Goal: Task Accomplishment & Management: Manage account settings

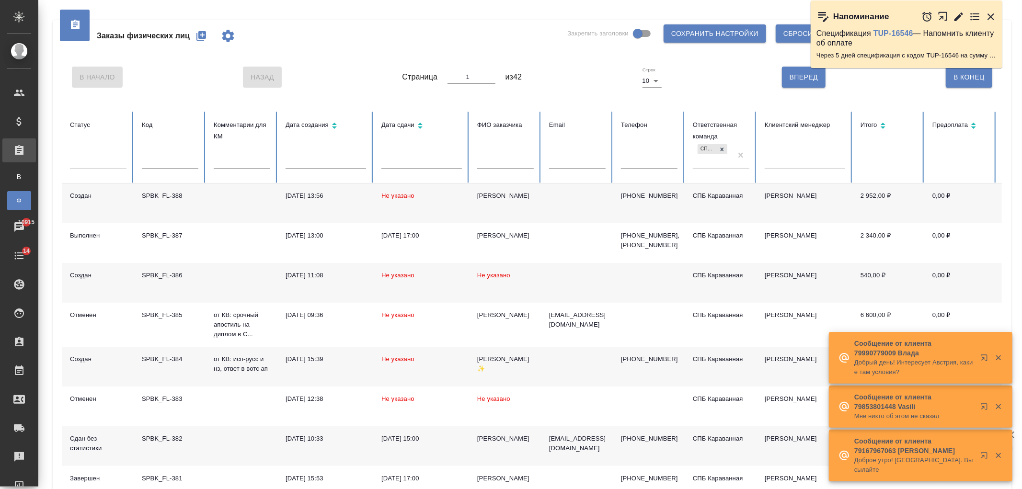
click at [571, 280] on td at bounding box center [578, 283] width 72 height 40
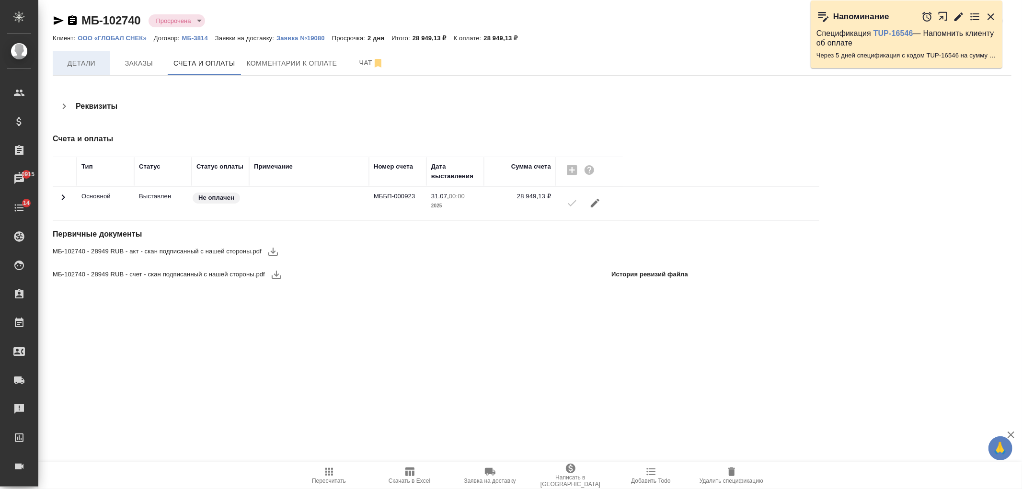
click at [85, 66] on span "Детали" at bounding box center [81, 64] width 46 height 12
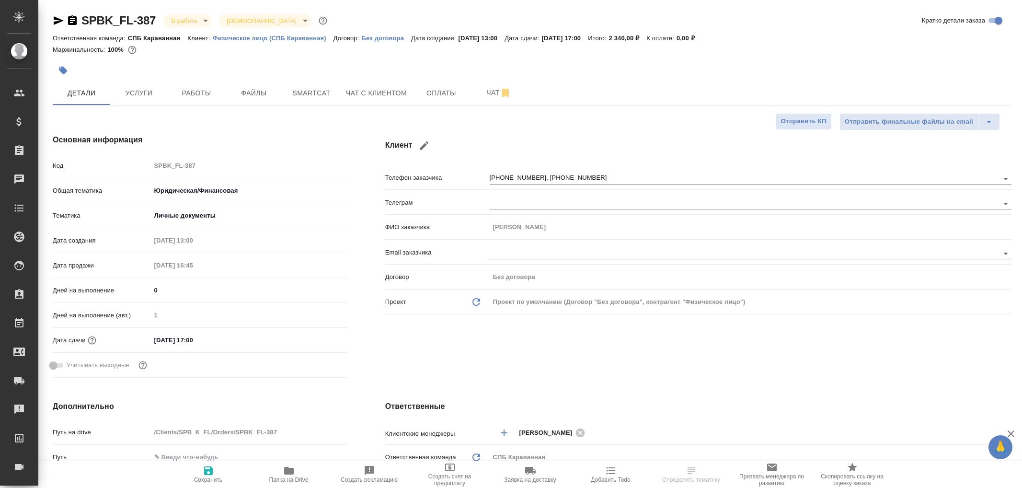
select select "RU"
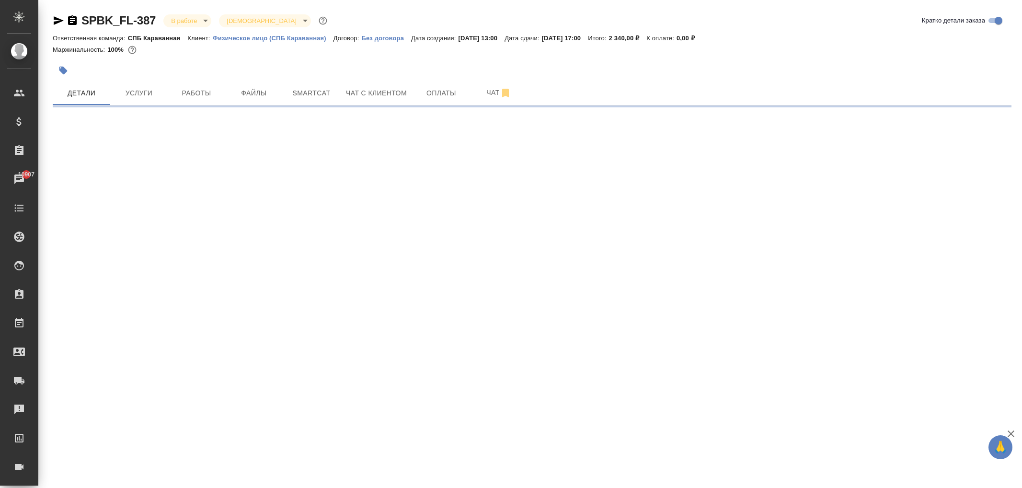
select select "RU"
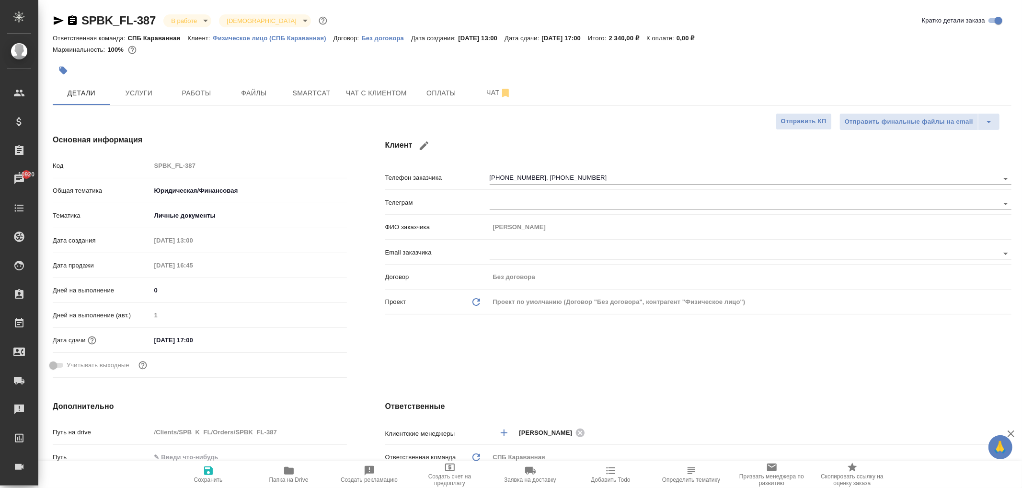
type textarea "x"
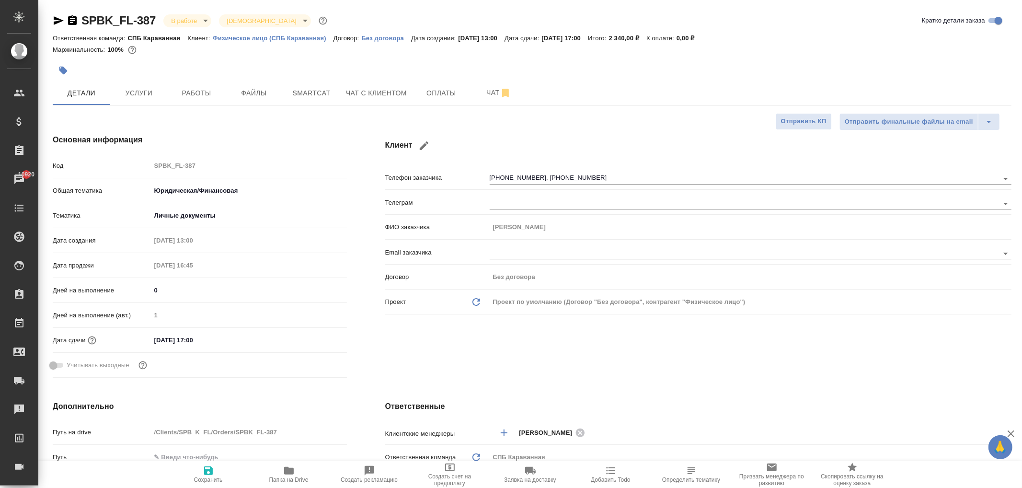
type textarea "x"
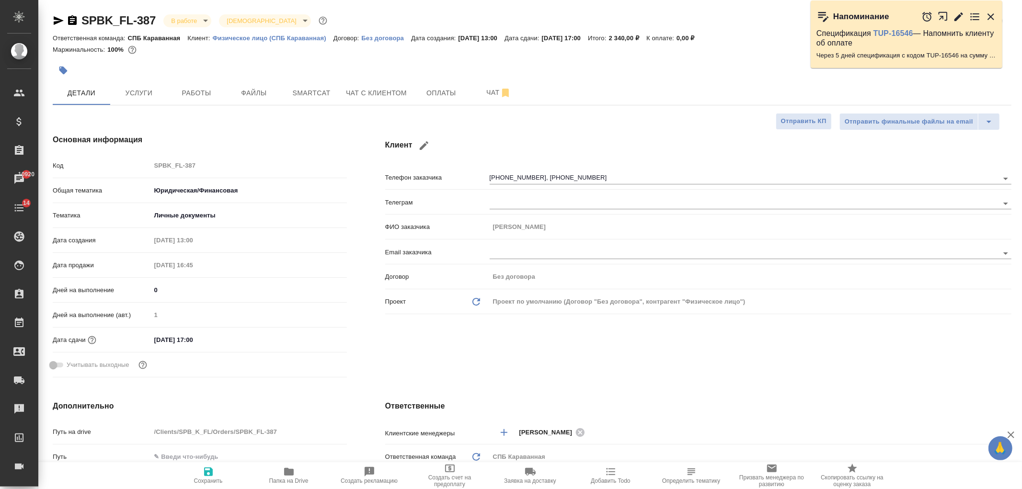
type textarea "x"
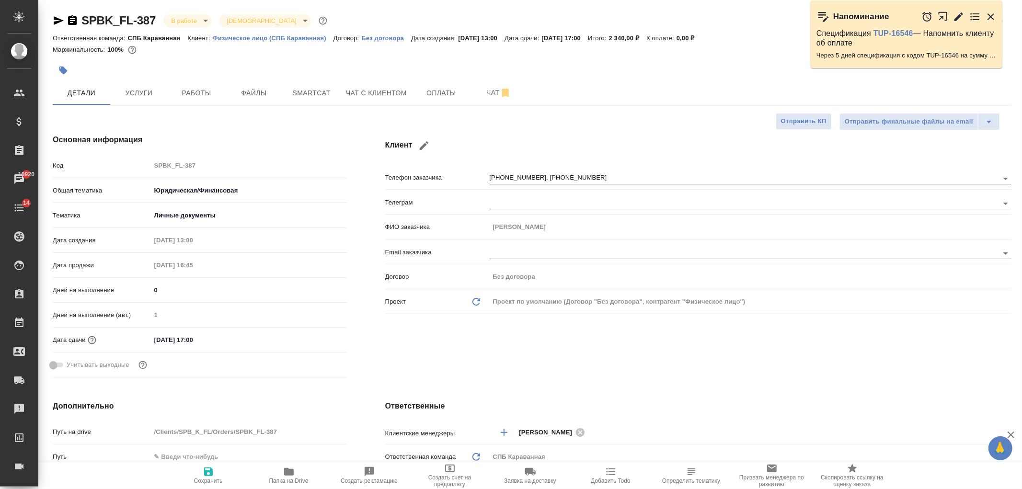
type textarea "x"
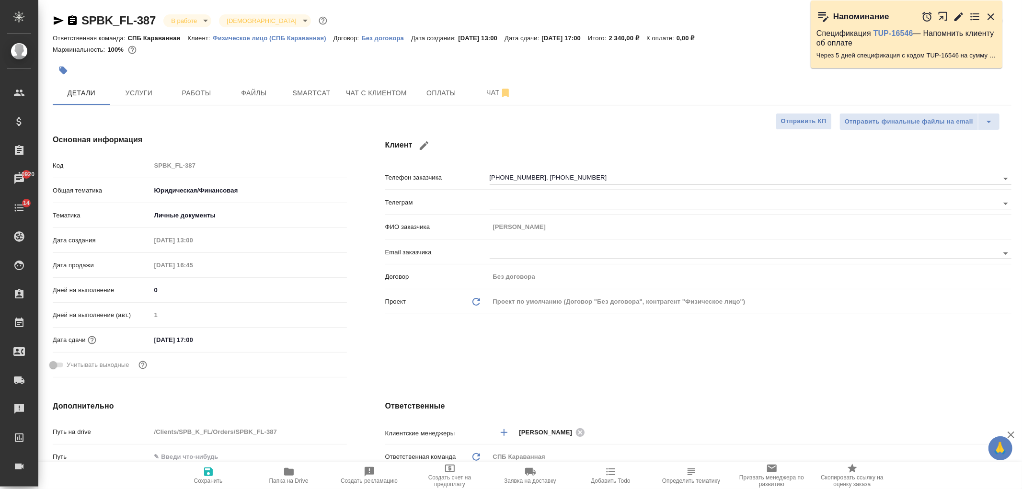
type textarea "x"
click at [299, 474] on span "Папка на Drive" at bounding box center [289, 475] width 69 height 18
type textarea "x"
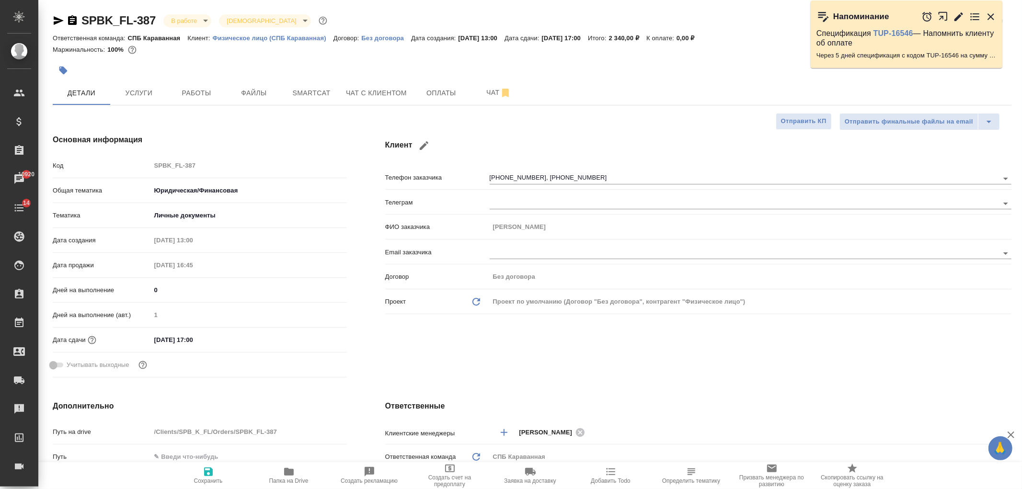
type textarea "x"
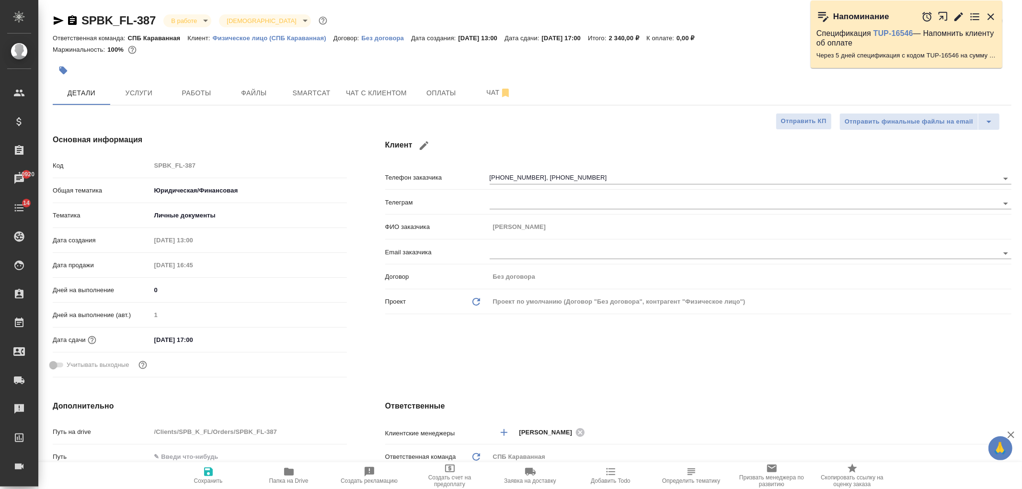
type textarea "x"
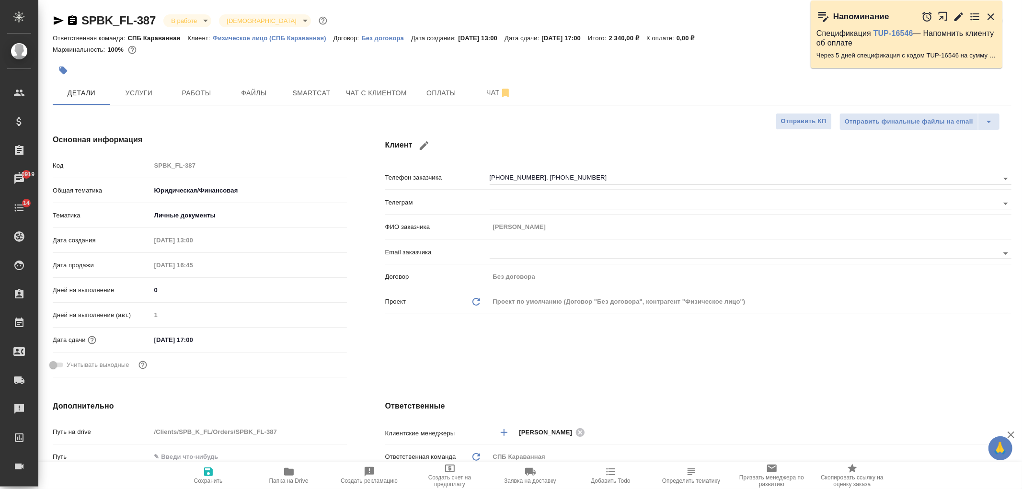
type textarea "x"
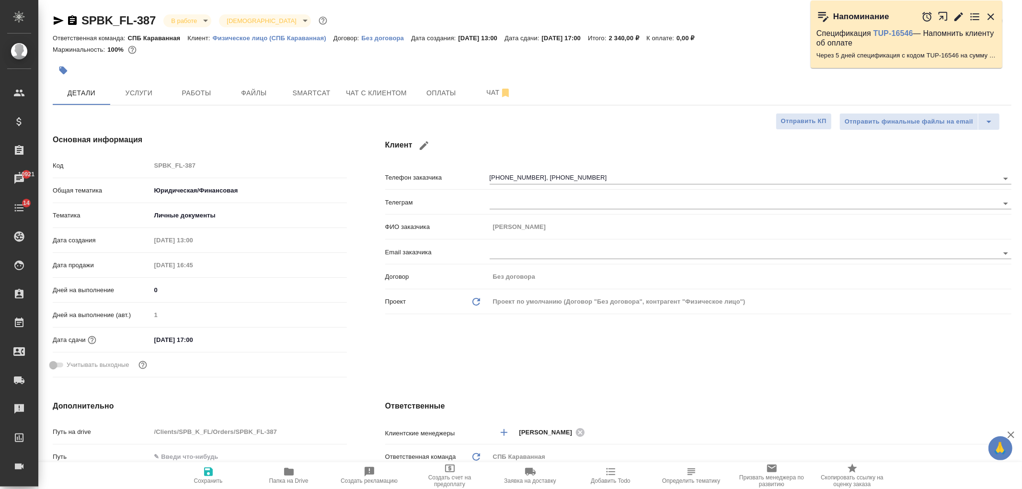
type textarea "x"
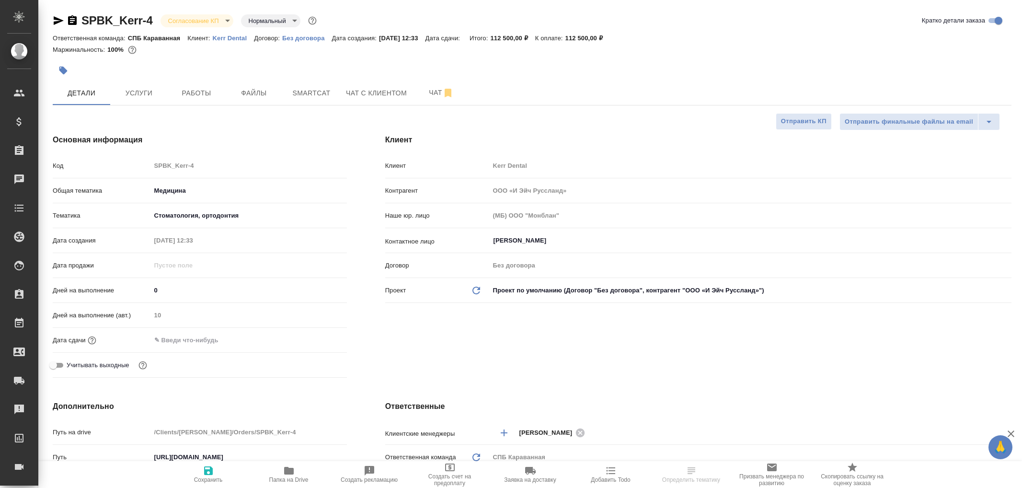
select select "RU"
type textarea "x"
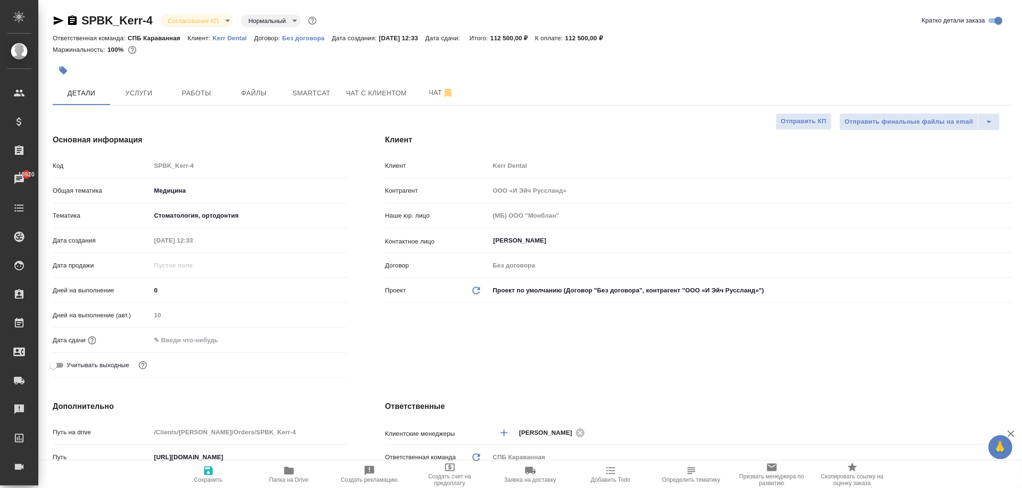
type textarea "x"
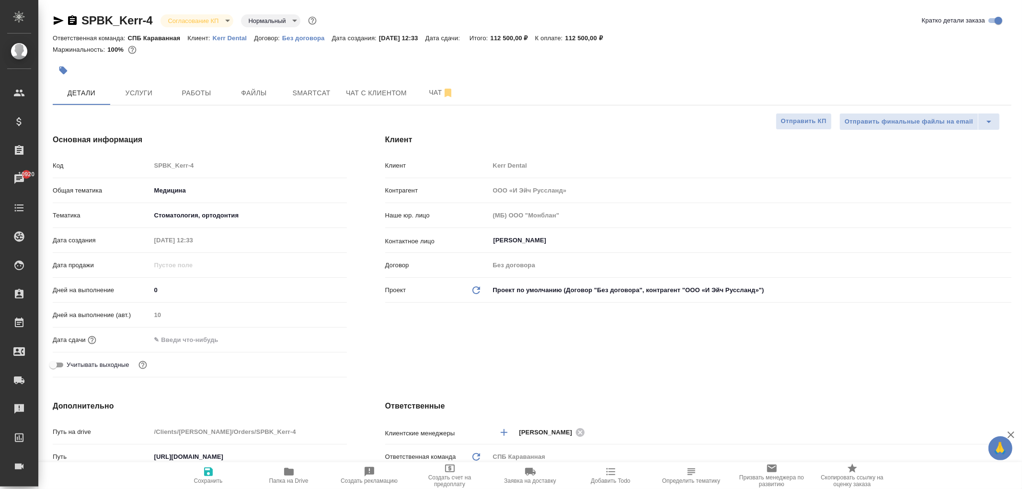
type textarea "x"
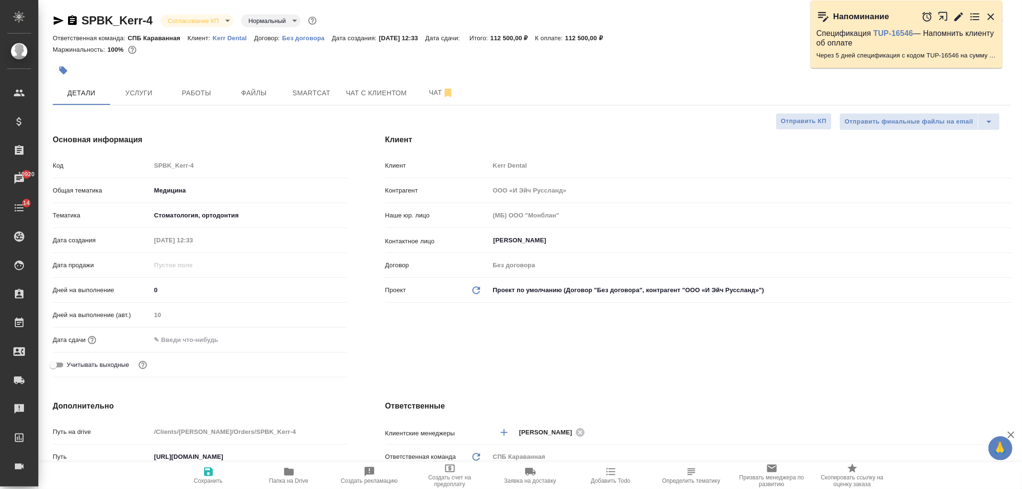
type textarea "x"
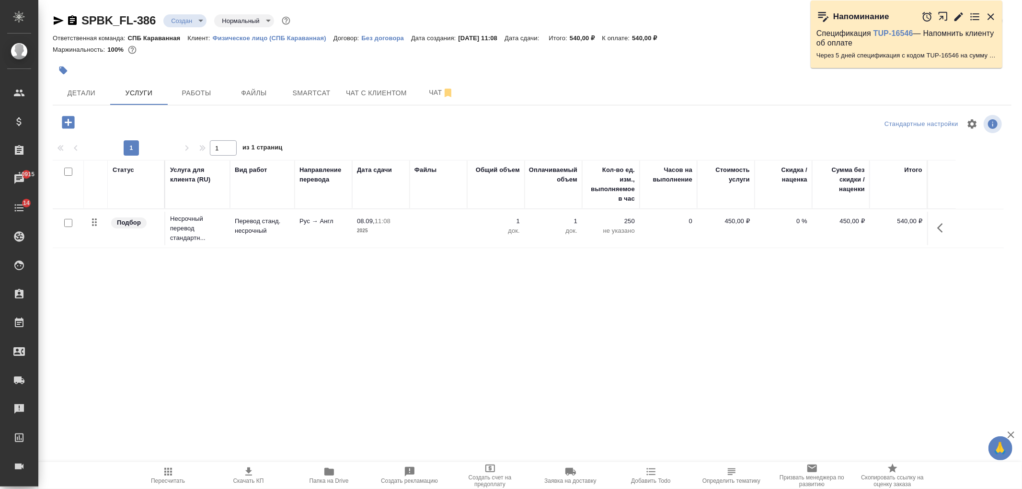
click at [415, 223] on td at bounding box center [439, 229] width 58 height 34
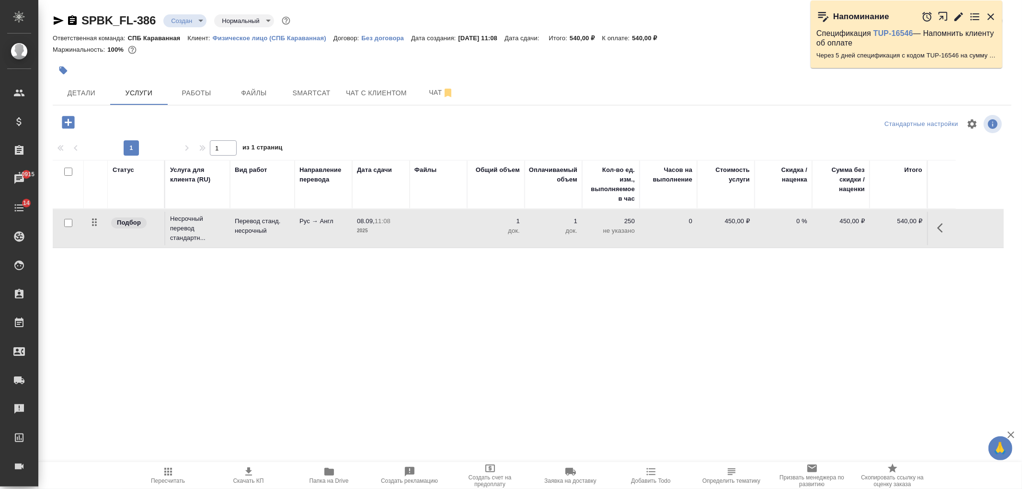
click at [415, 223] on td at bounding box center [439, 229] width 58 height 34
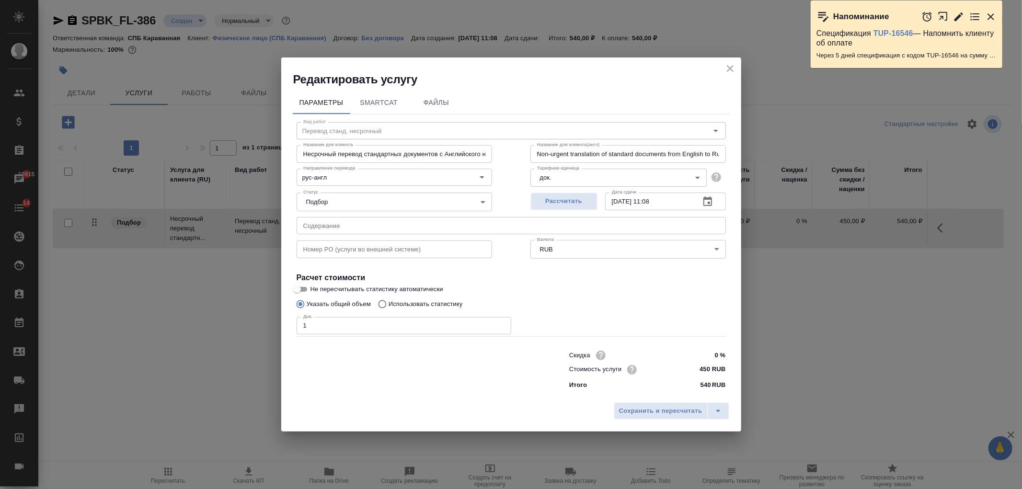
click at [732, 70] on icon "close" at bounding box center [730, 68] width 7 height 7
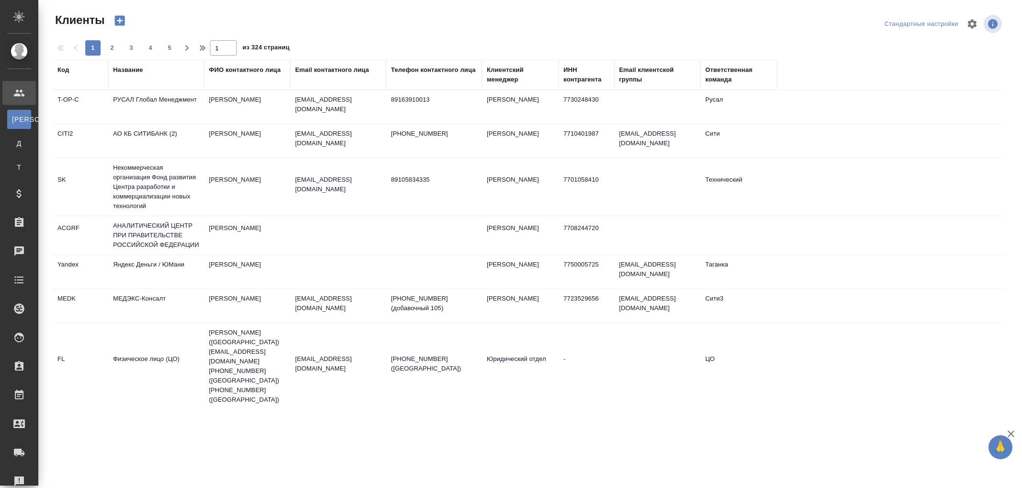
select select "RU"
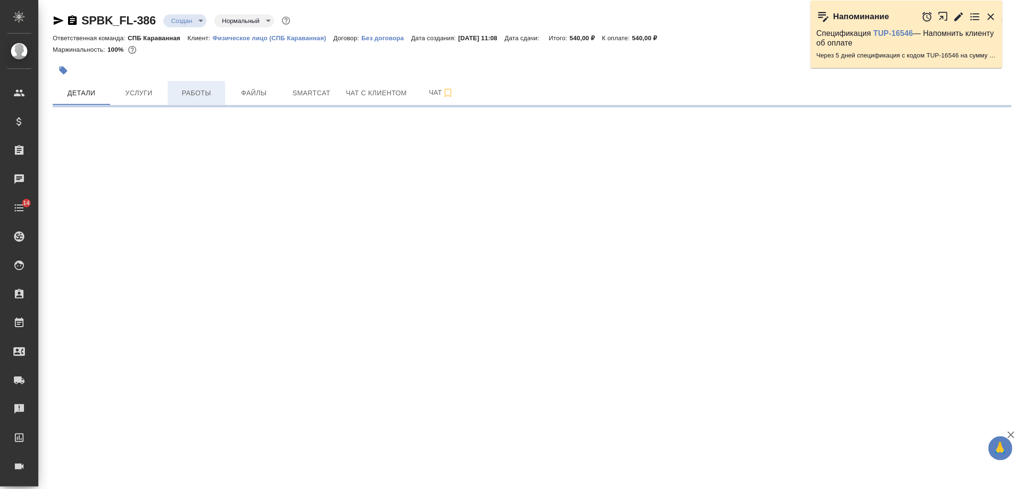
select select "RU"
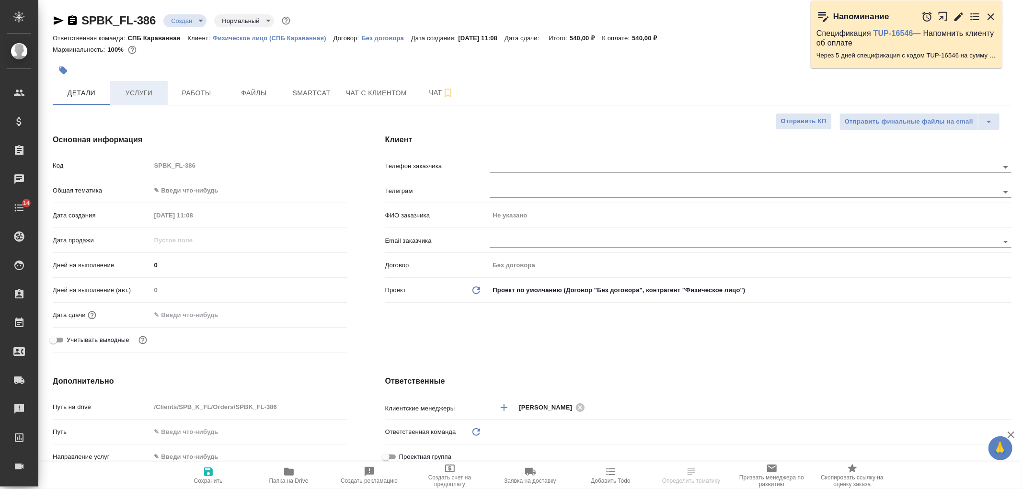
type textarea "x"
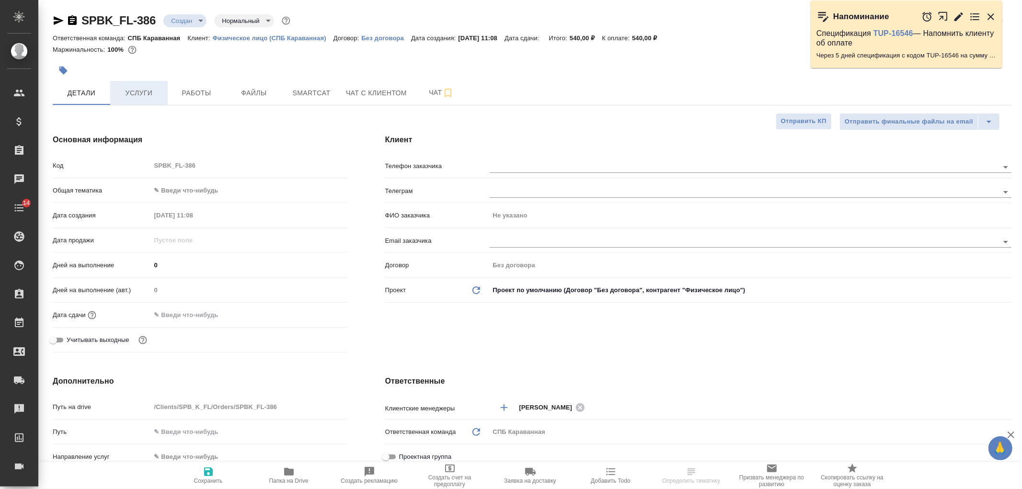
type textarea "x"
click at [147, 91] on span "Услуги" at bounding box center [139, 93] width 46 height 12
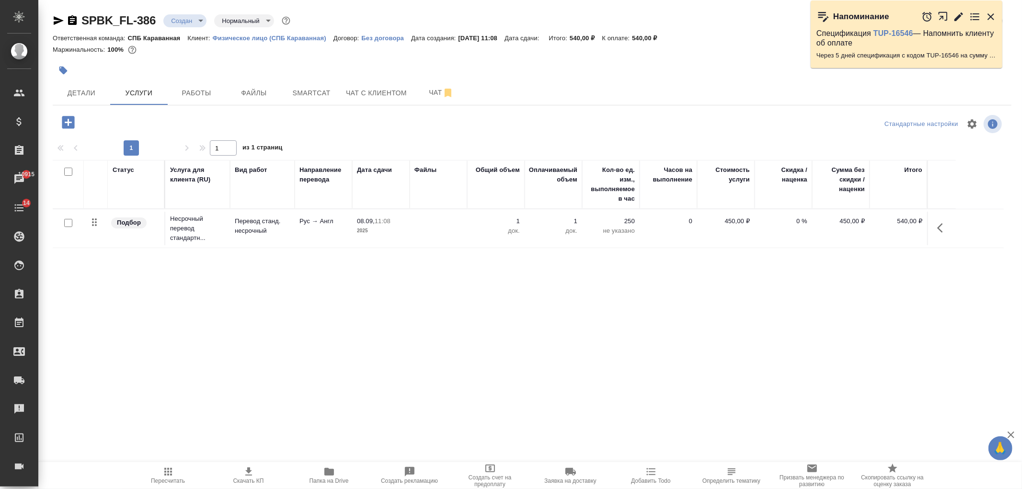
click at [217, 287] on div "Статус Услуга для клиента (RU) Вид работ Направление перевода Дата сдачи Файлы …" at bounding box center [528, 263] width 951 height 206
click at [391, 240] on td "08.09, 11:08 2025" at bounding box center [381, 229] width 58 height 34
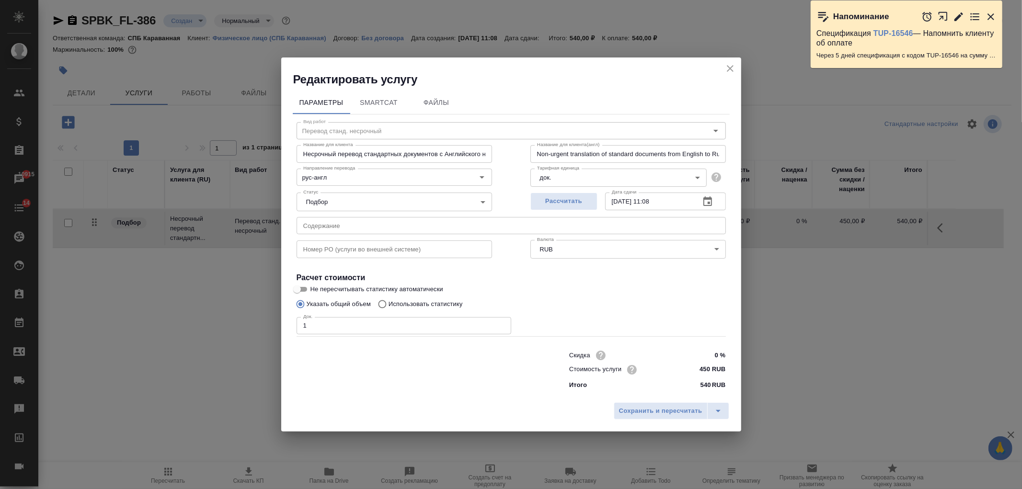
click at [327, 323] on input "1" at bounding box center [404, 325] width 215 height 17
type input "3"
click at [644, 416] on span "Сохранить и пересчитать" at bounding box center [660, 411] width 83 height 11
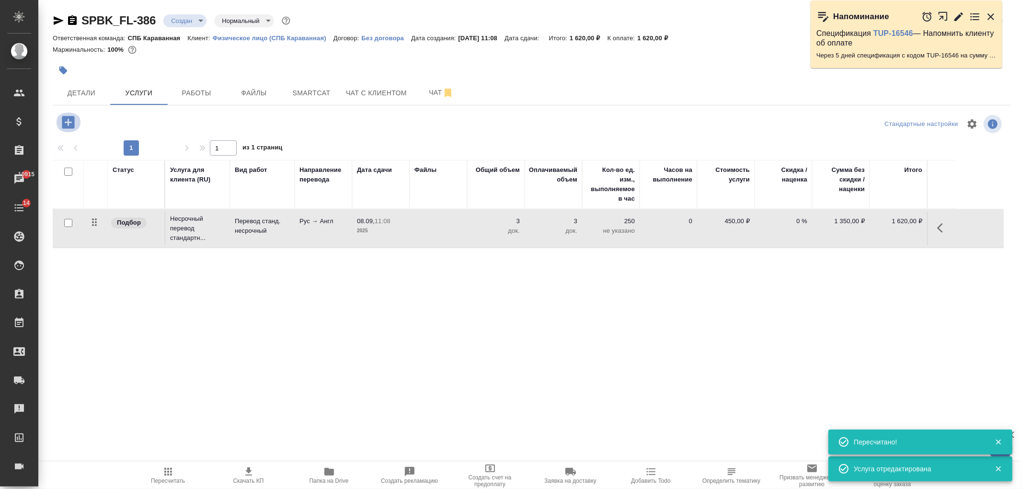
click at [63, 128] on icon "button" at bounding box center [68, 122] width 12 height 12
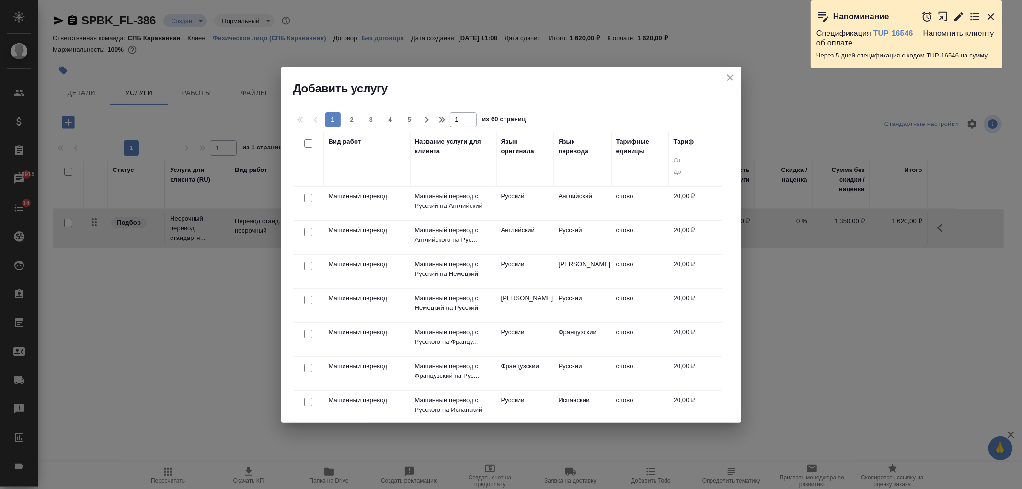
click at [736, 79] on button "close" at bounding box center [730, 77] width 14 height 14
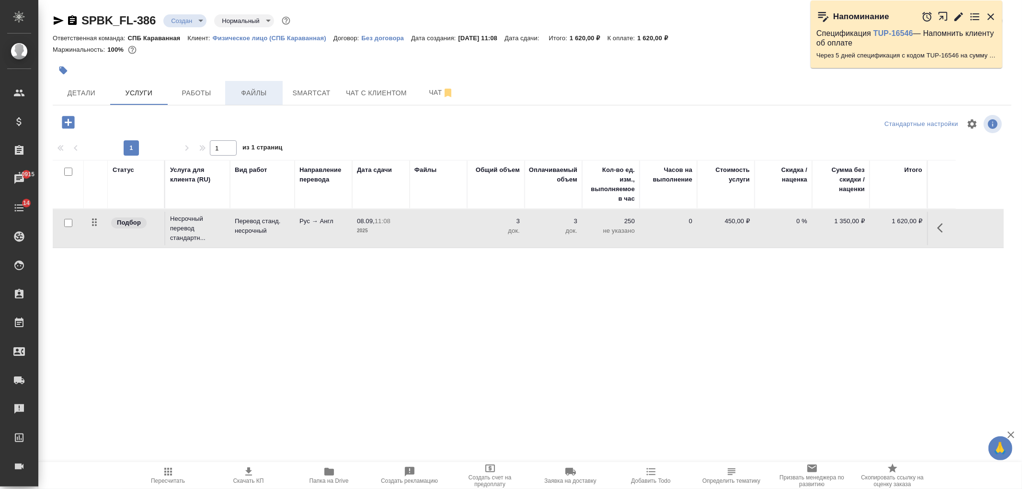
click at [252, 98] on span "Файлы" at bounding box center [254, 93] width 46 height 12
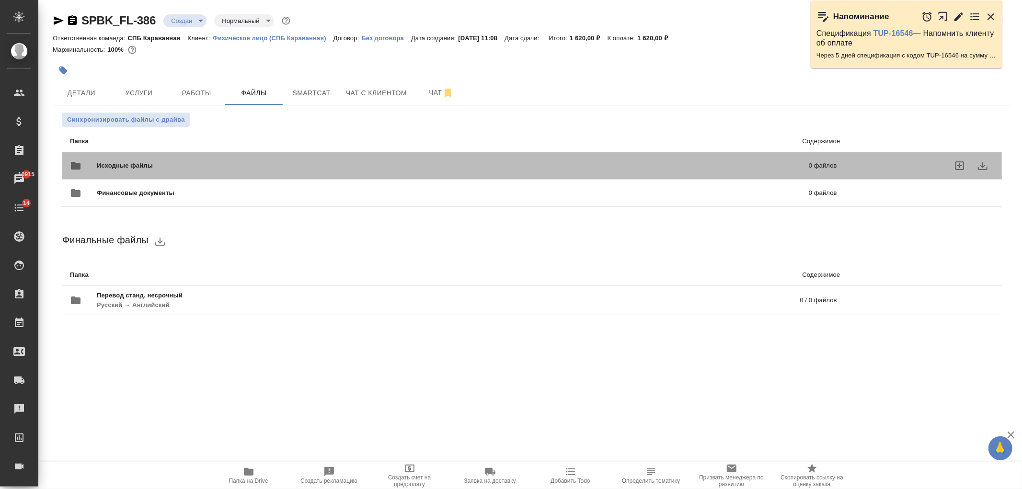
click at [267, 162] on span "Исходные файлы" at bounding box center [289, 166] width 384 height 10
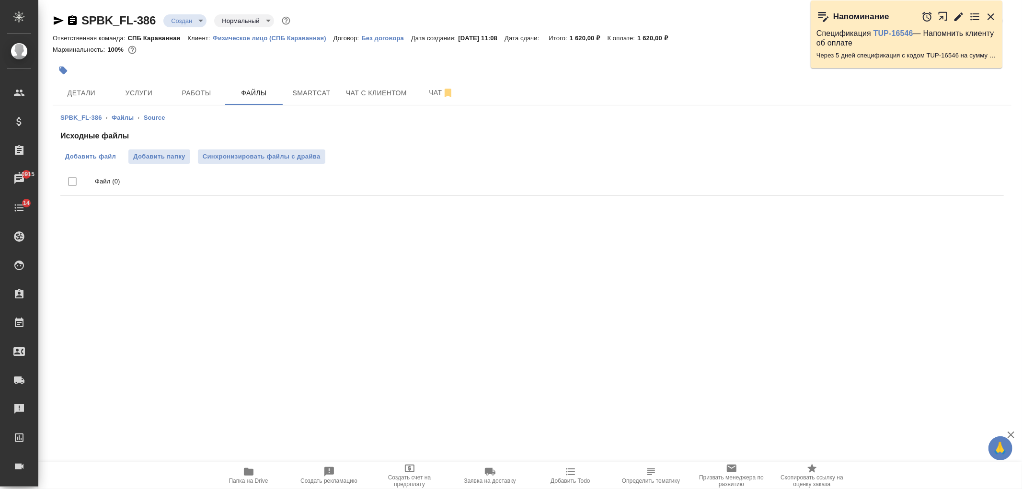
click at [78, 152] on span "Добавить файл" at bounding box center [90, 157] width 51 height 10
click at [0, 0] on input "Добавить файл" at bounding box center [0, 0] width 0 height 0
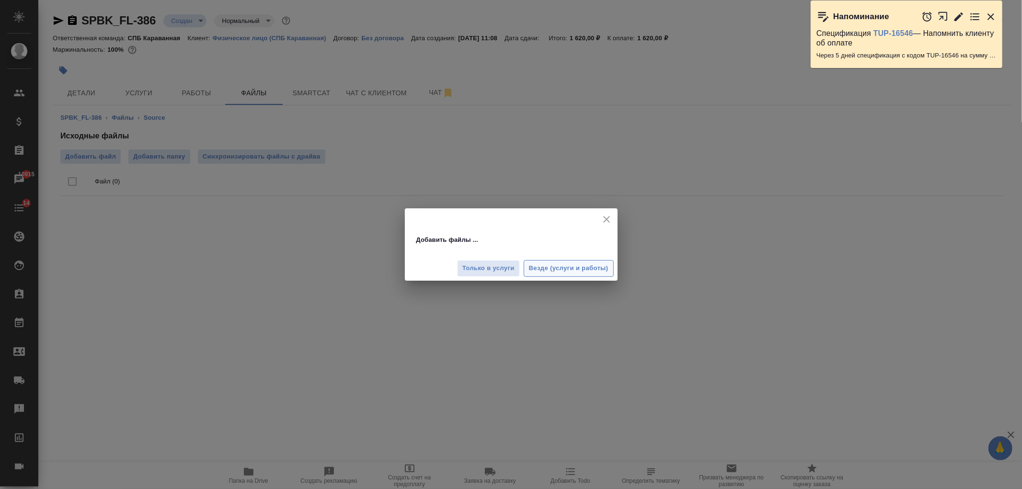
click at [553, 266] on span "Везде (услуги и работы)" at bounding box center [569, 268] width 80 height 11
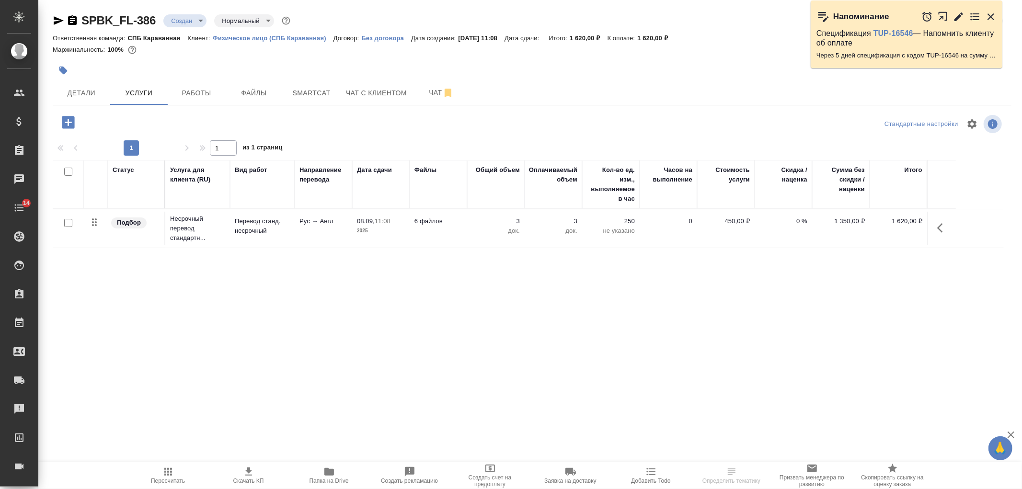
click at [407, 228] on td "08.09, 11:08 2025" at bounding box center [381, 229] width 58 height 34
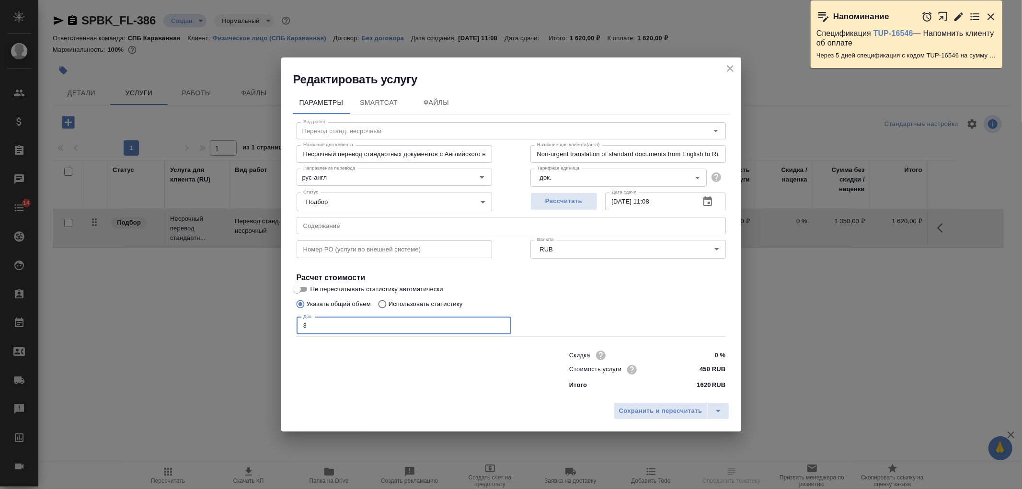
click at [313, 325] on input "3" at bounding box center [404, 325] width 215 height 17
type input "8"
click at [638, 415] on span "Сохранить и пересчитать" at bounding box center [660, 411] width 83 height 11
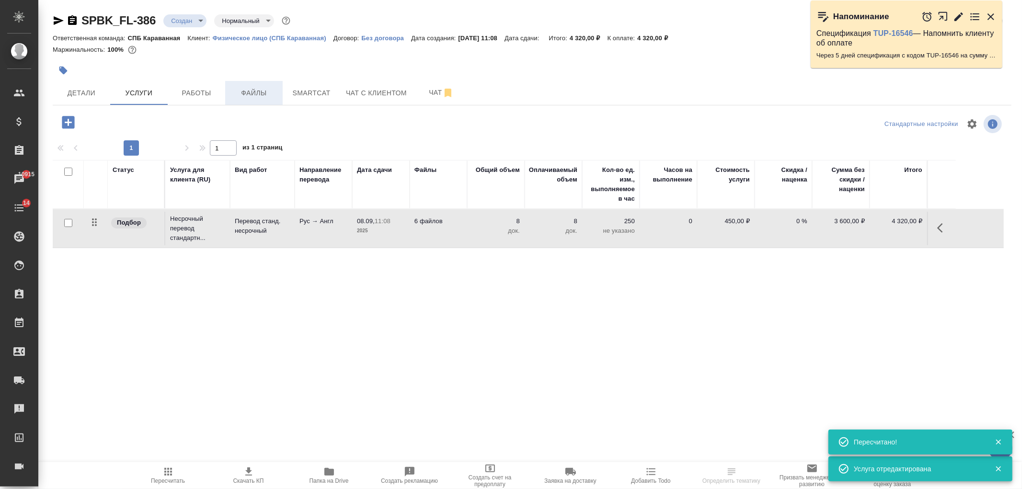
click at [262, 104] on button "Файлы" at bounding box center [254, 93] width 58 height 24
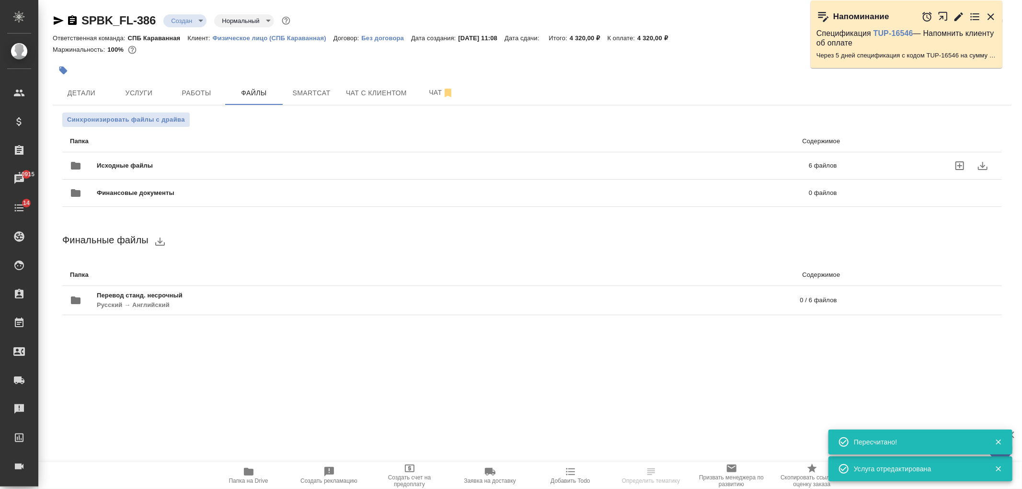
click at [171, 171] on div "Исходные файлы 6 файлов" at bounding box center [453, 165] width 767 height 23
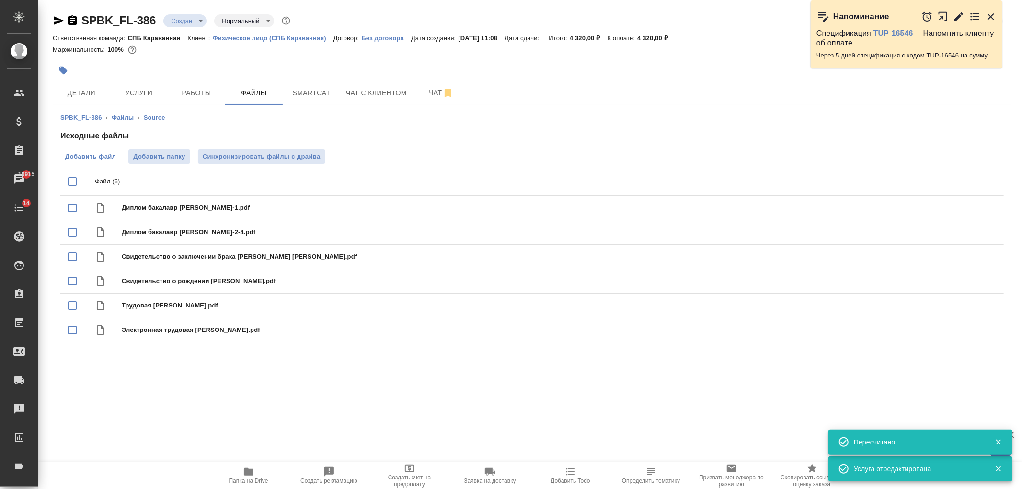
click at [104, 157] on span "Добавить файл" at bounding box center [90, 157] width 51 height 10
click at [0, 0] on input "Добавить файл" at bounding box center [0, 0] width 0 height 0
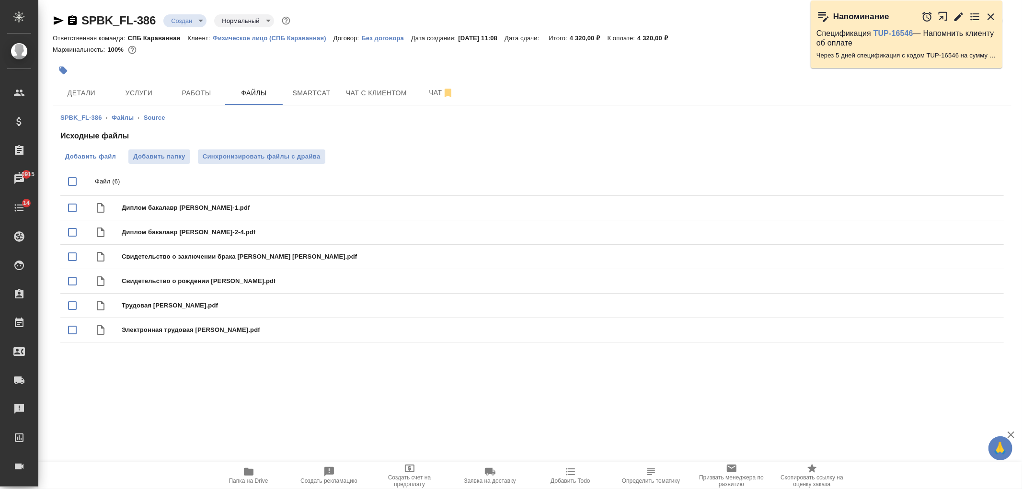
click at [76, 150] on label "Добавить файл" at bounding box center [90, 157] width 60 height 14
click at [0, 0] on input "Добавить файл" at bounding box center [0, 0] width 0 height 0
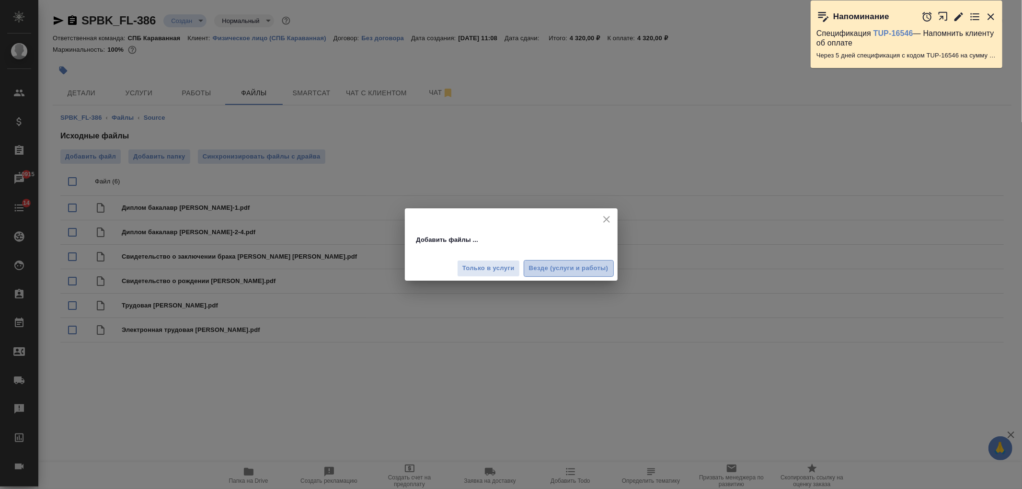
click at [570, 271] on span "Везде (услуги и работы)" at bounding box center [569, 268] width 80 height 11
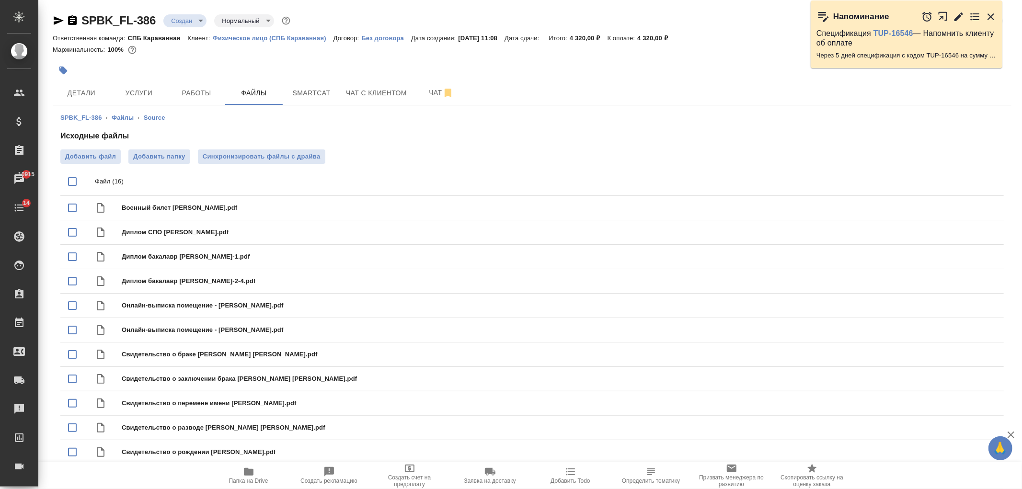
click at [646, 121] on ol "SPBK_FL-386 ‹ Файлы ‹ Source" at bounding box center [532, 118] width 944 height 10
drag, startPoint x: 1019, startPoint y: 136, endPoint x: 1022, endPoint y: 32, distance: 104.1
click at [1022, 32] on div at bounding box center [1018, 244] width 7 height 489
click at [154, 95] on span "Услуги" at bounding box center [139, 93] width 46 height 12
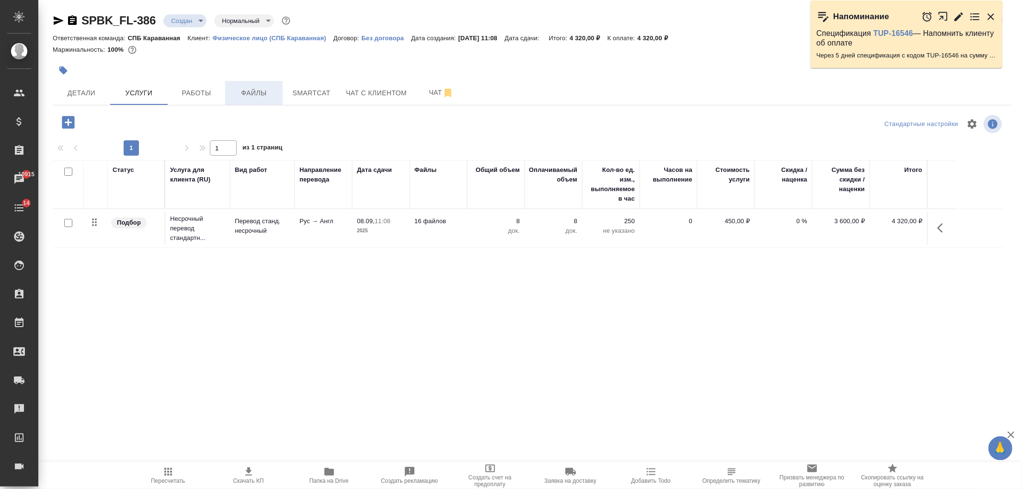
click at [270, 87] on span "Файлы" at bounding box center [254, 93] width 46 height 12
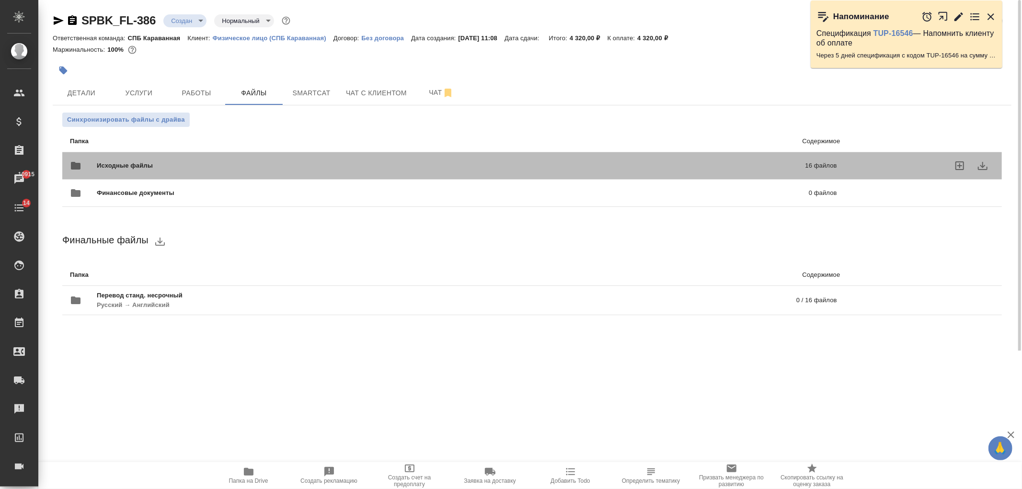
click at [268, 150] on div "Исходные файлы 16 файлов" at bounding box center [453, 166] width 787 height 42
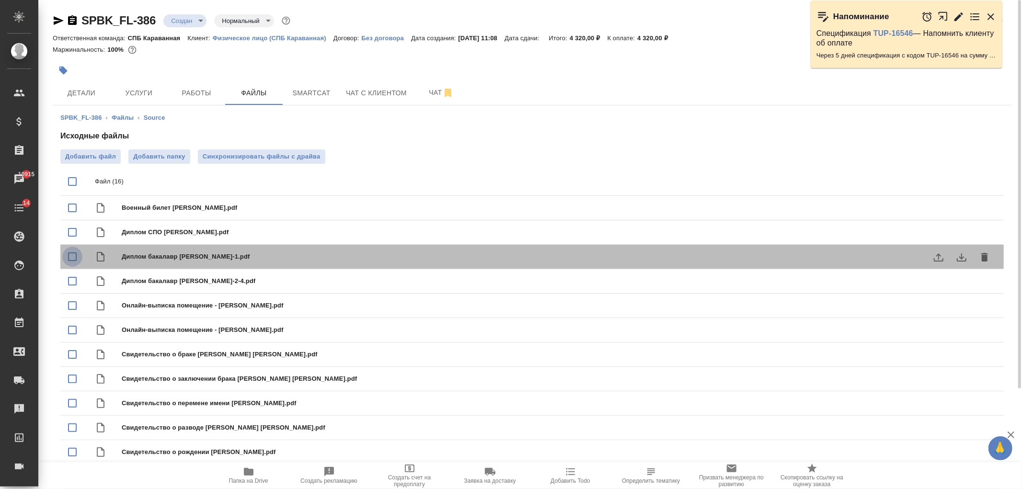
click at [69, 254] on input "checkbox" at bounding box center [72, 257] width 20 height 20
checkbox input "true"
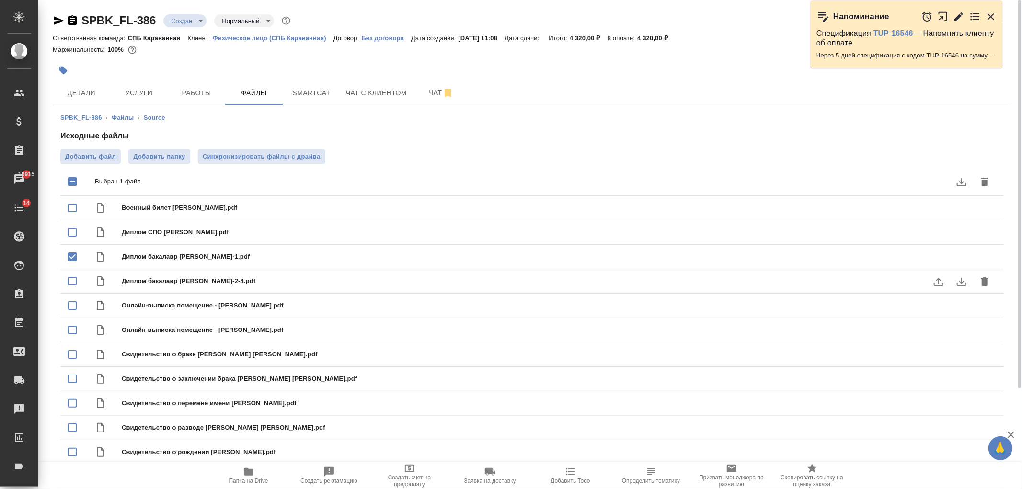
click at [73, 283] on input "checkbox" at bounding box center [72, 281] width 20 height 20
checkbox input "true"
click at [989, 186] on icon "delete" at bounding box center [985, 182] width 12 height 12
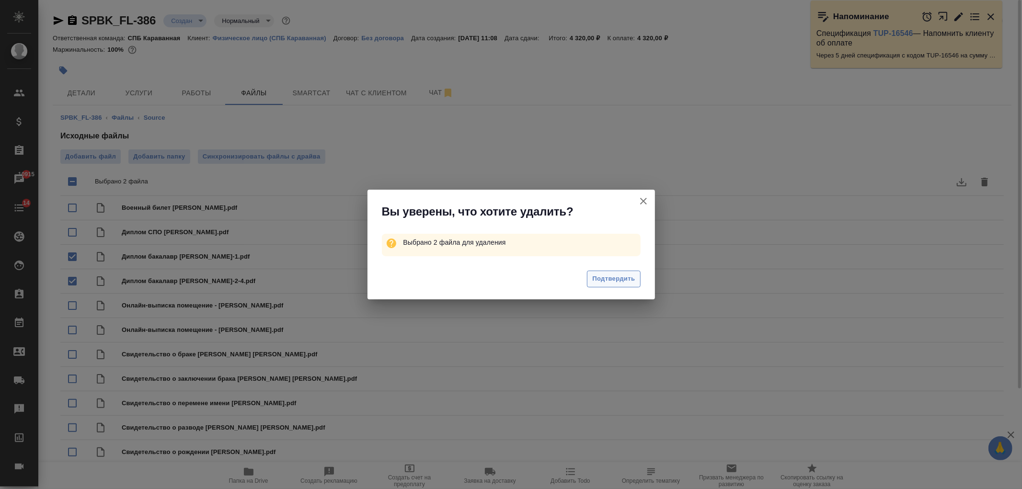
click at [603, 276] on span "Подтвердить" at bounding box center [613, 279] width 43 height 11
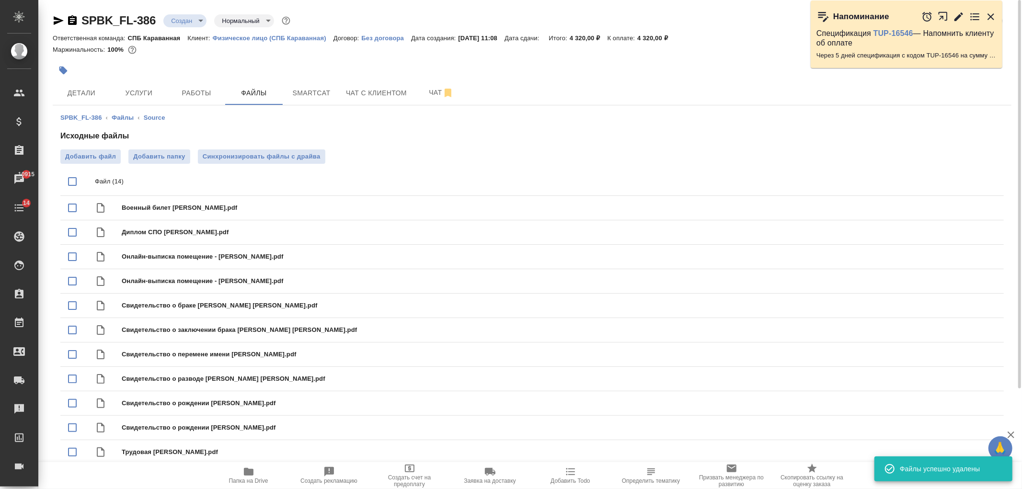
click at [95, 154] on span "Добавить файл" at bounding box center [90, 157] width 51 height 10
click at [0, 0] on input "Добавить файл" at bounding box center [0, 0] width 0 height 0
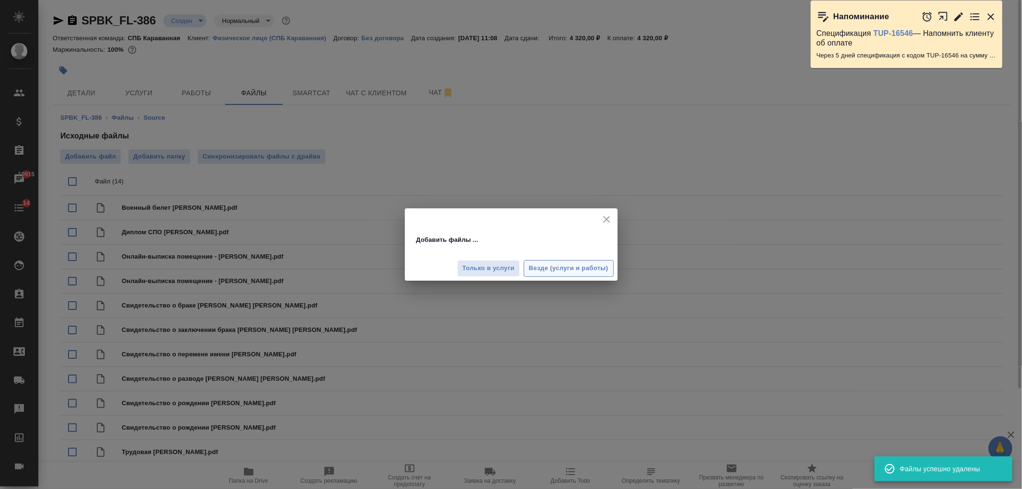
click at [563, 266] on span "Везде (услуги и работы)" at bounding box center [569, 268] width 80 height 11
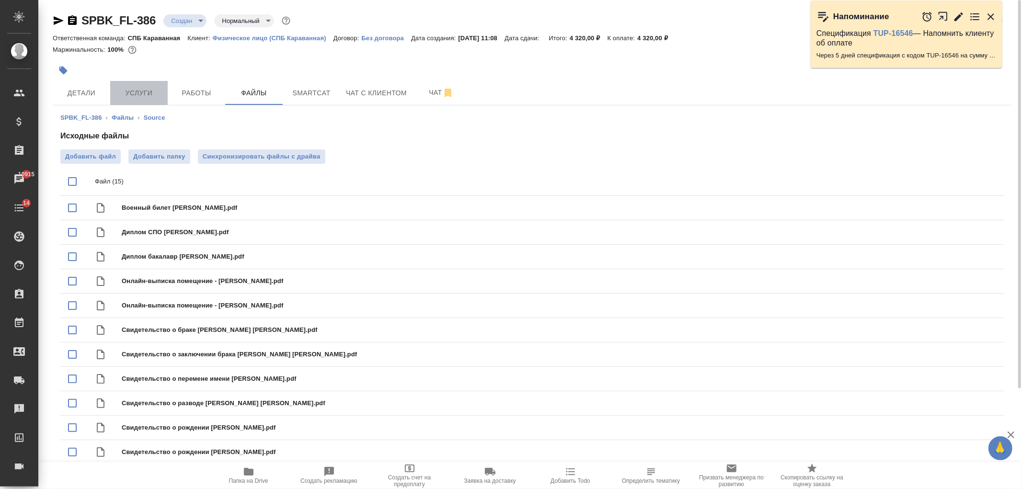
click at [160, 96] on span "Услуги" at bounding box center [139, 93] width 46 height 12
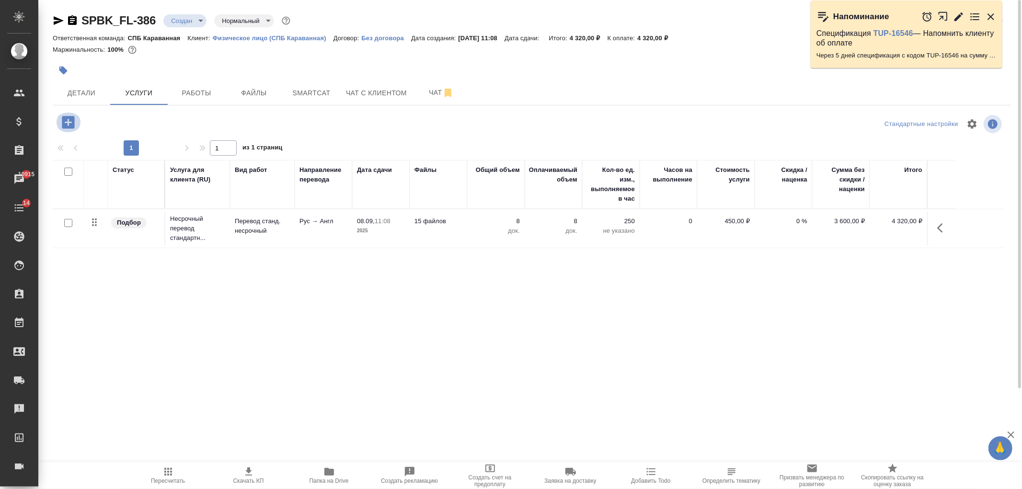
click at [69, 122] on icon "button" at bounding box center [68, 122] width 17 height 17
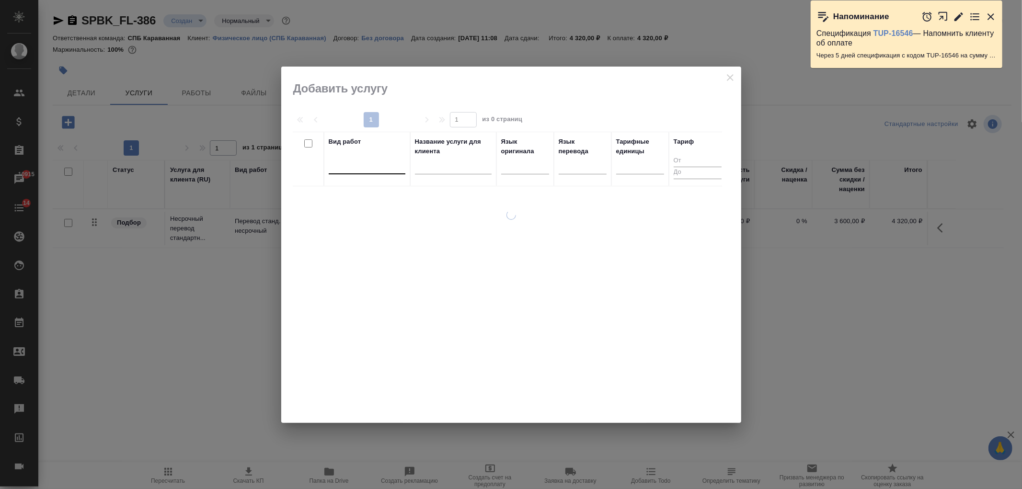
click at [357, 174] on div at bounding box center [367, 165] width 77 height 18
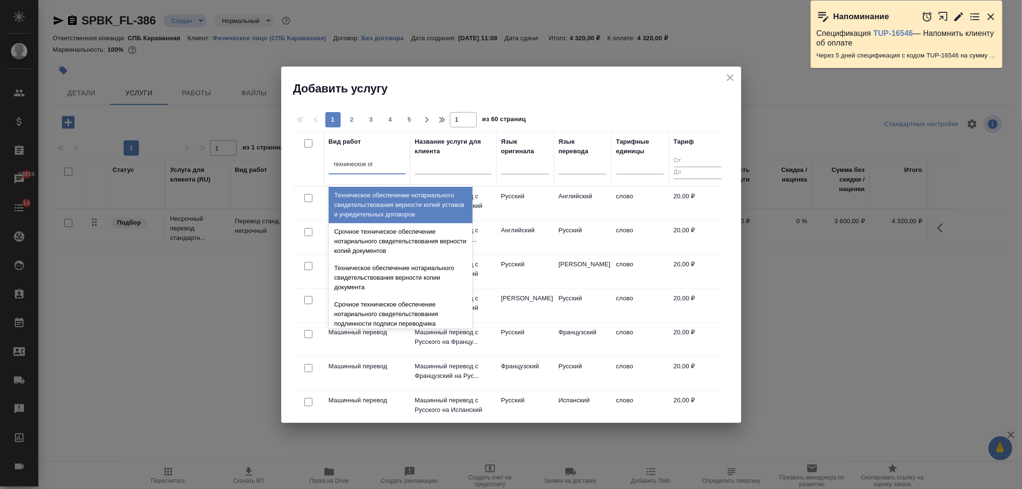
type input "техническое обе"
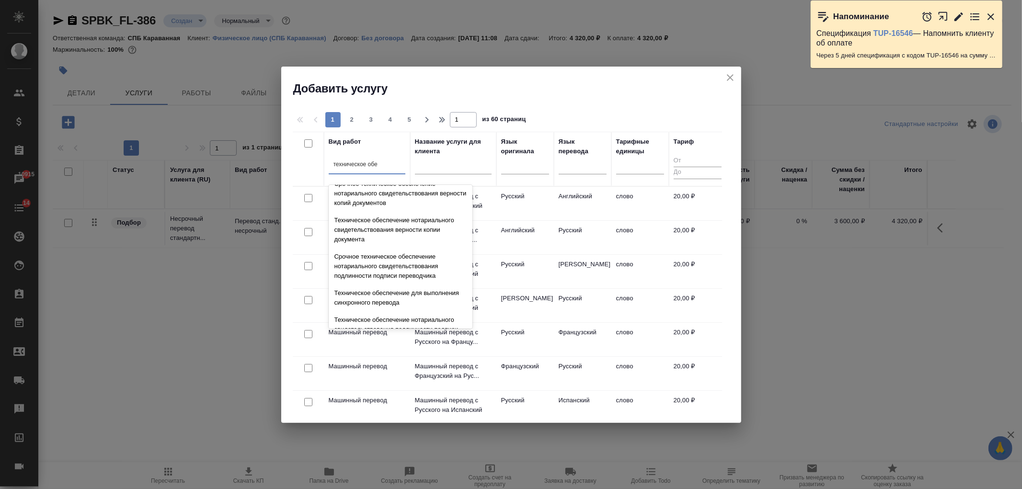
scroll to position [93, 0]
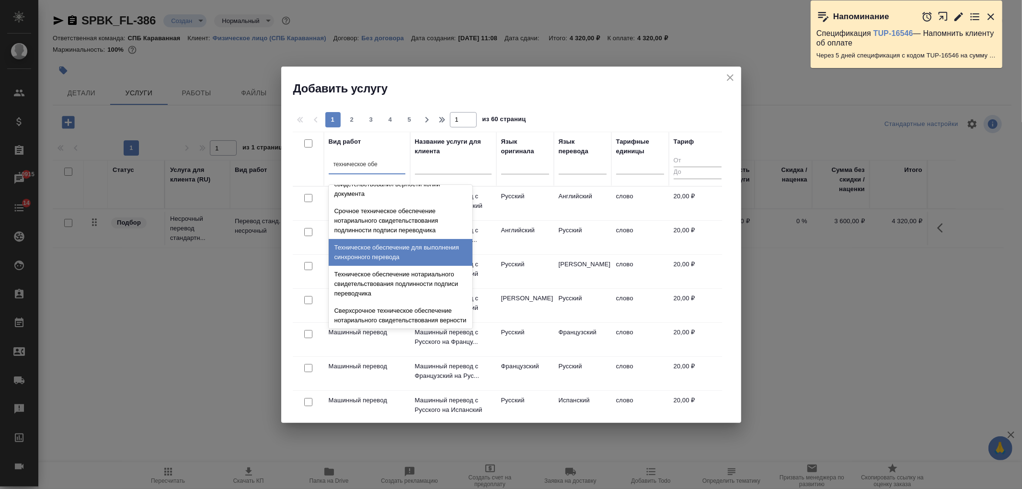
click at [441, 268] on div "Техническое обеспечение нотариального свидетельствования подлинности подписи пе…" at bounding box center [401, 284] width 144 height 36
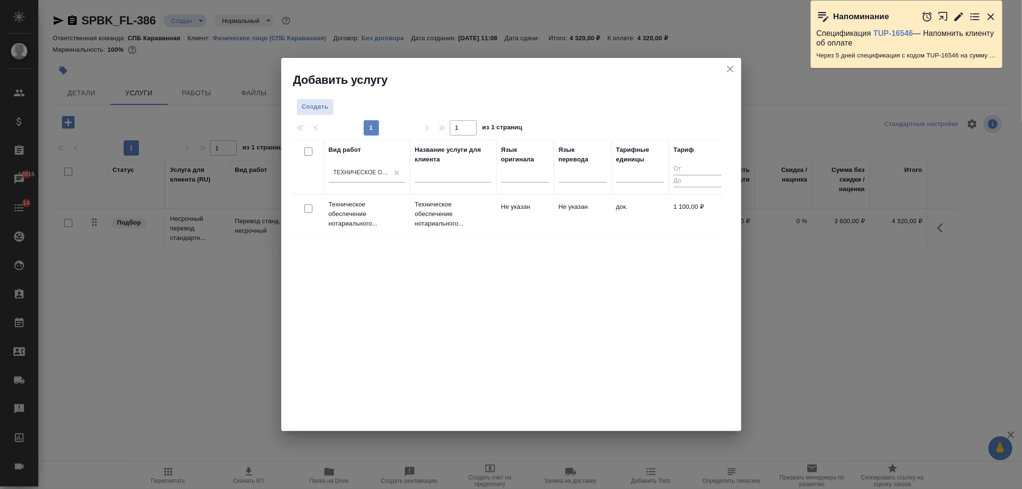
click at [310, 211] on input "checkbox" at bounding box center [308, 209] width 8 height 8
checkbox input "true"
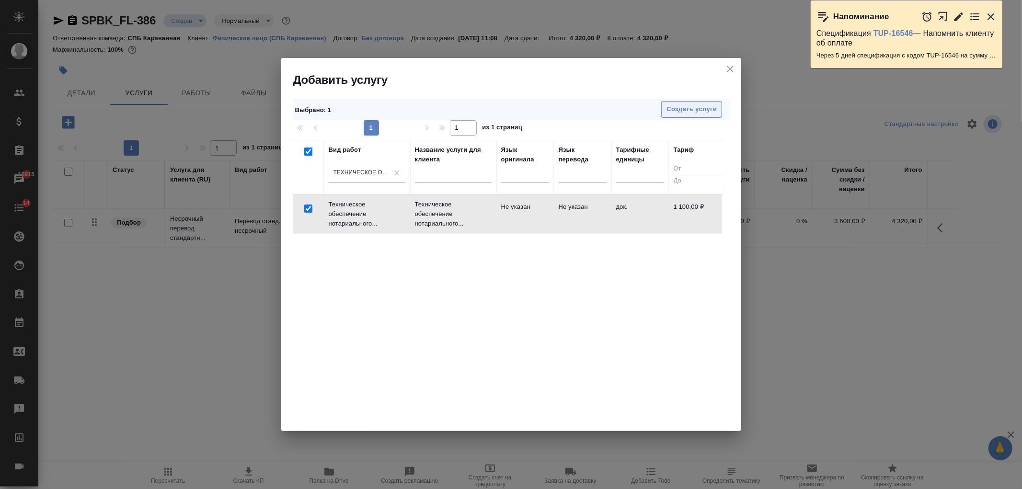
click at [674, 113] on span "Создать услуги" at bounding box center [692, 109] width 50 height 11
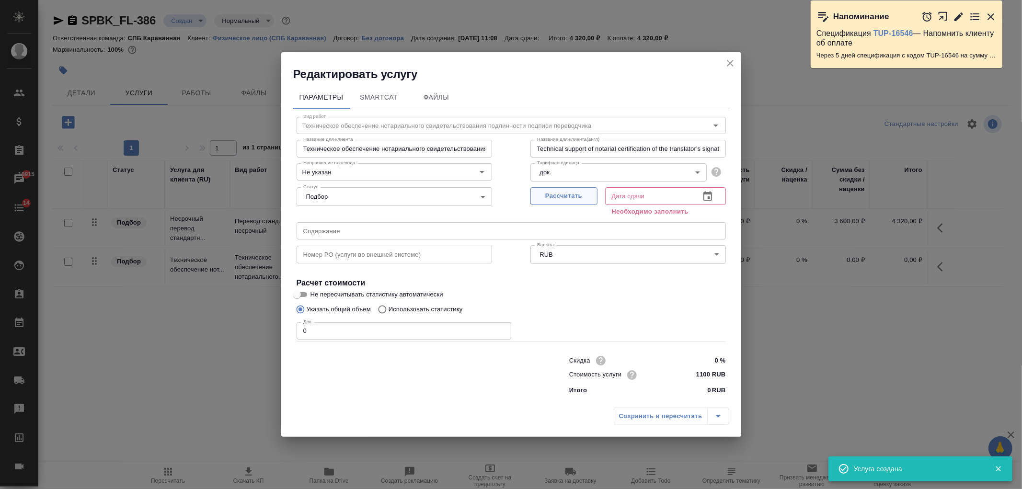
click at [556, 197] on span "Рассчитать" at bounding box center [564, 196] width 57 height 11
type input "09.09.2025 10:51"
click at [302, 323] on input "0" at bounding box center [404, 331] width 215 height 17
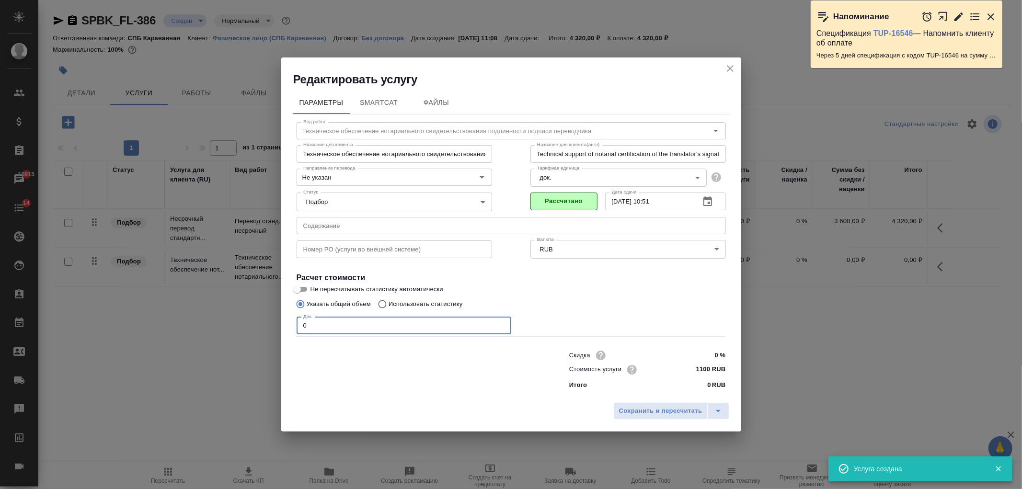
click at [319, 329] on input "0" at bounding box center [404, 325] width 215 height 17
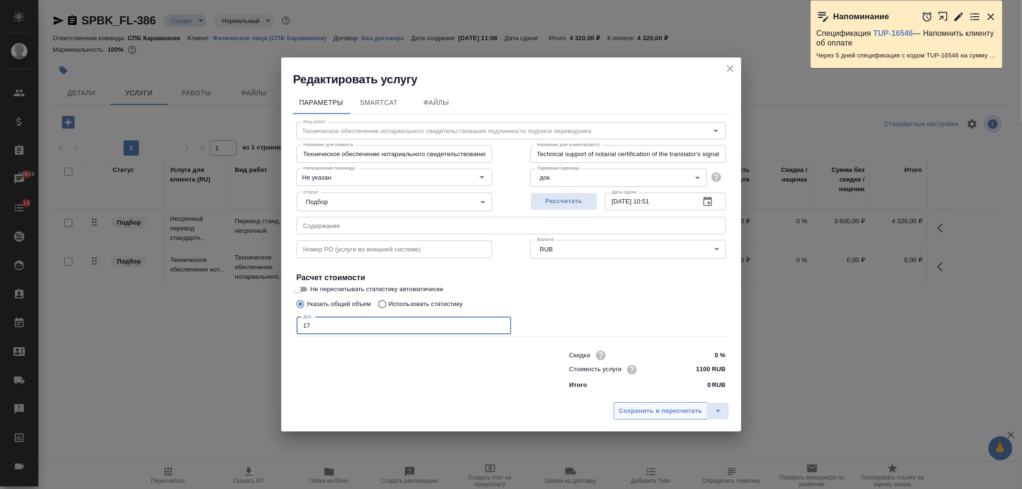
type input "17"
click at [622, 412] on span "Сохранить и пересчитать" at bounding box center [660, 411] width 83 height 11
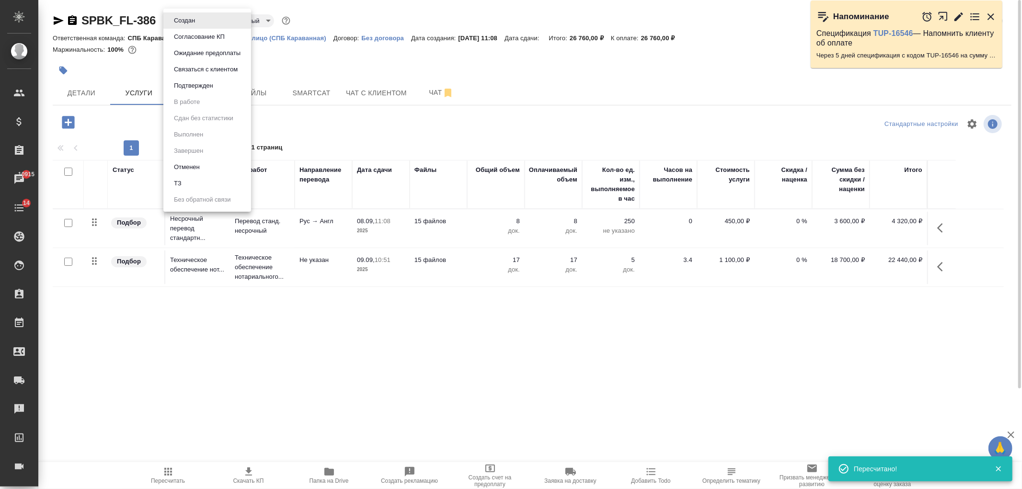
click at [190, 25] on body "🙏 .cls-1 fill:#fff; AWATERA Ivanova Arina Клиенты Спецификации Заказы 10915 Чат…" at bounding box center [511, 244] width 1022 height 489
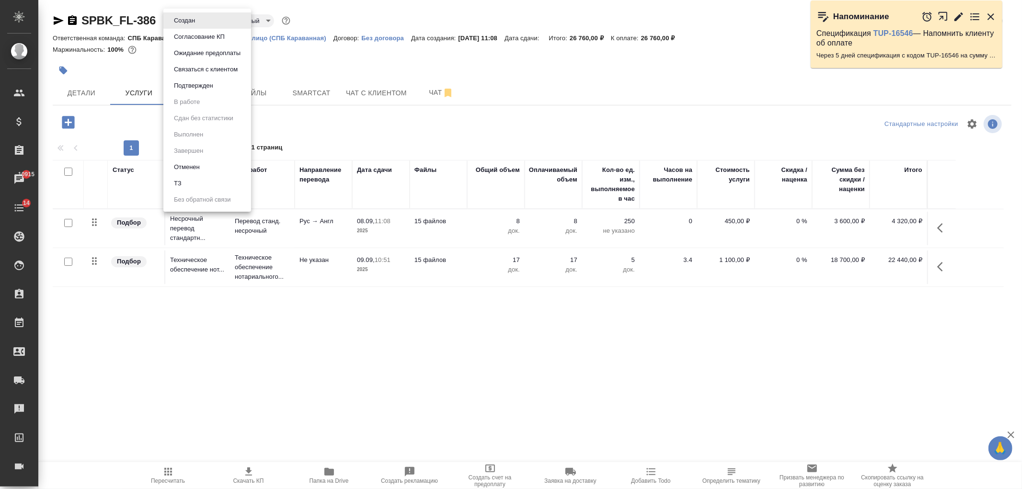
click at [190, 184] on li "ТЗ" at bounding box center [207, 183] width 88 height 16
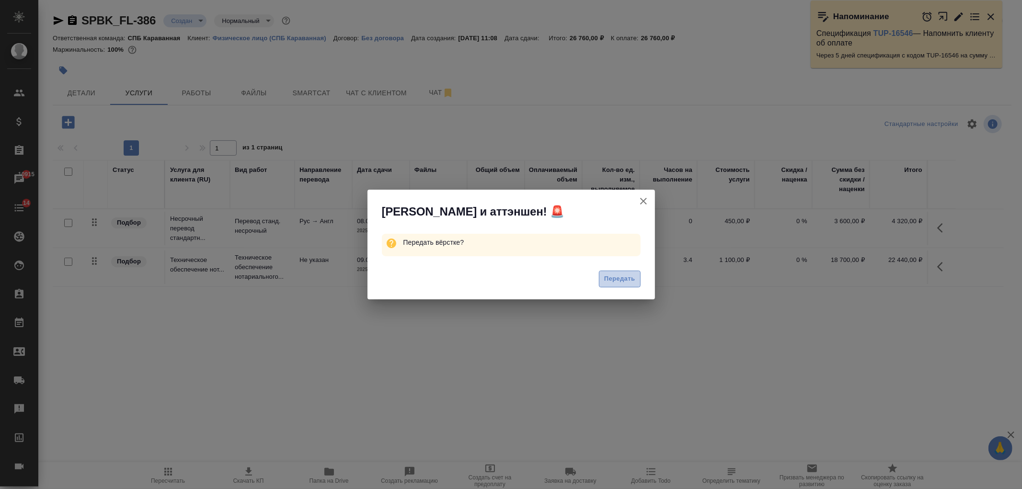
click at [611, 278] on span "Передать" at bounding box center [619, 279] width 31 height 11
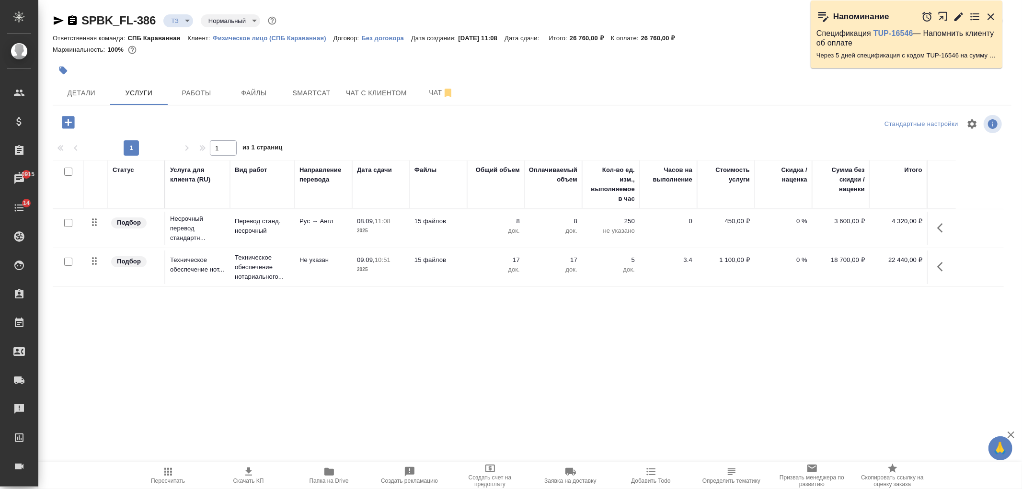
click at [429, 97] on span "Чат" at bounding box center [441, 93] width 46 height 12
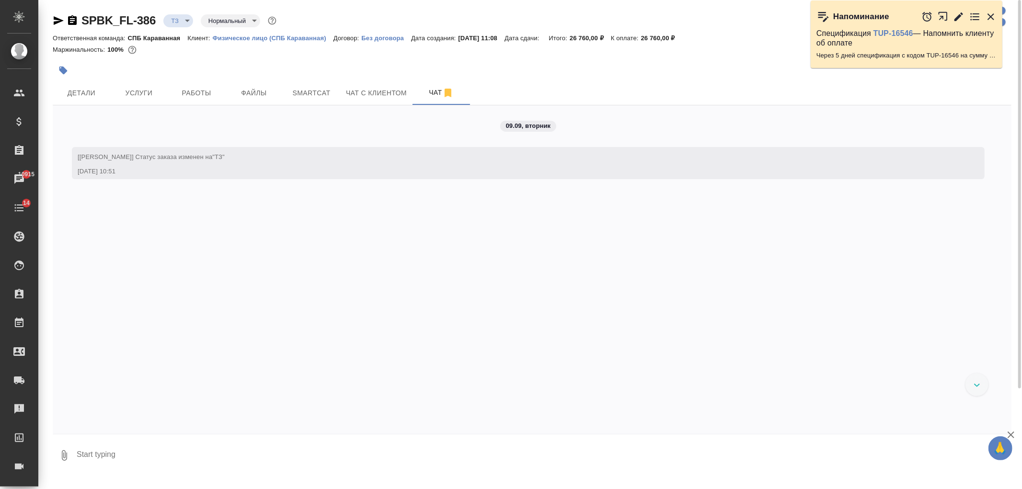
click at [179, 446] on textarea at bounding box center [544, 456] width 936 height 33
type textarea "посчитайте плз трудовые и военник отдельно"
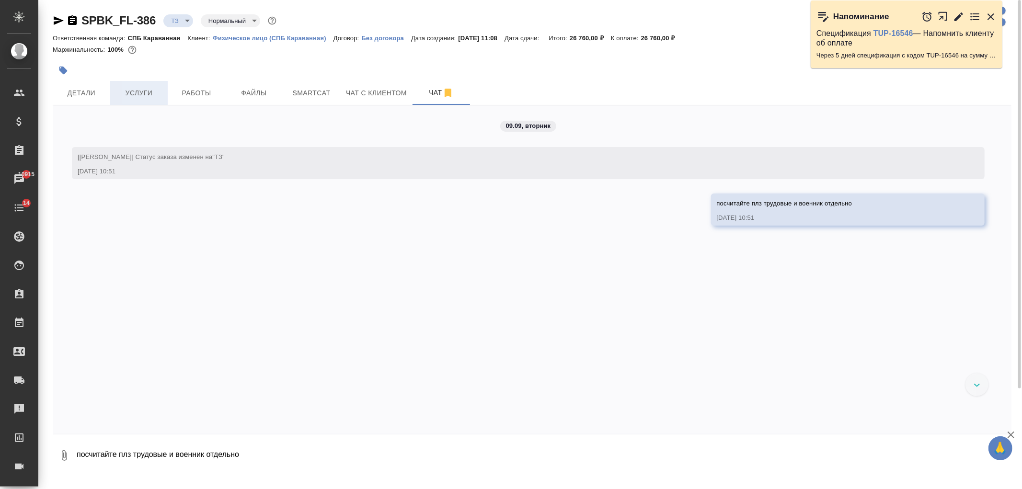
click at [141, 95] on span "Услуги" at bounding box center [139, 93] width 46 height 12
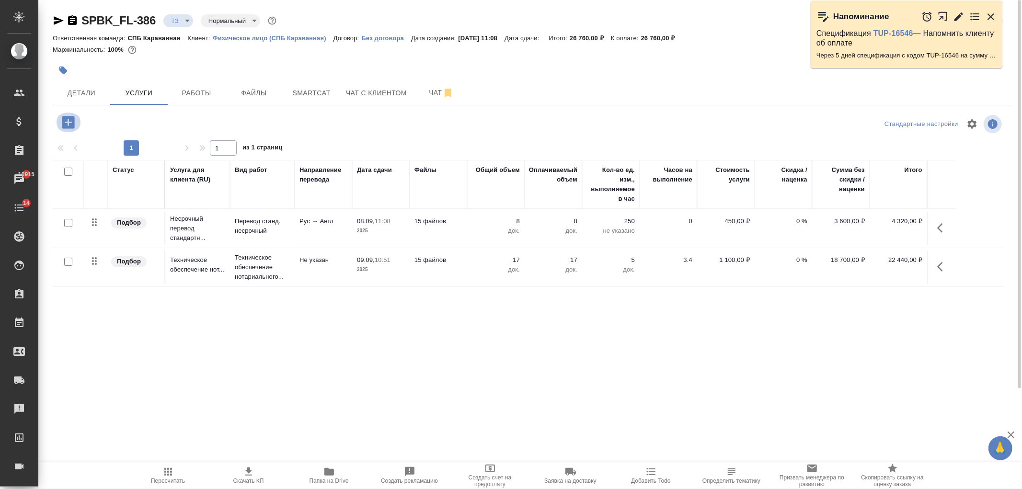
click at [69, 126] on icon "button" at bounding box center [68, 122] width 12 height 12
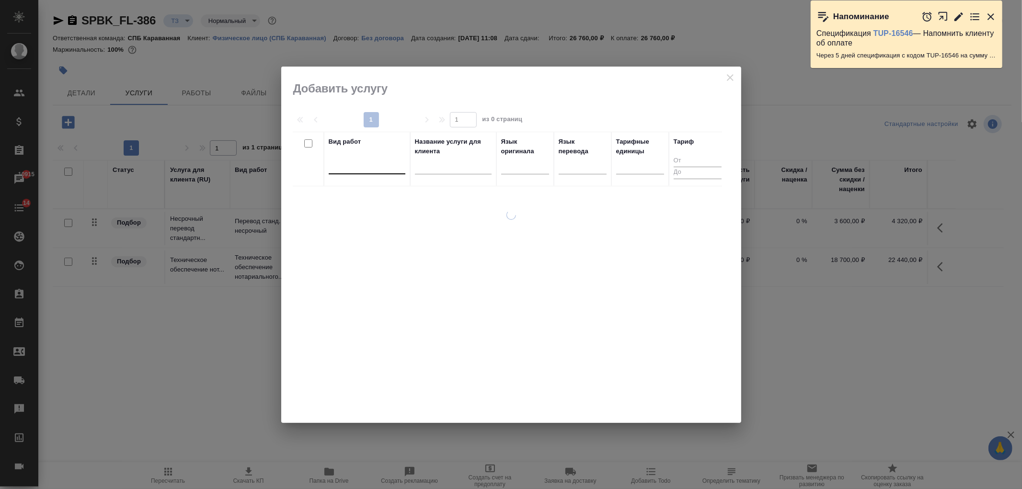
click at [358, 159] on div at bounding box center [367, 165] width 77 height 14
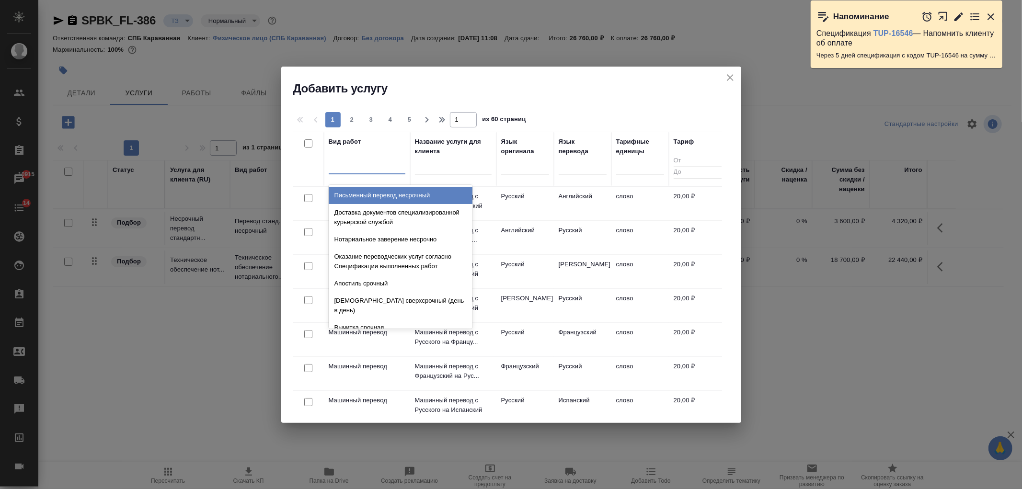
type input "а"
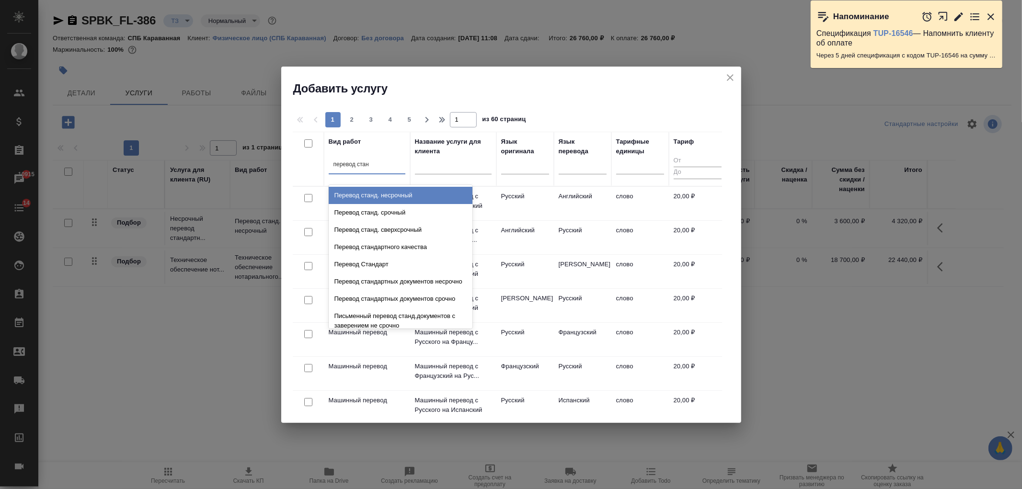
type input "перевод станд"
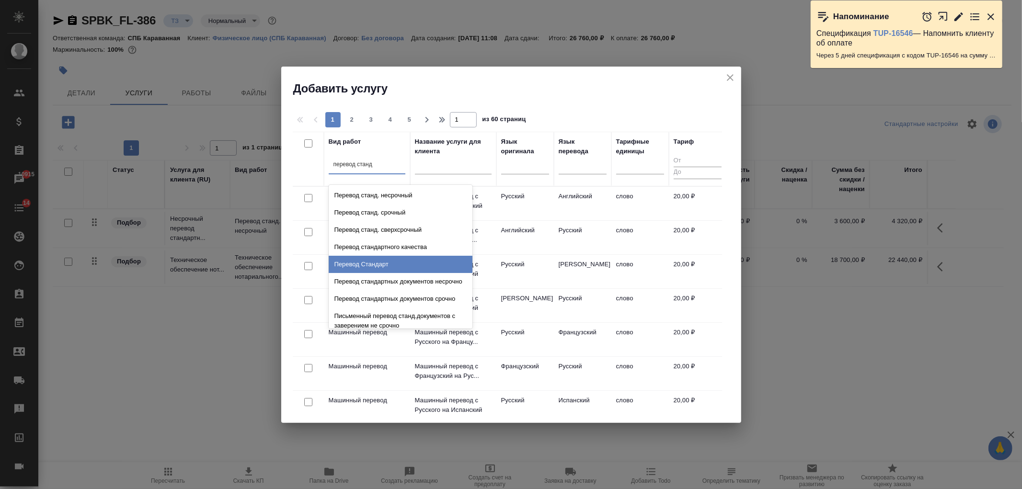
click at [406, 269] on div "Перевод Стандарт" at bounding box center [401, 264] width 144 height 17
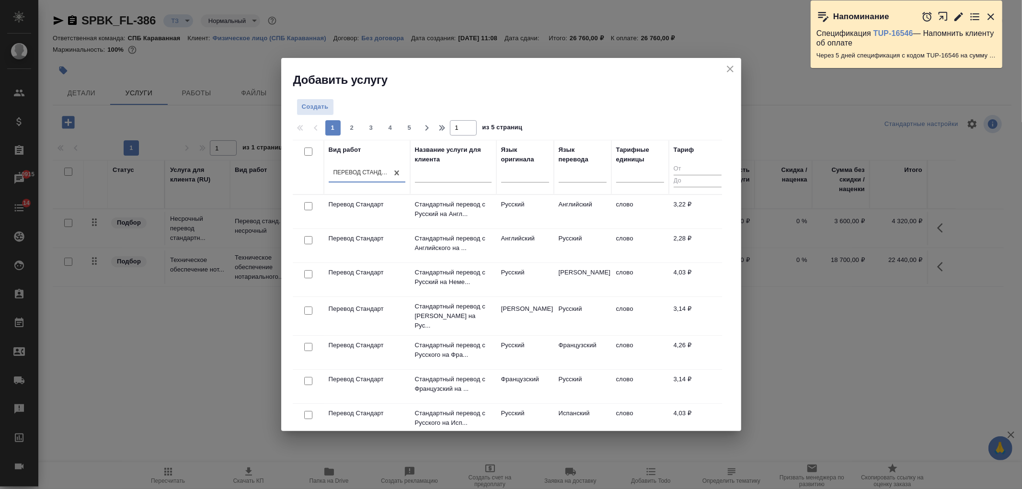
click at [307, 207] on input "checkbox" at bounding box center [308, 206] width 8 height 8
checkbox input "true"
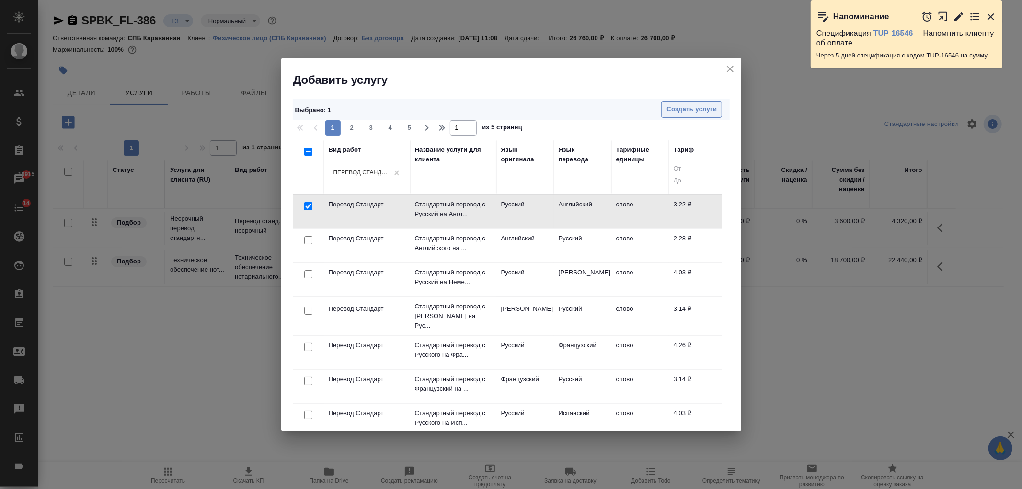
click at [707, 109] on span "Создать услуги" at bounding box center [692, 109] width 50 height 11
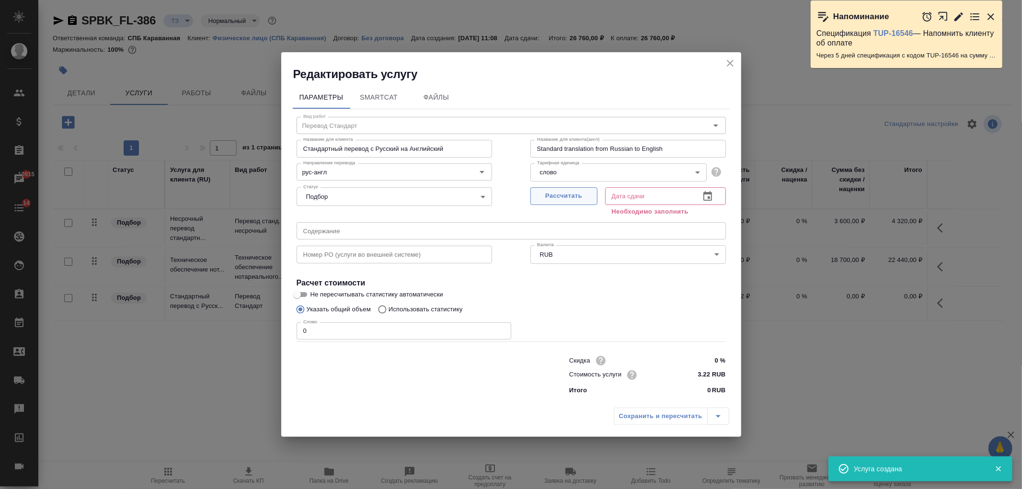
click at [573, 197] on span "Рассчитать" at bounding box center [564, 196] width 57 height 11
type input "09.09.2025 10:55"
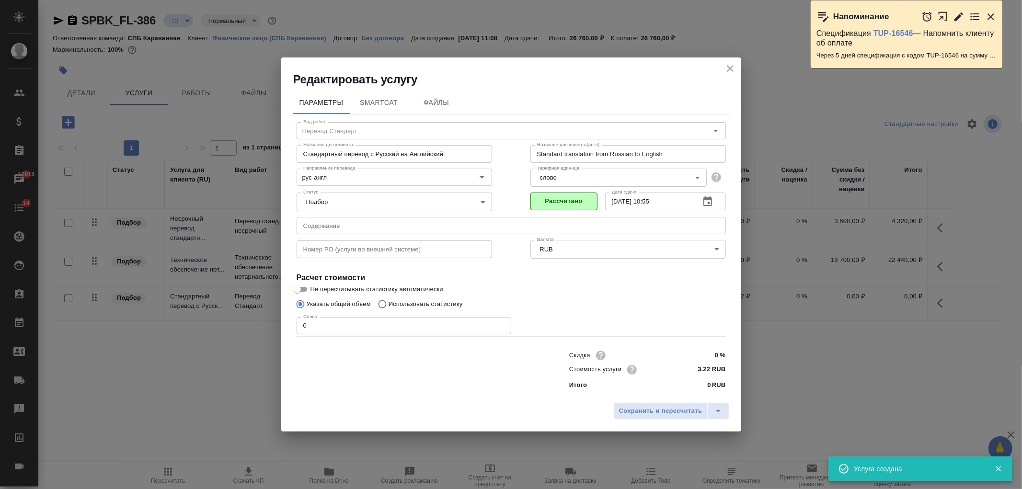
click at [401, 304] on p "Использовать статистику" at bounding box center [426, 305] width 74 height 10
click at [389, 304] on input "Использовать статистику" at bounding box center [380, 304] width 15 height 18
radio input "true"
radio input "false"
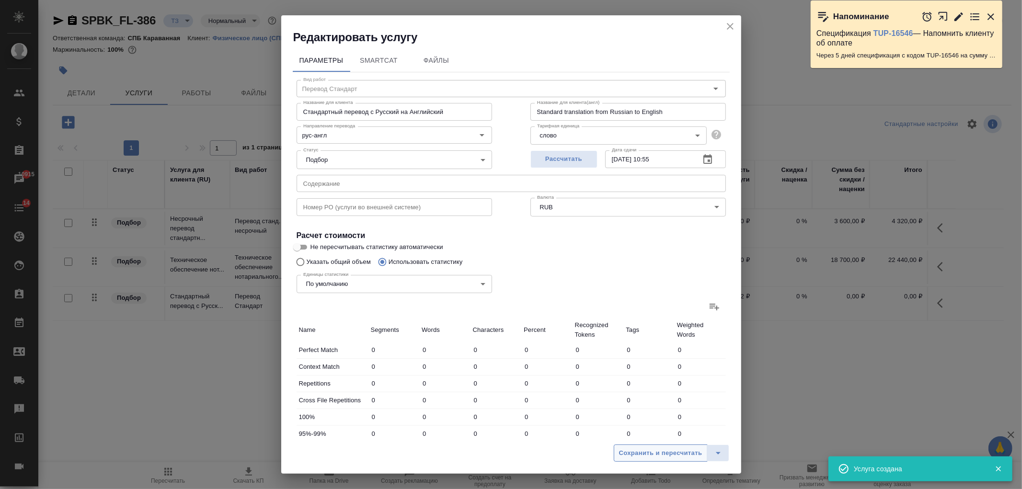
click at [669, 456] on span "Сохранить и пересчитать" at bounding box center [660, 453] width 83 height 11
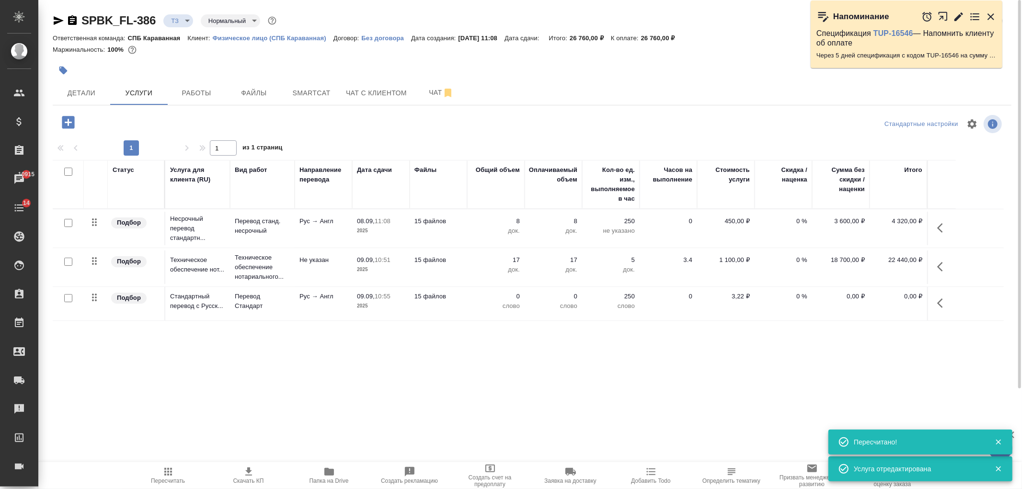
click at [65, 298] on input "checkbox" at bounding box center [68, 298] width 8 height 8
checkbox input "true"
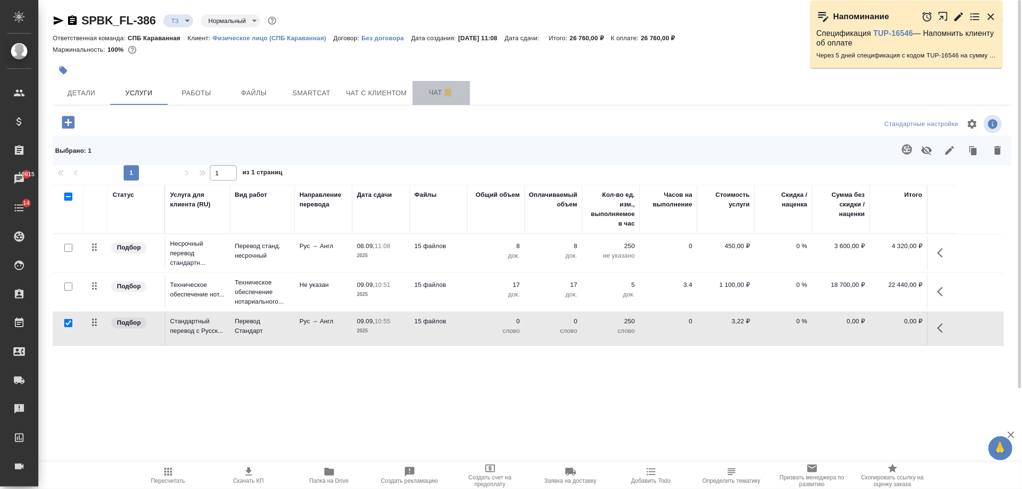
click at [429, 93] on span "Чат" at bounding box center [441, 93] width 46 height 12
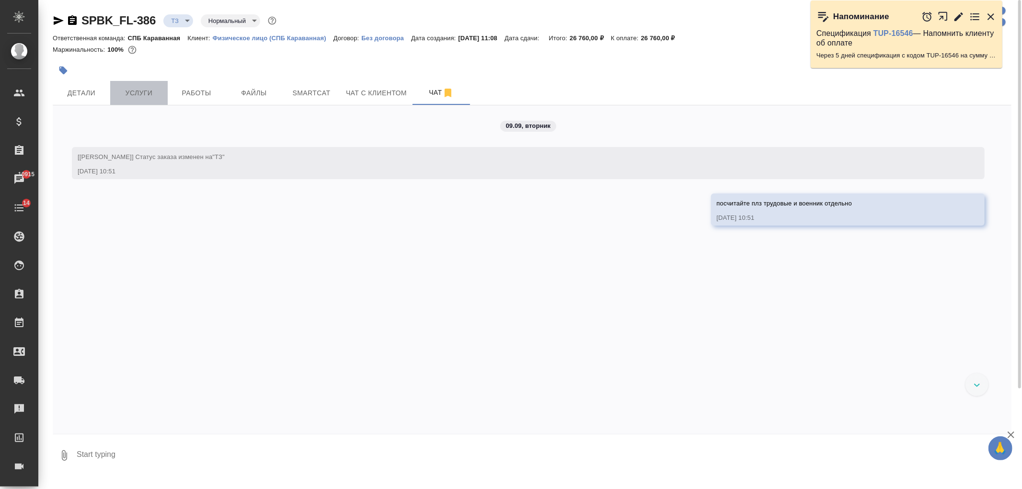
click at [119, 93] on span "Услуги" at bounding box center [139, 93] width 46 height 12
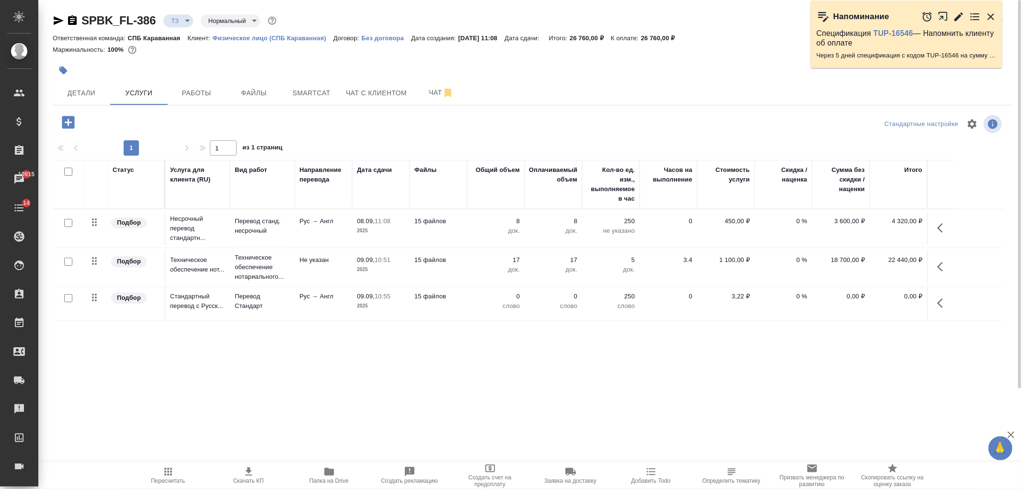
click at [70, 302] on input "checkbox" at bounding box center [68, 298] width 8 height 8
checkbox input "true"
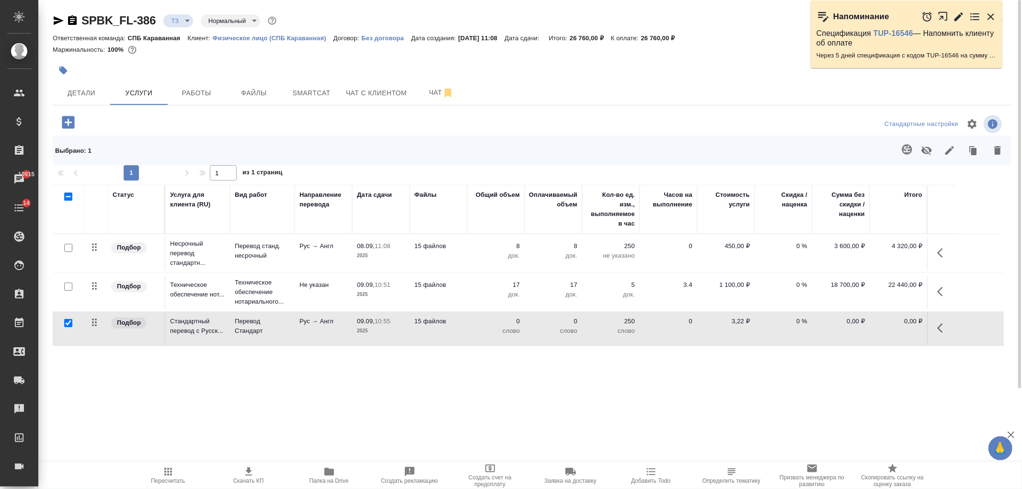
click at [73, 120] on icon "button" at bounding box center [68, 122] width 12 height 12
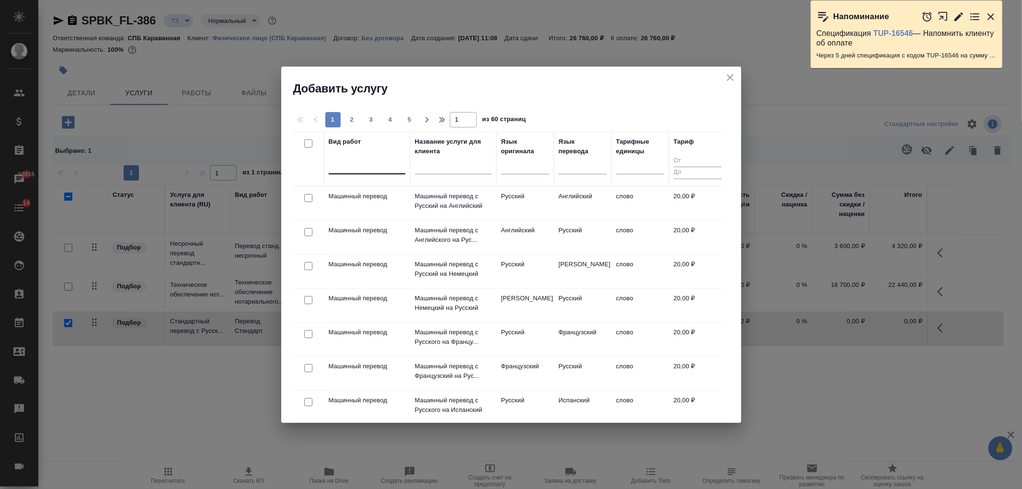
click at [355, 160] on div at bounding box center [367, 165] width 77 height 14
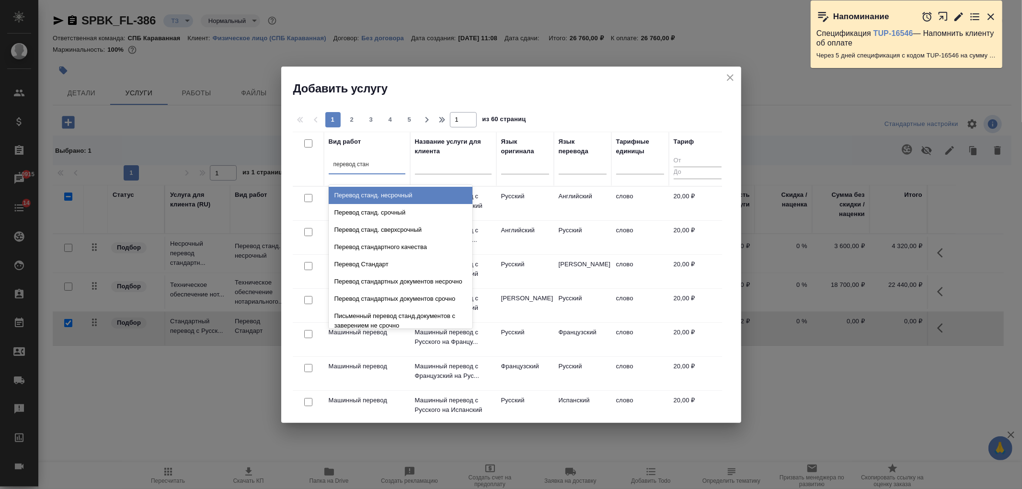
type input "перевод станд"
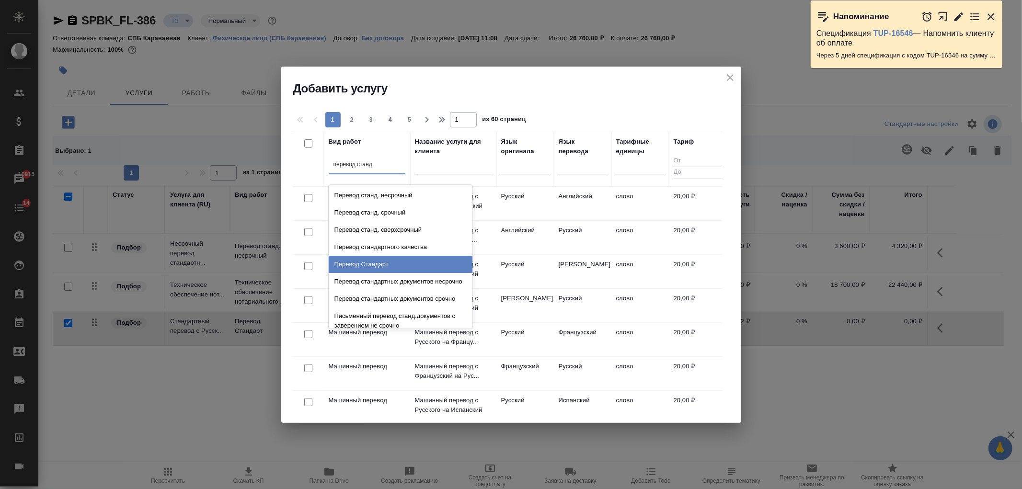
click at [399, 261] on div "Перевод Стандарт" at bounding box center [401, 264] width 144 height 17
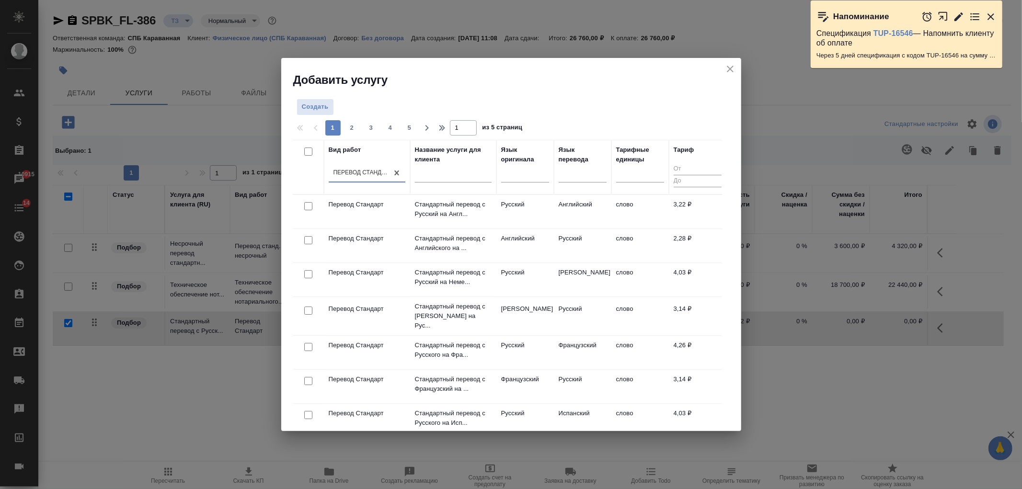
click at [305, 208] on input "checkbox" at bounding box center [308, 206] width 8 height 8
checkbox input "true"
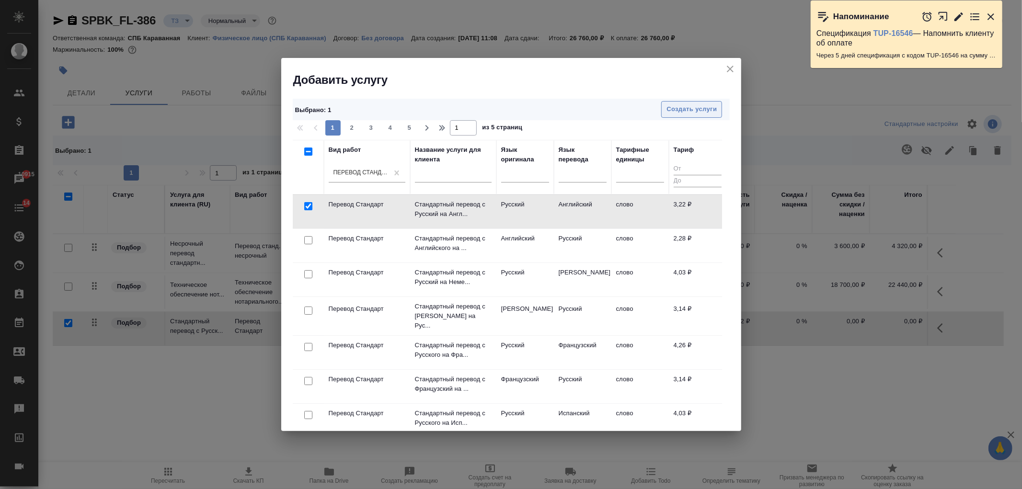
click at [710, 108] on span "Создать услуги" at bounding box center [692, 109] width 50 height 11
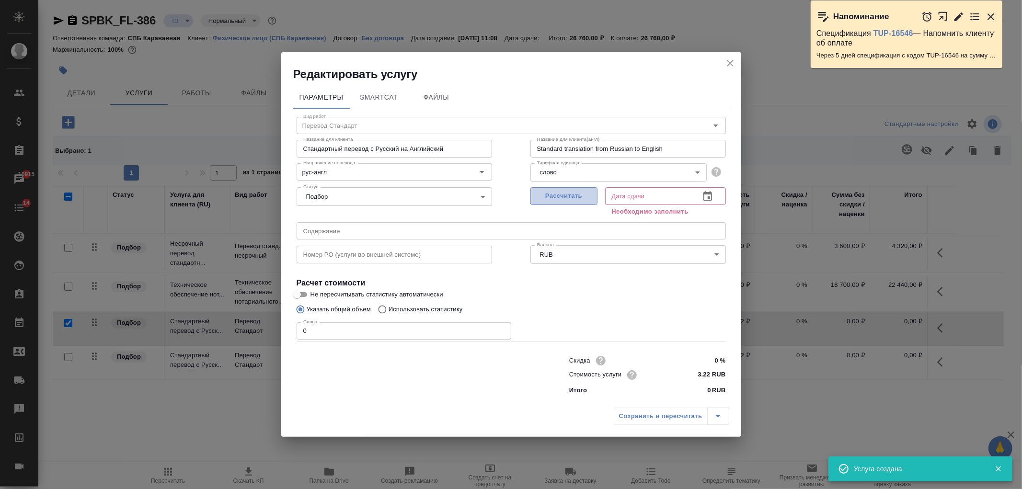
click at [570, 190] on button "Рассчитать" at bounding box center [564, 196] width 67 height 18
type input "09.09.2025 10:56"
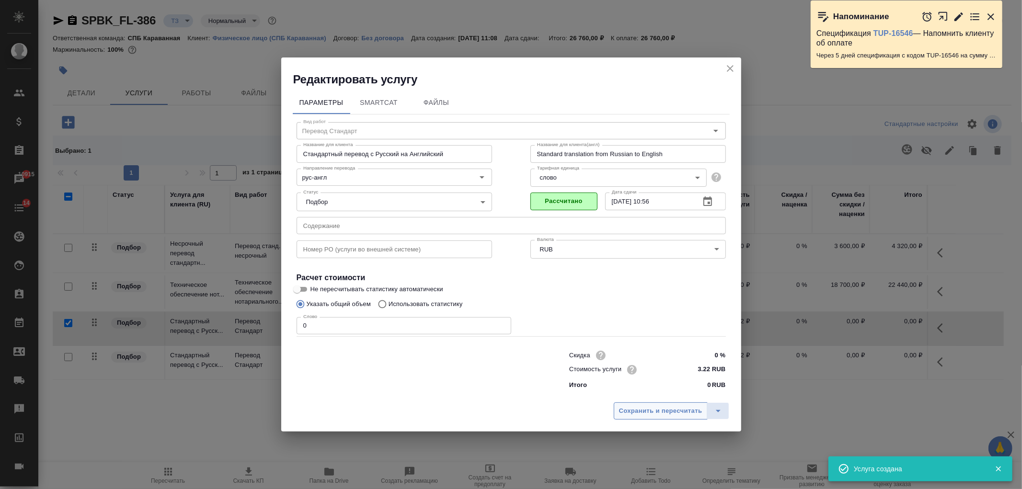
click at [630, 411] on span "Сохранить и пересчитать" at bounding box center [660, 411] width 83 height 11
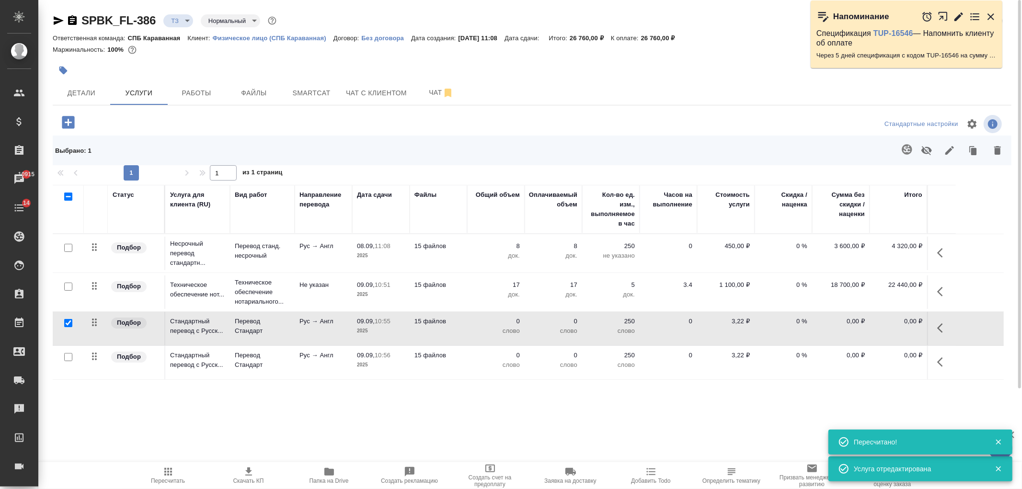
click at [69, 359] on input "checkbox" at bounding box center [68, 357] width 8 height 8
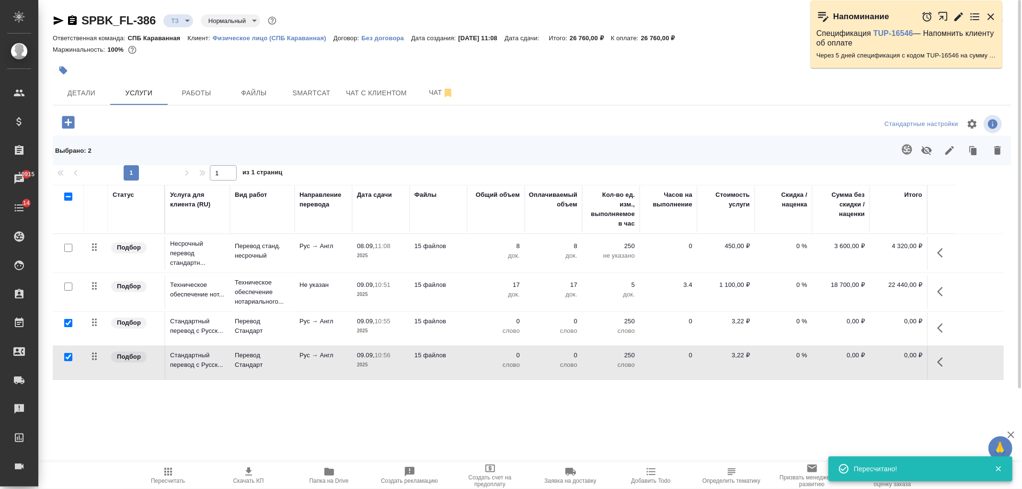
click at [910, 151] on icon "button" at bounding box center [908, 150] width 12 height 12
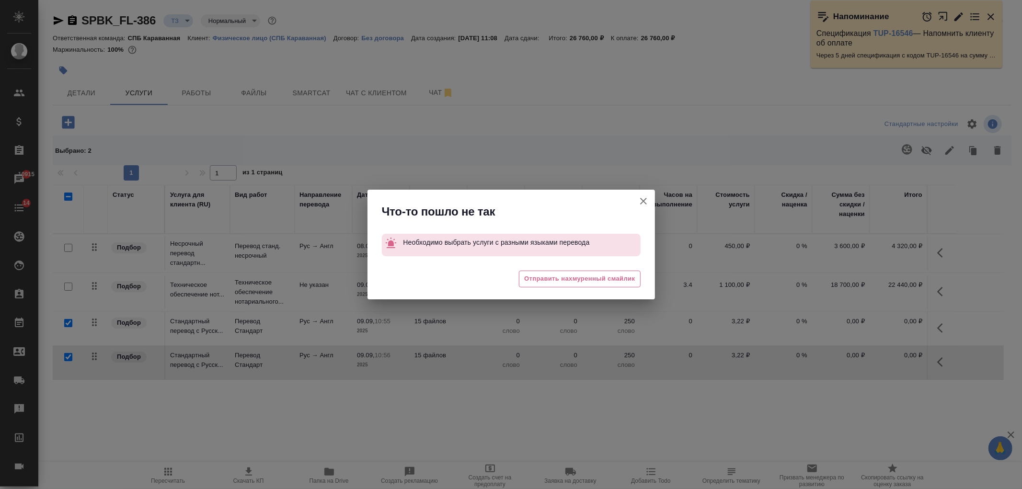
click at [641, 204] on icon "button" at bounding box center [644, 202] width 12 height 12
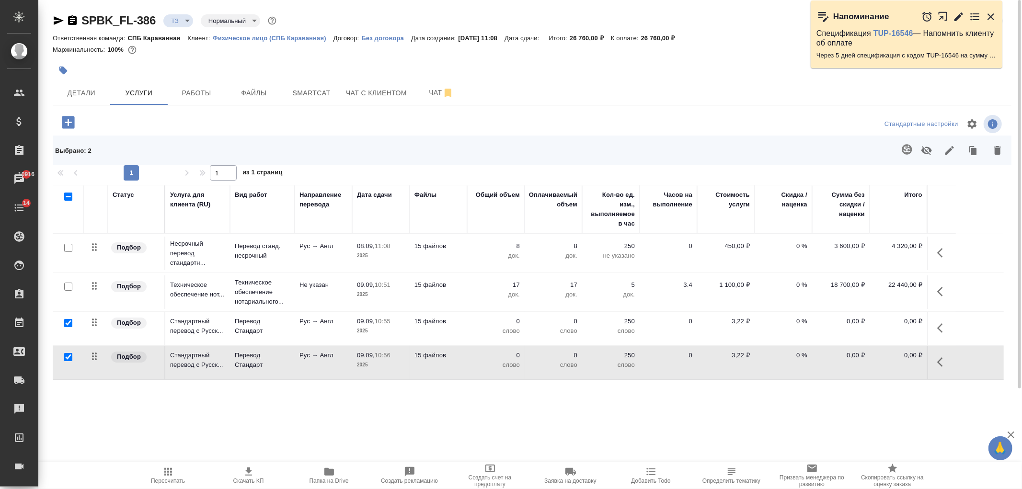
click at [70, 357] on input "checkbox" at bounding box center [68, 357] width 8 height 8
checkbox input "false"
click at [480, 328] on p "слово" at bounding box center [496, 331] width 48 height 10
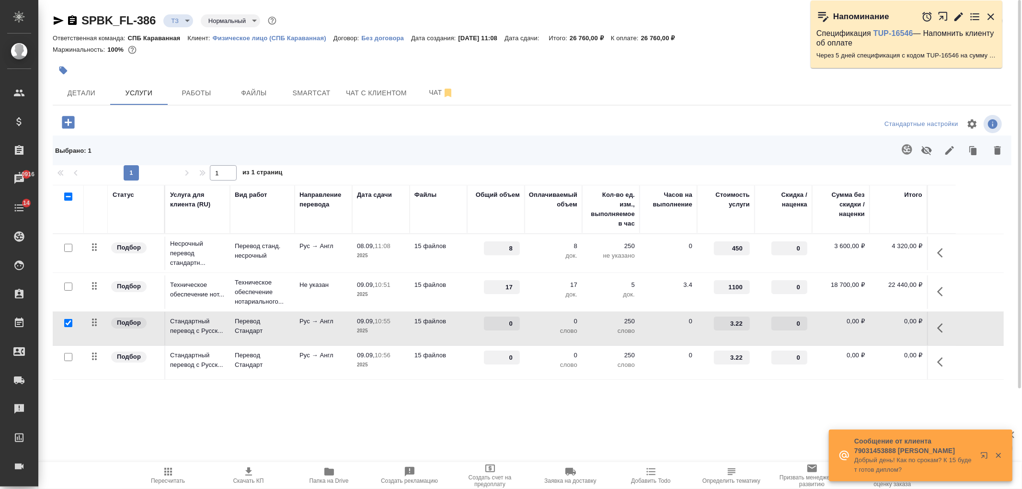
click at [910, 151] on icon "button" at bounding box center [908, 150] width 12 height 12
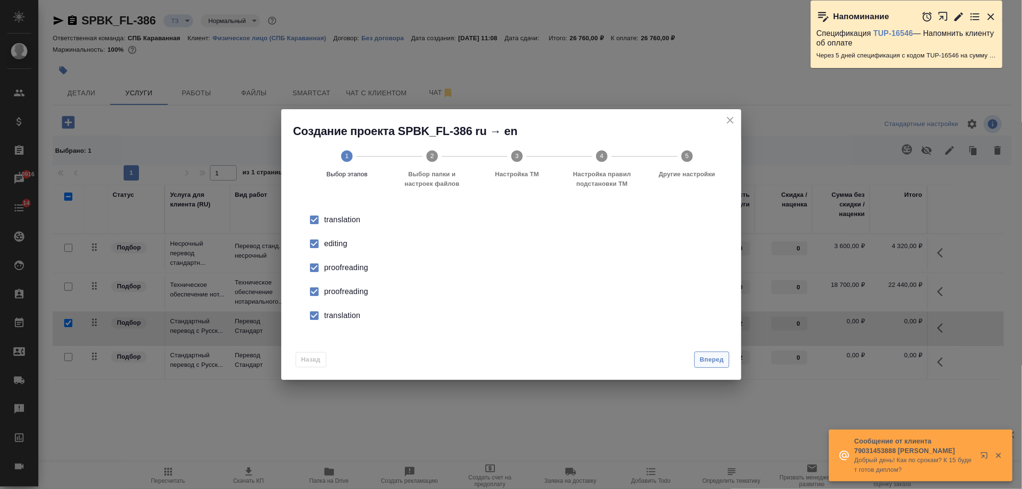
click at [713, 357] on span "Вперед" at bounding box center [712, 360] width 24 height 11
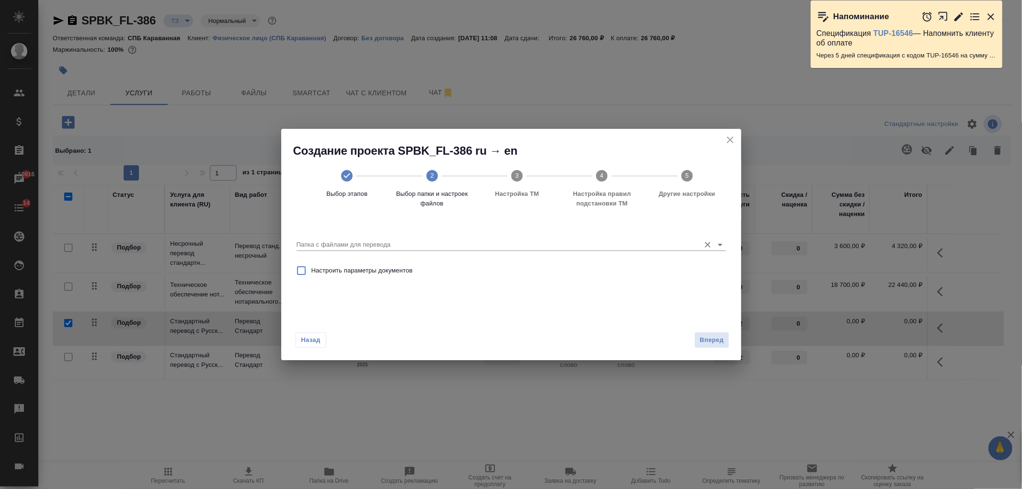
click at [657, 246] on input "Папка с файлами для перевода" at bounding box center [496, 245] width 399 height 12
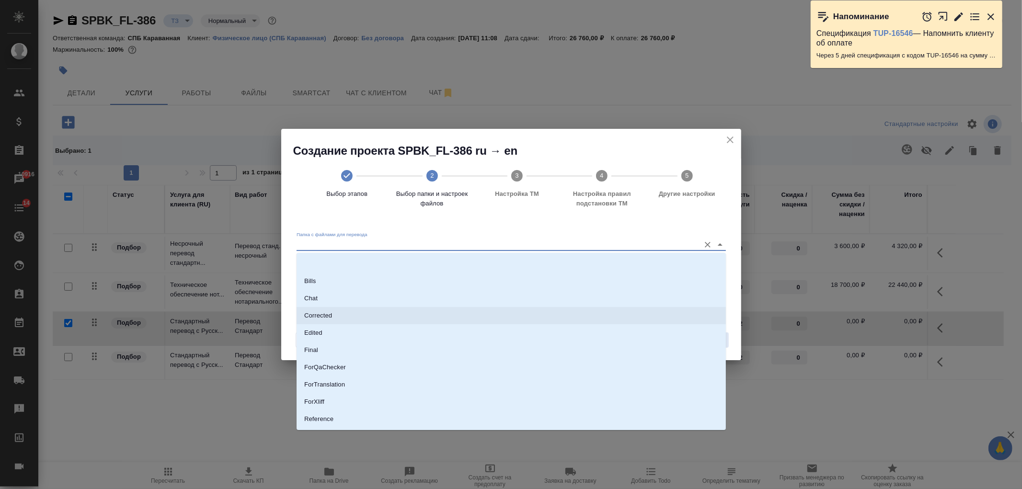
scroll to position [50, 0]
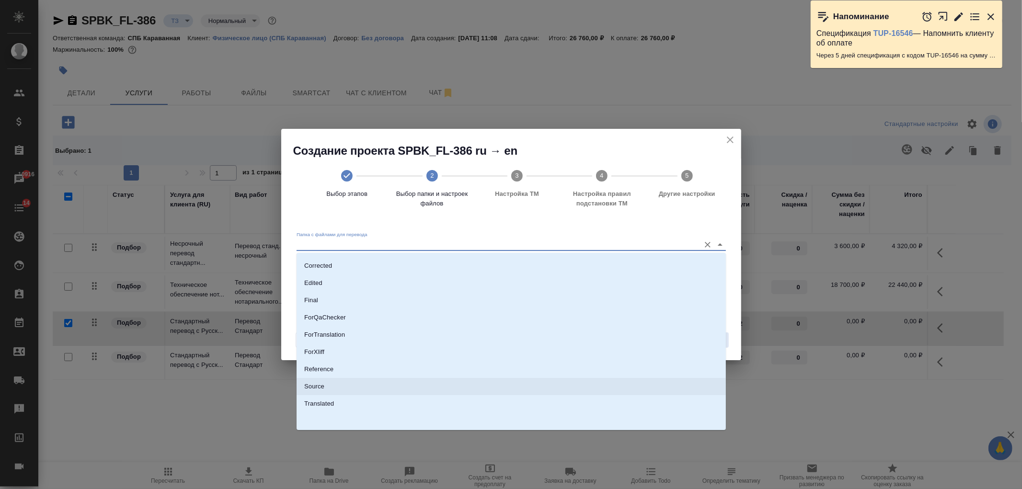
click at [394, 389] on li "Source" at bounding box center [511, 386] width 429 height 17
type input "Source"
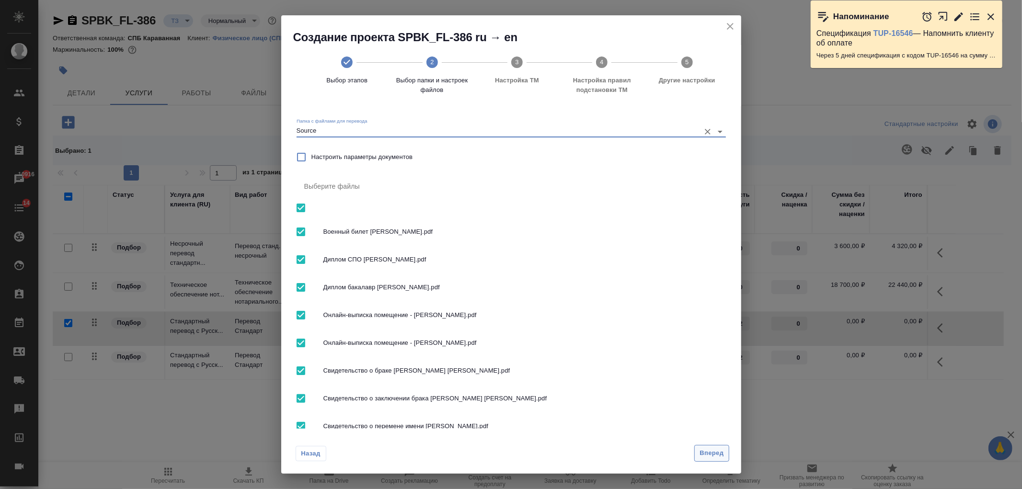
click at [709, 458] on span "Вперед" at bounding box center [712, 453] width 24 height 11
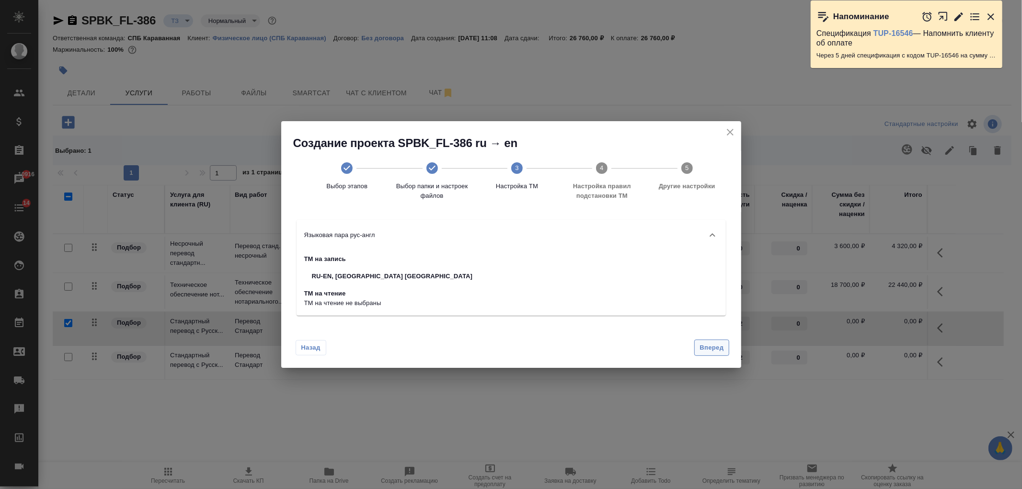
click at [712, 348] on span "Вперед" at bounding box center [712, 348] width 24 height 11
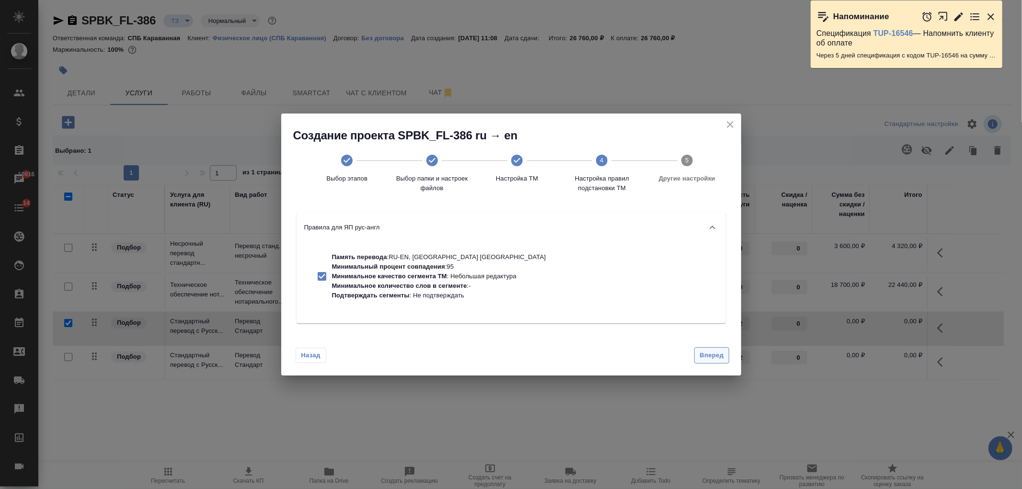
click at [714, 360] on span "Вперед" at bounding box center [712, 355] width 24 height 11
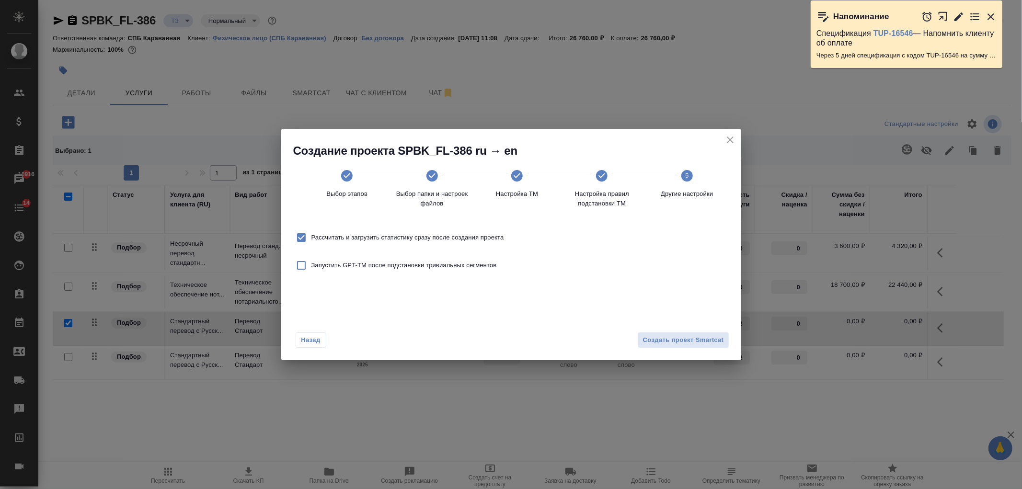
click at [400, 234] on span "Рассчитать и загрузить статистику сразу после создания проекта" at bounding box center [408, 238] width 193 height 10
click at [312, 234] on input "Рассчитать и загрузить статистику сразу после создания проекта" at bounding box center [301, 238] width 20 height 20
checkbox input "false"
click at [695, 337] on span "Создать проект Smartcat" at bounding box center [683, 340] width 81 height 11
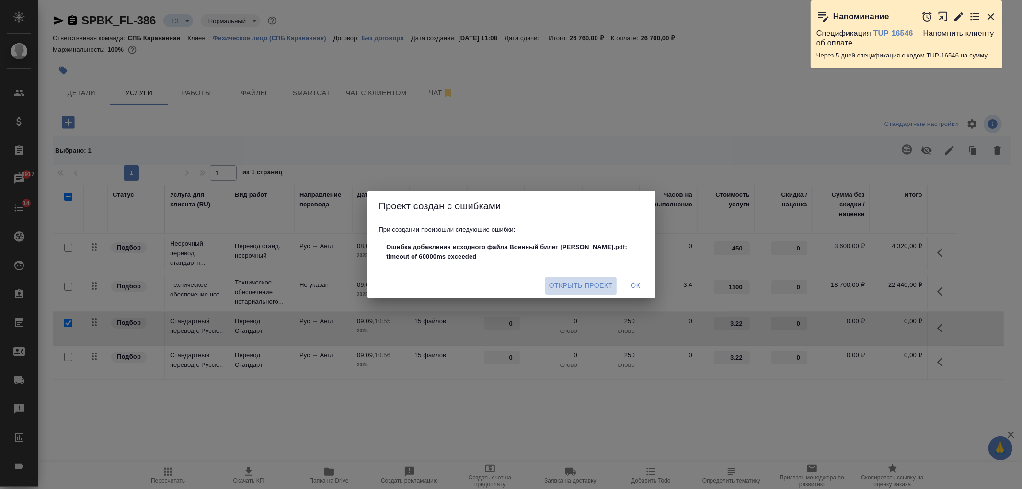
click at [571, 285] on span "Открыть проект" at bounding box center [581, 286] width 64 height 12
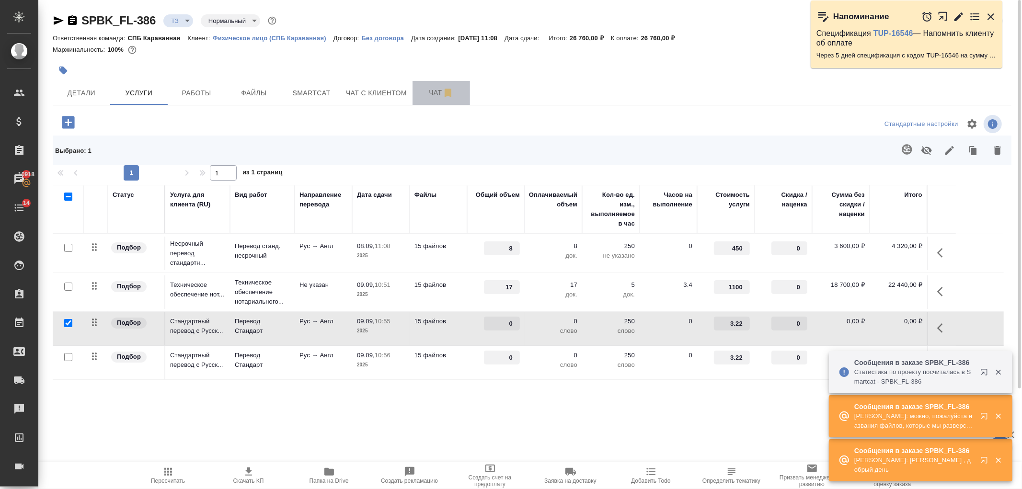
click at [429, 86] on button "Чат" at bounding box center [442, 93] width 58 height 24
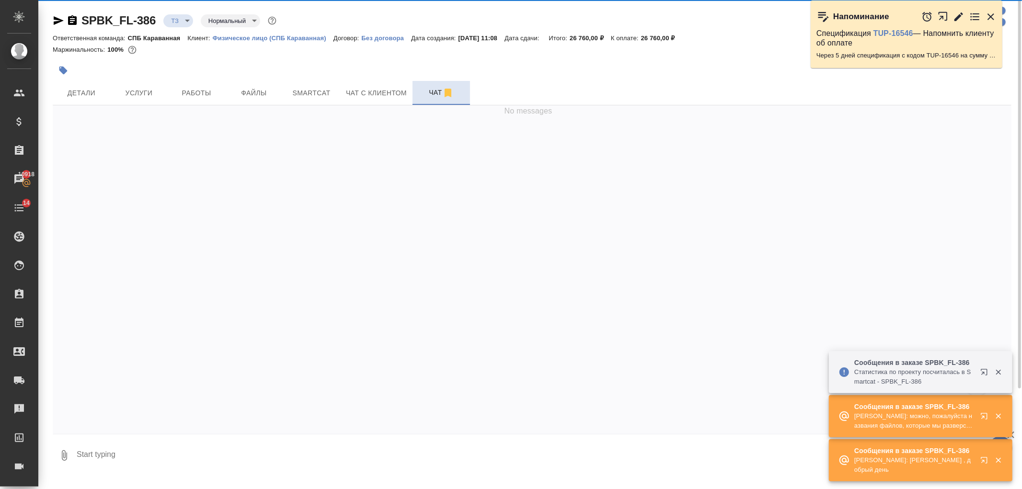
scroll to position [16, 0]
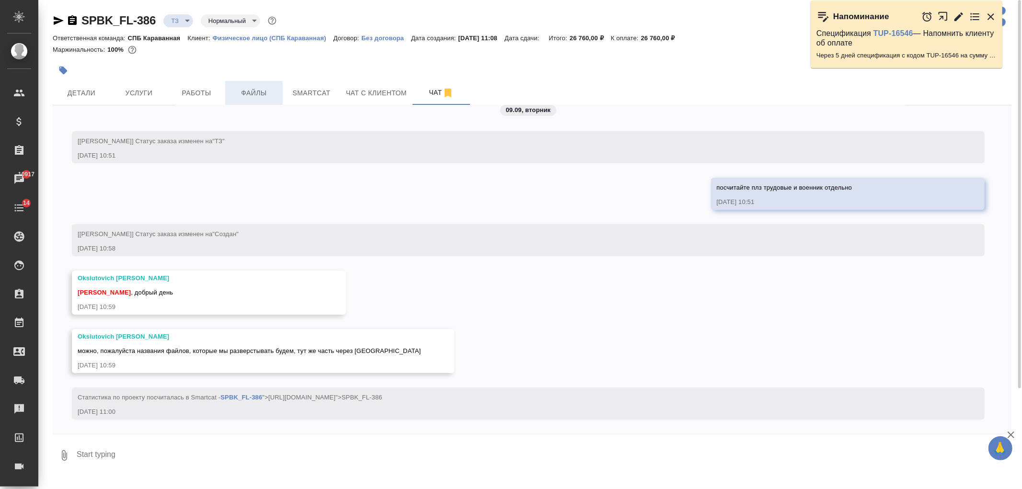
click at [251, 95] on span "Файлы" at bounding box center [254, 93] width 46 height 12
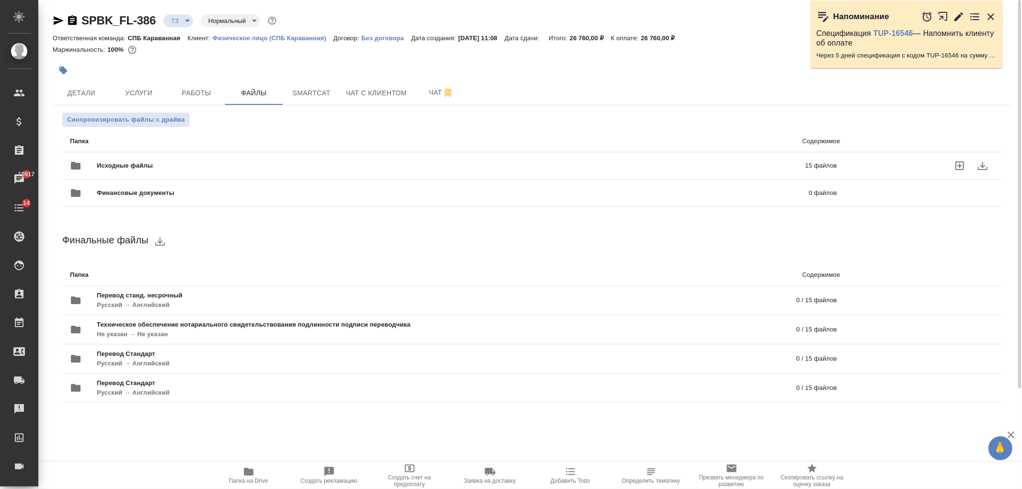
click at [227, 163] on span "Исходные файлы" at bounding box center [288, 166] width 382 height 10
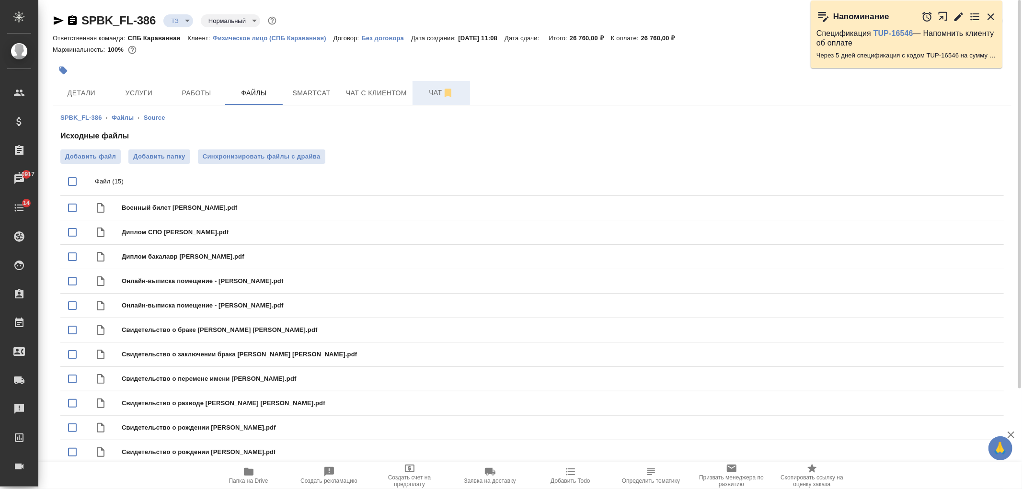
click at [429, 99] on button "Чат" at bounding box center [442, 93] width 58 height 24
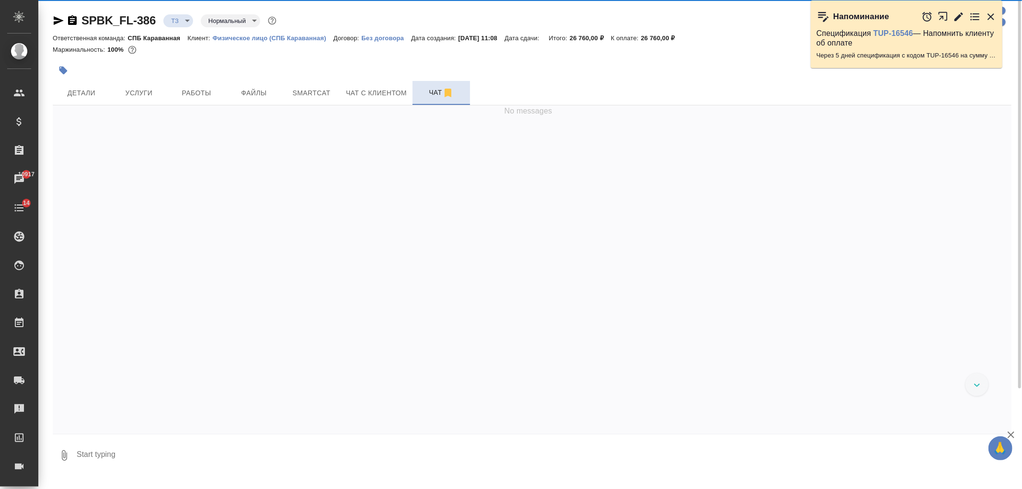
scroll to position [16, 0]
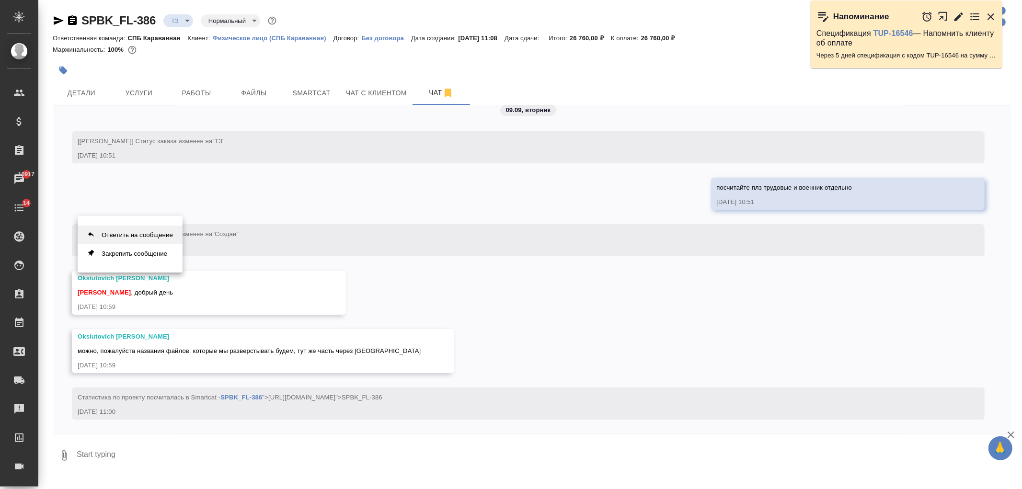
click at [160, 242] on button "Ответить на сообщение" at bounding box center [130, 235] width 105 height 19
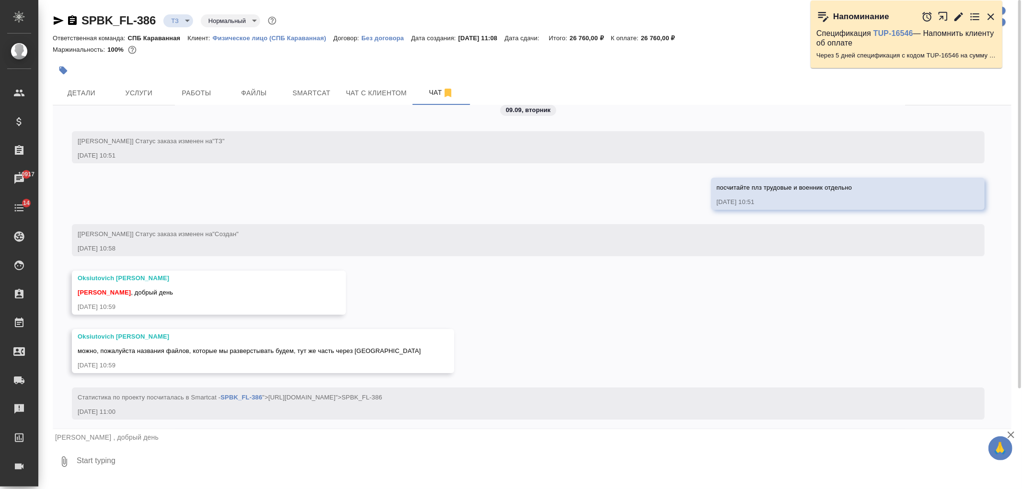
click at [218, 444] on div "Иванова Арина , добрый день" at bounding box center [532, 437] width 959 height 16
click at [217, 455] on textarea at bounding box center [544, 462] width 936 height 33
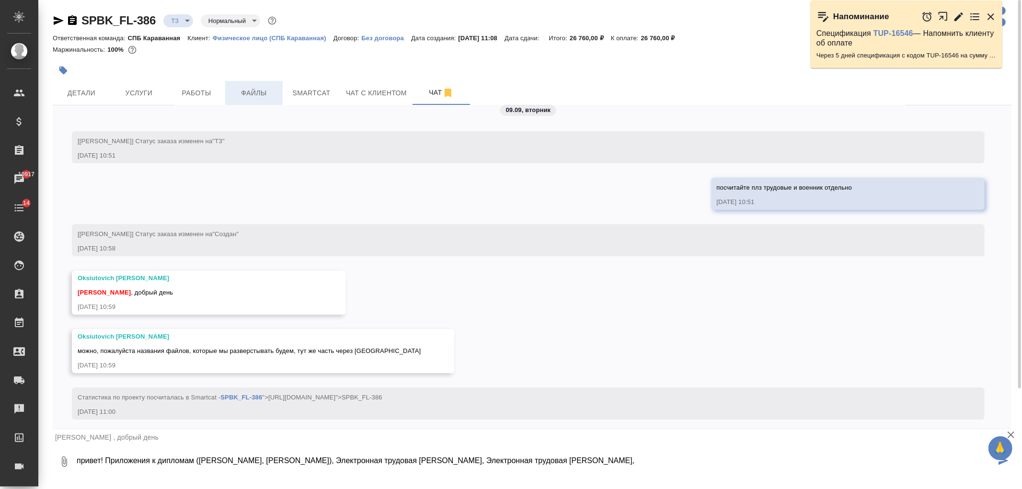
type textarea "привет! Приложения к дипломам (Диплом Абрамова, Диплом СПО Ермаков), Электронна…"
click at [269, 98] on span "Файлы" at bounding box center [254, 93] width 46 height 12
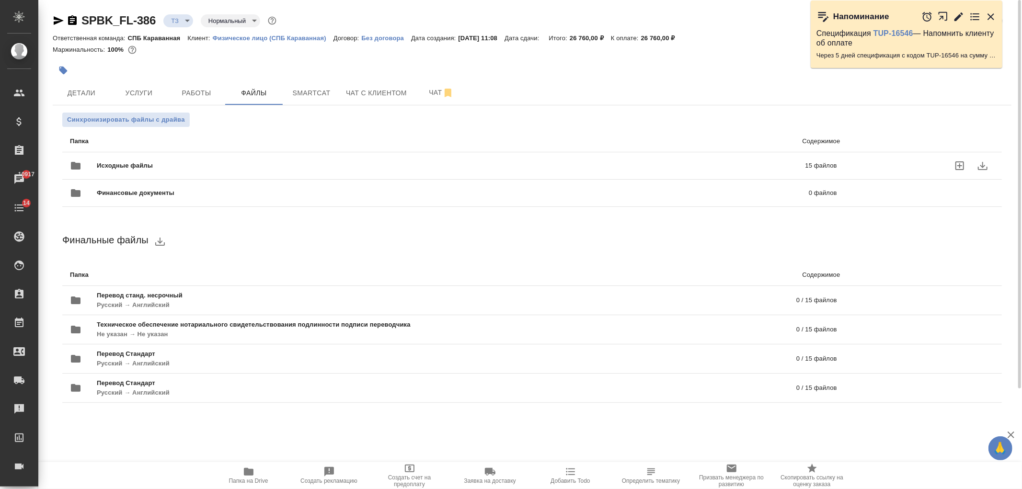
click at [264, 154] on div "Исходные файлы 15 файлов" at bounding box center [453, 165] width 767 height 23
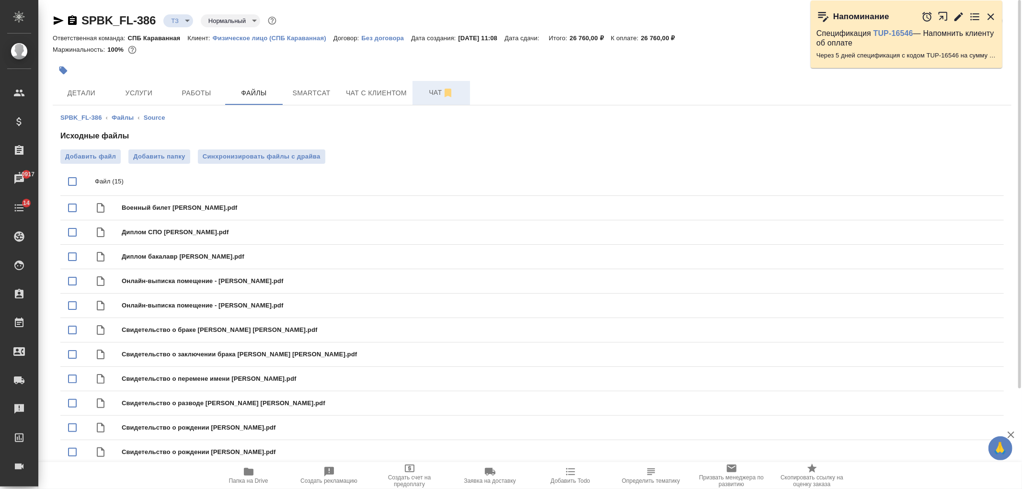
click at [425, 98] on span "Чат" at bounding box center [441, 93] width 46 height 12
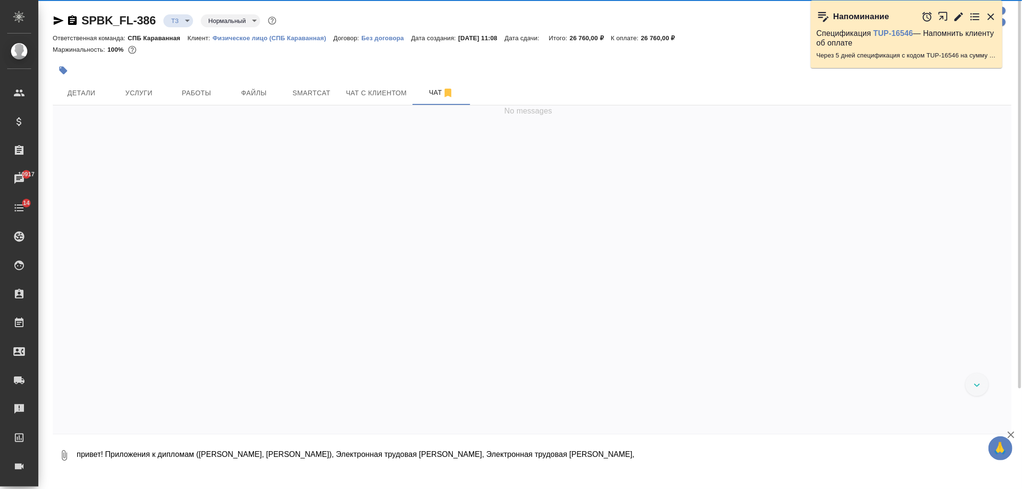
scroll to position [16, 0]
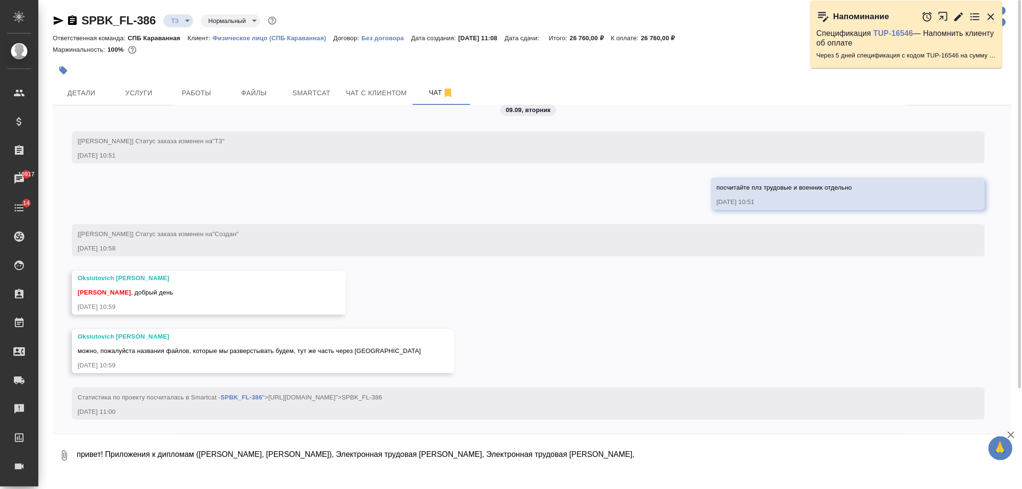
click at [631, 459] on textarea "привет! Приложения к дипломам (Диплом Абрамова, Диплом СПО Ермаков), Электронна…" at bounding box center [544, 456] width 936 height 33
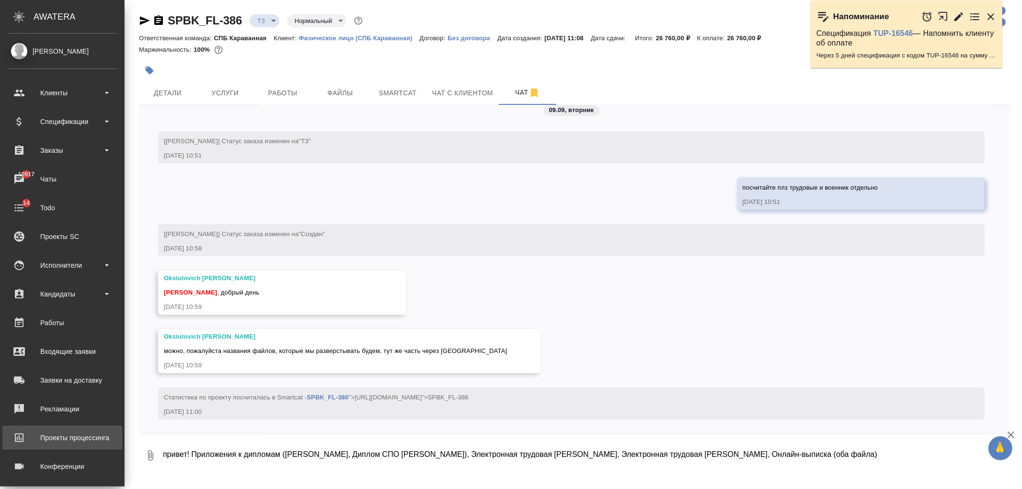
drag, startPoint x: 712, startPoint y: 458, endPoint x: 0, endPoint y: 437, distance: 712.1
click at [0, 437] on div ".cls-1 fill:#fff; AWATERA Ivanova Arina Клиенты Спецификации Заказы 10917 Чаты …" at bounding box center [511, 244] width 1022 height 489
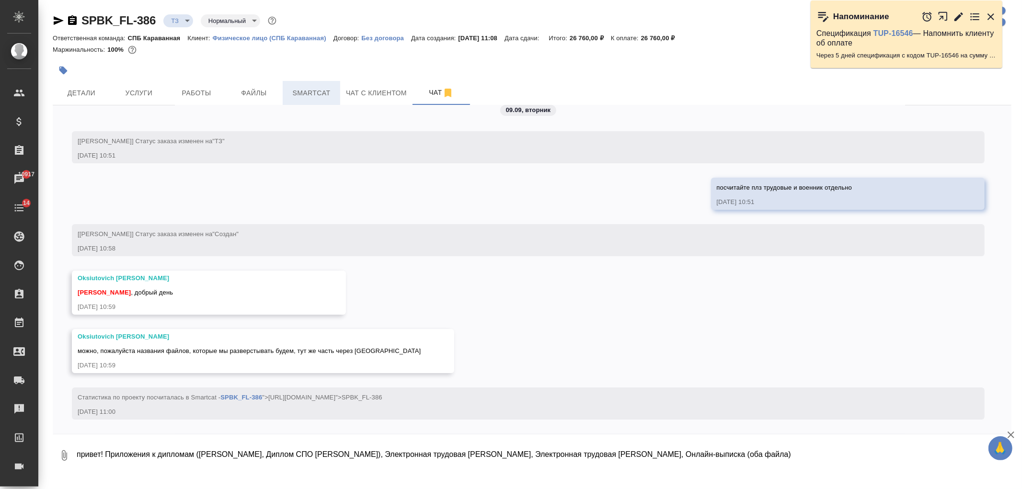
type textarea "привет! Приложения к дипломам (Диплом Абрамова, Диплом СПО Ермаков), Электронна…"
click at [283, 93] on button "Smartcat" at bounding box center [312, 93] width 58 height 24
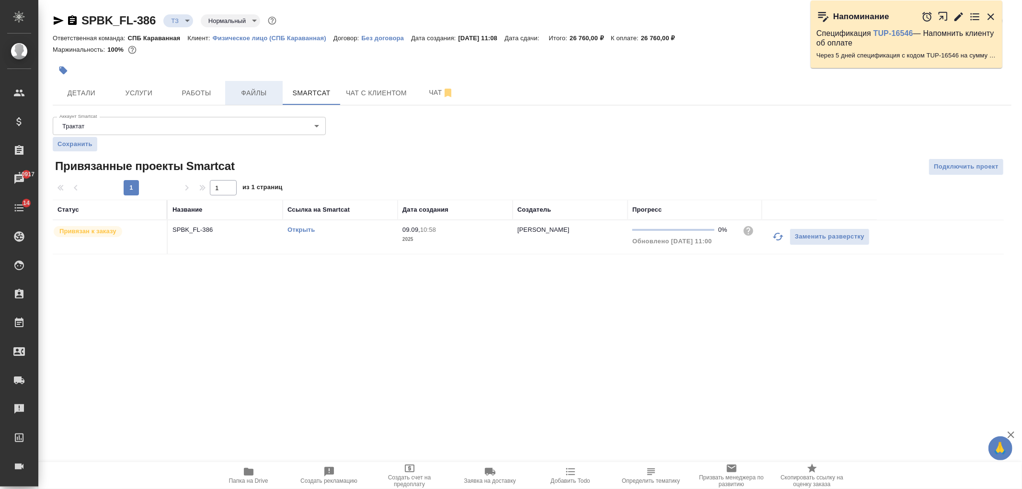
click at [263, 93] on span "Файлы" at bounding box center [254, 93] width 46 height 12
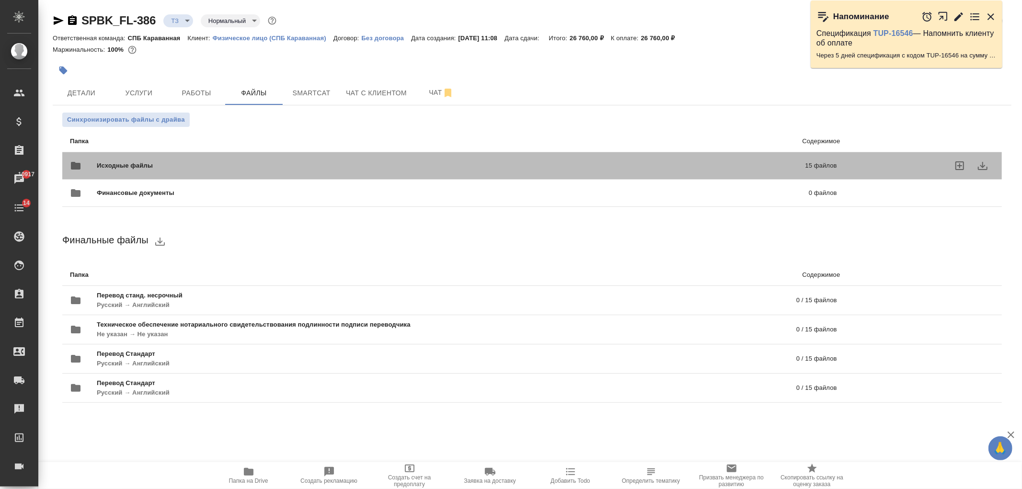
click at [247, 170] on span "Исходные файлы" at bounding box center [288, 166] width 382 height 10
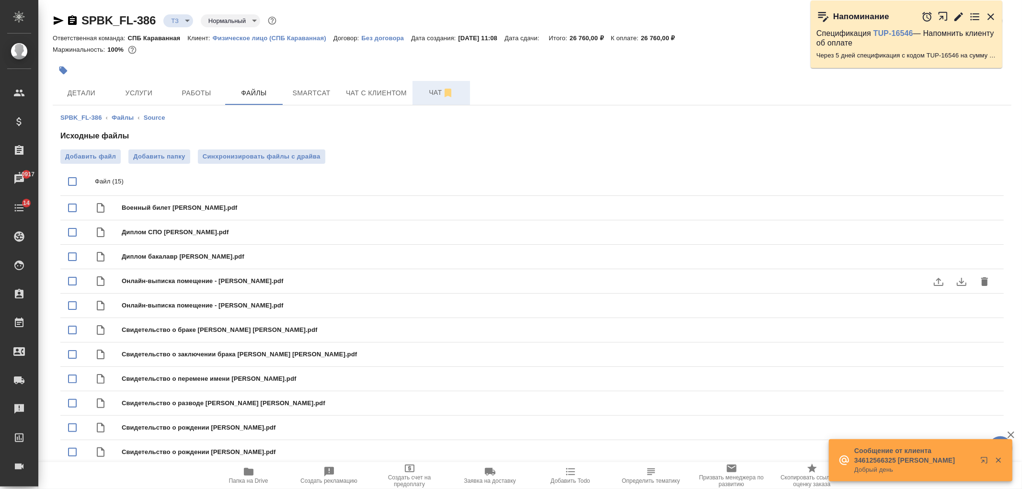
click at [433, 98] on span "Чат" at bounding box center [441, 93] width 46 height 12
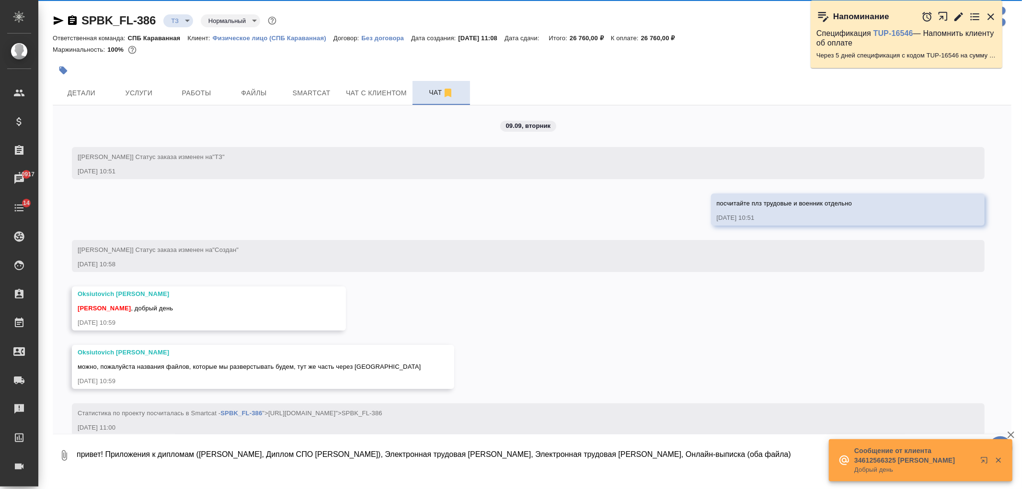
scroll to position [16, 0]
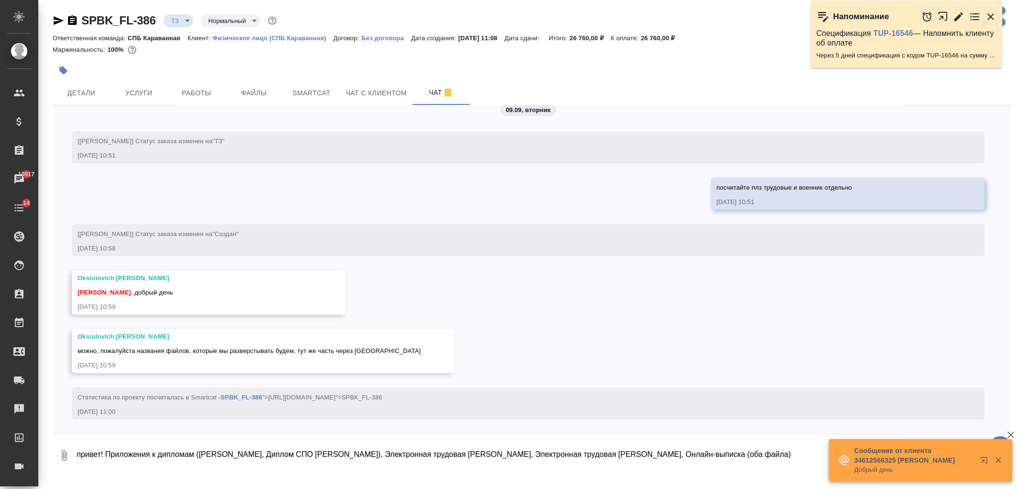
click at [722, 455] on textarea "привет! Приложения к дипломам (Диплом Абрамова, Диплом СПО Ермаков), Электронна…" at bounding box center [544, 456] width 936 height 33
click at [592, 467] on textarea "привет! Приложения к дипломам (Диплом Абрамова, Диплом СПО Ермаков), Электронна…" at bounding box center [536, 456] width 920 height 33
click at [1000, 459] on icon "button" at bounding box center [998, 460] width 5 height 5
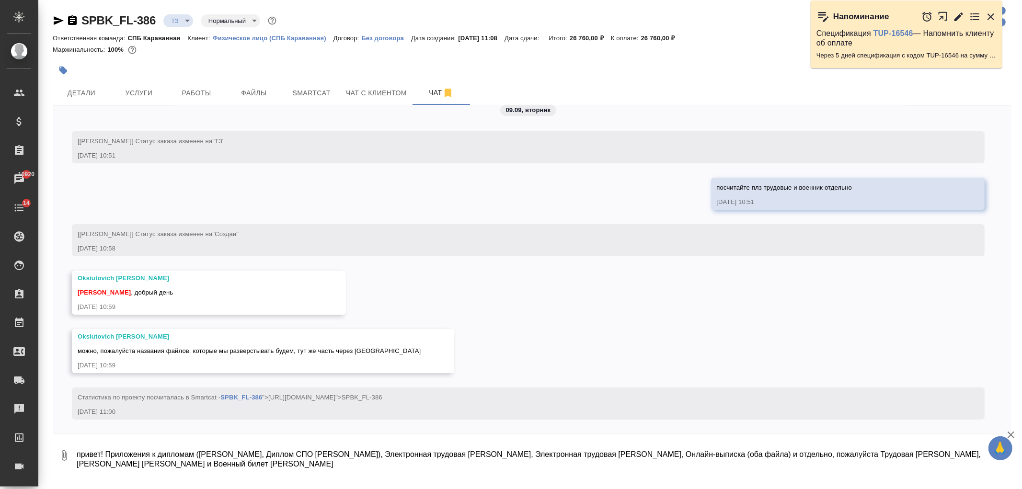
click at [705, 458] on textarea "привет! Приложения к дипломам (Диплом Абрамова, Диплом СПО Ермаков), Электронна…" at bounding box center [536, 456] width 920 height 33
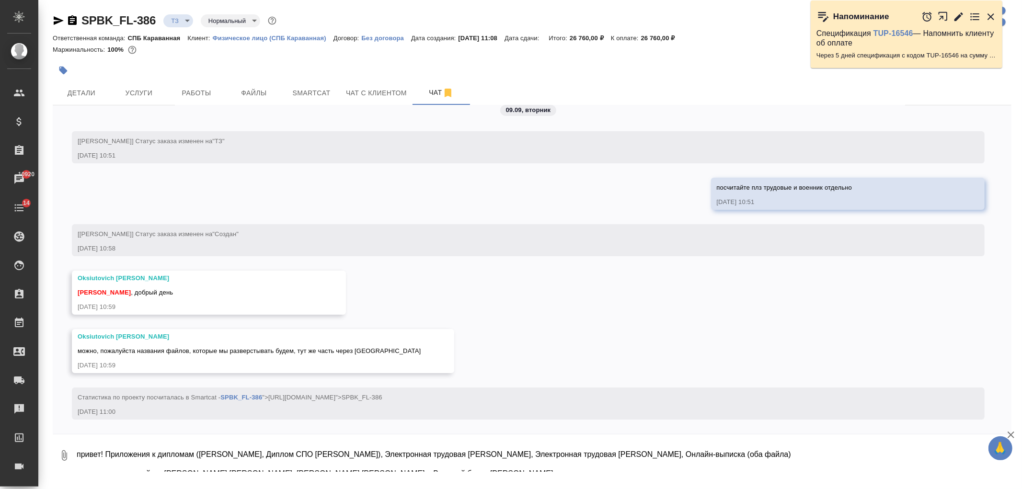
scroll to position [6, 0]
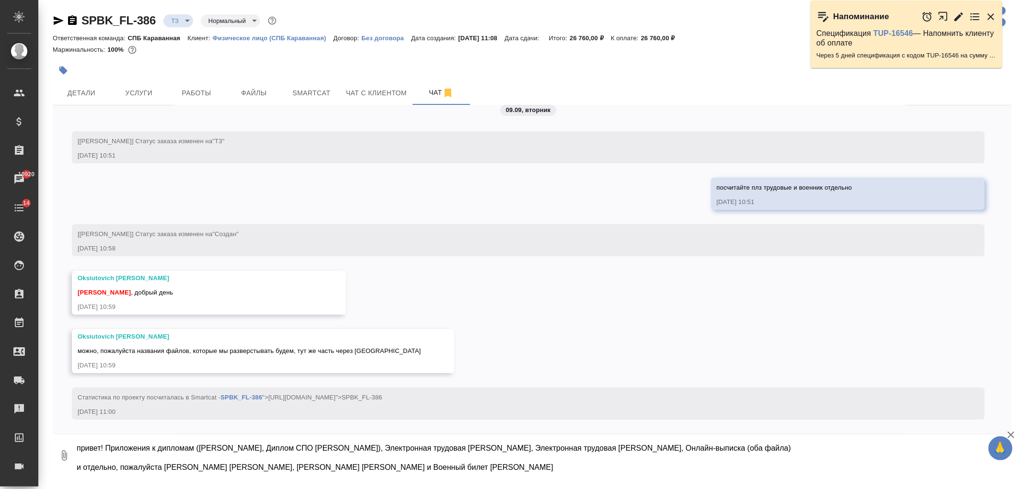
click at [422, 469] on textarea "привет! Приложения к дипломам (Диплом Абрамова, Диплом СПО Ермаков), Электронна…" at bounding box center [536, 456] width 920 height 33
type textarea "привет! Приложения к дипломам (Диплом Абрамова, Диплом СПО Ермаков), Электронна…"
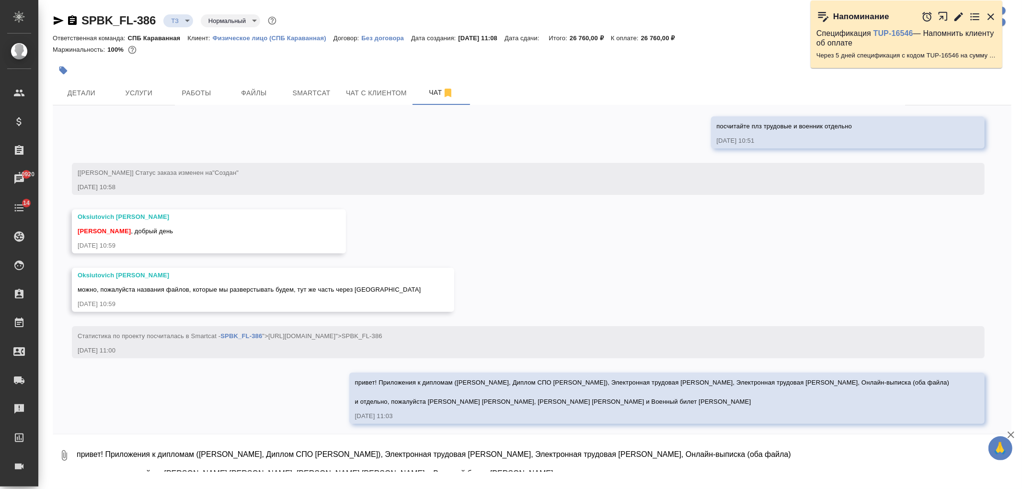
scroll to position [81, 0]
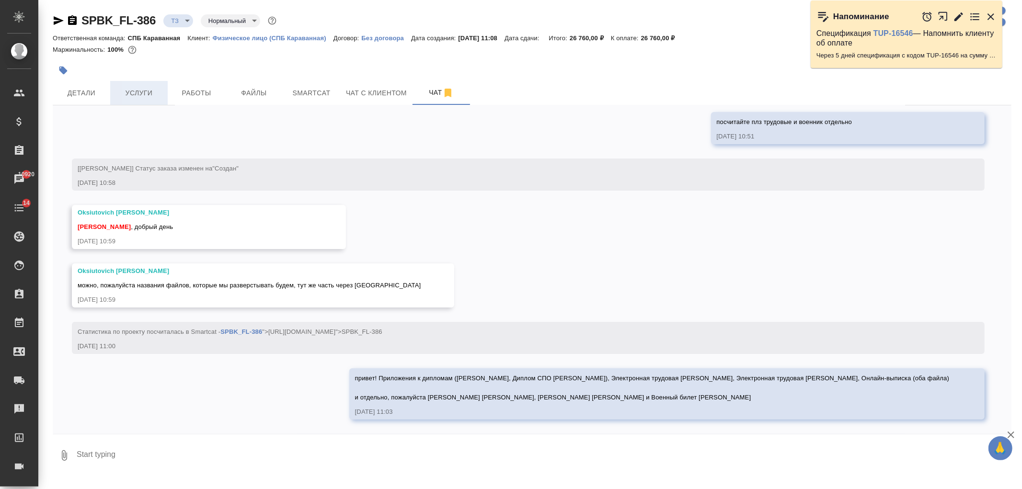
click at [124, 86] on button "Услуги" at bounding box center [139, 93] width 58 height 24
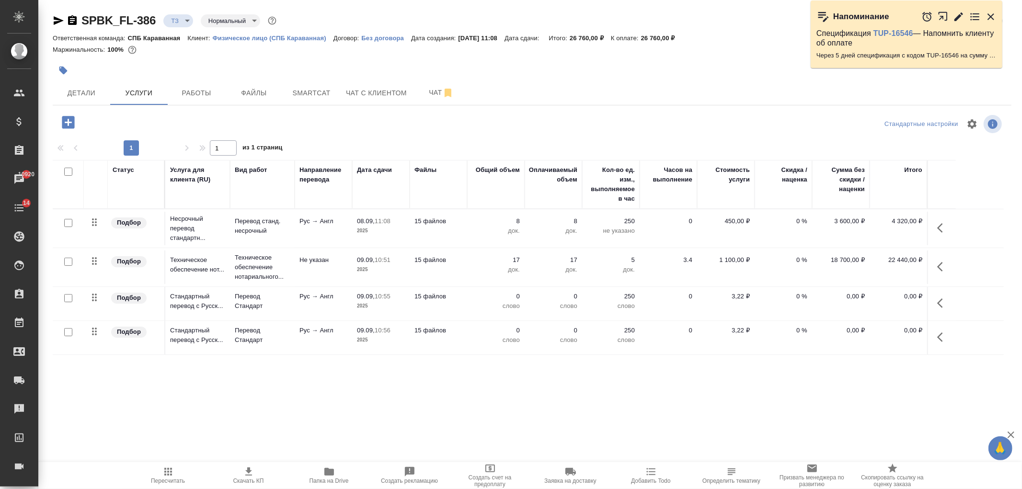
click at [344, 301] on p "Рус → Англ" at bounding box center [324, 297] width 48 height 10
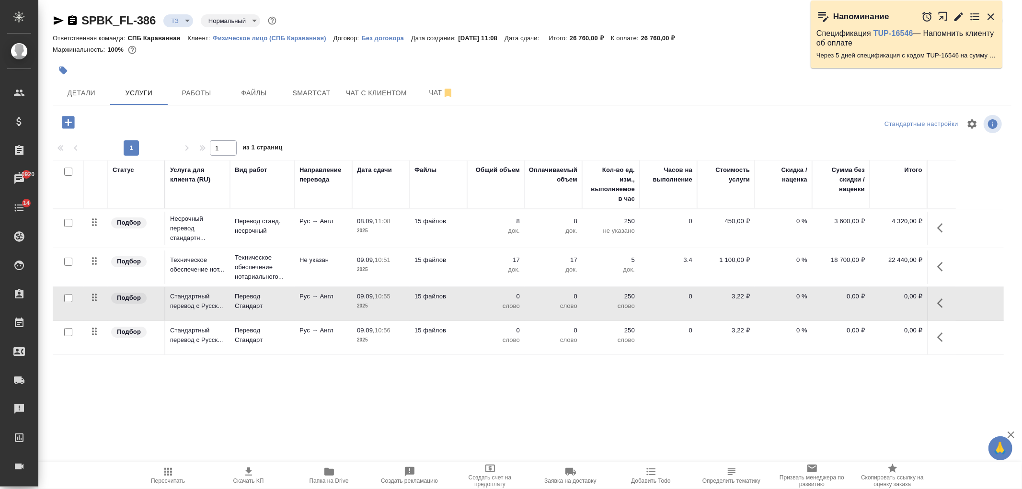
click at [344, 301] on p "Рус → Англ" at bounding box center [324, 297] width 48 height 10
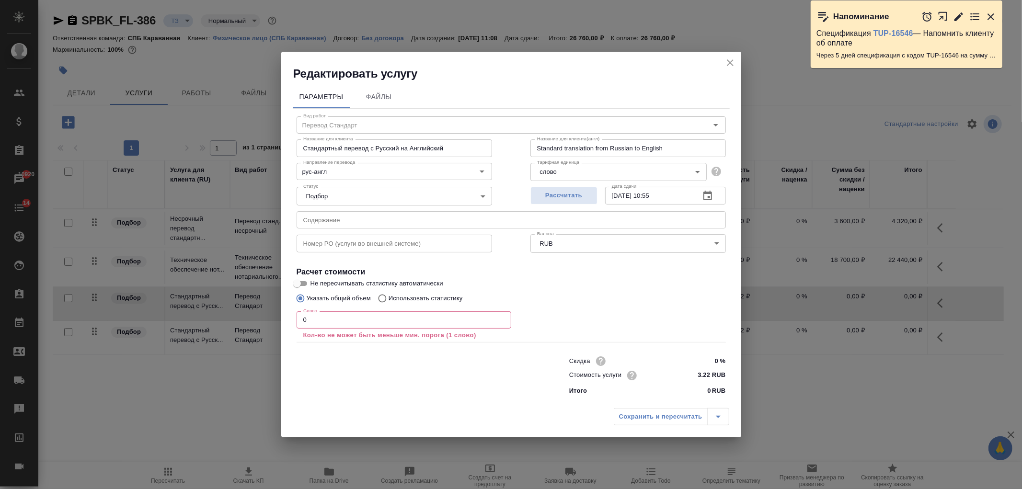
click at [729, 65] on icon "close" at bounding box center [731, 63] width 12 height 12
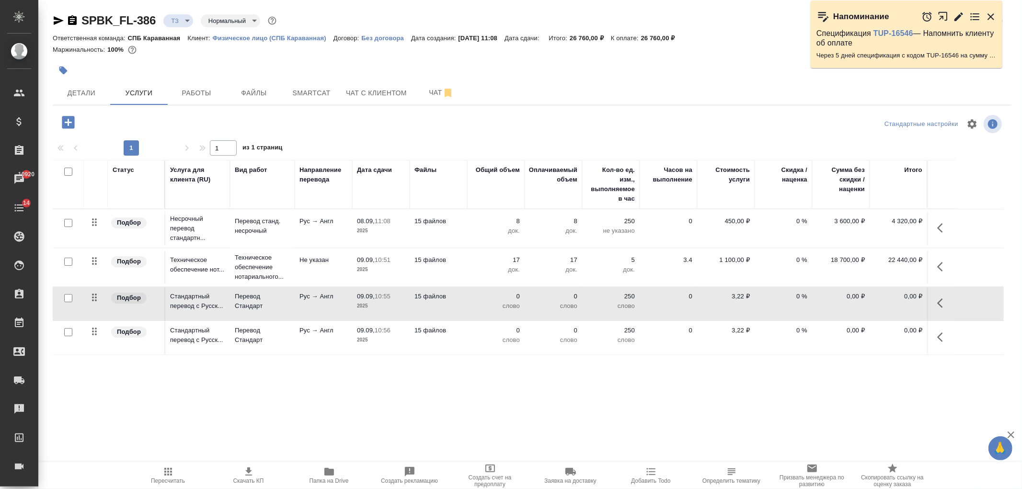
click at [305, 327] on p "Рус → Англ" at bounding box center [324, 331] width 48 height 10
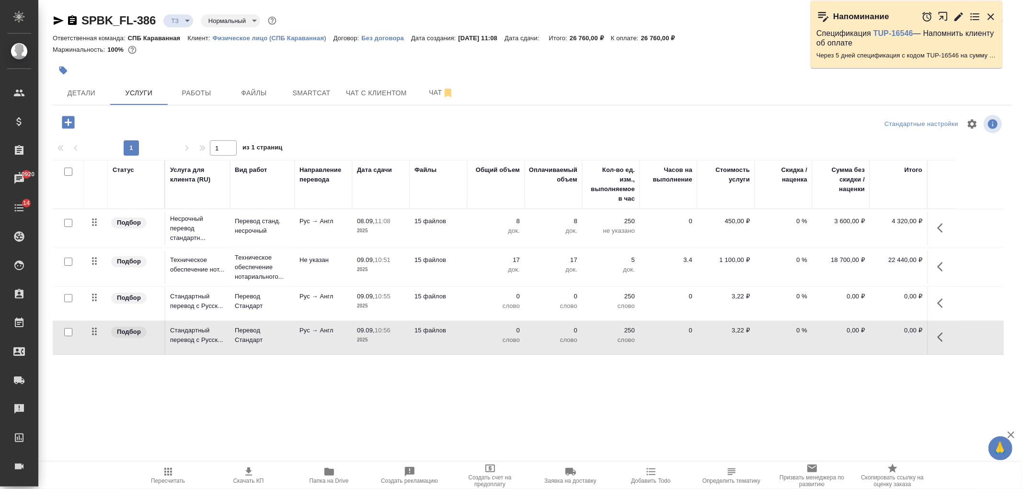
click at [305, 327] on p "Рус → Англ" at bounding box center [324, 331] width 48 height 10
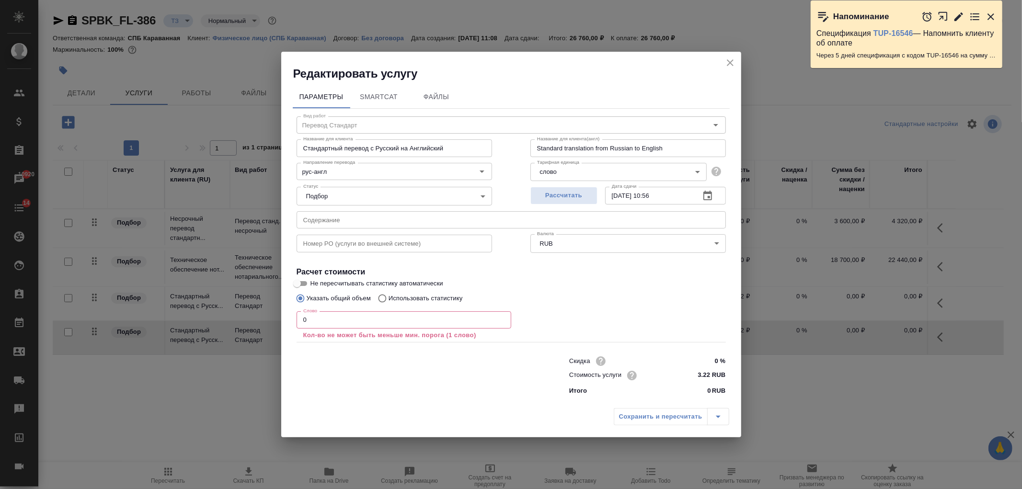
click at [738, 58] on div "Редактировать услугу" at bounding box center [511, 67] width 460 height 30
click at [732, 60] on icon "close" at bounding box center [730, 62] width 7 height 7
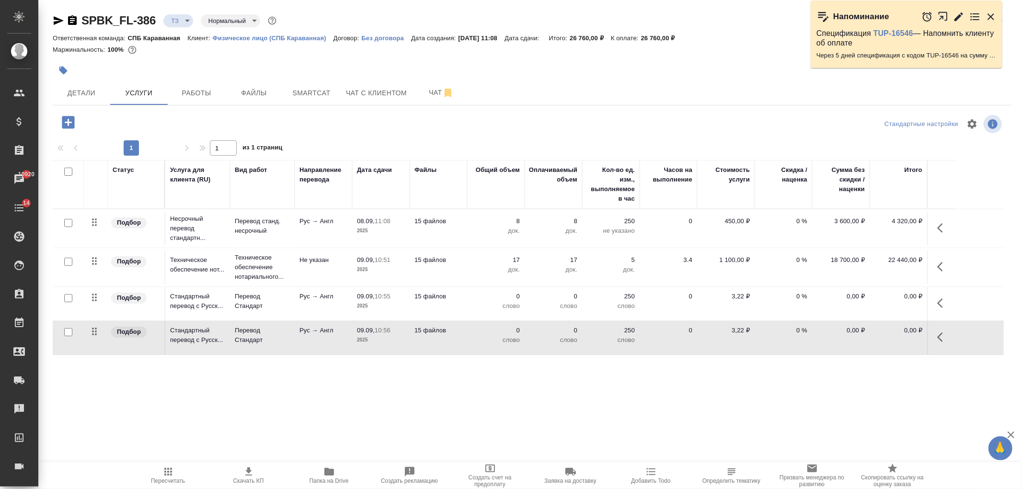
click at [357, 308] on p "2025" at bounding box center [381, 306] width 48 height 10
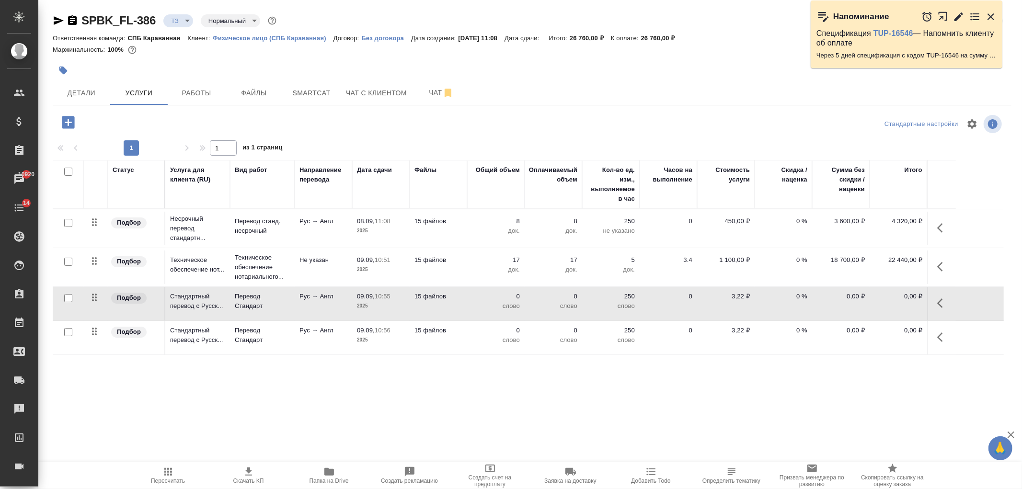
click at [166, 468] on icon "button" at bounding box center [168, 472] width 12 height 12
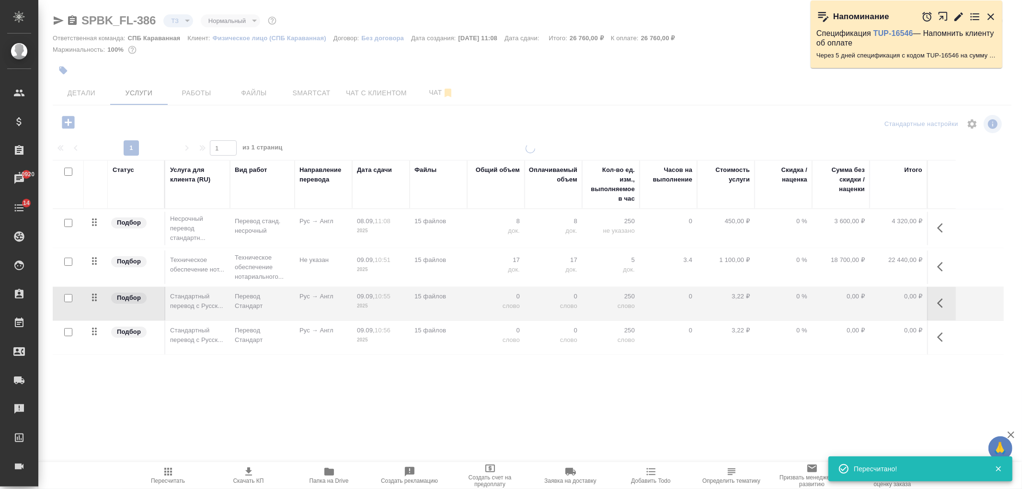
click at [371, 300] on div at bounding box center [530, 267] width 984 height 247
type input "new"
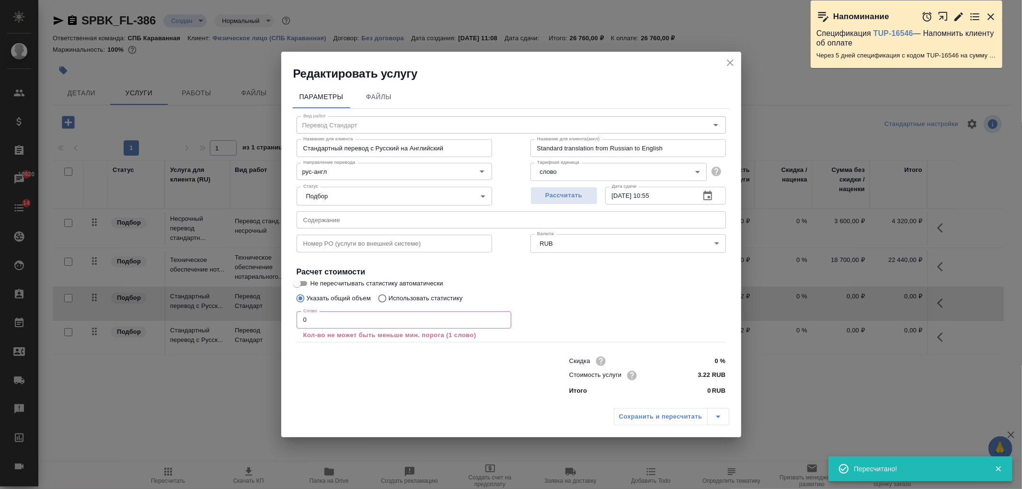
click at [391, 299] on p "Использовать статистику" at bounding box center [426, 299] width 74 height 10
click at [389, 299] on input "Использовать статистику" at bounding box center [380, 299] width 15 height 18
radio input "true"
radio input "false"
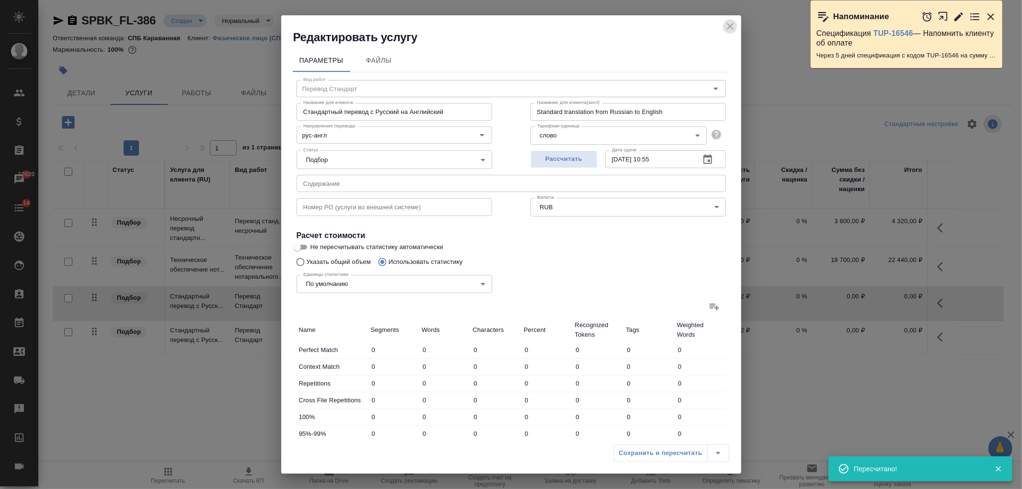
click at [731, 24] on icon "close" at bounding box center [731, 27] width 12 height 12
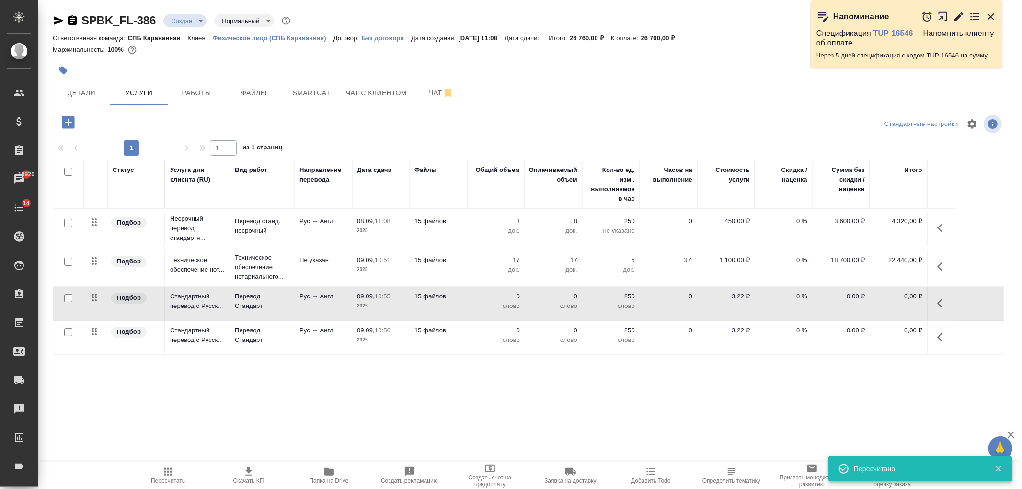
click at [164, 475] on icon "button" at bounding box center [168, 472] width 12 height 12
click at [324, 301] on p "Рус → Англ" at bounding box center [324, 297] width 48 height 10
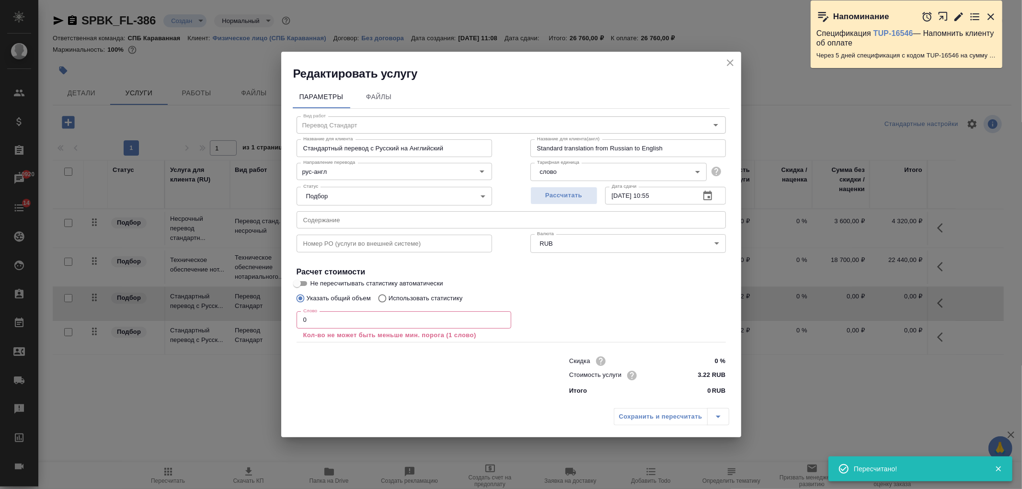
click at [445, 298] on p "Использовать статистику" at bounding box center [426, 299] width 74 height 10
click at [389, 298] on input "Использовать статистику" at bounding box center [380, 299] width 15 height 18
radio input "true"
radio input "false"
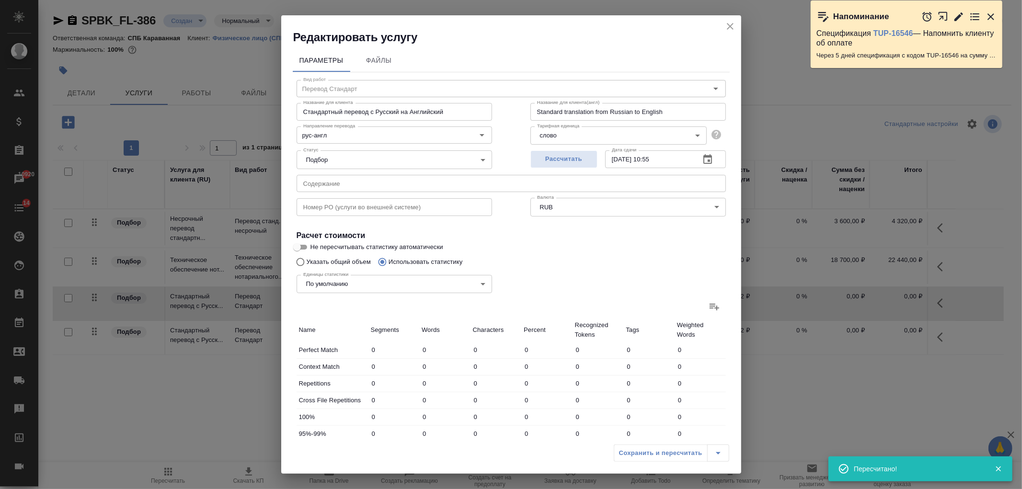
click at [716, 308] on label at bounding box center [714, 306] width 23 height 23
click at [0, 0] on input "file" at bounding box center [0, 0] width 0 height 0
type input "460"
type input "2086"
type input "17789"
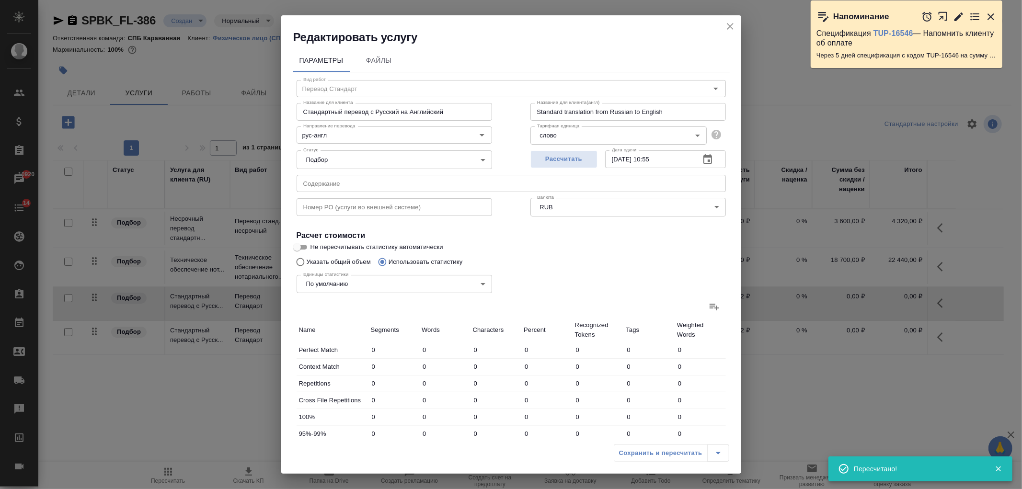
type input "85"
type input "316"
type input "2994"
type input "56"
type input "223"
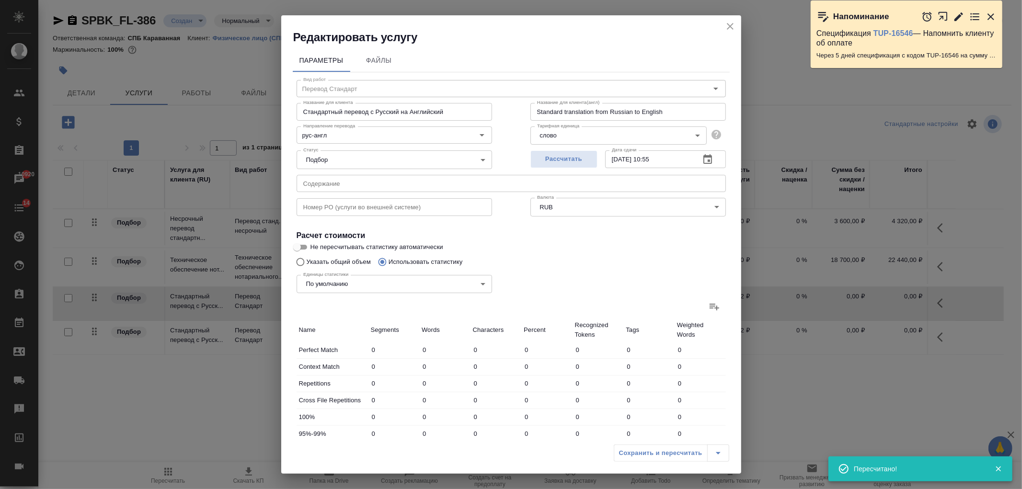
type input "2189"
type input "356"
type input "904"
type input "7334"
type input "41"
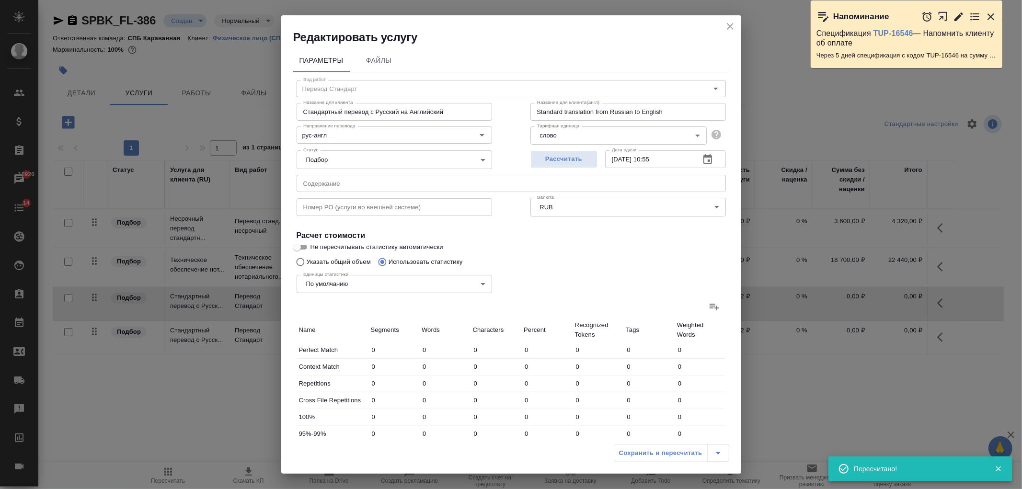
type input "159"
type input "1124"
type input "11"
type input "101"
type input "898"
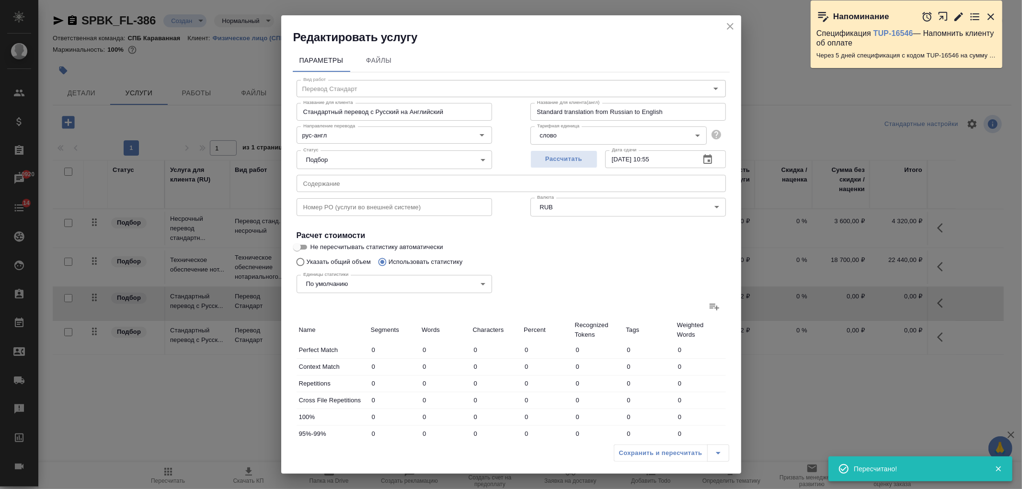
type input "45"
type input "181"
type input "1261"
type input "214"
type input "1097"
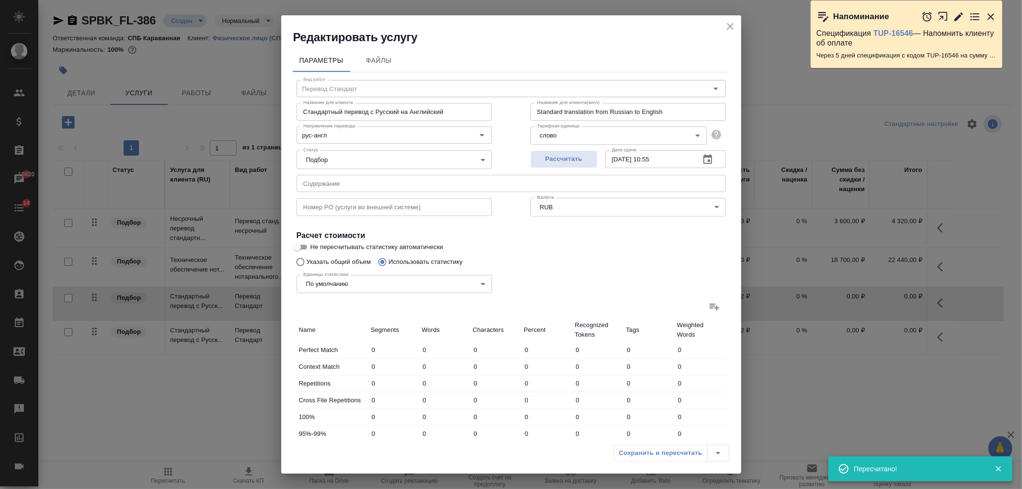
type input "9130"
type input "1127"
type input "4528"
type input "37536"
type input "1268"
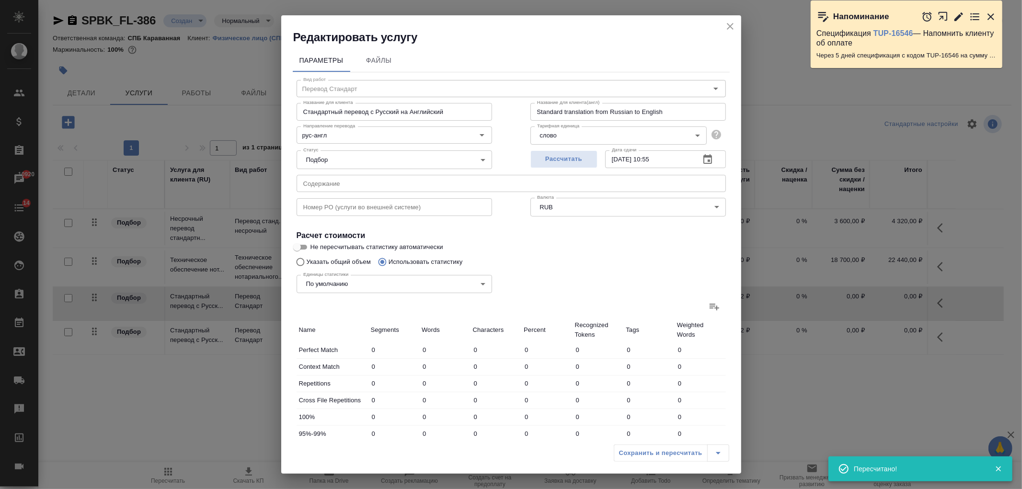
type input "5067"
type input "42719"
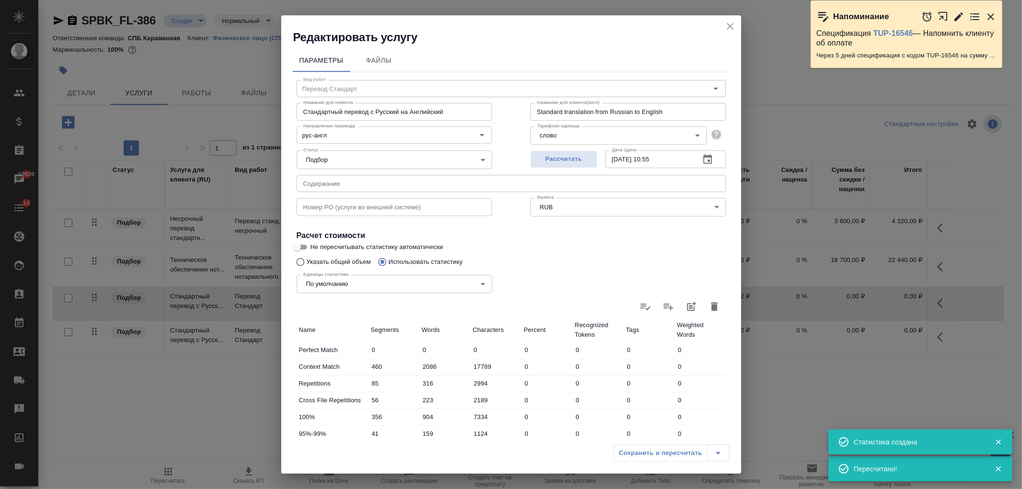
click at [730, 21] on icon "close" at bounding box center [731, 27] width 12 height 12
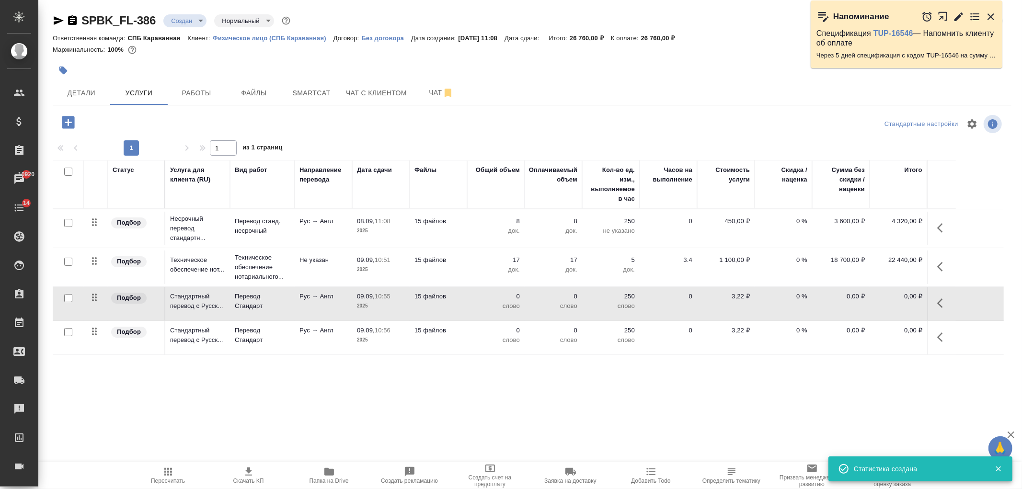
click at [177, 470] on span "Пересчитать" at bounding box center [168, 475] width 69 height 18
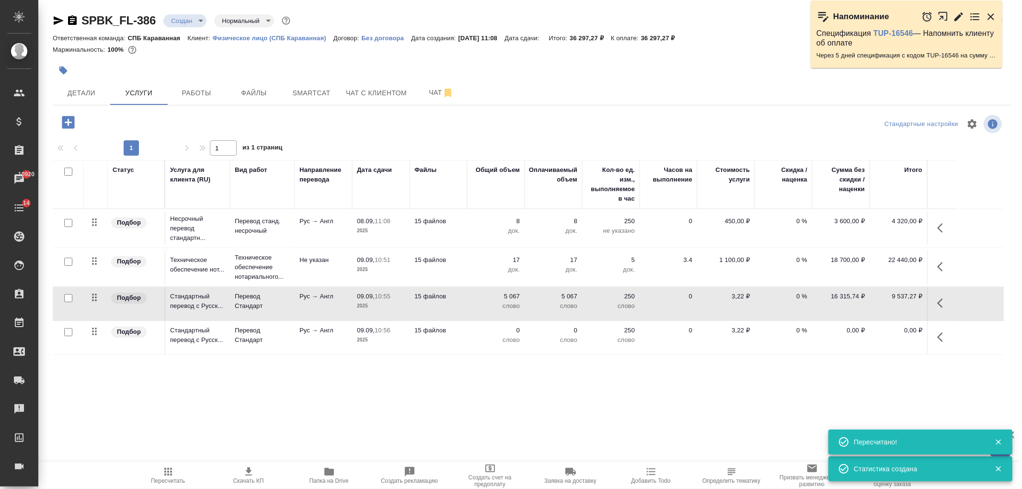
click at [399, 302] on p "2025" at bounding box center [381, 306] width 48 height 10
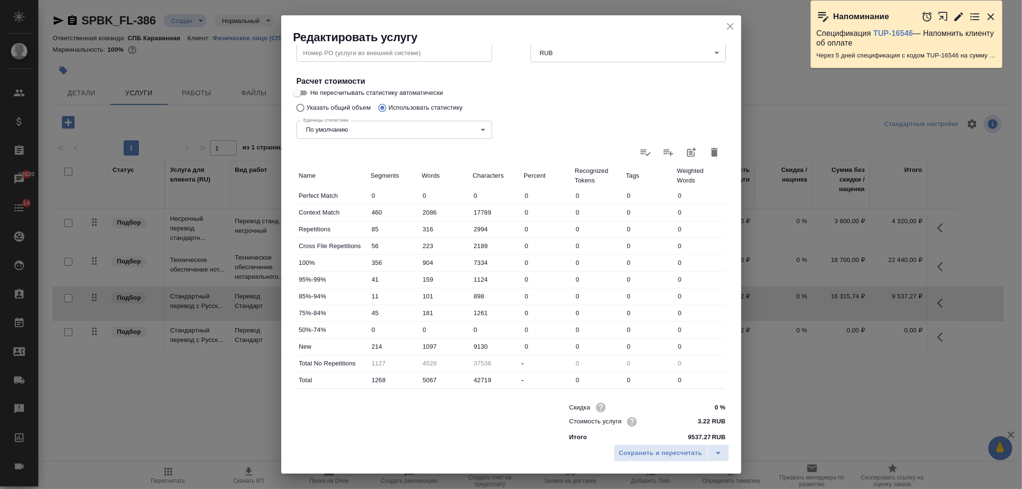
scroll to position [164, 0]
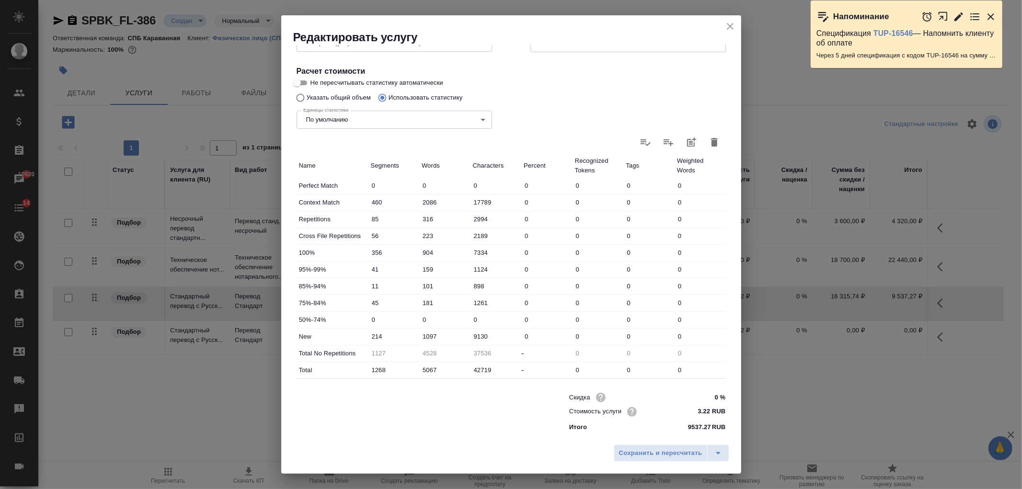
click at [429, 334] on input "1097" at bounding box center [444, 337] width 51 height 14
type input "1297"
click at [429, 366] on input "5067" at bounding box center [444, 370] width 51 height 14
type input "567"
type input "4728"
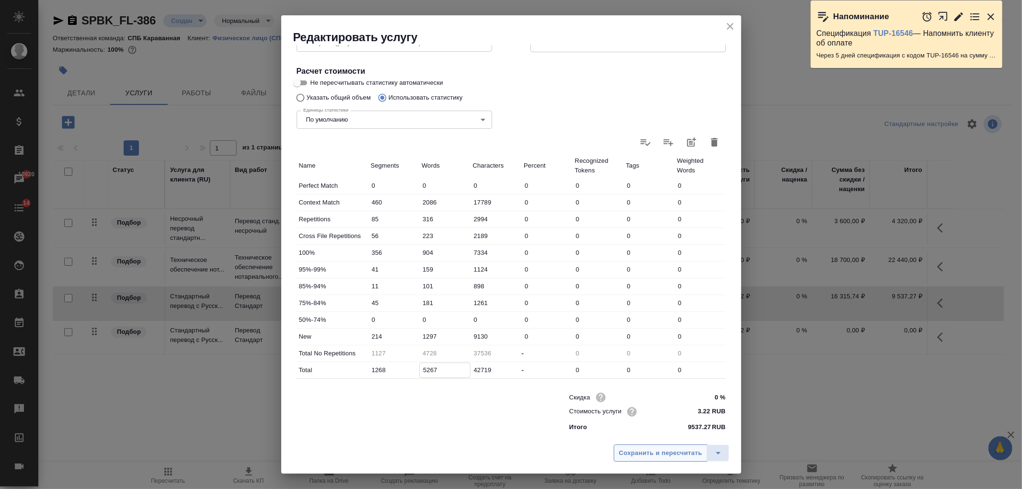
type input "5267"
click at [652, 453] on span "Сохранить и пересчитать" at bounding box center [660, 453] width 83 height 11
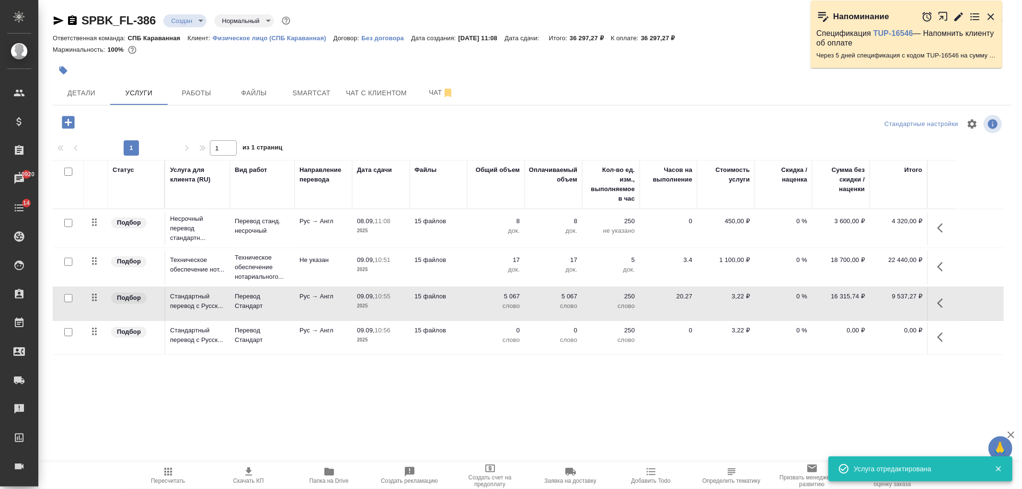
click at [461, 331] on p "15 файлов" at bounding box center [439, 331] width 48 height 10
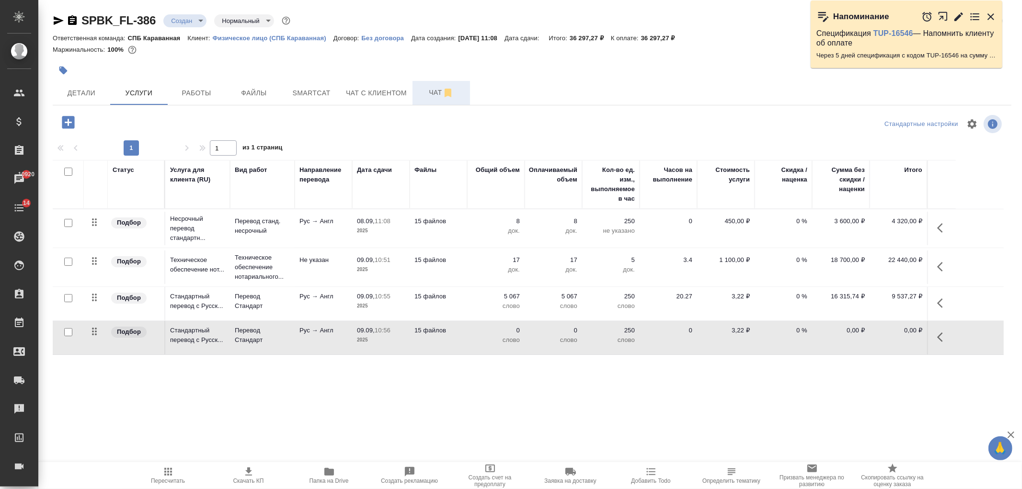
click at [436, 95] on span "Чат" at bounding box center [441, 93] width 46 height 12
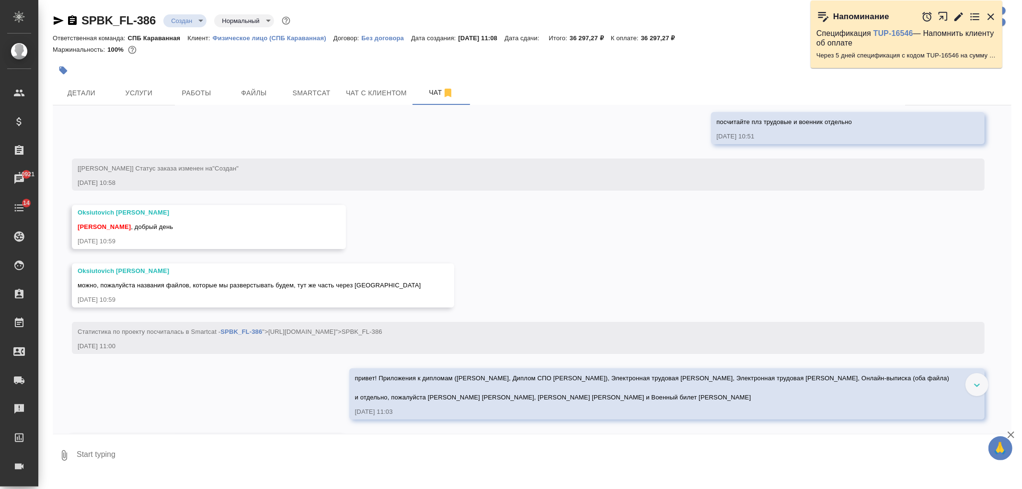
scroll to position [140, 0]
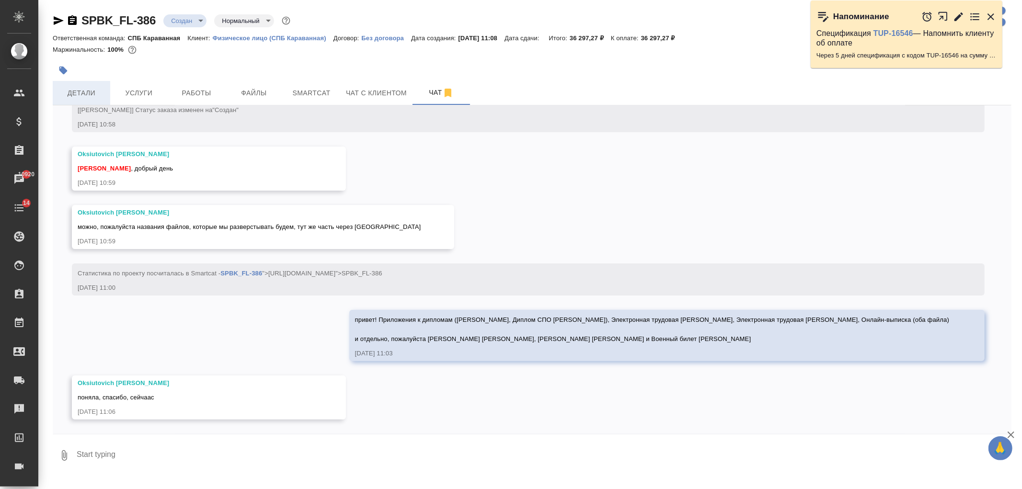
click at [82, 92] on span "Детали" at bounding box center [81, 93] width 46 height 12
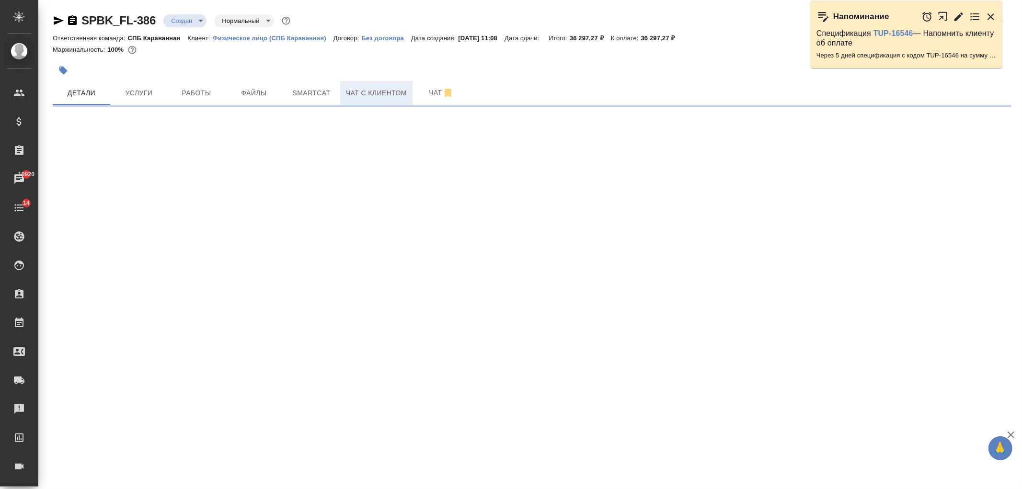
select select "RU"
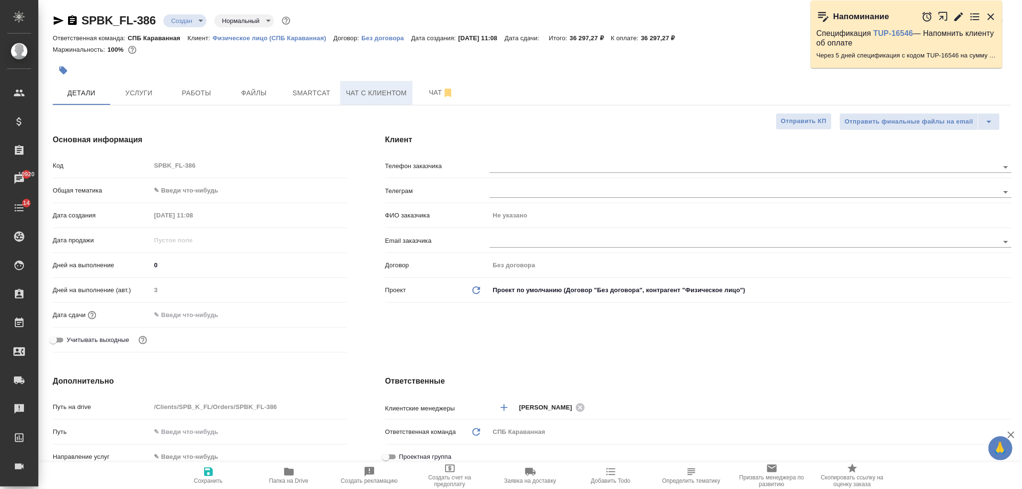
type textarea "x"
click at [419, 98] on span "Чат" at bounding box center [441, 93] width 46 height 12
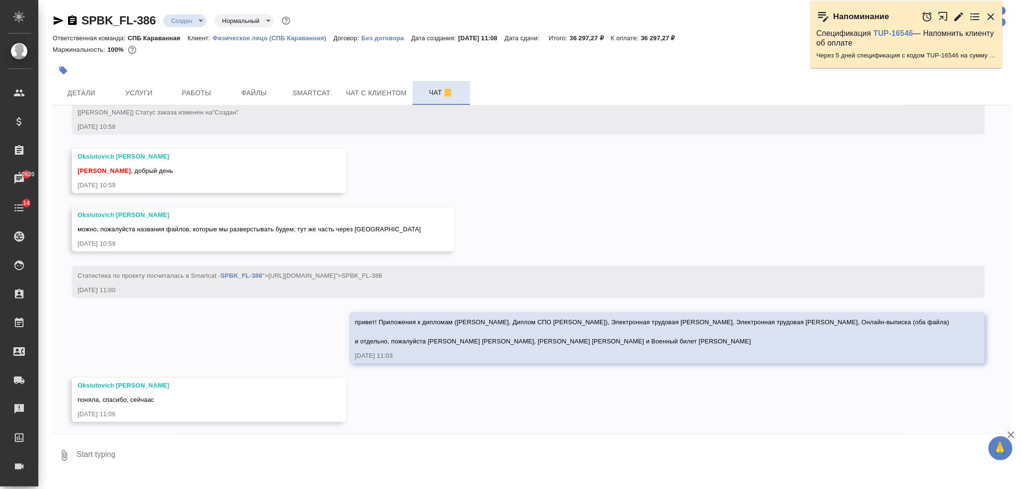
scroll to position [140, 0]
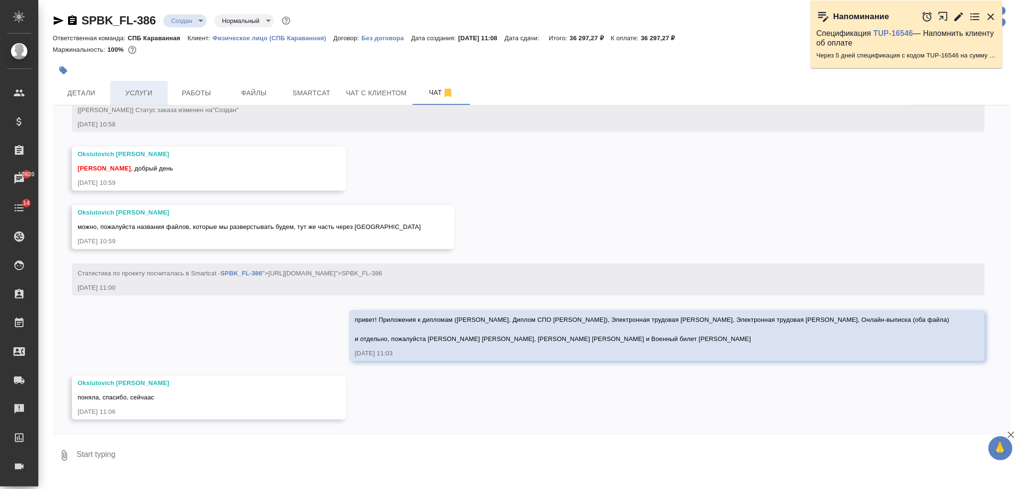
click at [145, 98] on span "Услуги" at bounding box center [139, 93] width 46 height 12
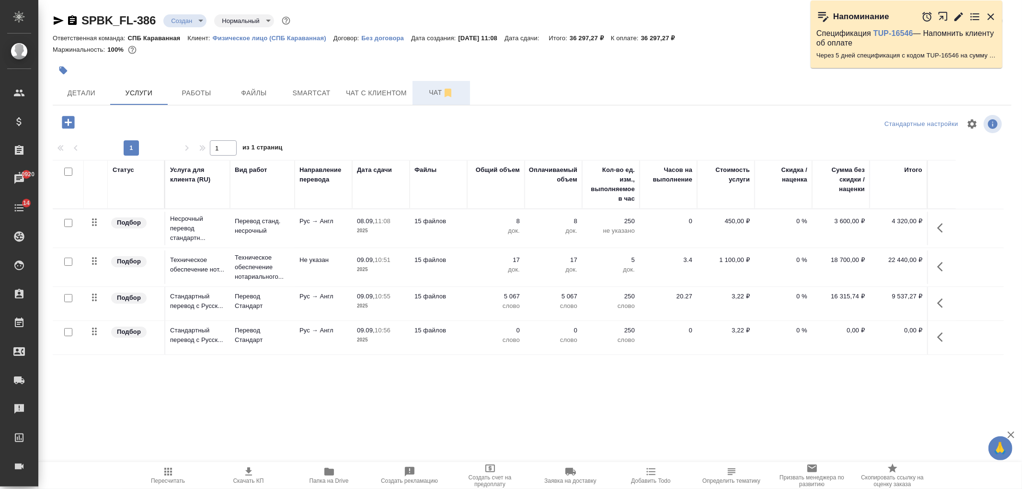
click at [442, 99] on button "Чат" at bounding box center [442, 93] width 58 height 24
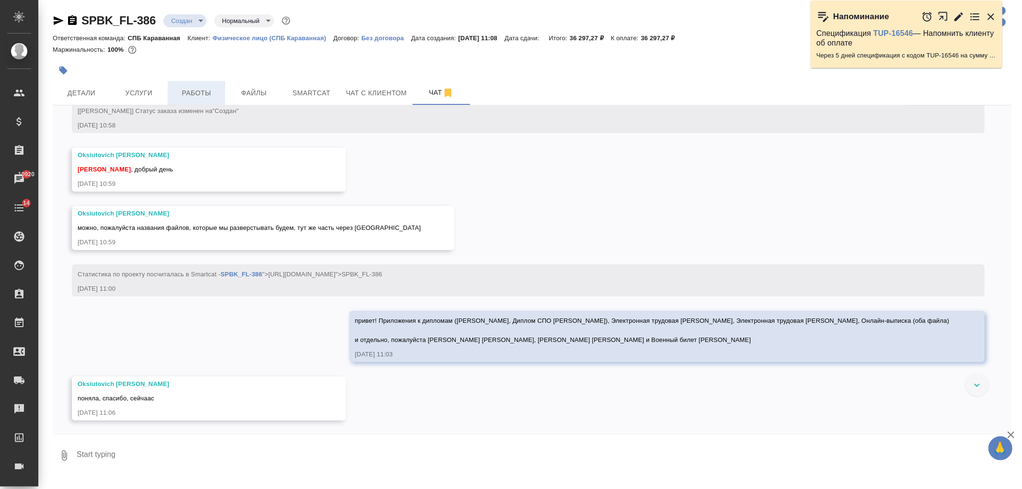
scroll to position [140, 0]
click at [125, 102] on button "Услуги" at bounding box center [139, 93] width 58 height 24
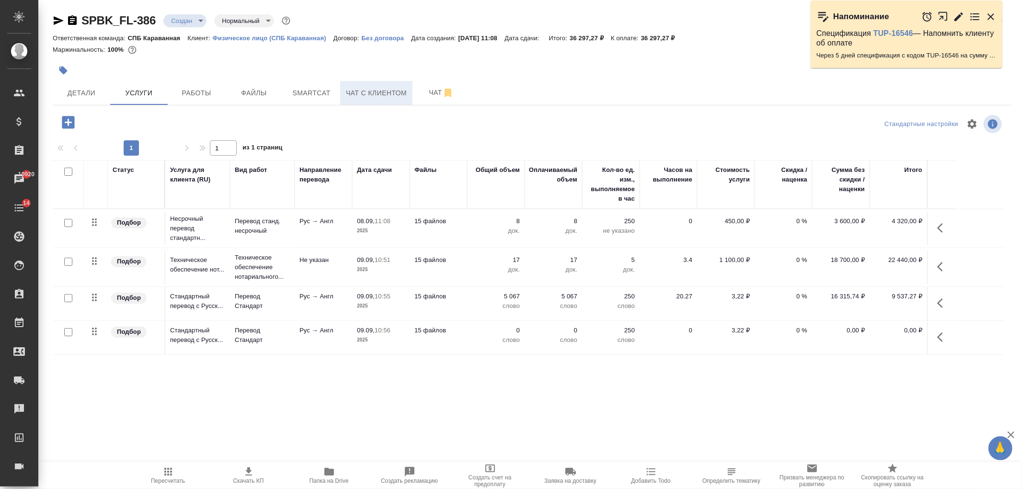
click at [409, 94] on button "Чат с клиентом" at bounding box center [376, 93] width 72 height 24
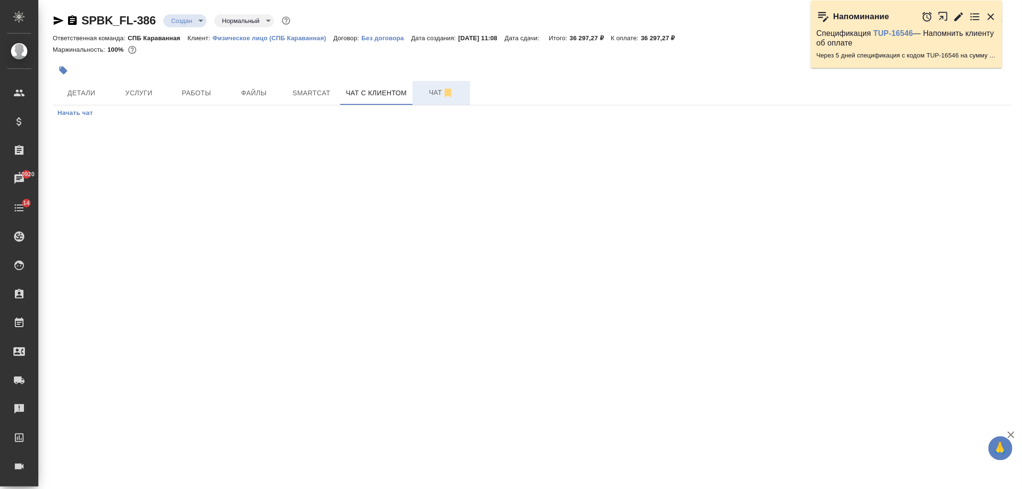
click at [421, 94] on span "Чат" at bounding box center [441, 93] width 46 height 12
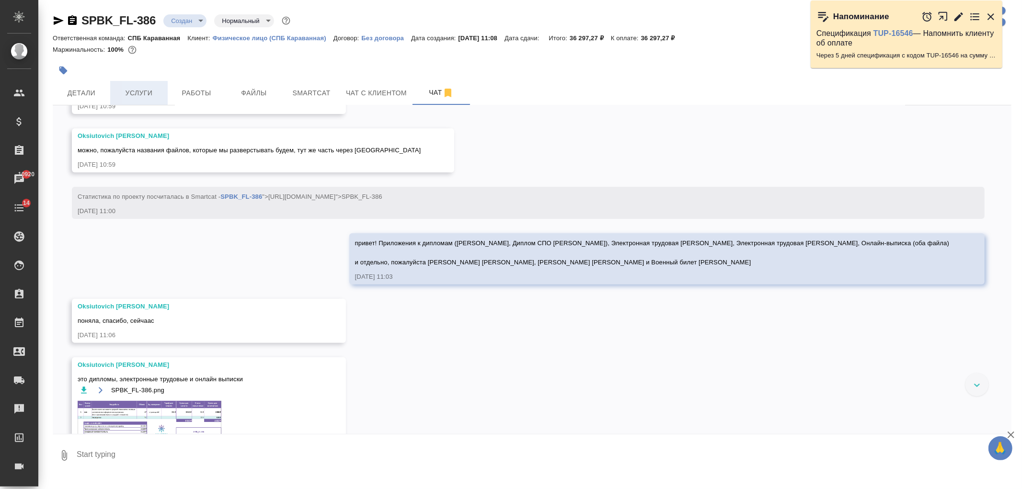
scroll to position [227, 0]
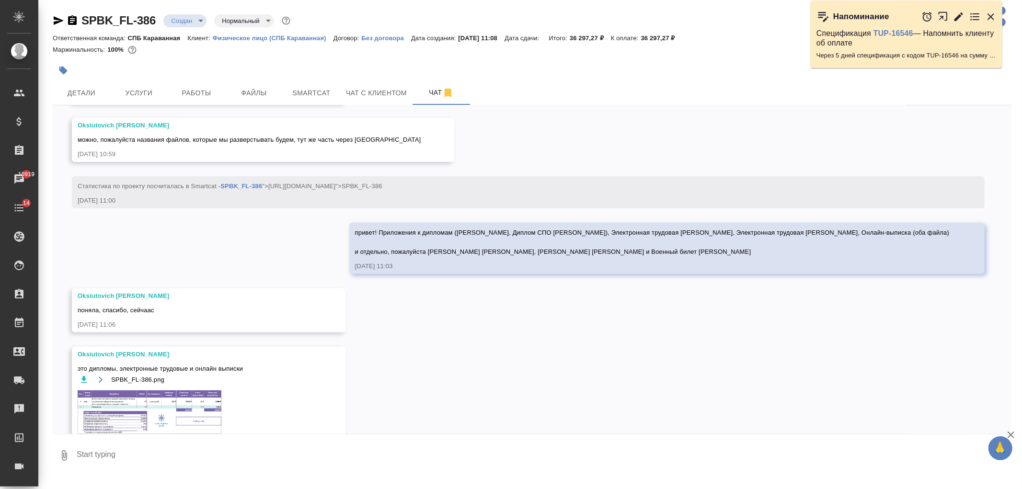
click at [188, 413] on img at bounding box center [150, 413] width 144 height 44
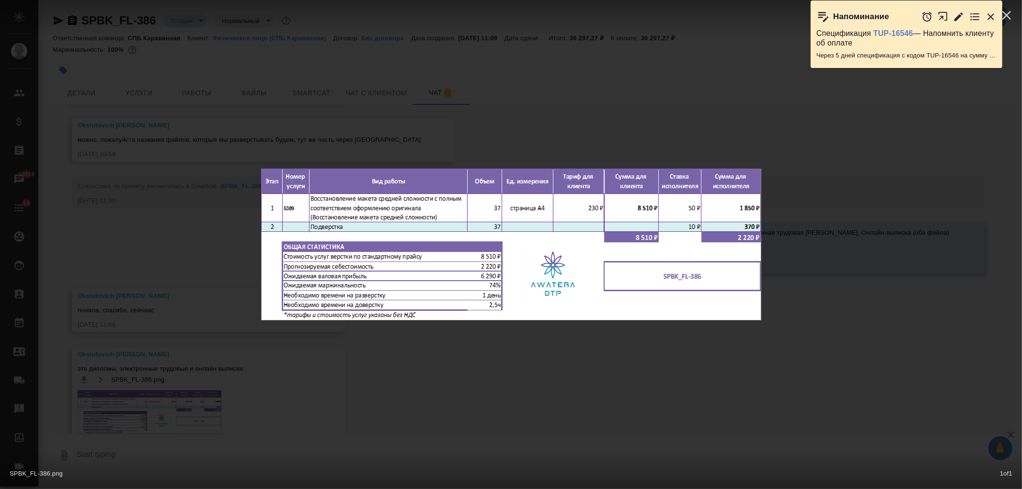
click at [351, 405] on div "SPBK_FL-386.png 1 of 1" at bounding box center [511, 244] width 1022 height 489
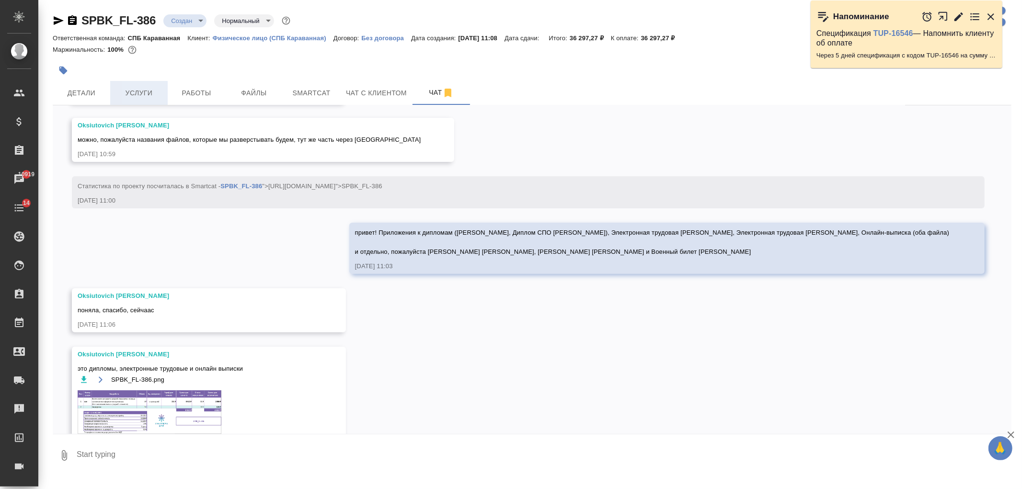
click at [135, 91] on span "Услуги" at bounding box center [139, 93] width 46 height 12
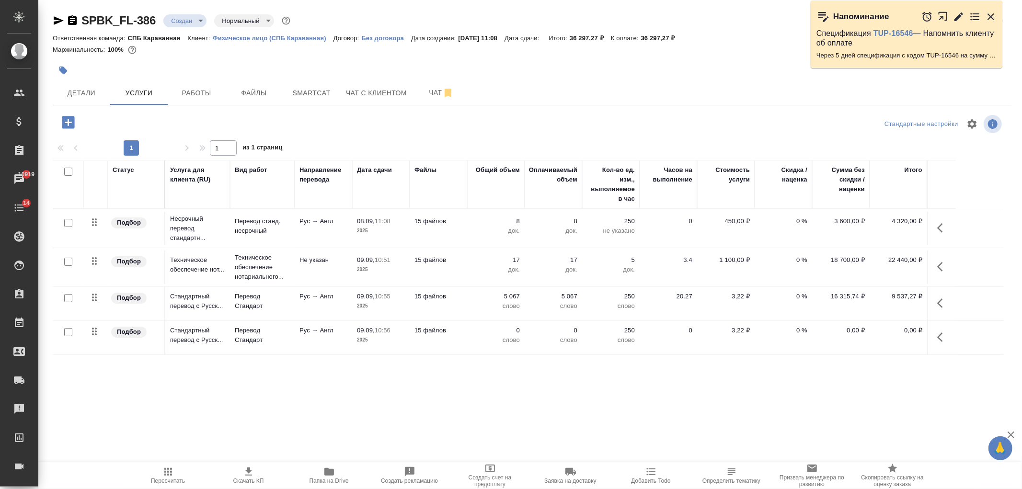
click at [66, 124] on icon "button" at bounding box center [68, 122] width 12 height 12
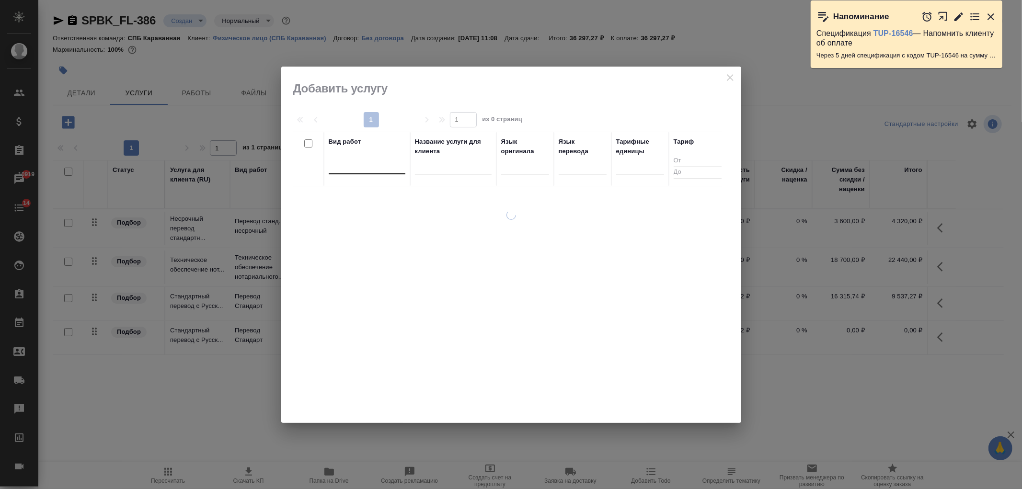
click at [363, 170] on div at bounding box center [367, 165] width 77 height 14
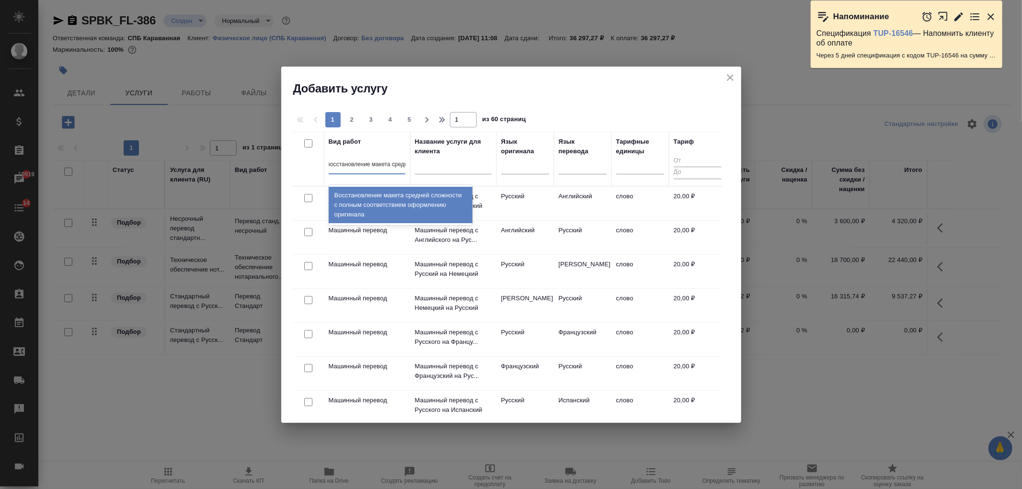
type input "восстановление макета средне"
click at [375, 189] on div "Восстановление макета средней сложности с полным соответствием оформлению ориги…" at bounding box center [401, 205] width 144 height 36
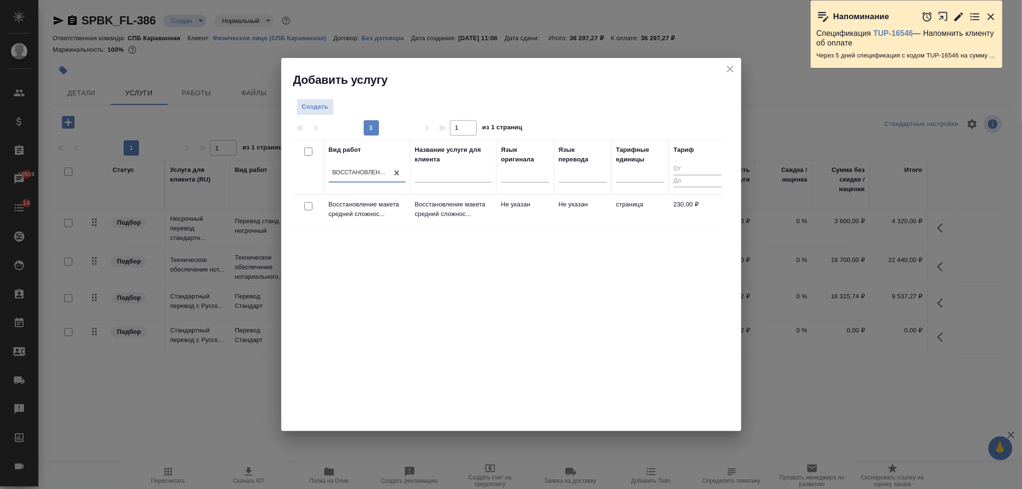
scroll to position [0, 0]
click at [308, 209] on input "checkbox" at bounding box center [308, 206] width 8 height 8
checkbox input "true"
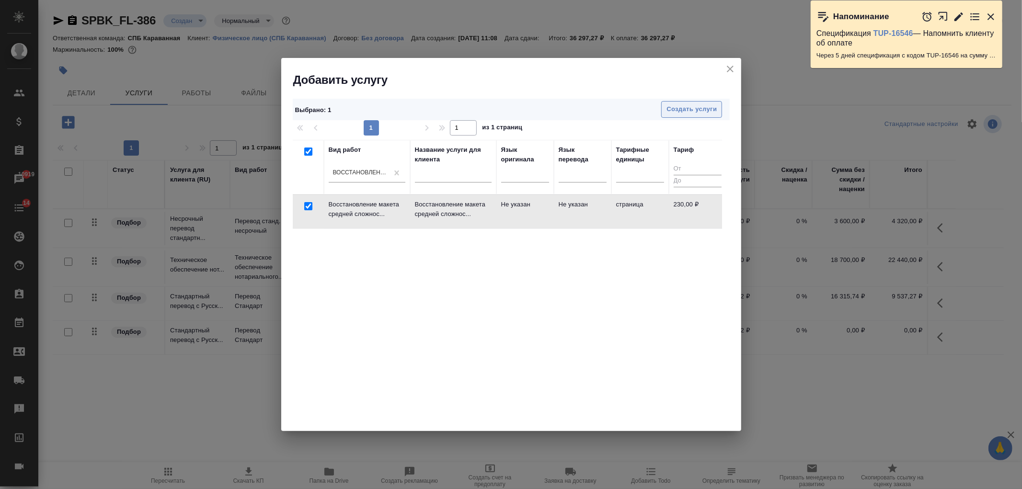
click at [700, 113] on span "Создать услуги" at bounding box center [692, 109] width 50 height 11
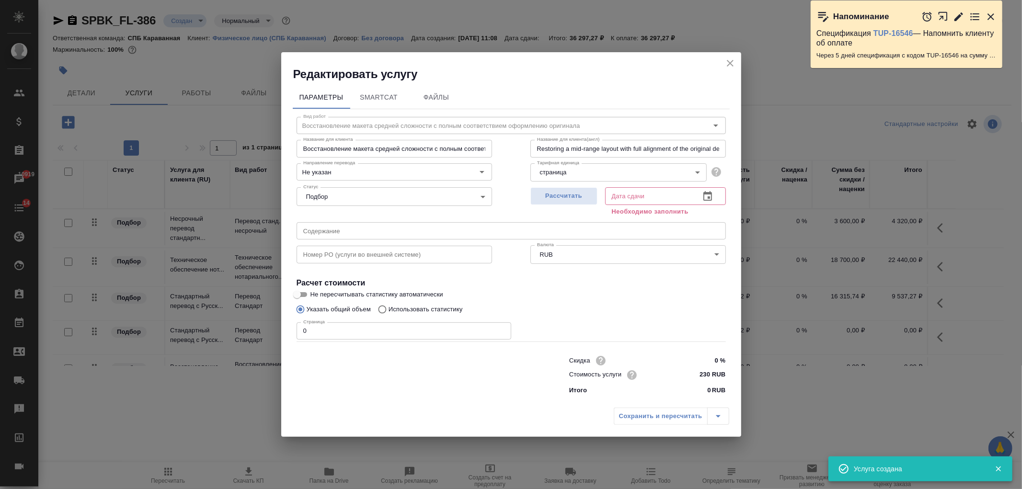
click at [554, 205] on div "Рассчитать" at bounding box center [564, 201] width 67 height 35
click at [552, 190] on button "Рассчитать" at bounding box center [564, 196] width 67 height 18
type input "09.09.2025 11:15"
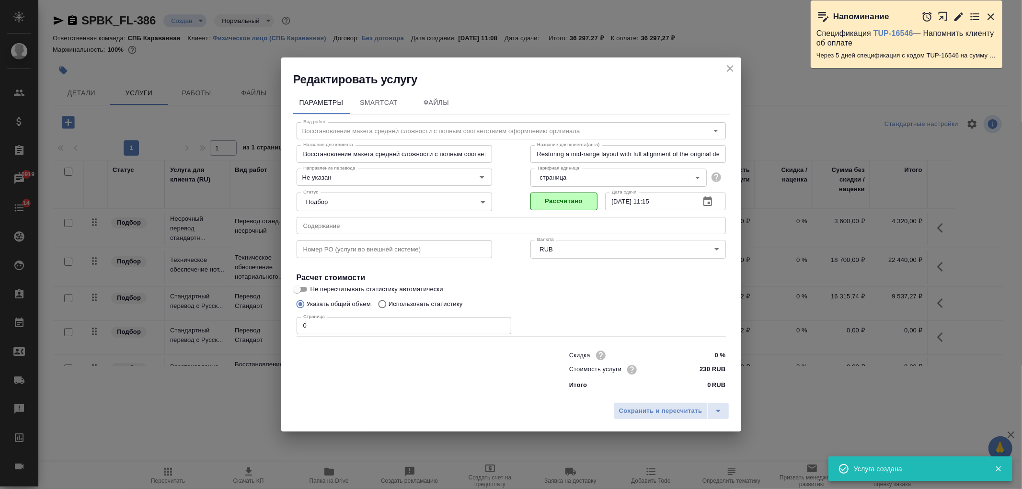
click at [328, 325] on input "0" at bounding box center [404, 325] width 215 height 17
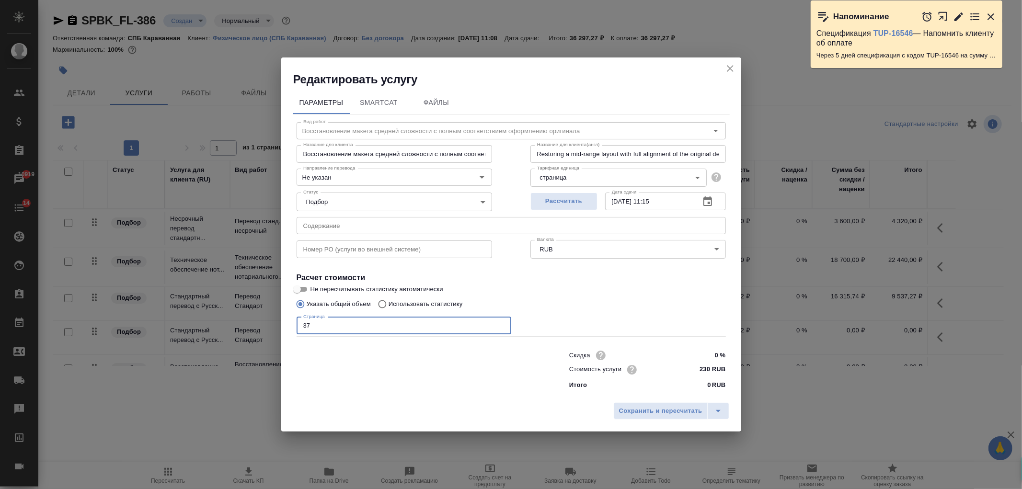
type input "37"
click at [699, 351] on input "0 %" at bounding box center [708, 355] width 36 height 14
type input "40 %"
click at [662, 411] on span "Сохранить и пересчитать" at bounding box center [660, 411] width 83 height 11
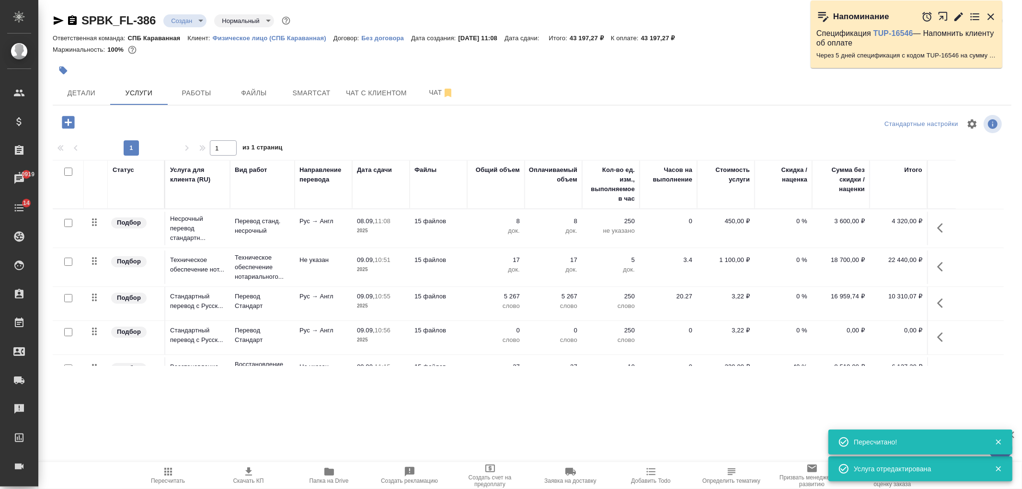
scroll to position [28, 0]
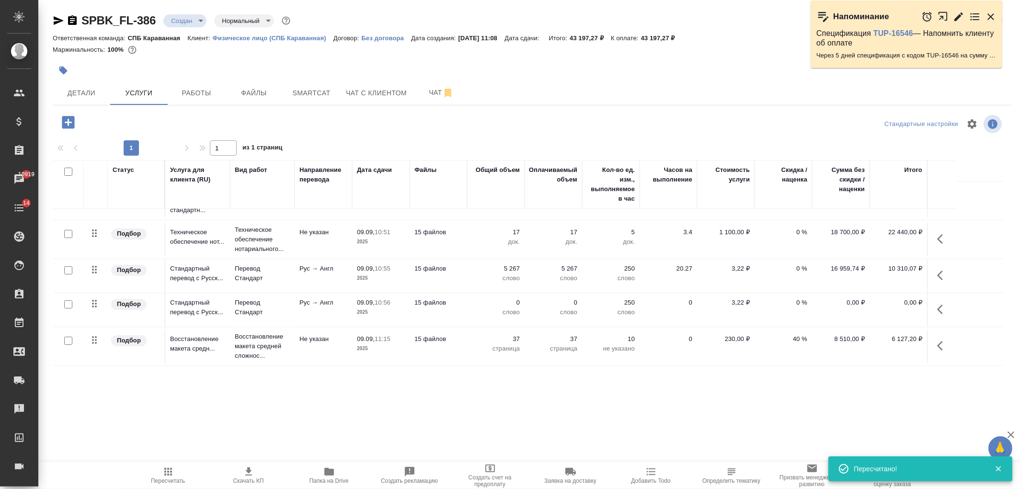
click at [347, 338] on p "Не указан" at bounding box center [324, 340] width 48 height 10
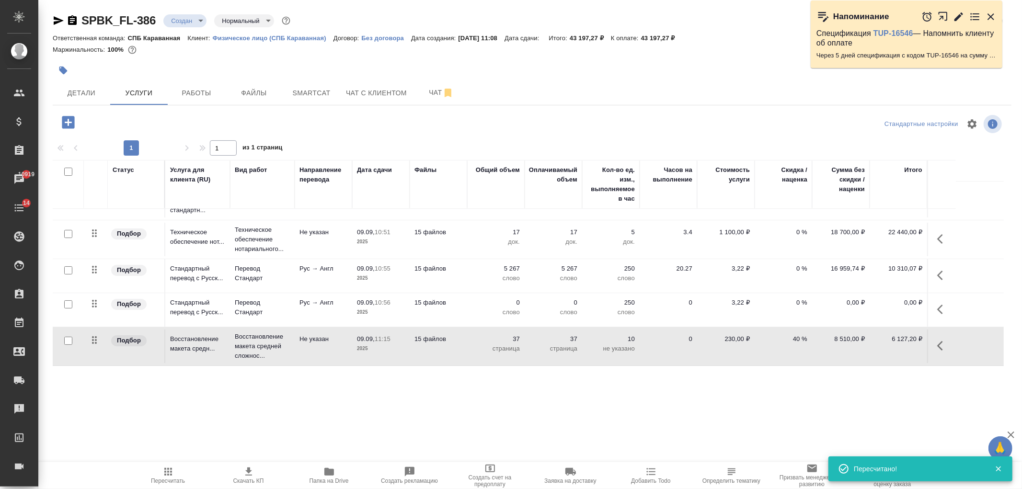
click at [347, 338] on p "Не указан" at bounding box center [324, 340] width 48 height 10
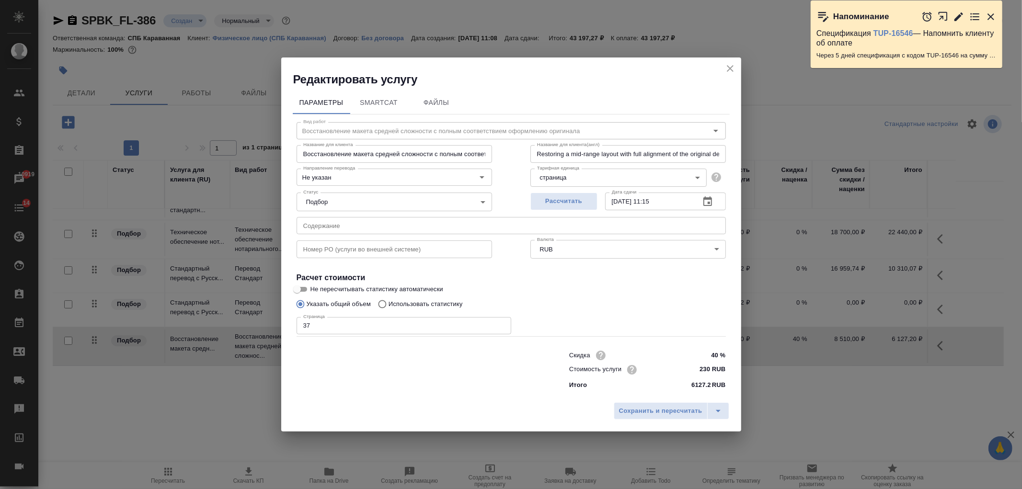
click at [715, 356] on input "40 %" at bounding box center [708, 355] width 36 height 14
type input "50 %"
click at [655, 410] on span "Сохранить и пересчитать" at bounding box center [660, 411] width 83 height 11
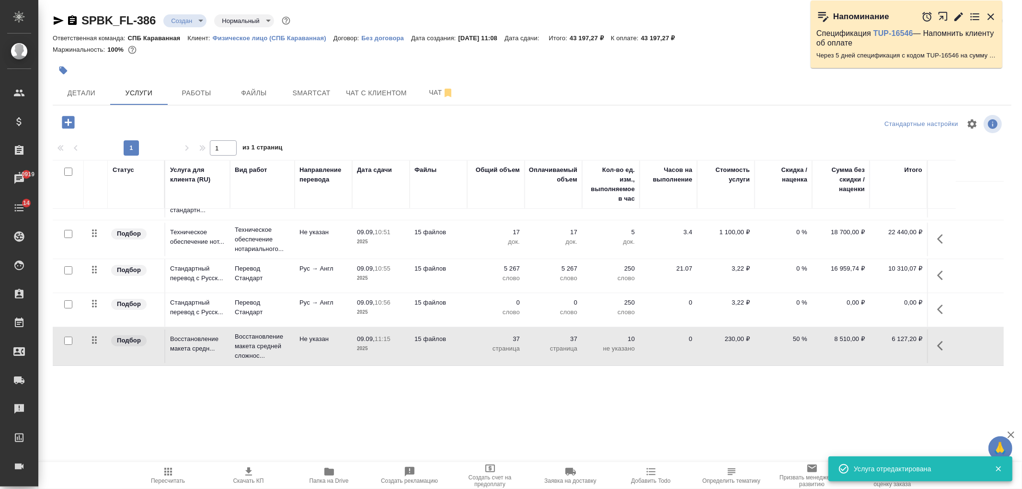
click at [164, 471] on icon "button" at bounding box center [168, 472] width 12 height 12
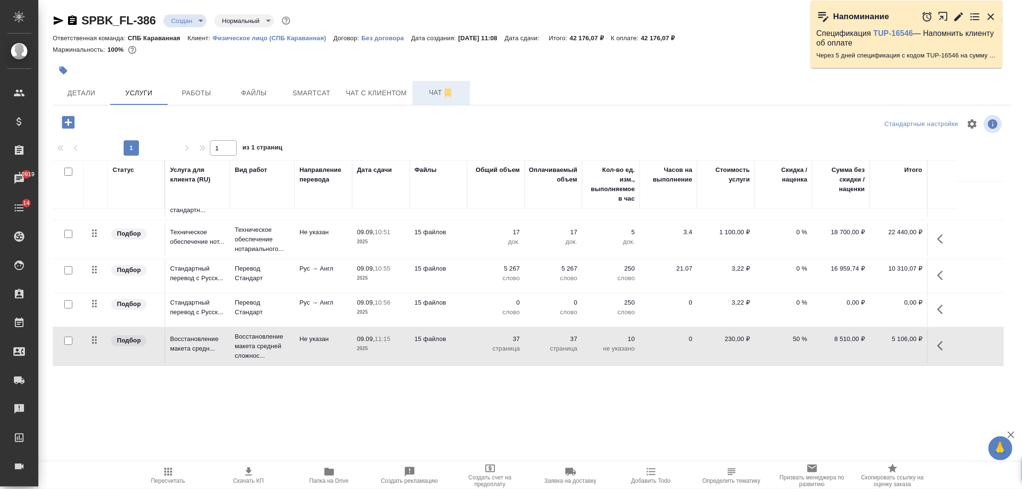
click at [418, 99] on button "Чат" at bounding box center [442, 93] width 58 height 24
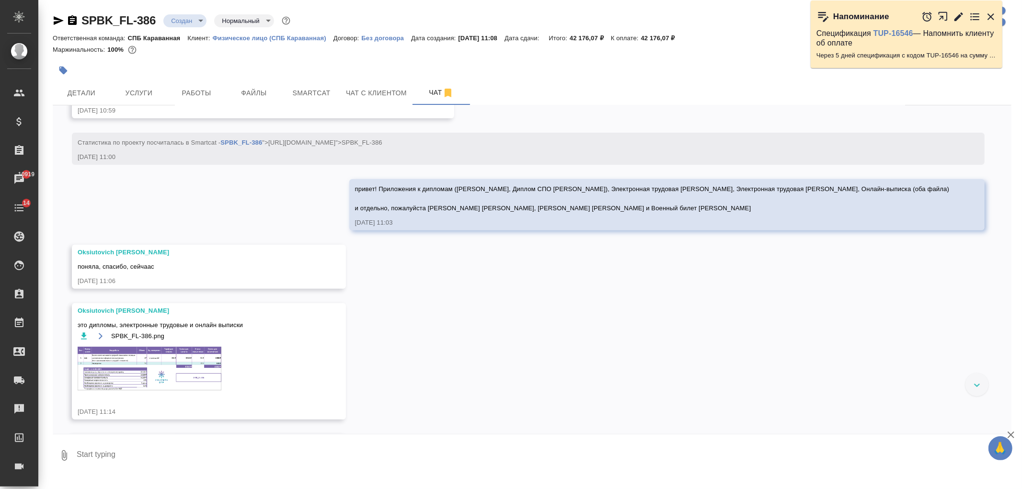
scroll to position [358, 0]
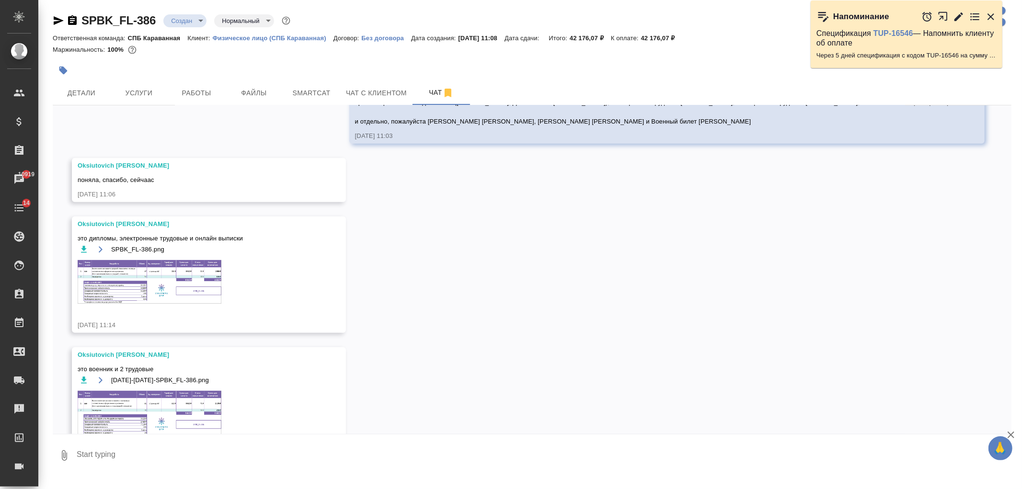
click at [179, 411] on img at bounding box center [150, 414] width 144 height 46
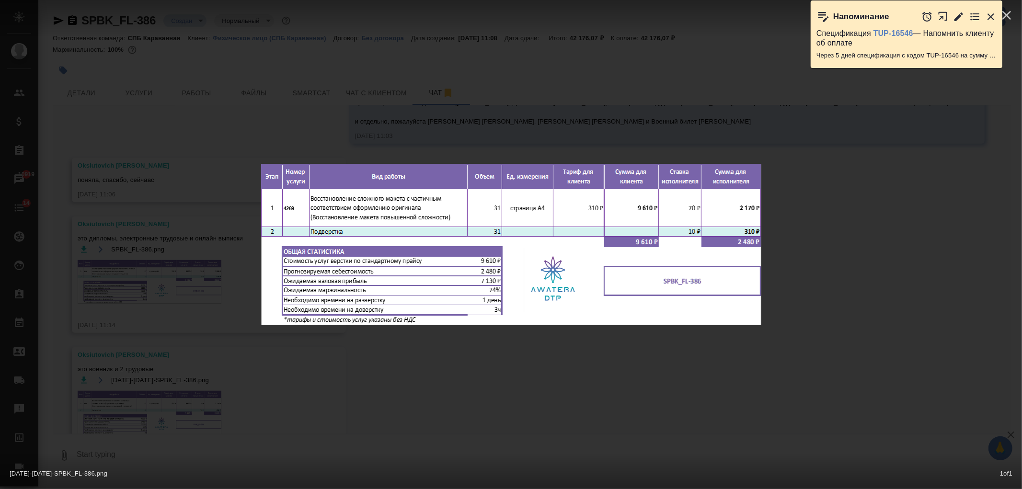
click at [361, 391] on div "09-09-2025-11-16-25-SPBK_FL-386.png 1 of 1" at bounding box center [511, 244] width 1022 height 489
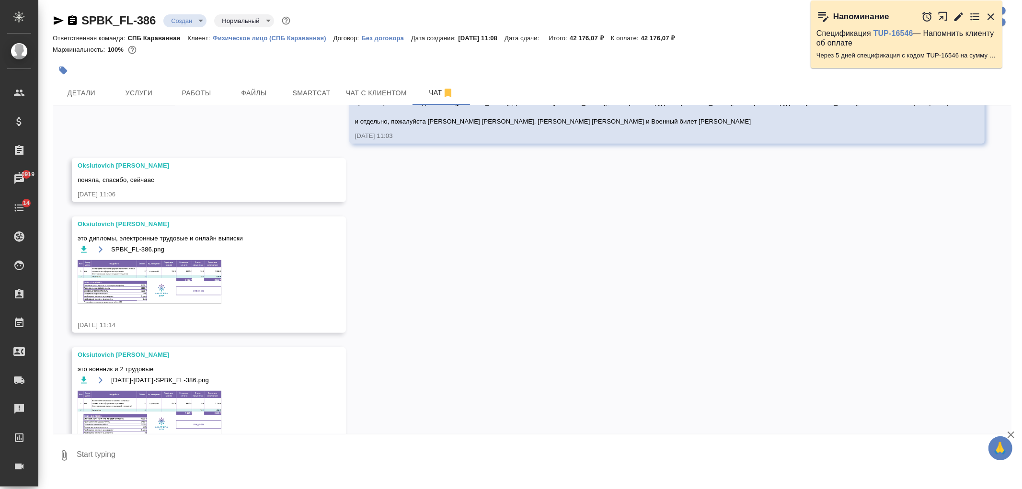
click at [156, 415] on img at bounding box center [150, 414] width 144 height 46
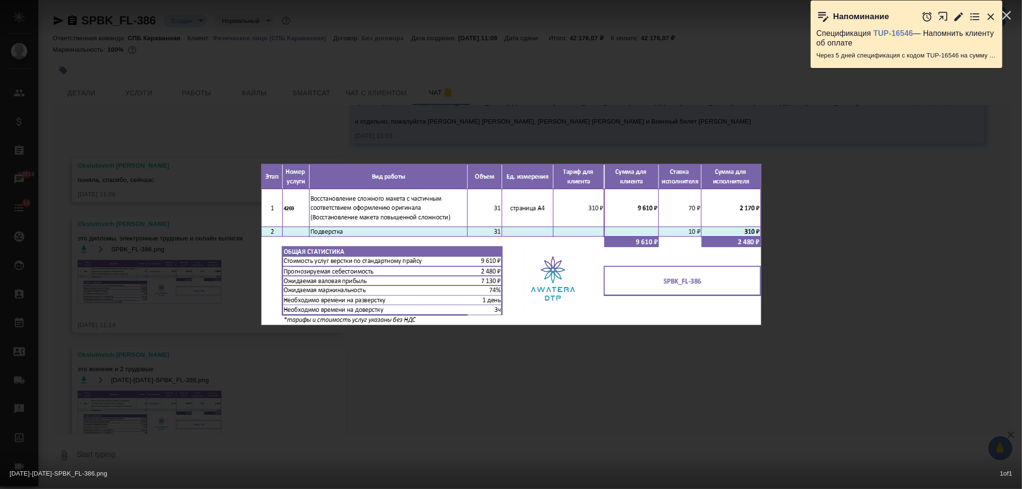
click at [156, 415] on div "09-09-2025-11-16-25-SPBK_FL-386.png 1 of 1" at bounding box center [511, 244] width 1022 height 489
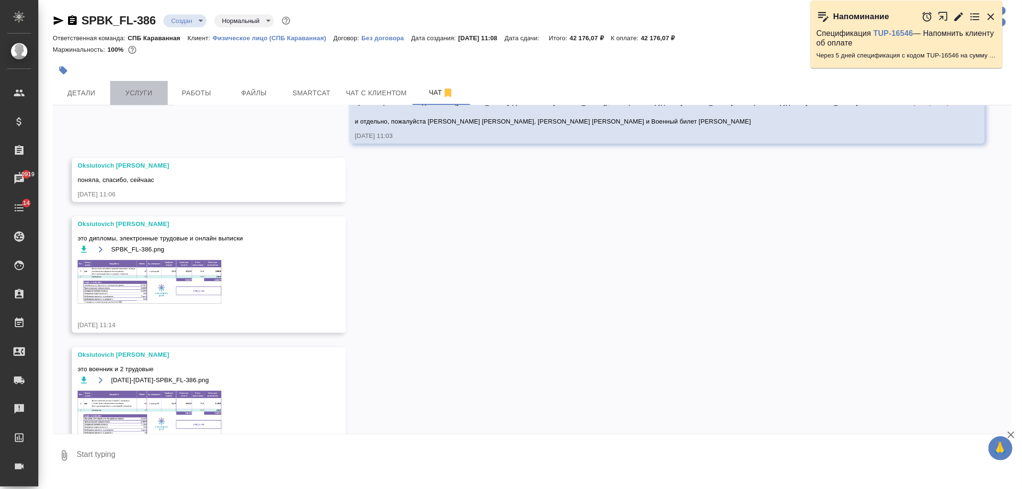
click at [147, 95] on span "Услуги" at bounding box center [139, 93] width 46 height 12
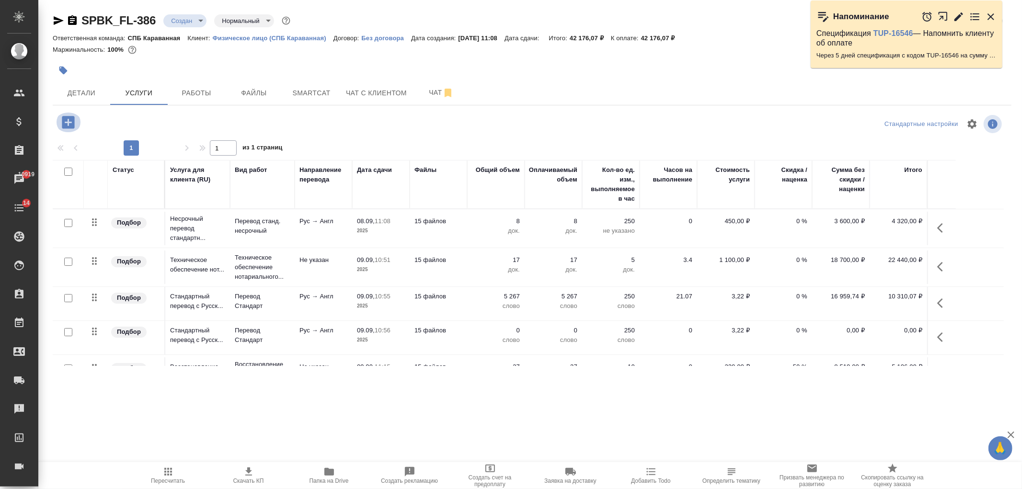
click at [74, 120] on icon "button" at bounding box center [68, 122] width 12 height 12
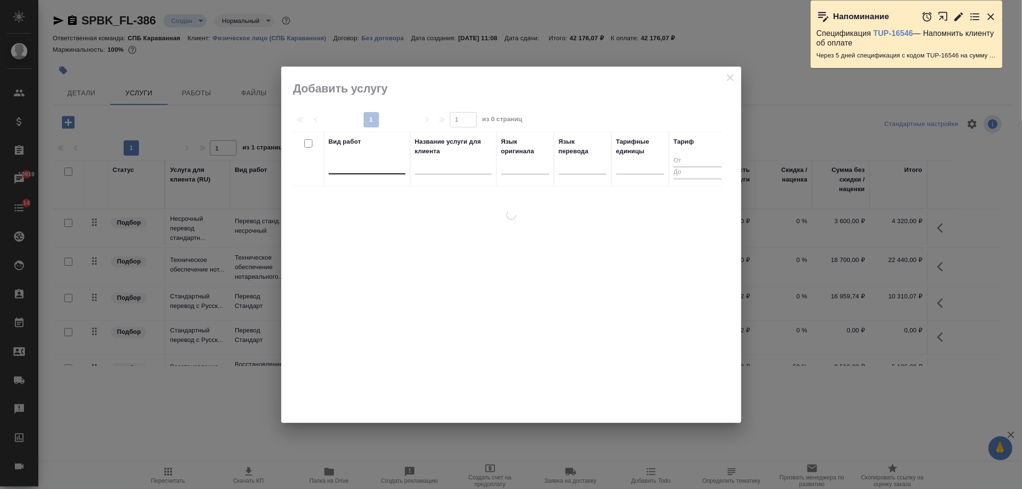
click at [381, 168] on div at bounding box center [367, 165] width 77 height 14
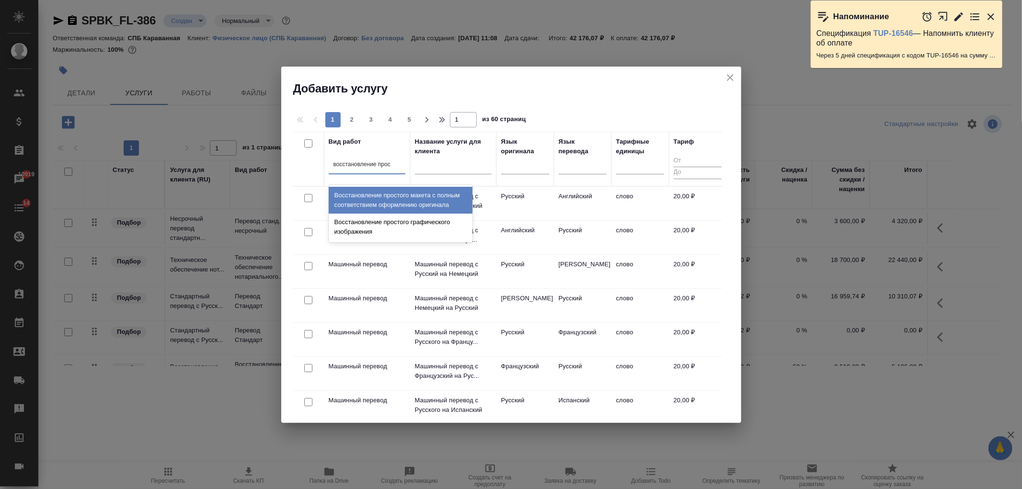
type input "восстановление прост"
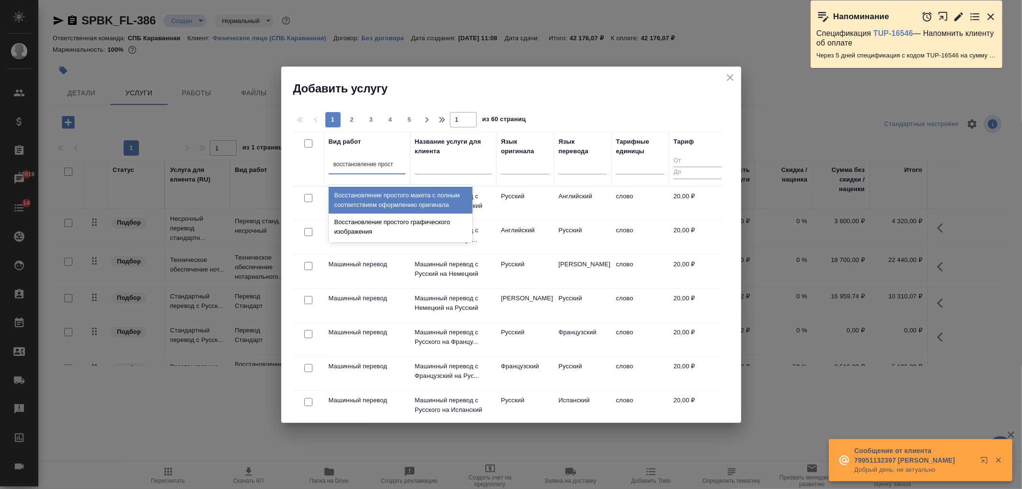
click at [391, 205] on div "Восстановление простого макета с полным соответствием оформлению оригинала" at bounding box center [401, 200] width 144 height 27
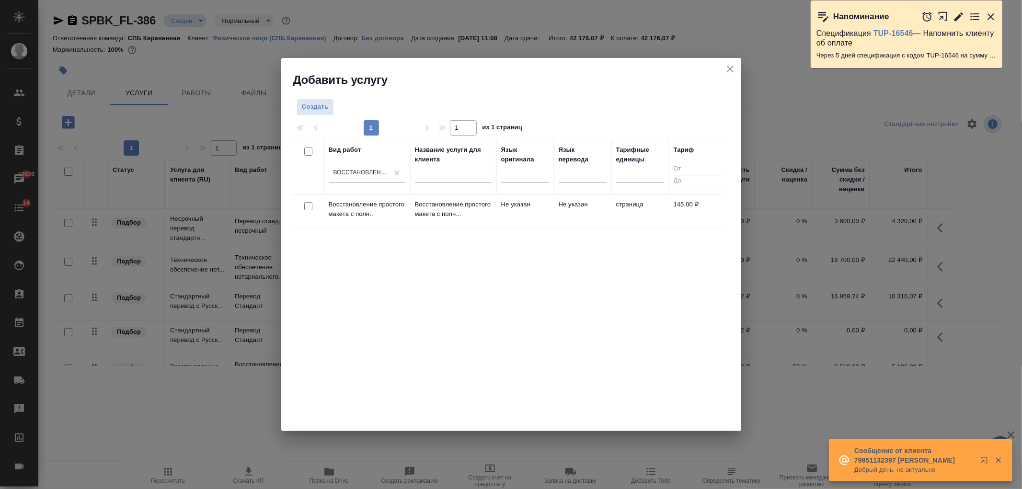
click at [305, 206] on input "checkbox" at bounding box center [308, 206] width 8 height 8
checkbox input "true"
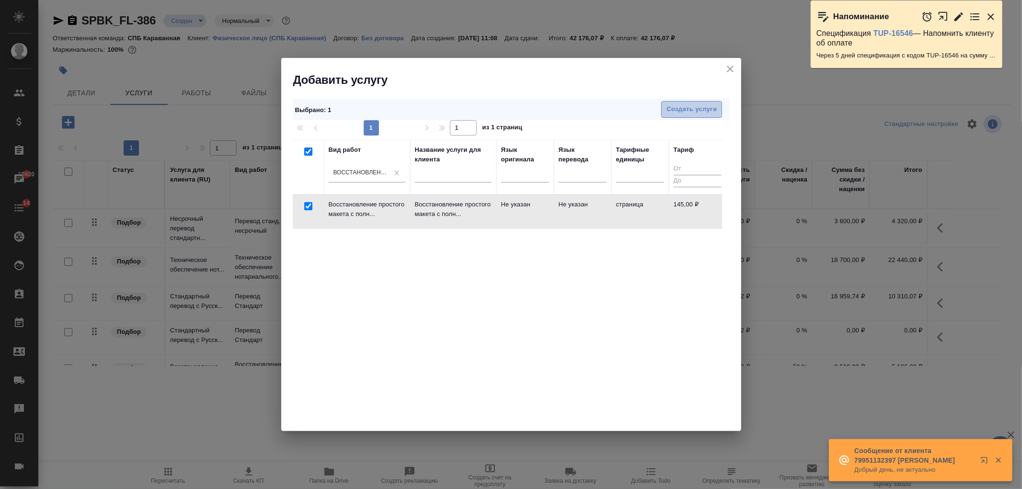
click at [677, 113] on span "Создать услуги" at bounding box center [692, 109] width 50 height 11
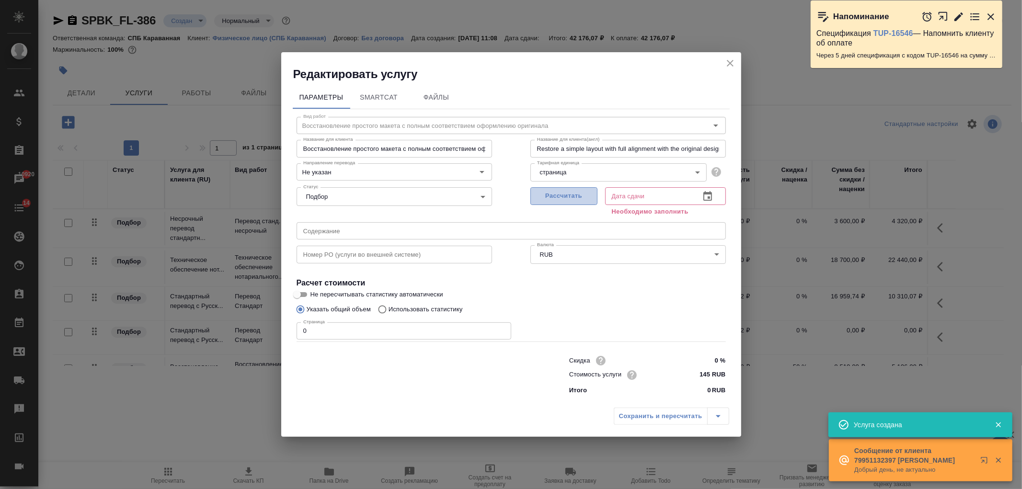
click at [572, 196] on span "Рассчитать" at bounding box center [564, 196] width 57 height 11
type input "09.09.2025 11:19"
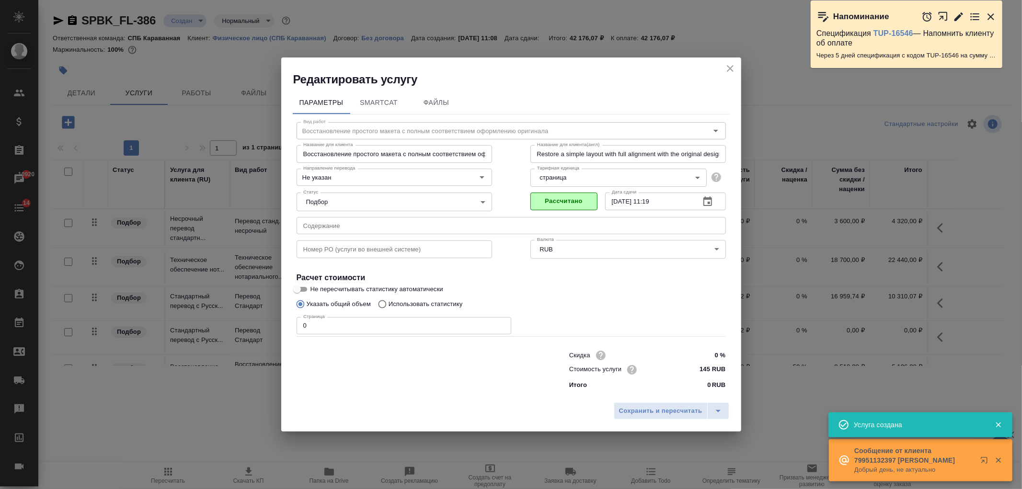
click at [309, 331] on input "0" at bounding box center [404, 325] width 215 height 17
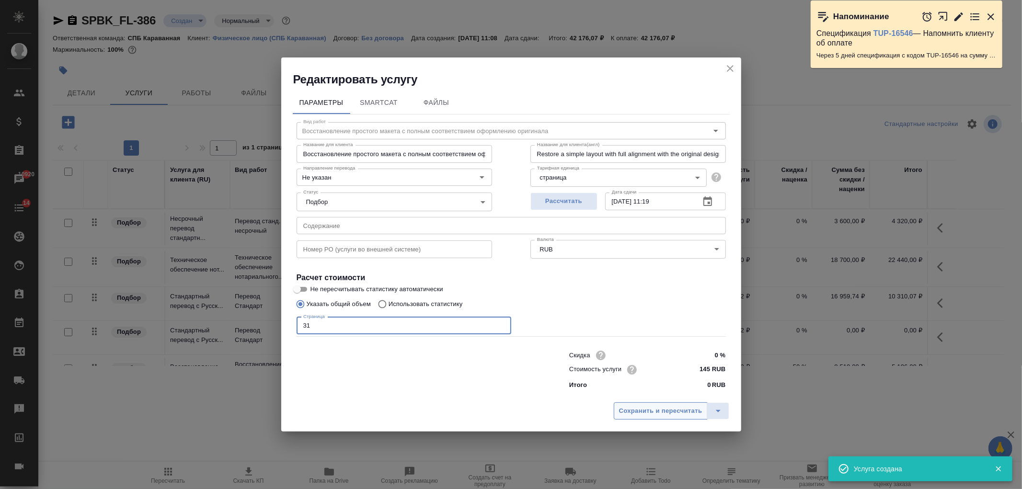
type input "31"
click at [670, 415] on span "Сохранить и пересчитать" at bounding box center [660, 411] width 83 height 11
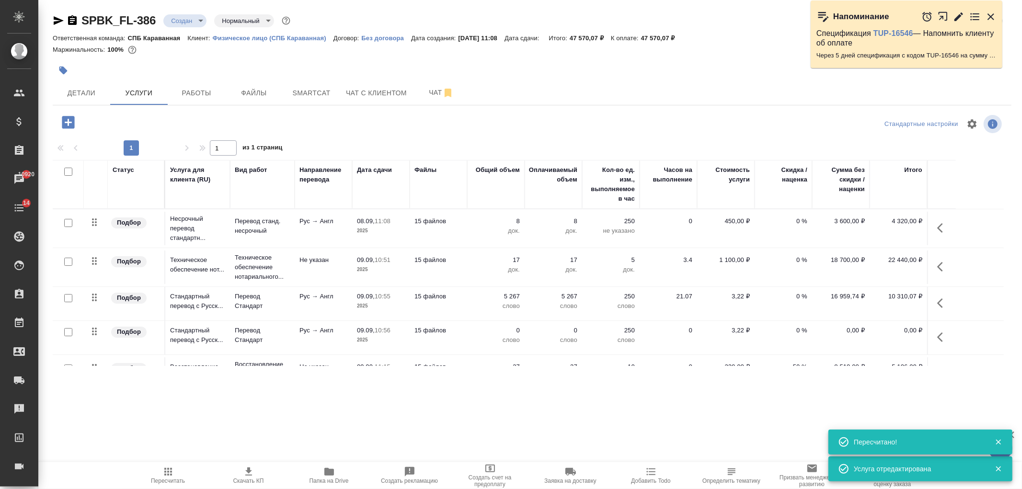
click at [440, 101] on button "Чат" at bounding box center [442, 93] width 58 height 24
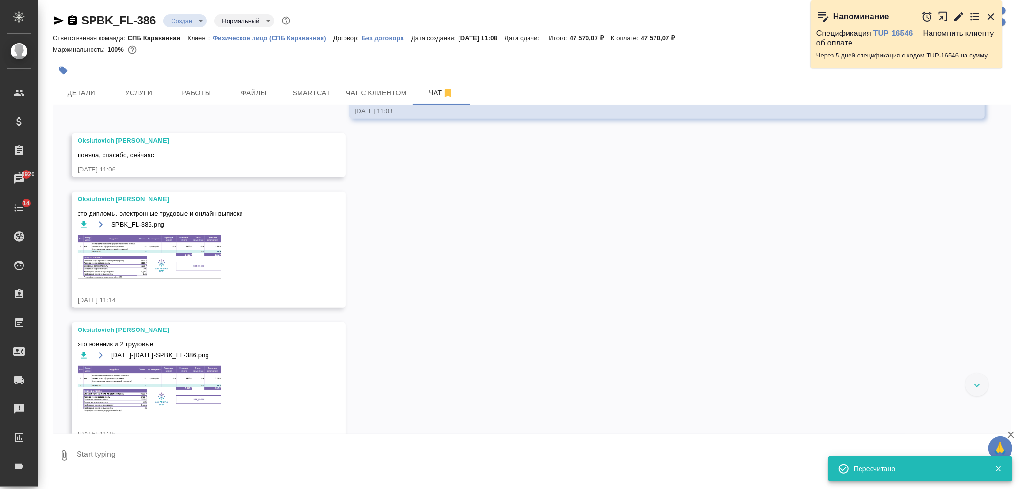
scroll to position [405, 0]
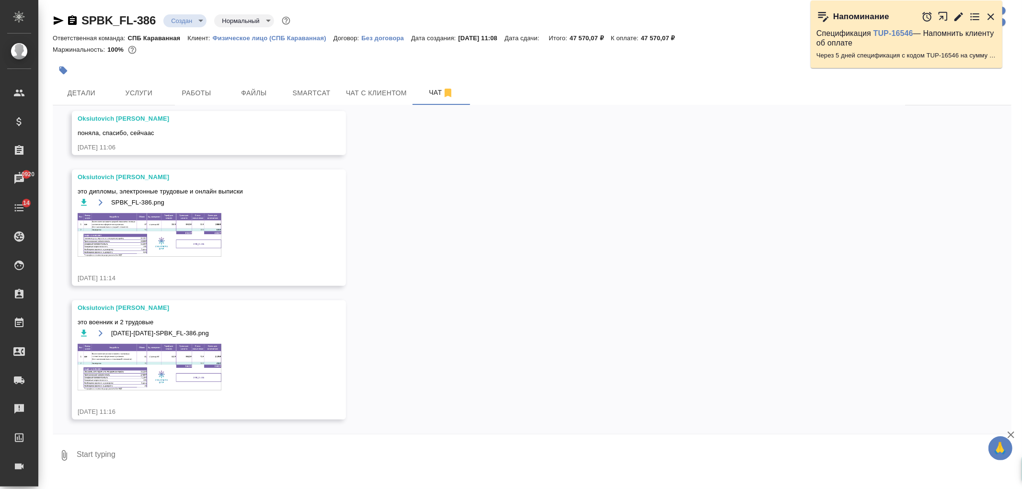
click at [142, 355] on img at bounding box center [150, 367] width 144 height 46
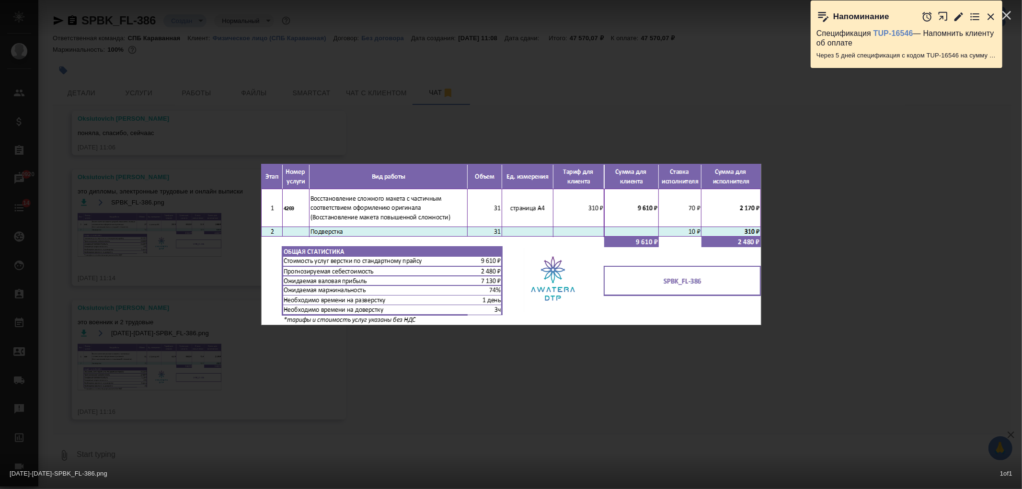
click at [509, 379] on div "09-09-2025-11-16-25-SPBK_FL-386.png 1 of 1" at bounding box center [511, 244] width 1022 height 489
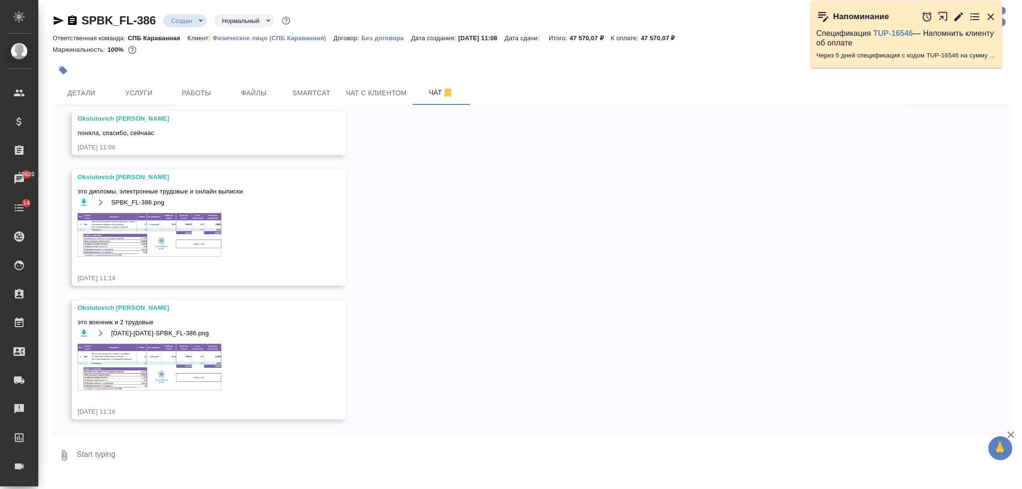
click at [135, 362] on img at bounding box center [150, 367] width 144 height 46
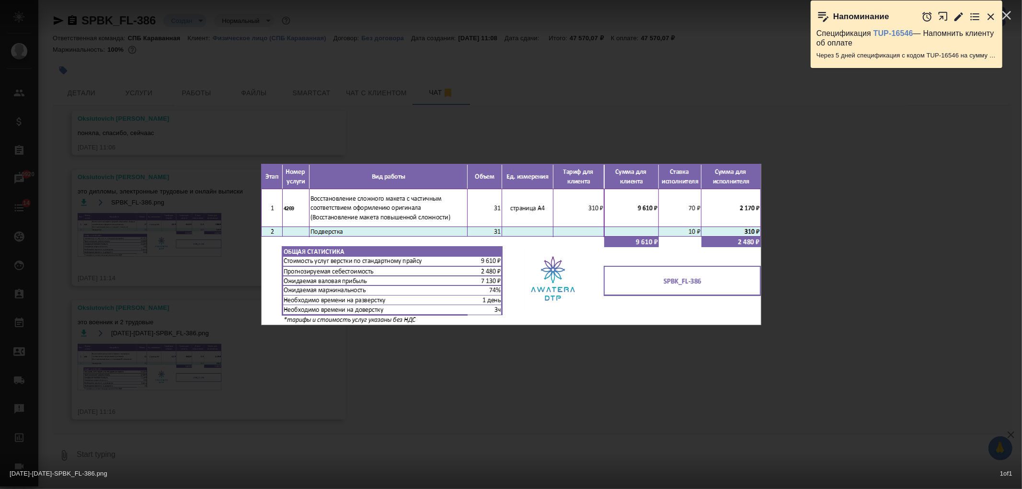
click at [135, 362] on div "09-09-2025-11-16-25-SPBK_FL-386.png 1 of 1" at bounding box center [511, 244] width 1022 height 489
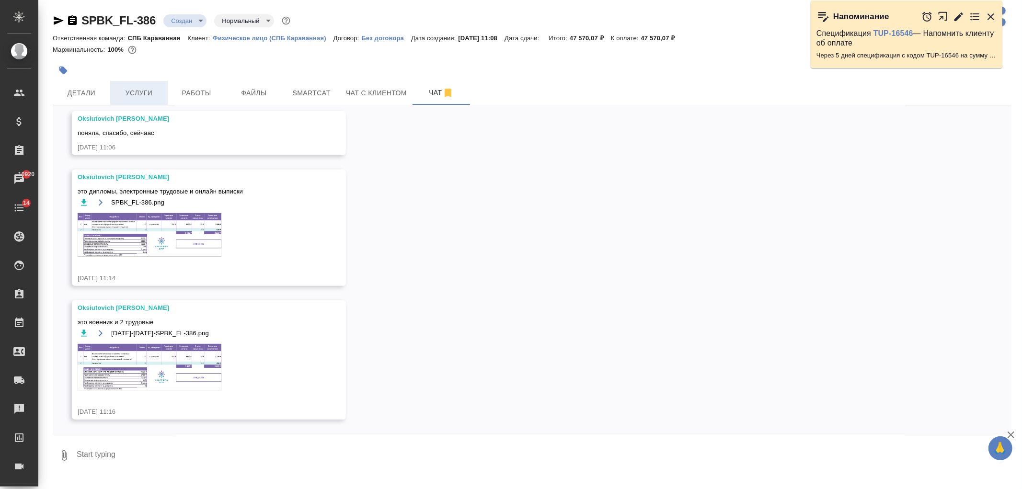
click at [137, 88] on span "Услуги" at bounding box center [139, 93] width 46 height 12
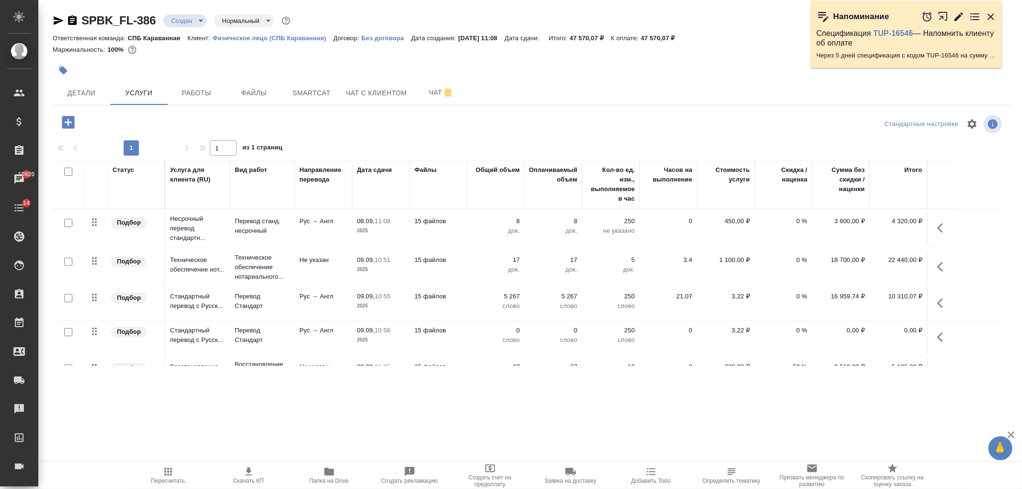
scroll to position [67, 0]
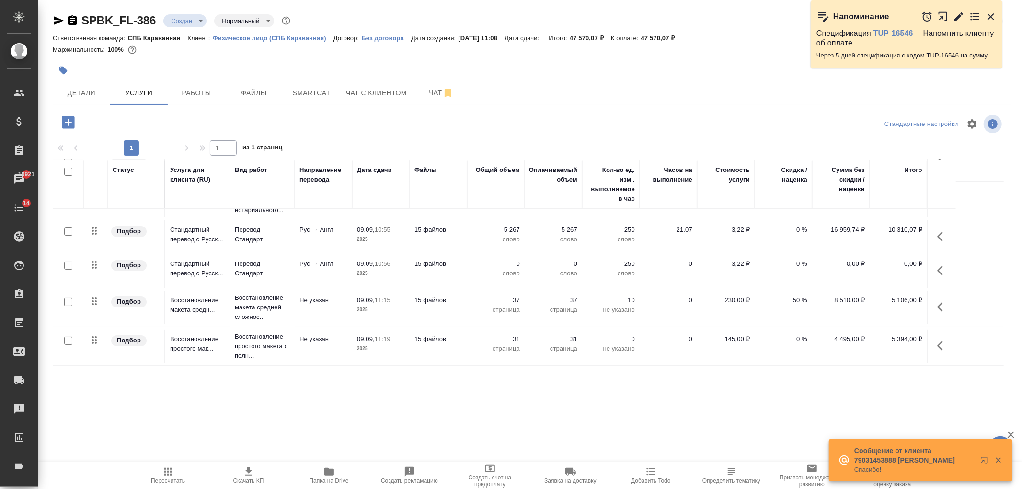
click at [500, 357] on td "31 страница" at bounding box center [496, 347] width 58 height 34
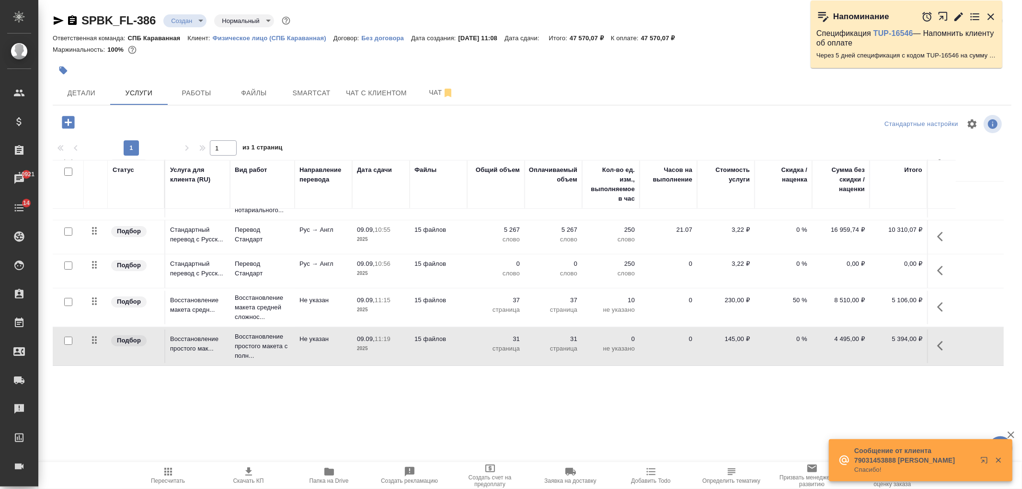
click at [499, 357] on td "31 страница" at bounding box center [496, 347] width 58 height 34
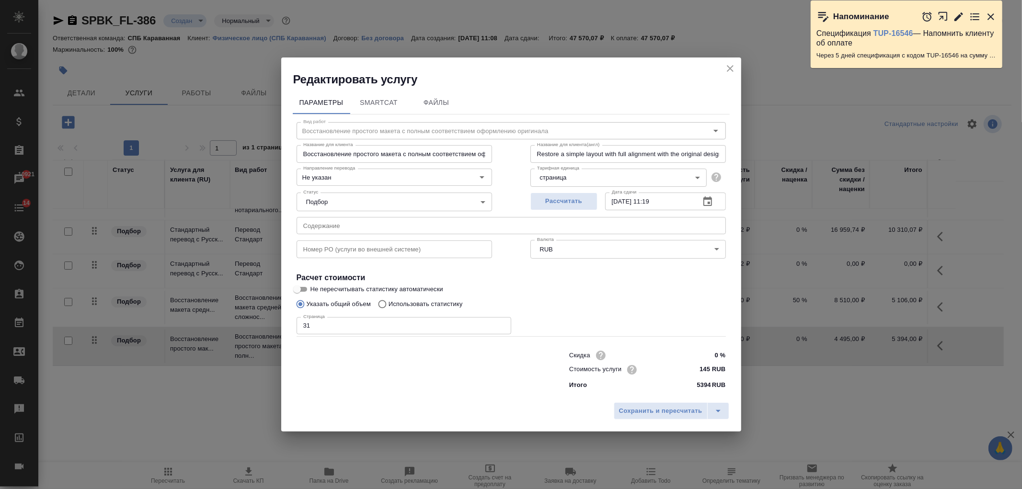
click at [731, 70] on icon "close" at bounding box center [730, 68] width 7 height 7
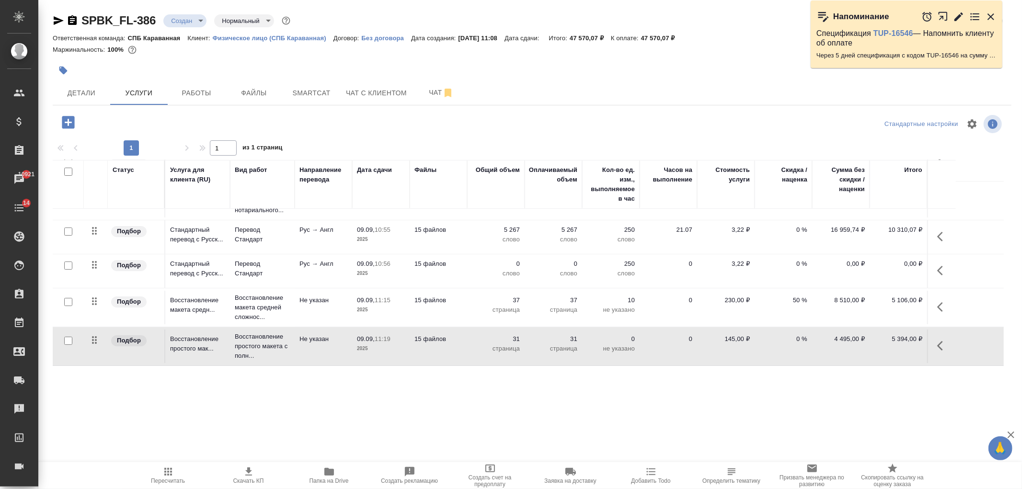
click at [367, 263] on p "09.09," at bounding box center [366, 263] width 18 height 7
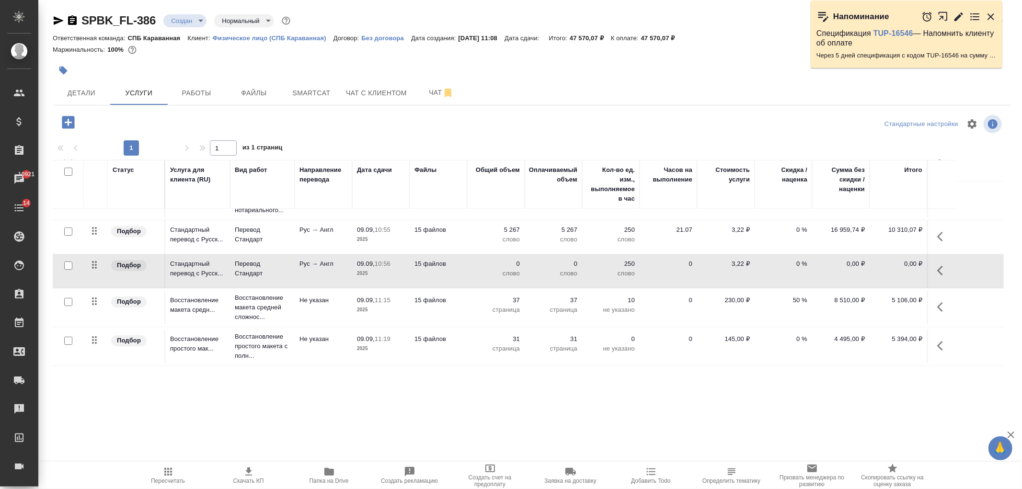
click at [367, 263] on p "09.09," at bounding box center [366, 263] width 18 height 7
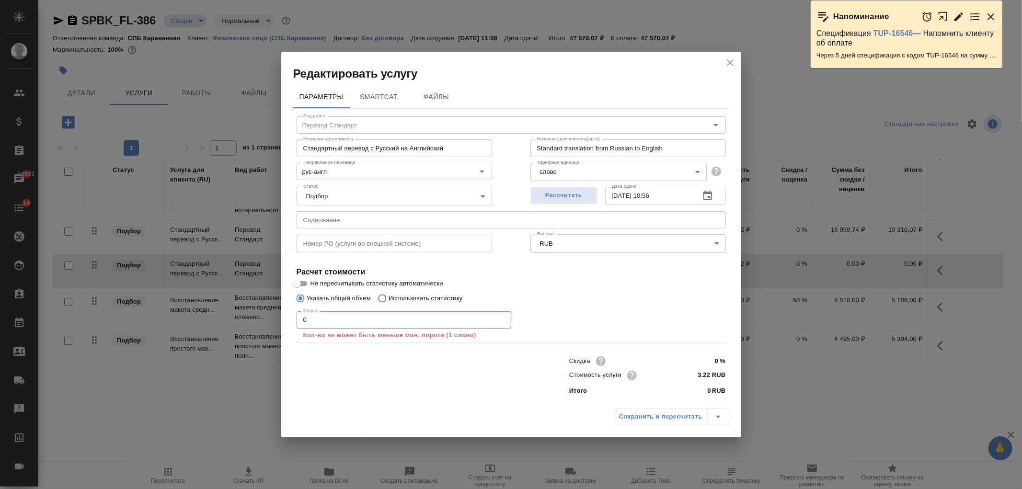
click at [338, 322] on input "0" at bounding box center [404, 320] width 215 height 17
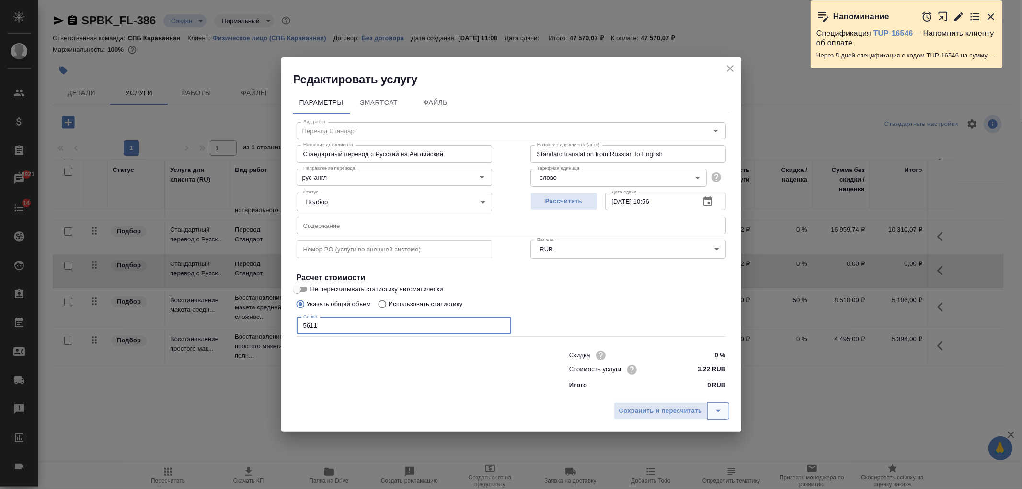
type input "5611"
click at [722, 417] on button "split button" at bounding box center [718, 411] width 22 height 17
click at [684, 412] on span "Сохранить и пересчитать" at bounding box center [660, 411] width 83 height 11
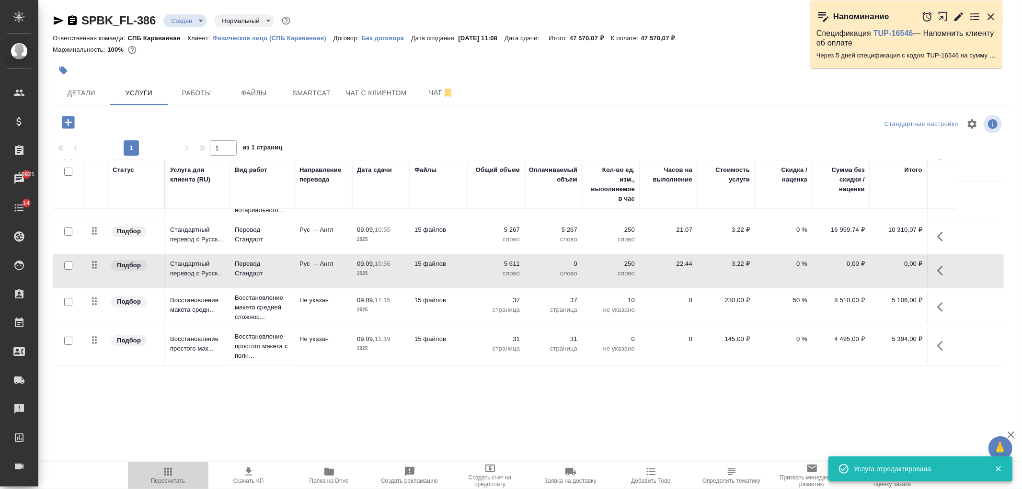
click at [175, 475] on span "Пересчитать" at bounding box center [168, 475] width 69 height 18
click at [438, 270] on td "15 файлов" at bounding box center [439, 272] width 58 height 34
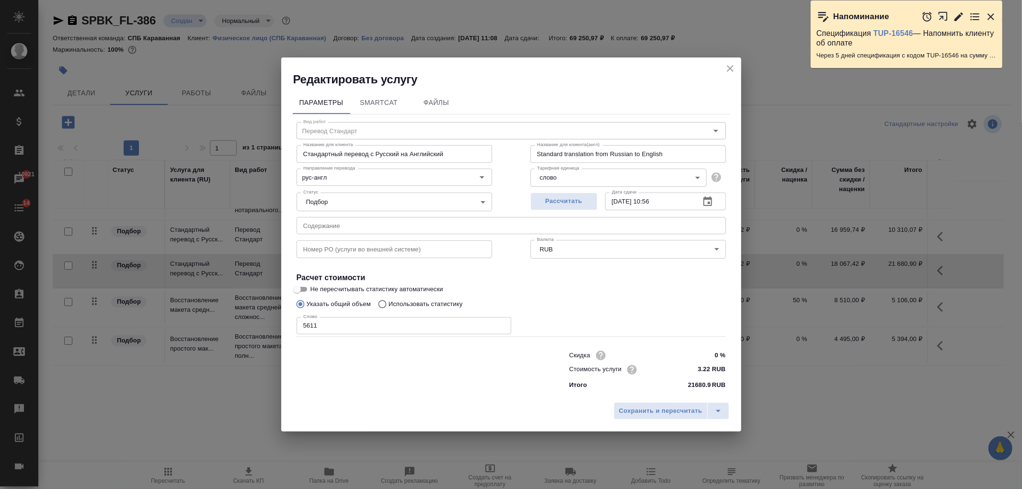
click at [691, 386] on p "21680.9" at bounding box center [699, 386] width 23 height 10
click at [681, 385] on div "Итого 21680.9 RUB" at bounding box center [647, 386] width 157 height 10
click at [693, 384] on p "21680.9" at bounding box center [699, 386] width 23 height 10
click at [698, 348] on input "0 %" at bounding box center [707, 355] width 35 height 14
click at [375, 321] on input "5611" at bounding box center [404, 325] width 215 height 17
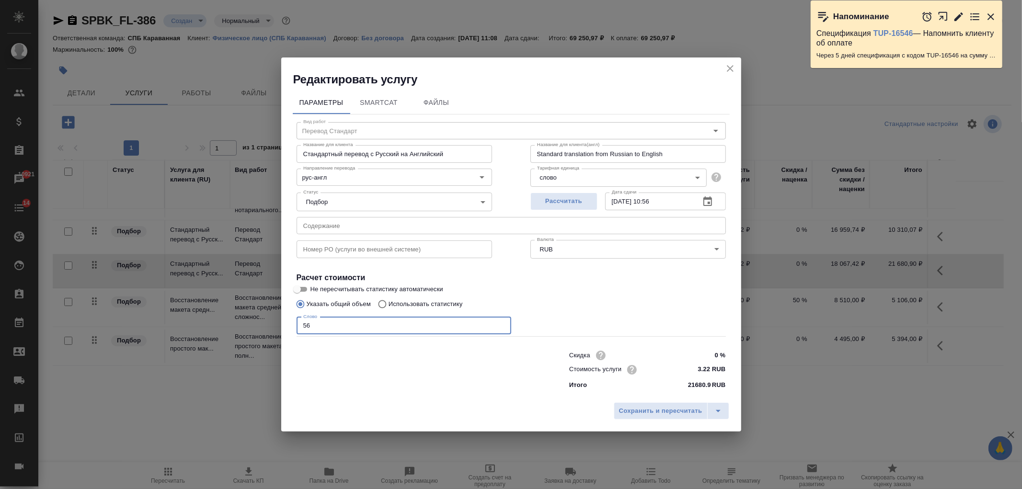
type input "5"
type input "7080"
click at [666, 413] on span "Сохранить и пересчитать" at bounding box center [660, 411] width 83 height 11
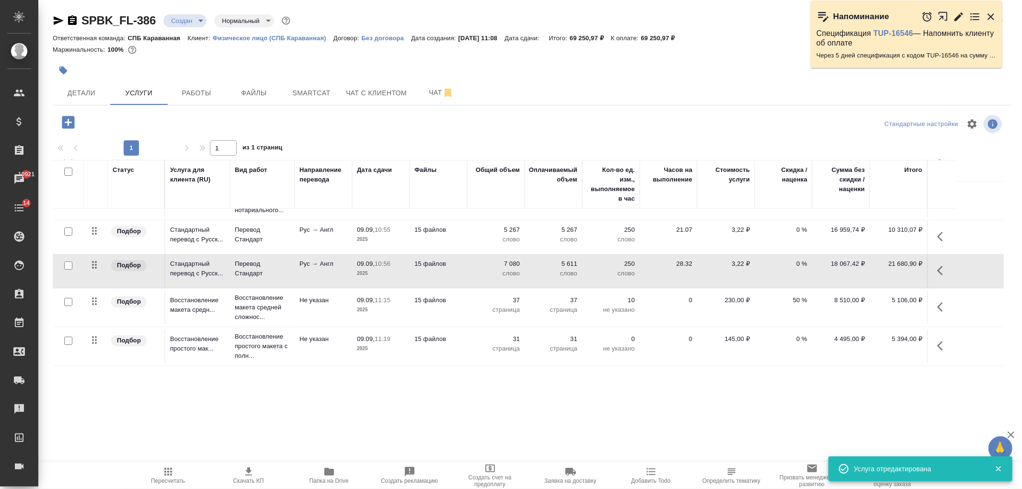
click at [179, 471] on span "Пересчитать" at bounding box center [168, 475] width 69 height 18
click at [549, 265] on p "7 080" at bounding box center [554, 264] width 48 height 10
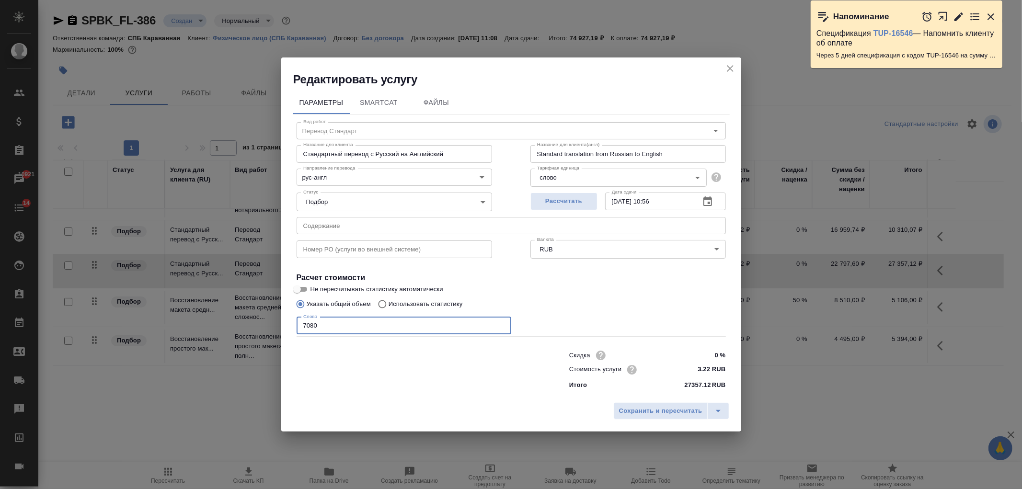
drag, startPoint x: 355, startPoint y: 327, endPoint x: 262, endPoint y: 322, distance: 93.2
click at [248, 318] on div "Редактировать услугу Параметры SmartCat Файлы Вид работ Перевод Стандарт Вид ра…" at bounding box center [511, 244] width 1022 height 489
type input "360"
type input "3600"
click at [652, 405] on button "Сохранить и пересчитать" at bounding box center [661, 411] width 94 height 17
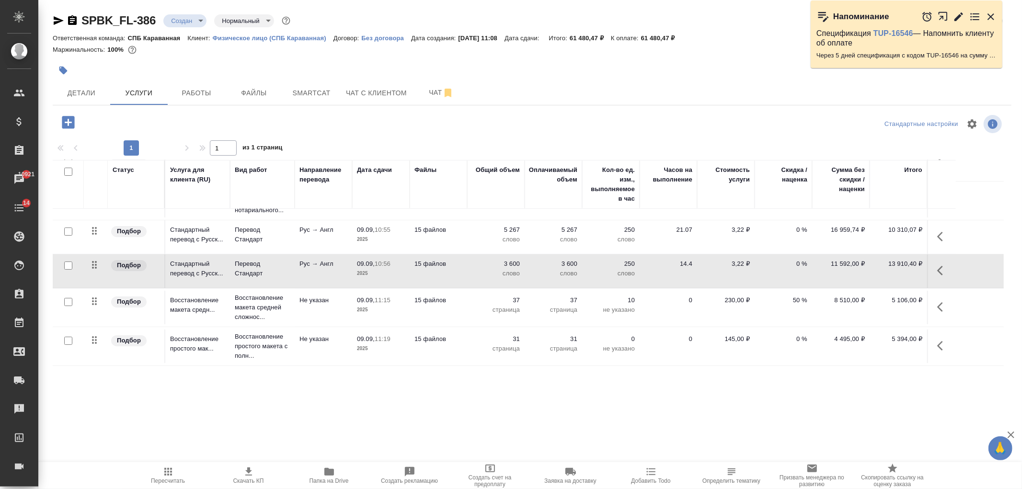
scroll to position [0, 0]
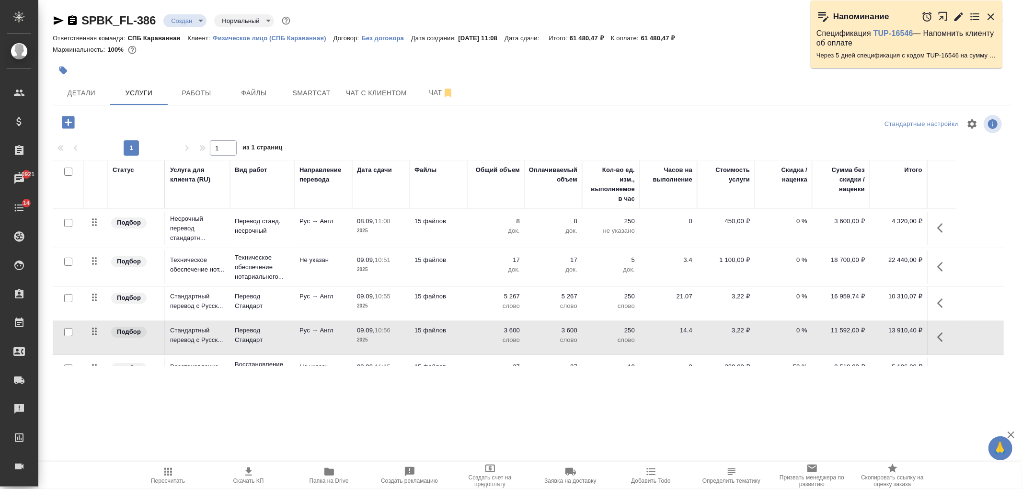
click at [701, 427] on div ".cls-1 fill:#fff; AWATERA Ivanova Arina Клиенты Спецификации Заказы 10921 Чаты …" at bounding box center [511, 244] width 1022 height 489
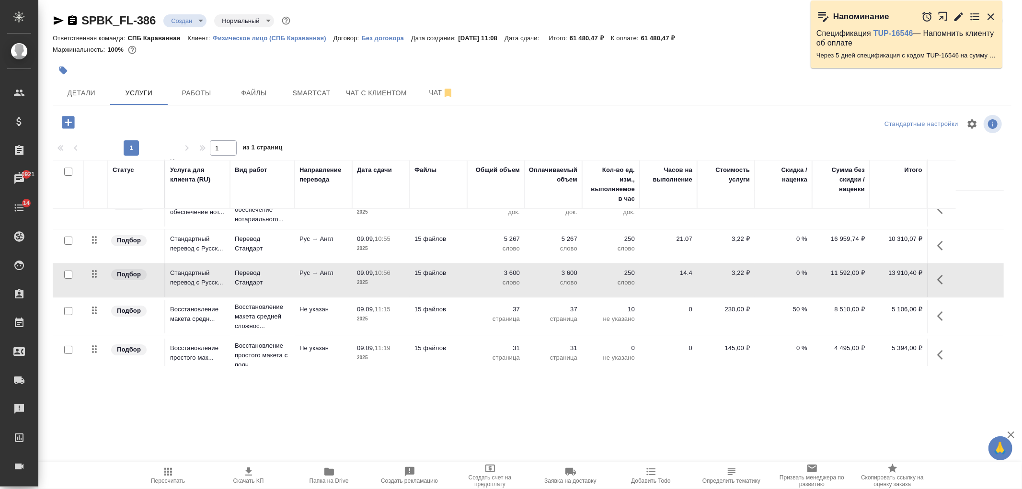
scroll to position [67, 0]
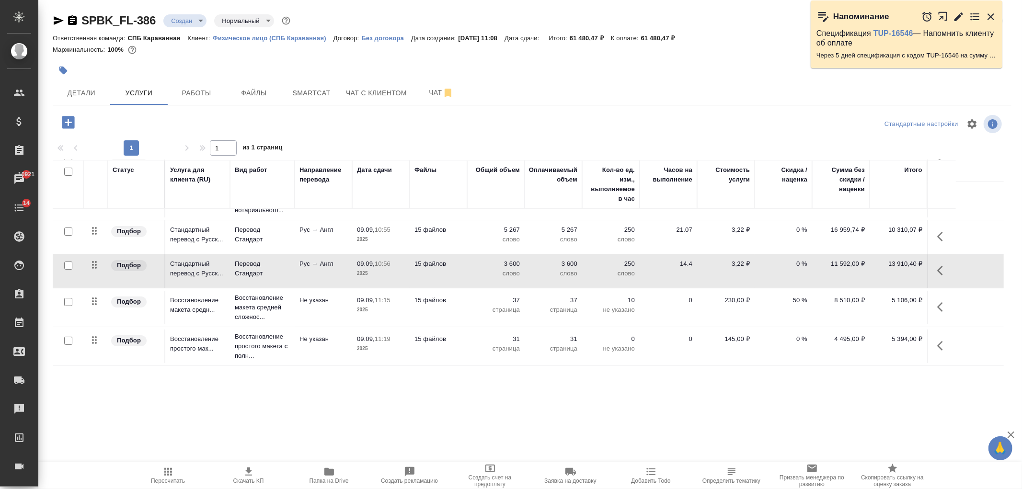
click at [506, 269] on p "слово" at bounding box center [496, 274] width 48 height 10
click at [450, 269] on td "15 файлов" at bounding box center [439, 272] width 58 height 34
click at [449, 270] on td "15 файлов" at bounding box center [439, 272] width 58 height 34
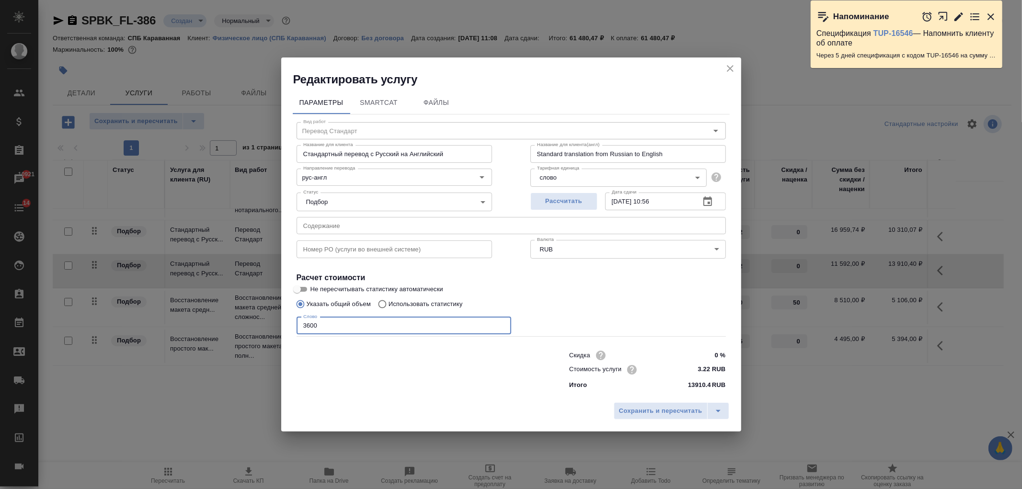
click at [327, 320] on input "3600" at bounding box center [404, 325] width 215 height 17
type input "3500"
click at [645, 410] on span "Сохранить и пересчитать" at bounding box center [660, 411] width 83 height 11
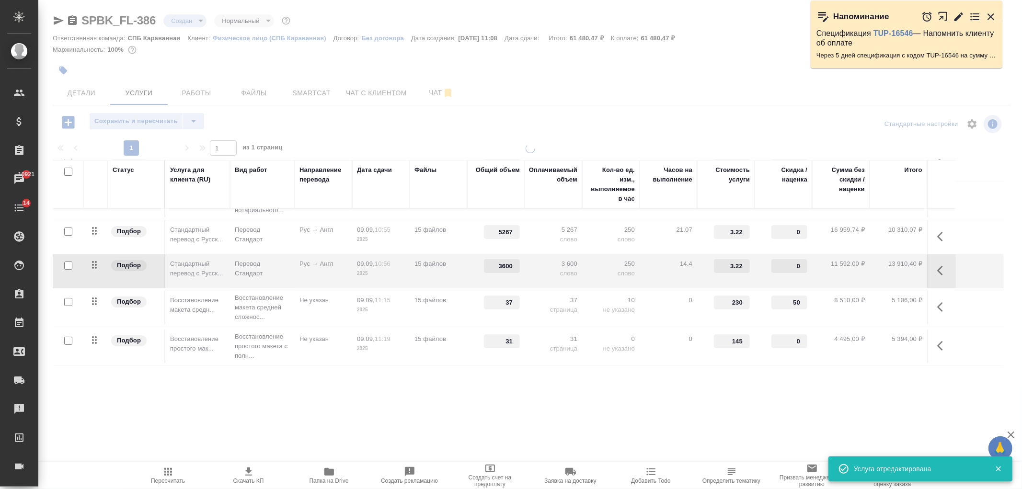
type input "3500"
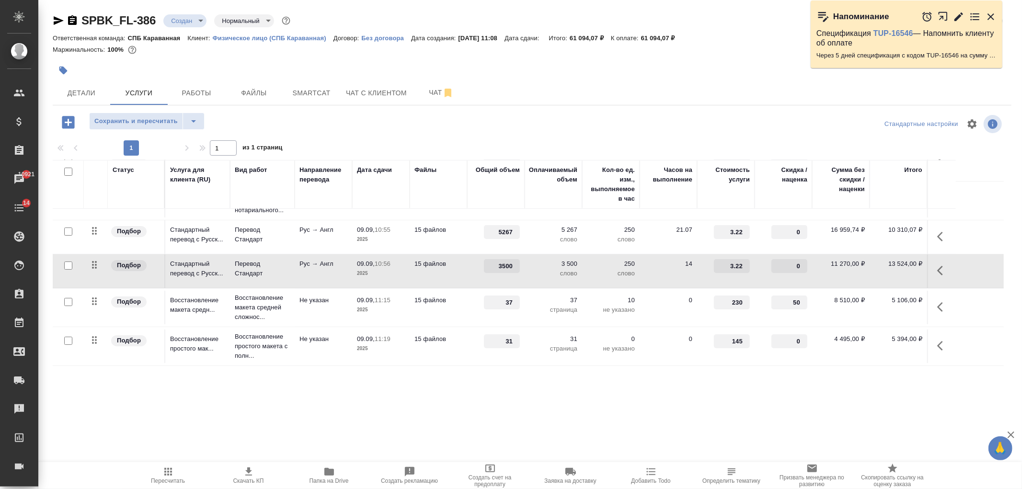
scroll to position [0, 0]
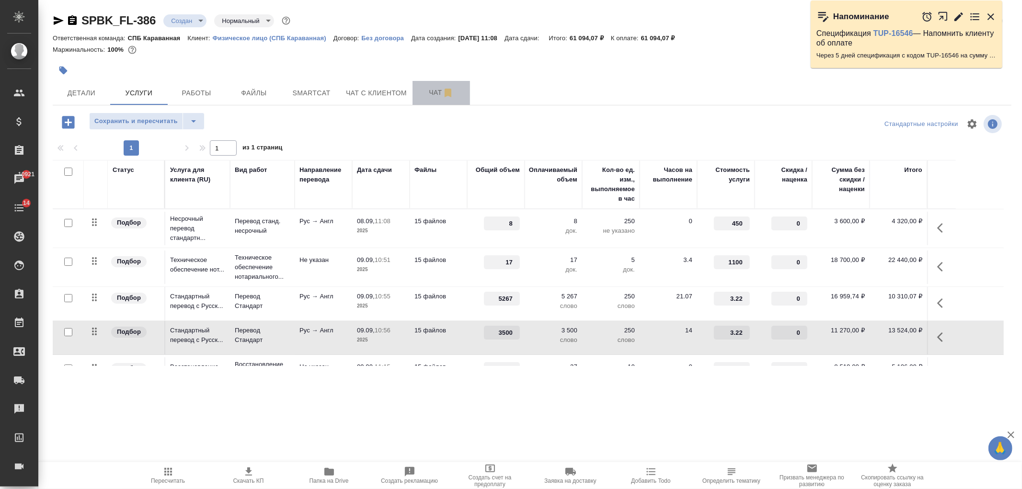
click at [413, 95] on button "Чат" at bounding box center [442, 93] width 58 height 24
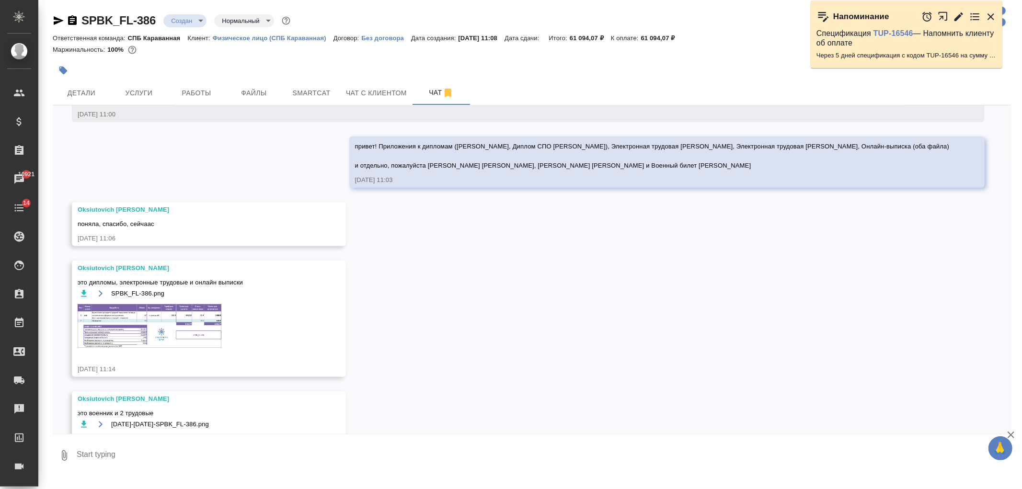
scroll to position [314, 0]
click at [380, 90] on span "Чат с клиентом" at bounding box center [376, 93] width 61 height 12
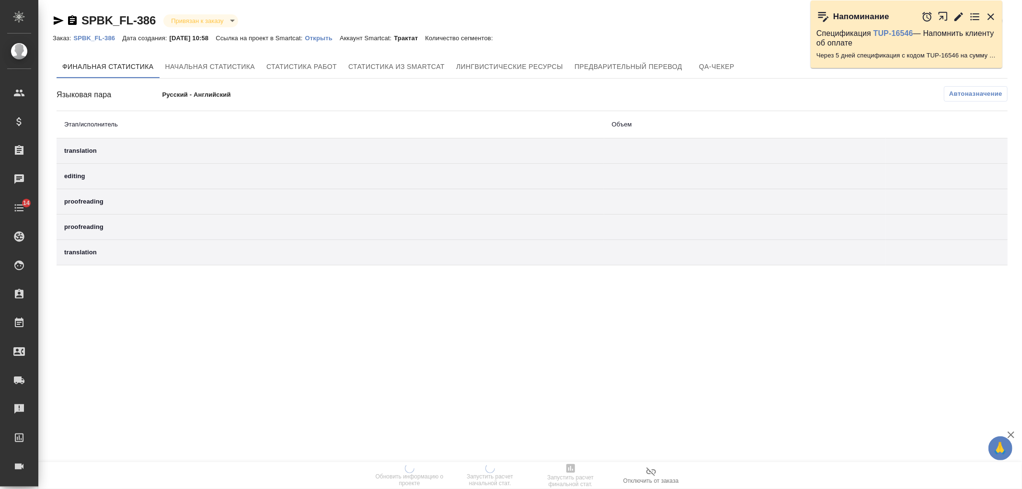
click at [337, 36] on p "Открыть" at bounding box center [322, 38] width 35 height 7
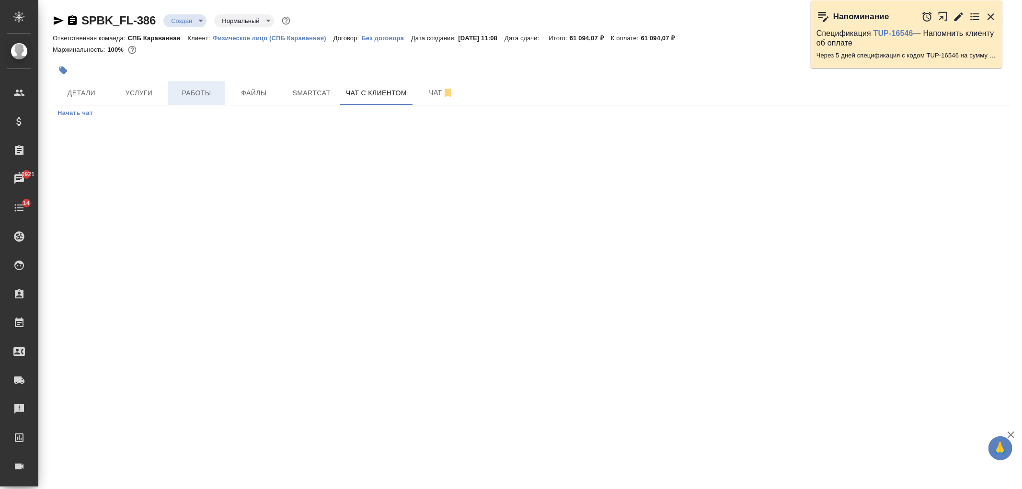
click at [188, 88] on span "Работы" at bounding box center [197, 93] width 46 height 12
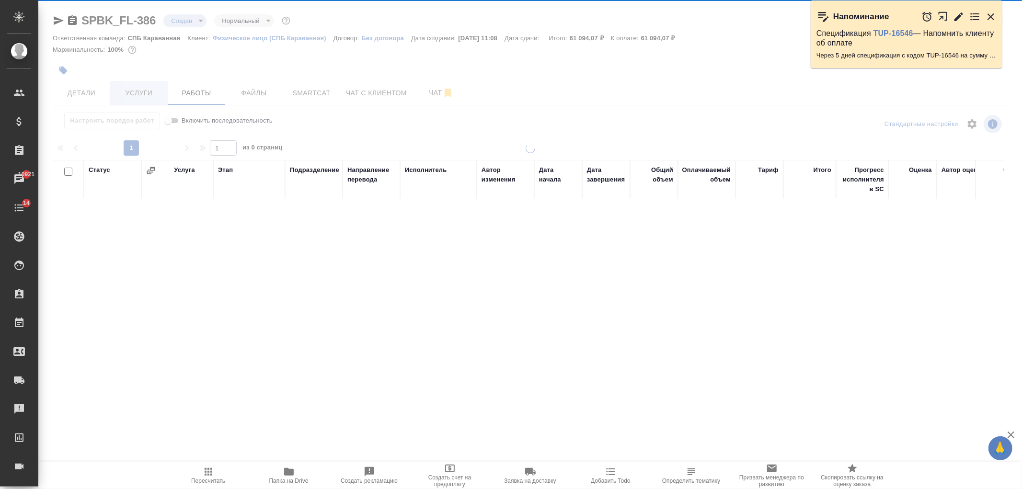
click at [144, 94] on div at bounding box center [530, 200] width 984 height 400
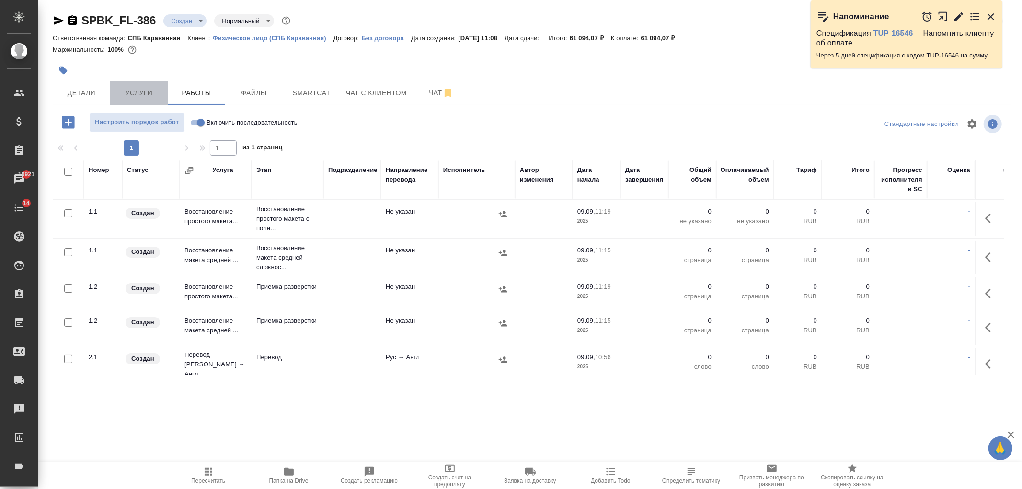
click at [144, 94] on span "Услуги" at bounding box center [139, 93] width 46 height 12
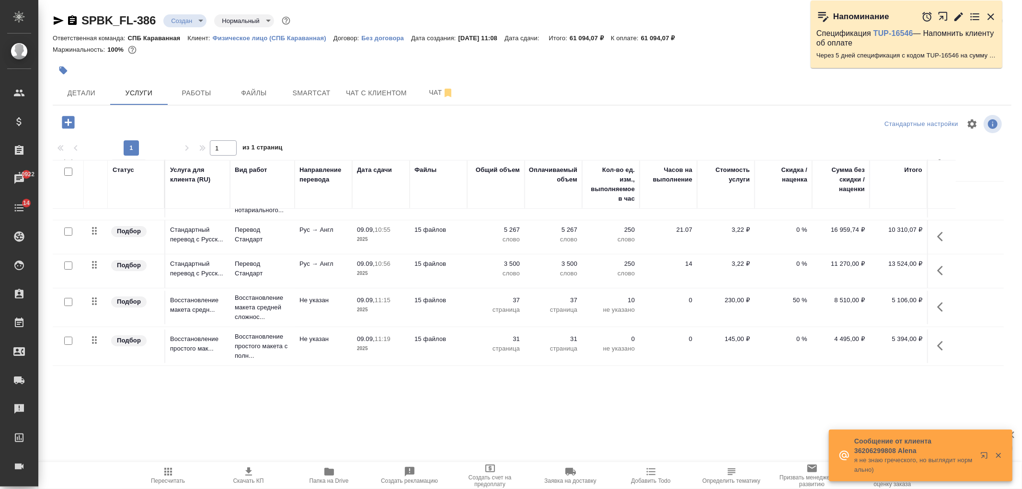
scroll to position [30, 0]
click at [502, 326] on tr "Подбор Восстановление макета средн... Восстановление макета средней сложнос... …" at bounding box center [528, 344] width 951 height 39
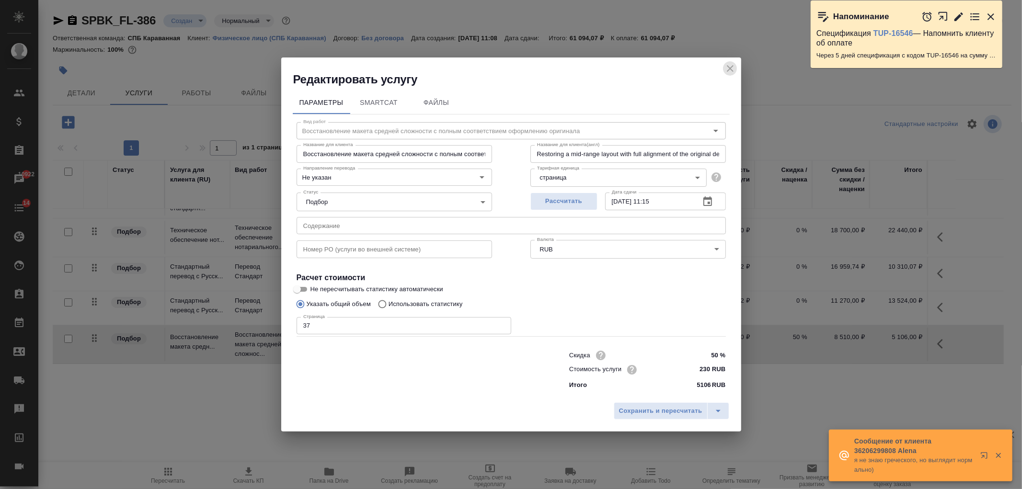
click at [733, 72] on icon "close" at bounding box center [731, 69] width 12 height 12
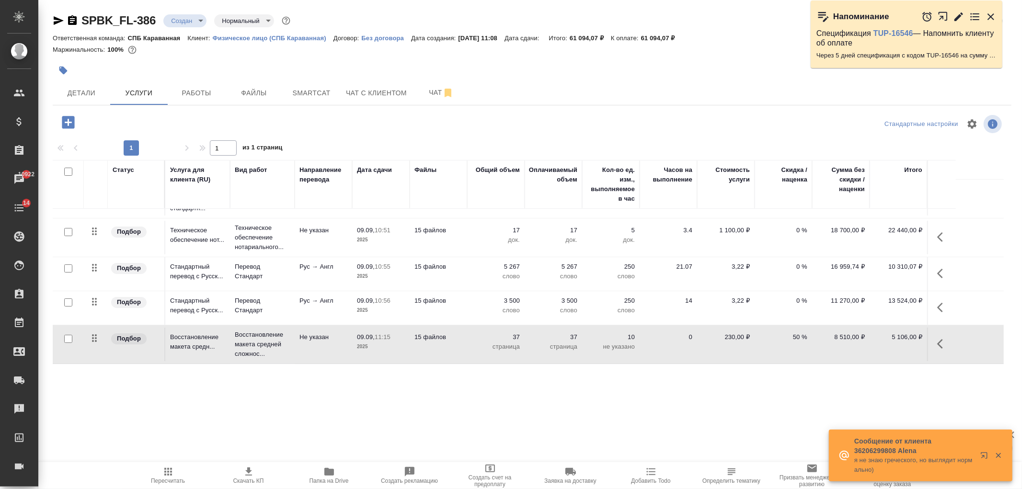
click at [458, 307] on td "15 файлов" at bounding box center [439, 308] width 58 height 34
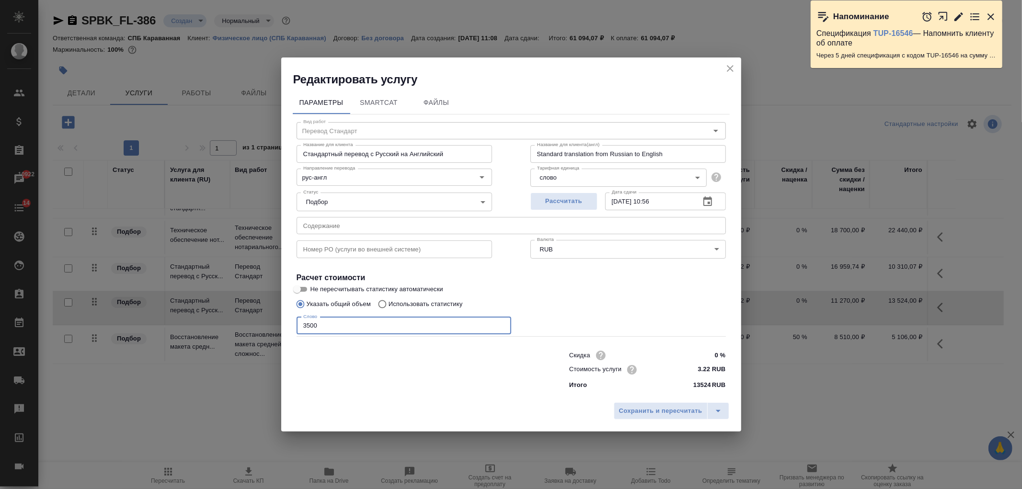
click at [356, 328] on input "3500" at bounding box center [404, 325] width 215 height 17
type input "3000"
click at [721, 411] on icon "split button" at bounding box center [719, 412] width 12 height 12
click at [679, 421] on div "Сохранить и пересчитать Сохранить" at bounding box center [511, 415] width 460 height 34
click at [677, 415] on span "Сохранить и пересчитать" at bounding box center [660, 411] width 83 height 11
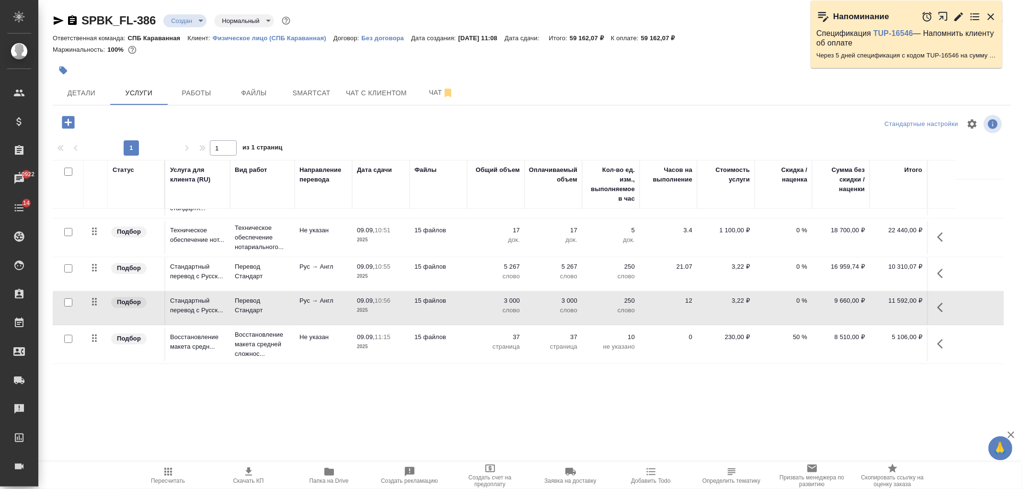
click at [498, 314] on p "слово" at bounding box center [496, 311] width 48 height 10
click at [498, 314] on td "3 000 слово" at bounding box center [496, 308] width 58 height 34
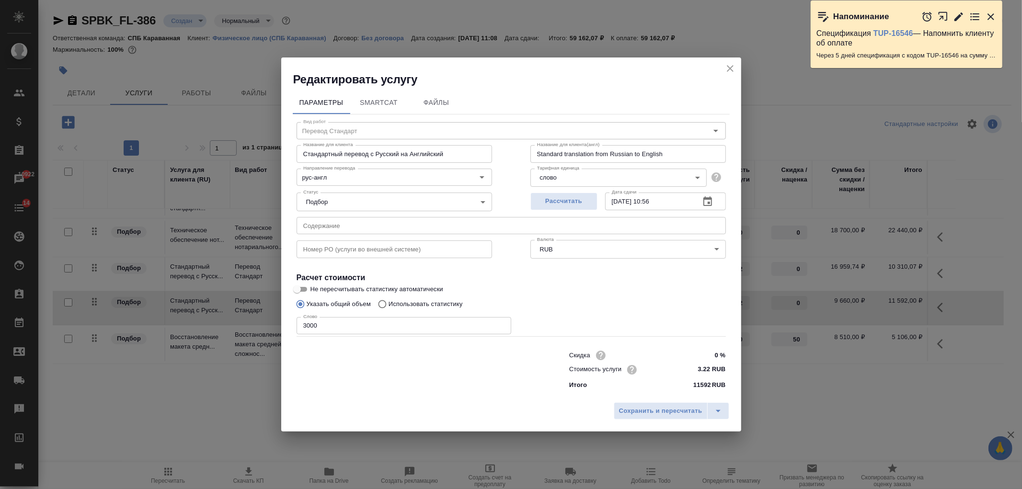
click at [327, 326] on input "3000" at bounding box center [404, 325] width 215 height 17
click at [725, 65] on icon "close" at bounding box center [731, 69] width 12 height 12
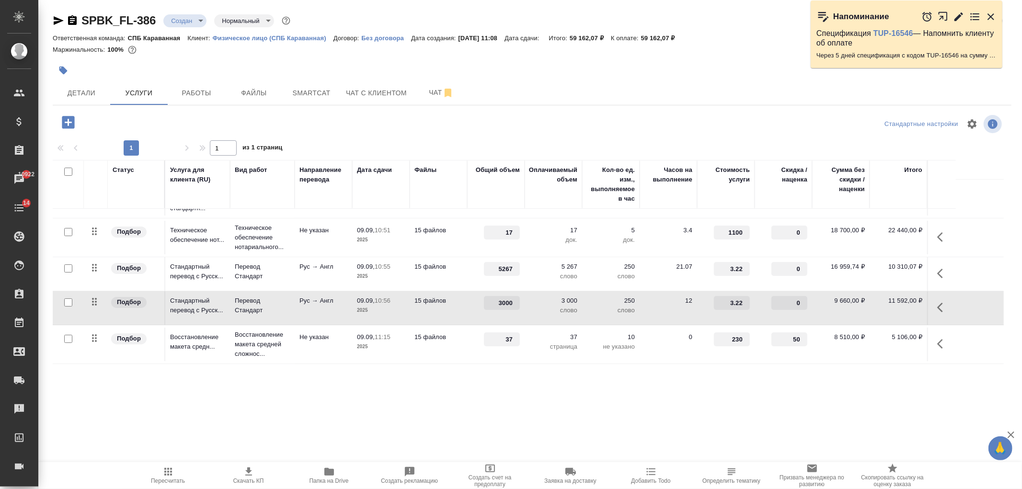
click at [636, 422] on div ".cls-1 fill:#fff; AWATERA Ivanova Arina Клиенты Спецификации Заказы 10922 Чаты …" at bounding box center [511, 244] width 1022 height 489
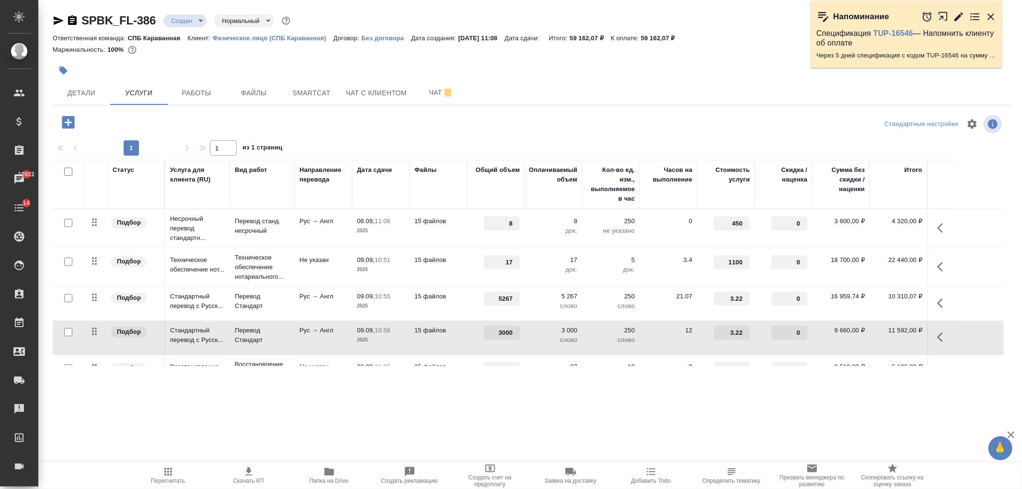
scroll to position [67, 0]
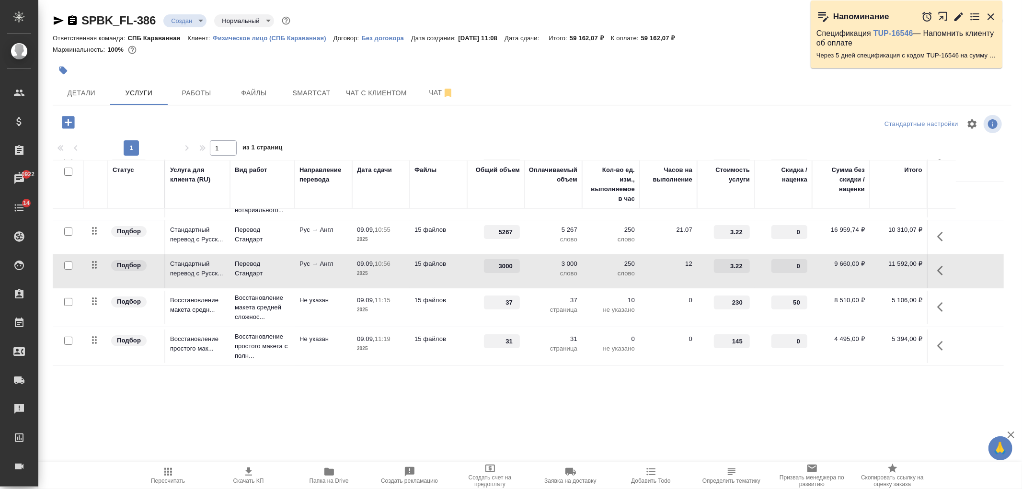
click at [556, 269] on p "слово" at bounding box center [554, 274] width 48 height 10
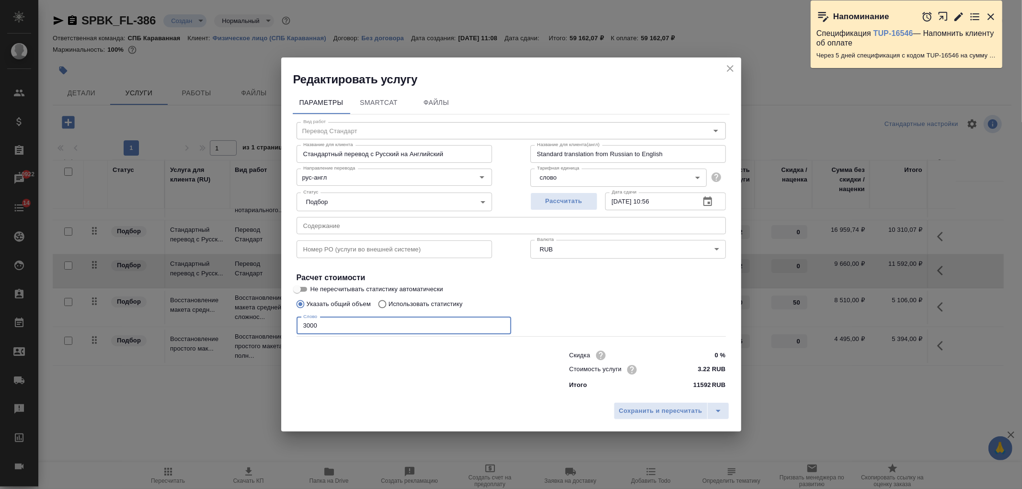
drag, startPoint x: 331, startPoint y: 325, endPoint x: 300, endPoint y: 327, distance: 31.7
click at [300, 327] on input "3000" at bounding box center [404, 325] width 215 height 17
type input "2700"
click at [685, 409] on span "Сохранить и пересчитать" at bounding box center [660, 411] width 83 height 11
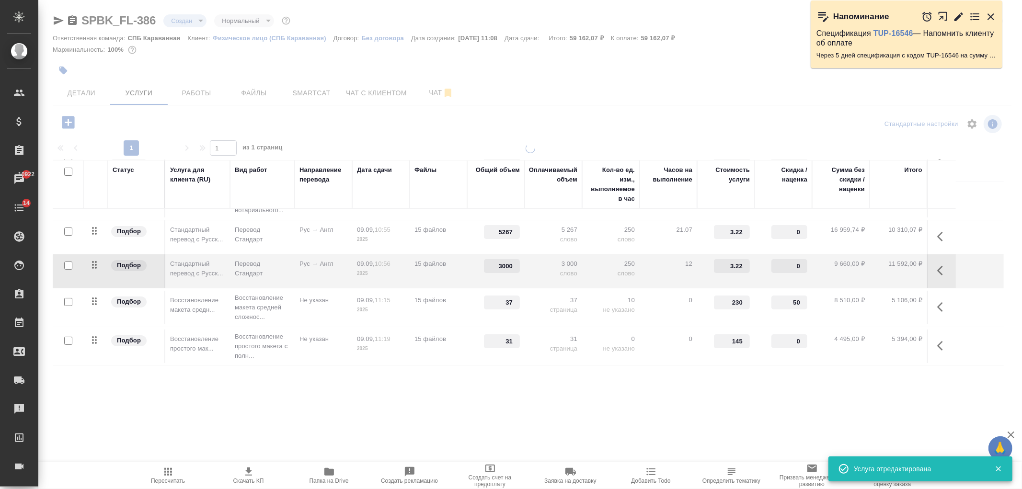
type input "2700"
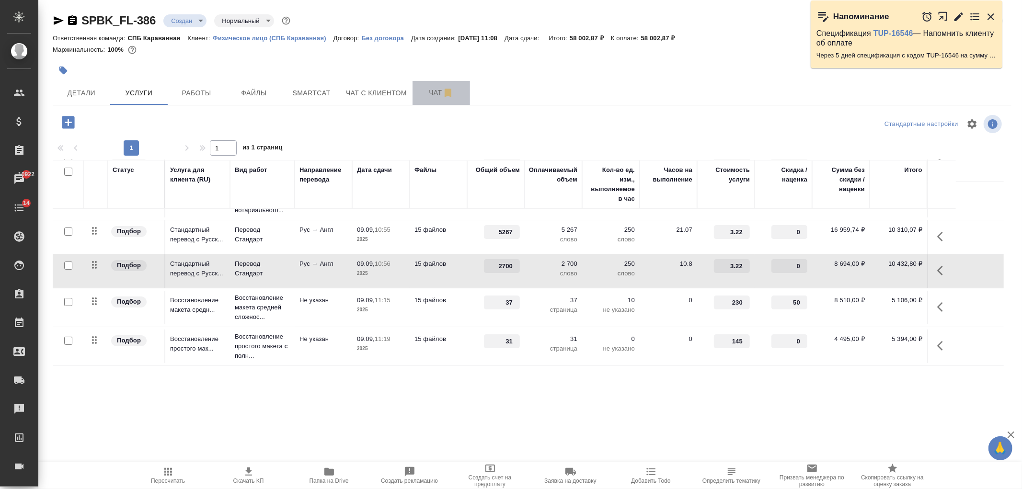
click at [428, 101] on button "Чат" at bounding box center [442, 93] width 58 height 24
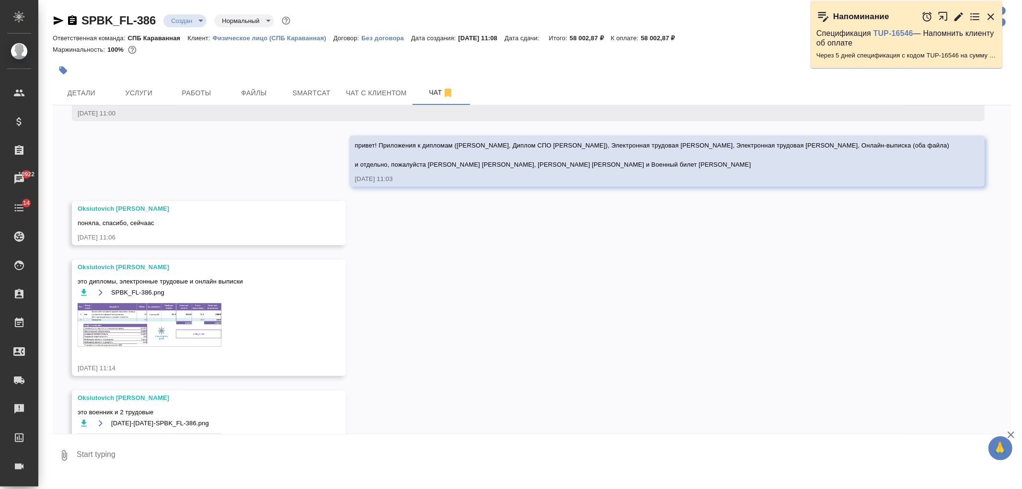
scroll to position [405, 0]
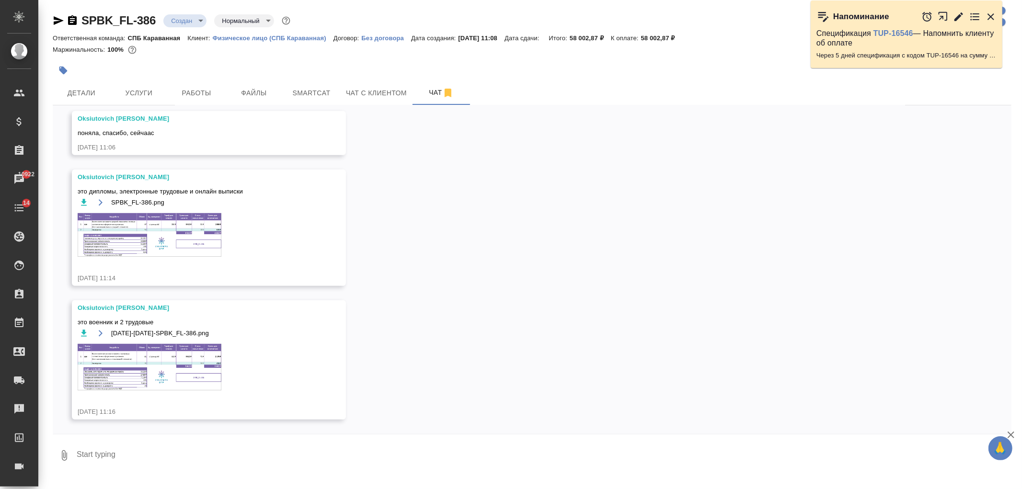
click at [157, 350] on img at bounding box center [150, 367] width 144 height 46
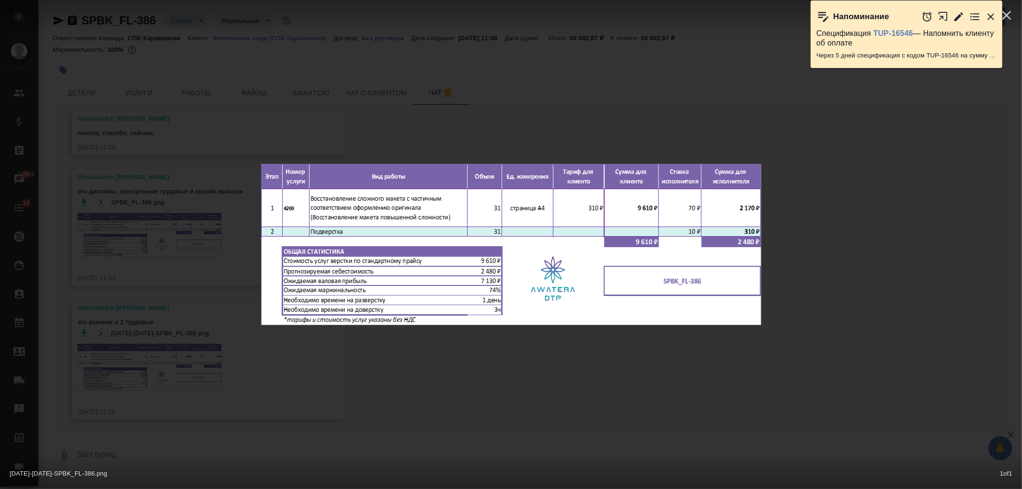
click at [567, 378] on div "09-09-2025-11-16-25-SPBK_FL-386.png 1 of 1" at bounding box center [511, 244] width 1022 height 489
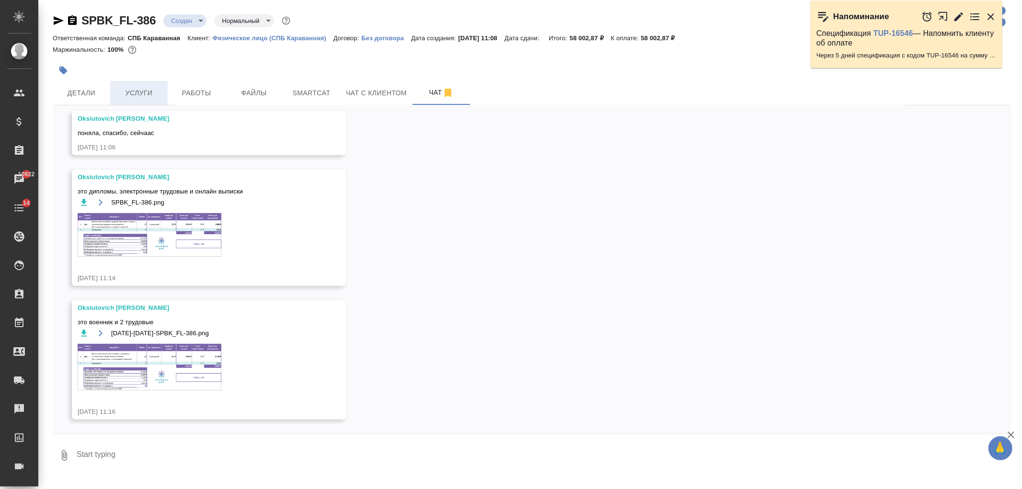
click at [149, 87] on span "Услуги" at bounding box center [139, 93] width 46 height 12
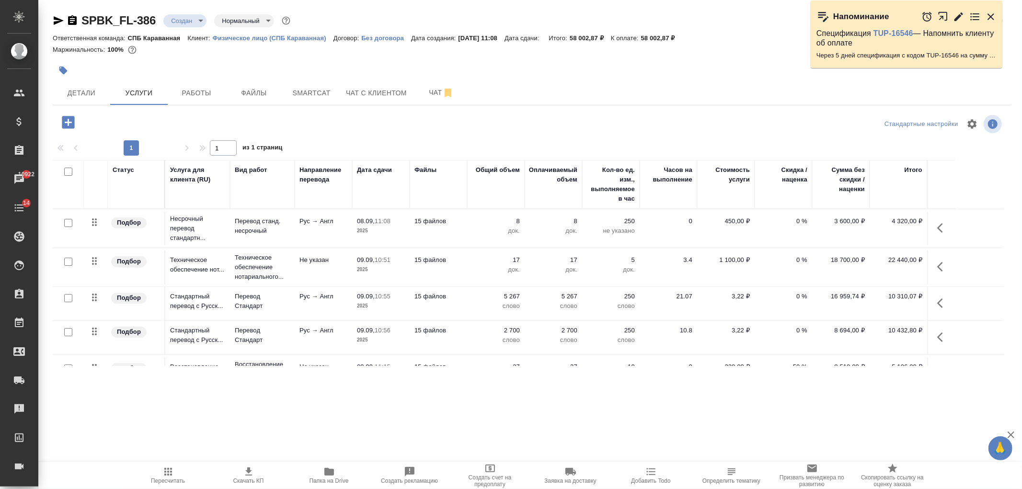
scroll to position [67, 0]
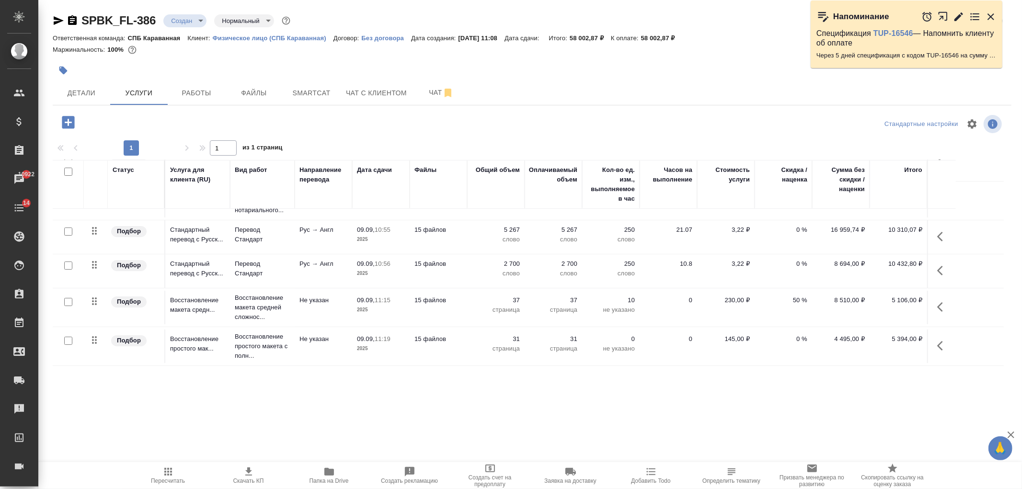
click at [464, 347] on td "15 файлов" at bounding box center [439, 347] width 58 height 34
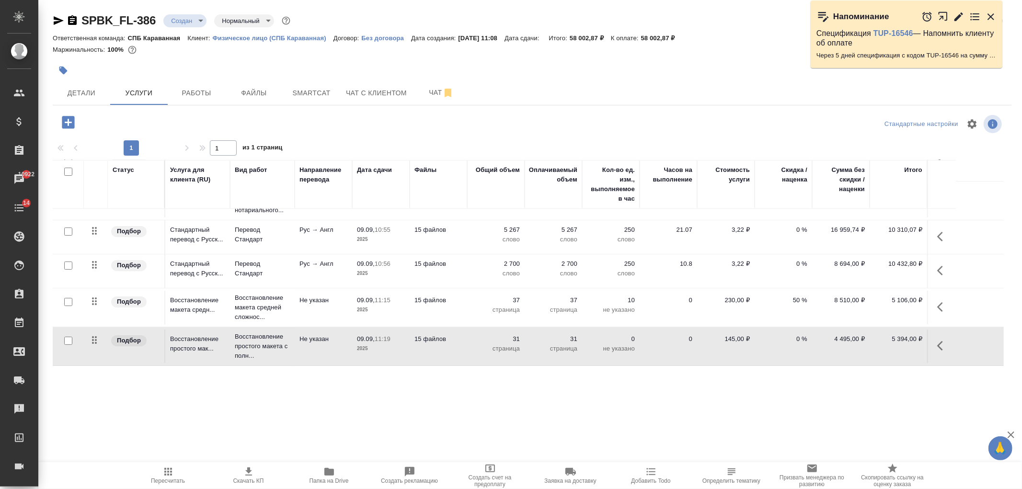
click at [464, 347] on td "15 файлов" at bounding box center [439, 347] width 58 height 34
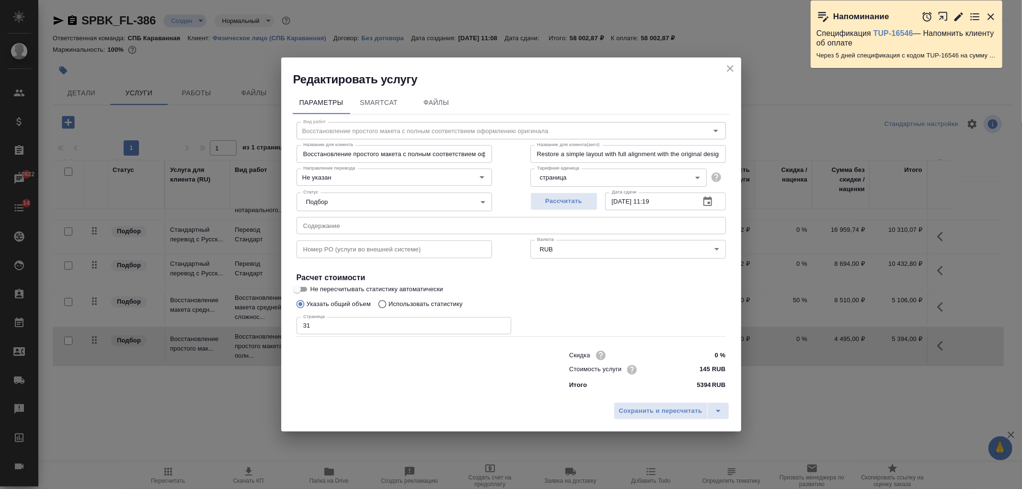
click at [695, 371] on input "145 RUB" at bounding box center [708, 370] width 36 height 14
click at [709, 355] on input "0 %" at bounding box center [708, 355] width 36 height 14
type input "20 %"
click at [665, 418] on button "Сохранить и пересчитать" at bounding box center [661, 411] width 94 height 17
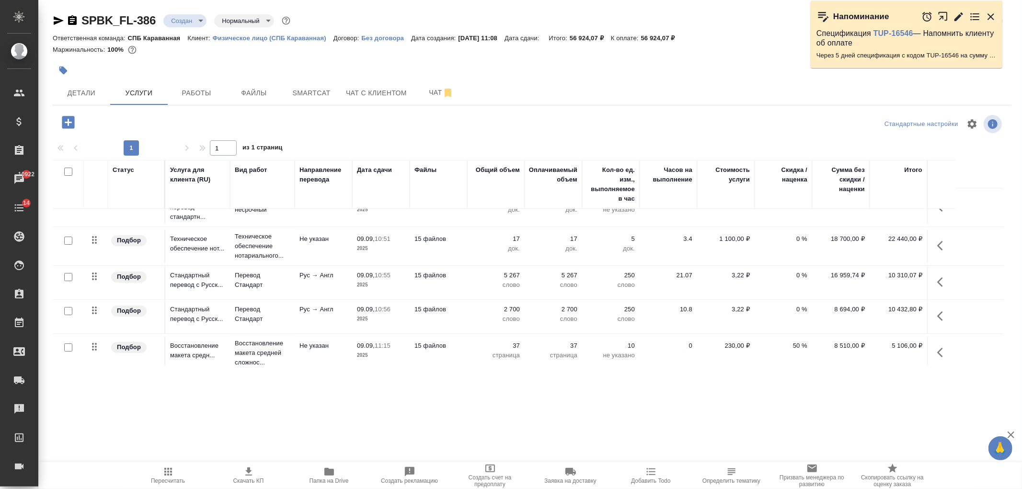
scroll to position [0, 0]
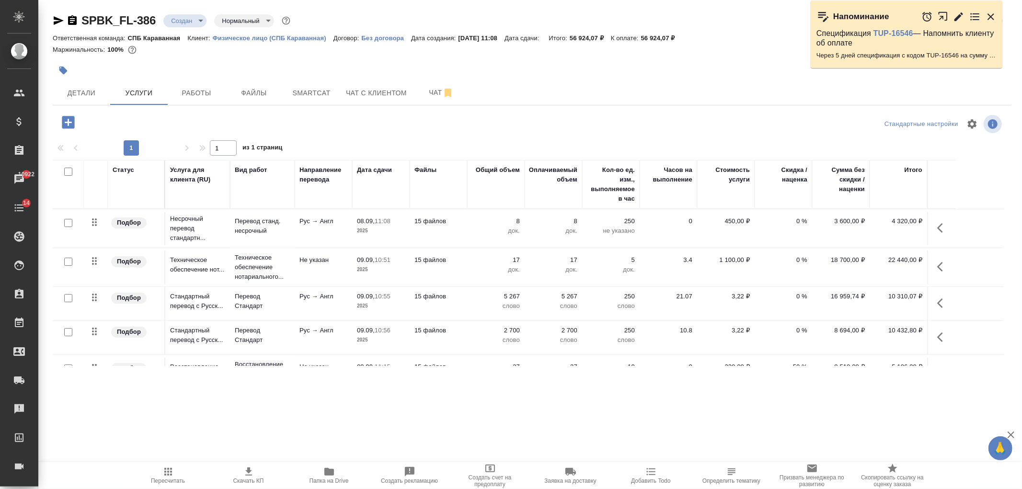
click at [254, 479] on span "Скачать КП" at bounding box center [248, 481] width 31 height 7
drag, startPoint x: 583, startPoint y: 34, endPoint x: 614, endPoint y: 35, distance: 31.2
click at [614, 35] on div "Ответственная команда: СПБ Караванная Клиент: Физическое лицо (СПБ Караванная) …" at bounding box center [532, 38] width 959 height 12
copy p "56 924,07 ₽"
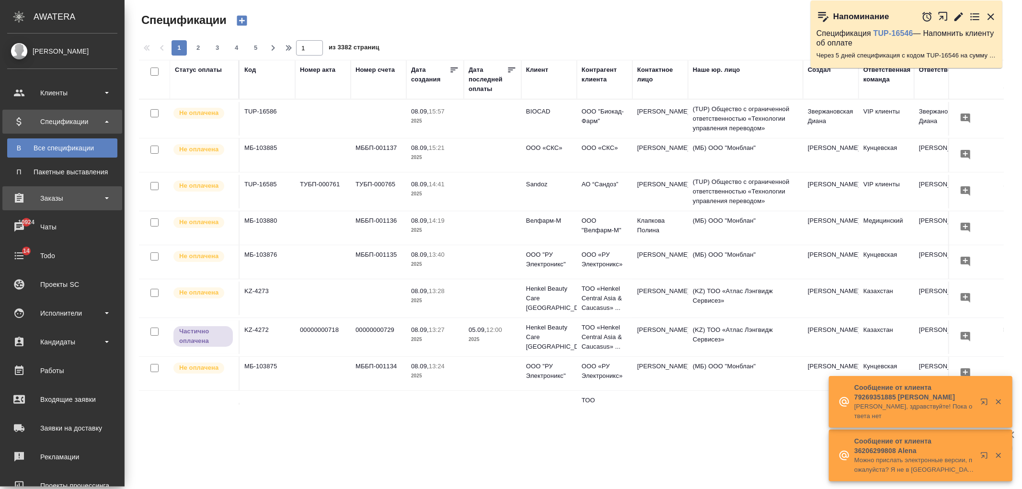
click at [87, 193] on div "Заказы" at bounding box center [62, 198] width 110 height 14
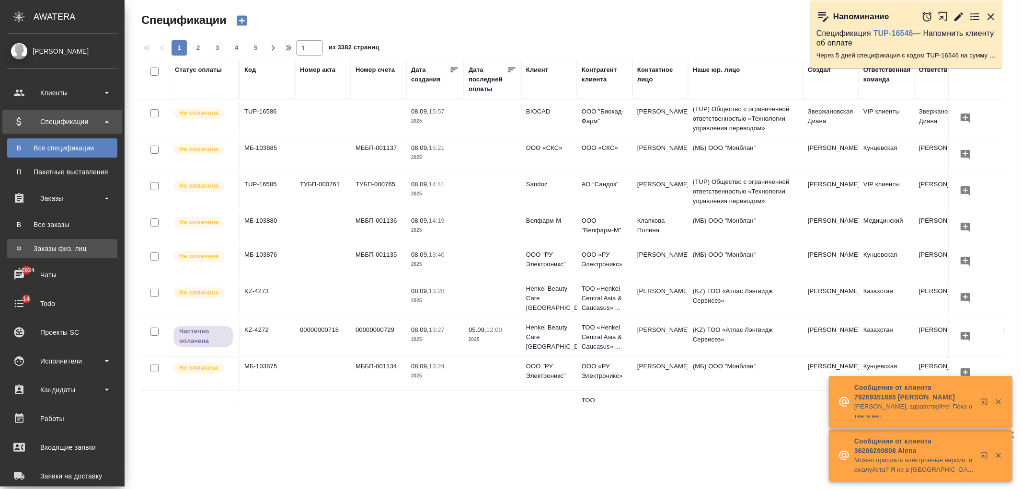
click at [83, 247] on div "Заказы физ. лиц" at bounding box center [62, 249] width 101 height 10
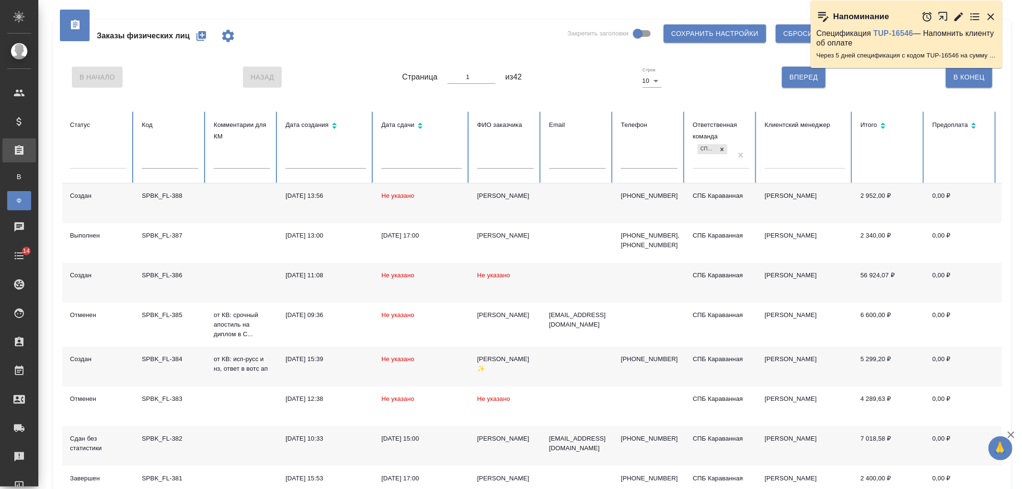
click at [483, 194] on div "[PERSON_NAME]" at bounding box center [505, 196] width 57 height 10
click at [1022, 185] on div "Заказы физических лиц Закрепить заголовки Сохранить настройки Сбросить все наст…" at bounding box center [530, 325] width 984 height 650
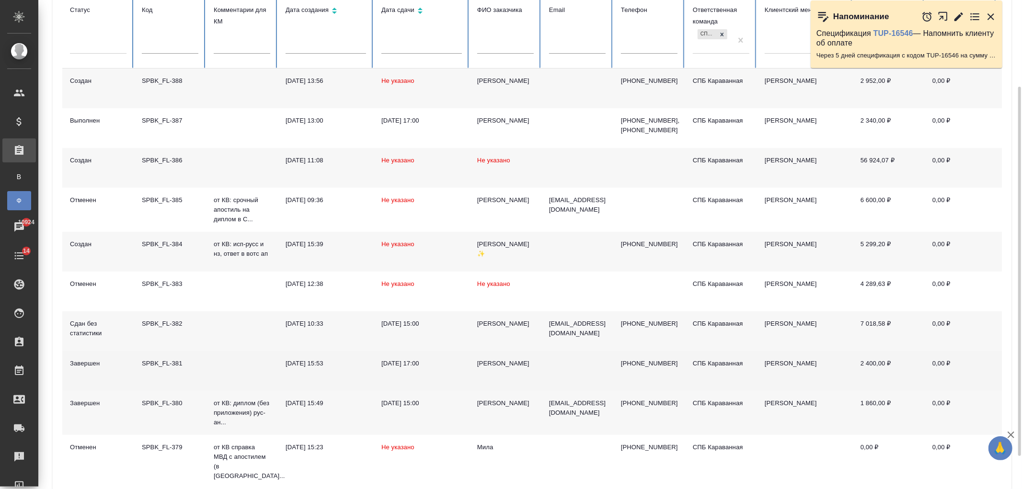
scroll to position [159, 0]
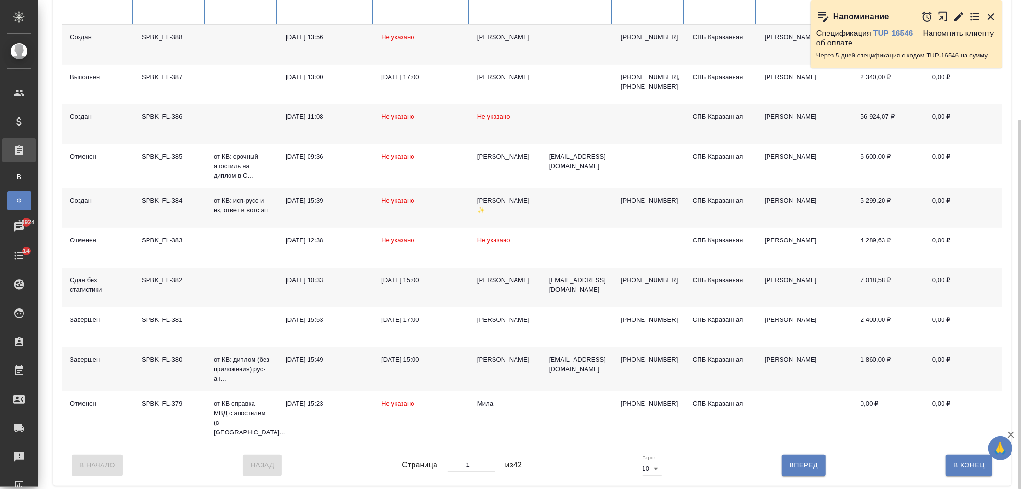
click at [815, 471] on button "Вперед" at bounding box center [804, 465] width 44 height 21
type input "2"
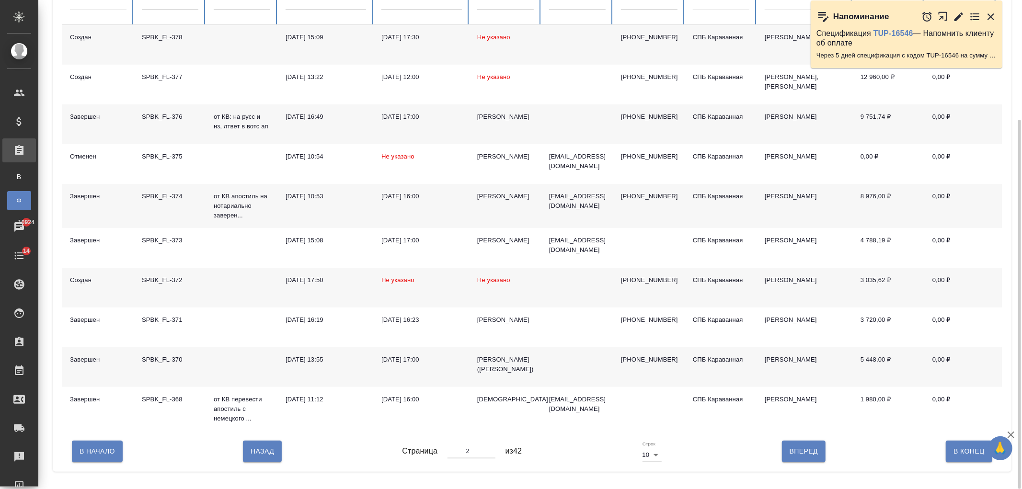
click at [374, 119] on td "[DATE] 17:00" at bounding box center [422, 124] width 96 height 40
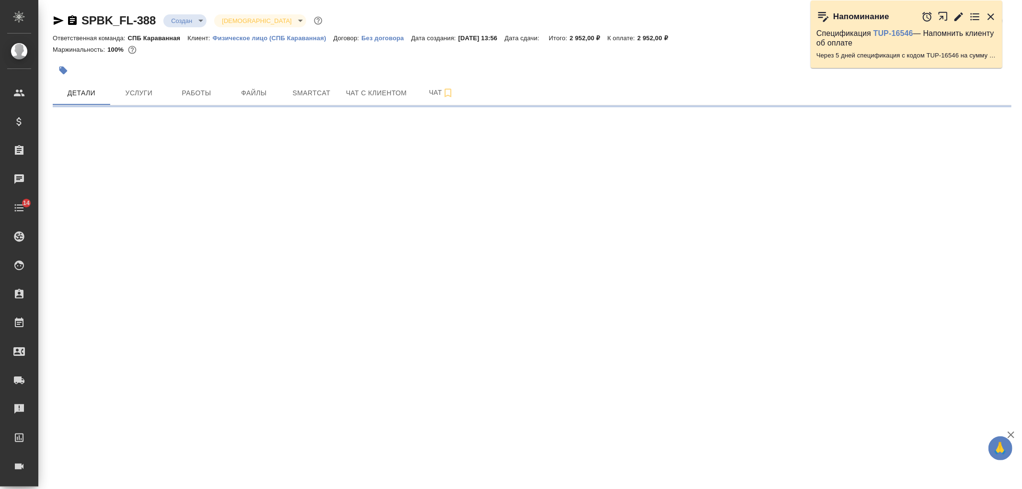
select select "RU"
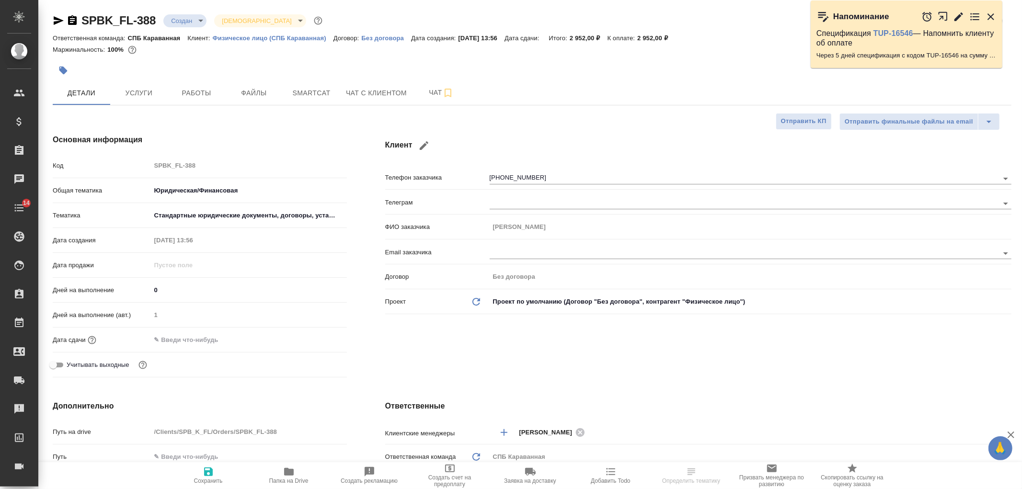
type textarea "x"
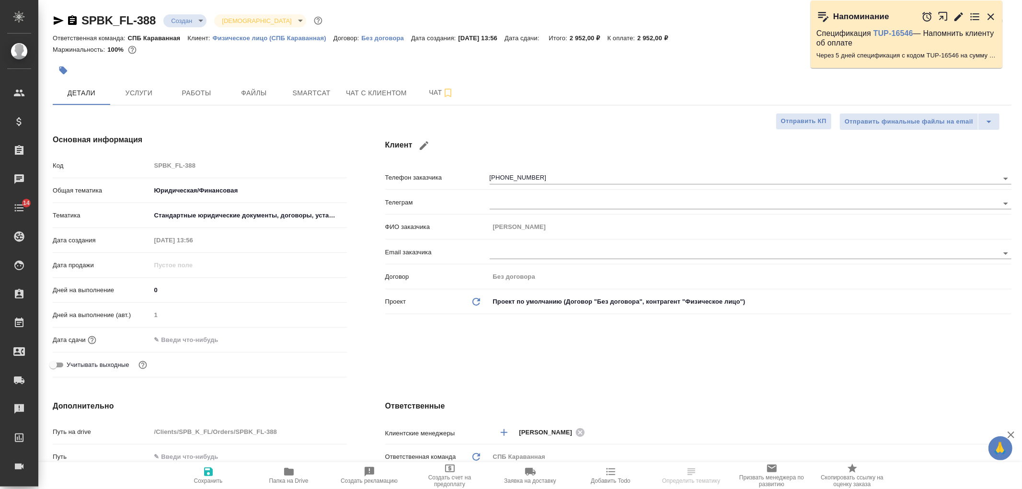
type textarea "x"
click at [1022, 118] on div "Клиент Телефон заказчика +79191687295 Телеграм ФИО заказчика Алексей Email зака…" at bounding box center [698, 258] width 665 height 286
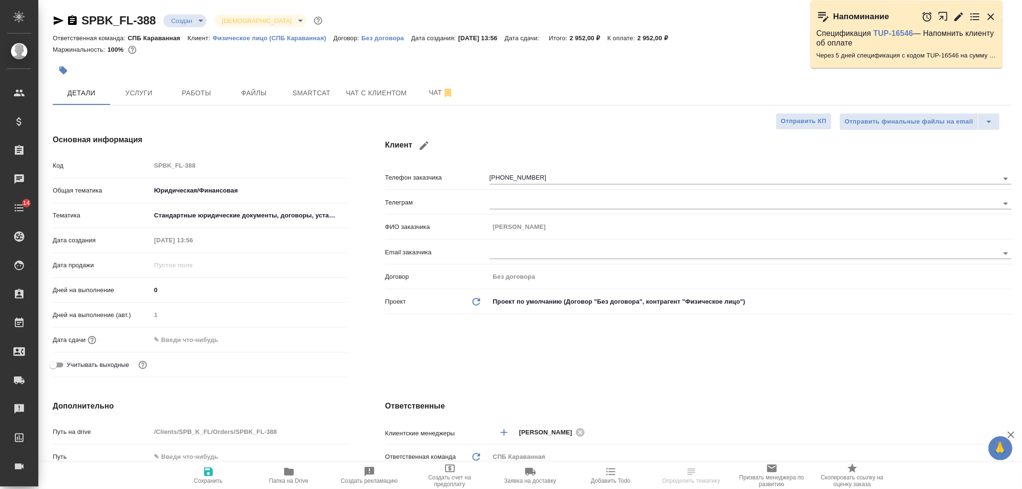
click at [503, 354] on div "Клиент Телефон заказчика +79191687295 Телеграм ФИО заказчика Алексей Email зака…" at bounding box center [698, 258] width 665 height 286
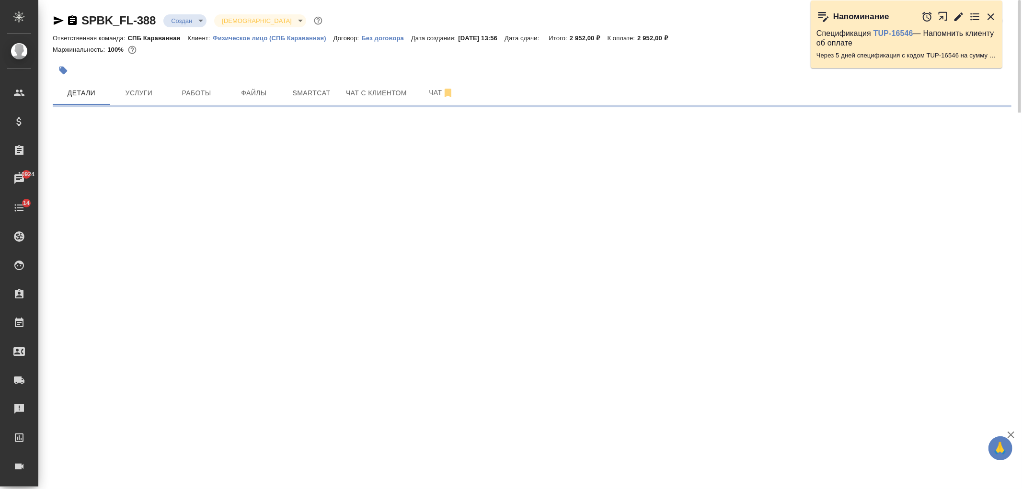
select select "RU"
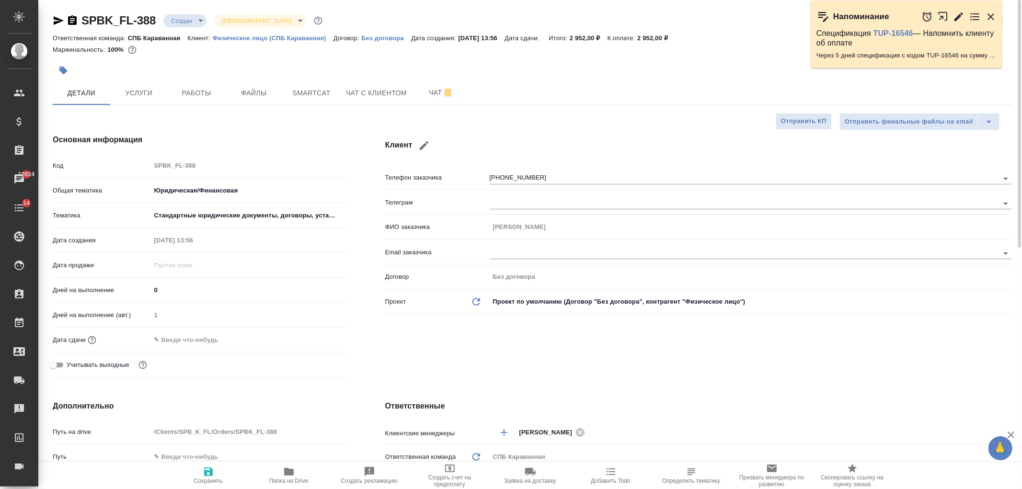
type textarea "x"
click at [164, 104] on button "Услуги" at bounding box center [139, 93] width 58 height 24
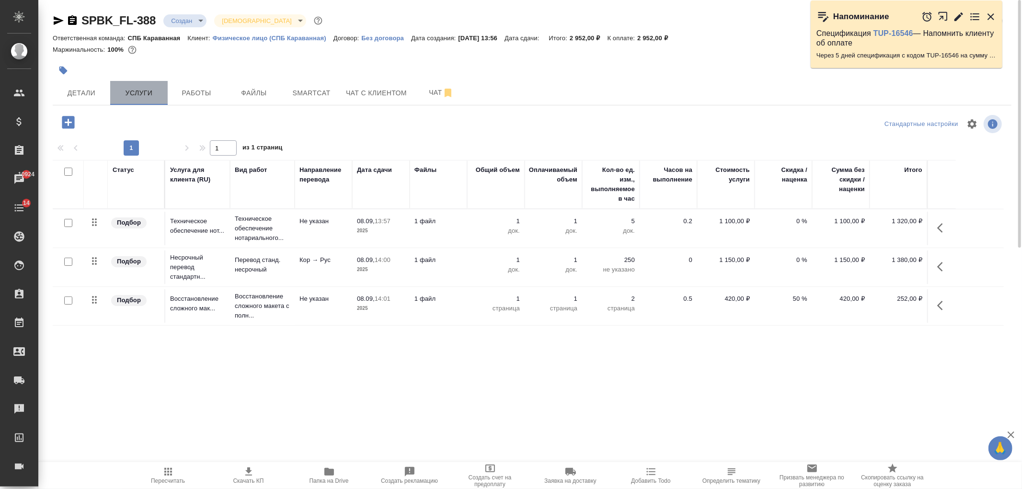
click at [121, 86] on button "Услуги" at bounding box center [139, 93] width 58 height 24
click at [93, 93] on span "Детали" at bounding box center [81, 93] width 46 height 12
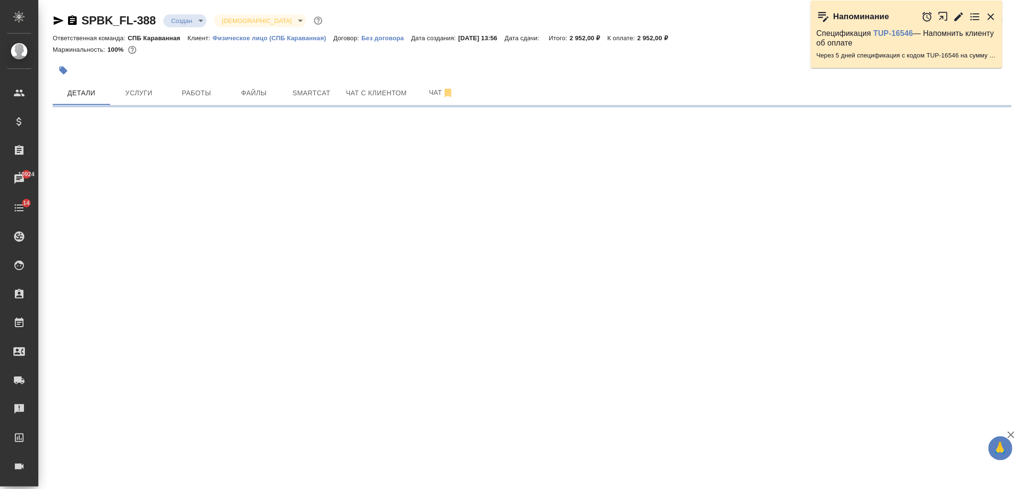
select select "RU"
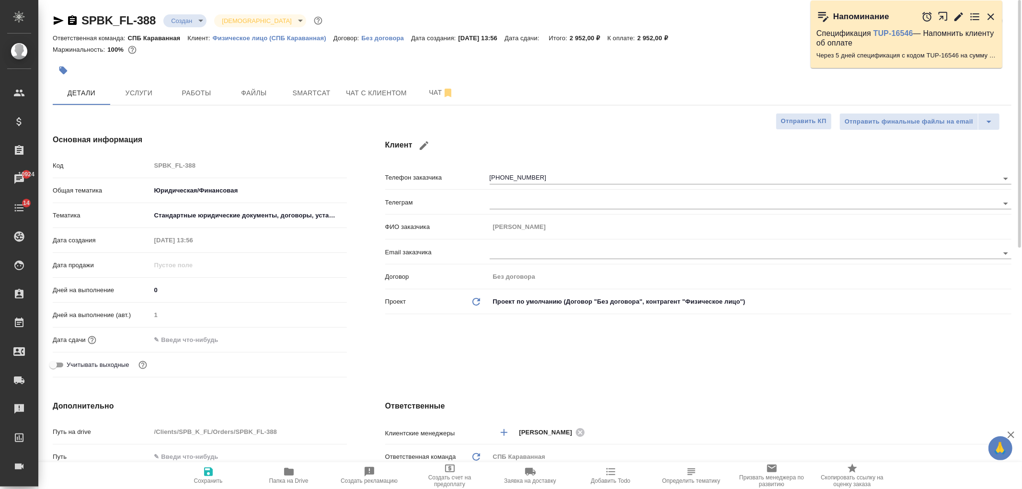
type textarea "x"
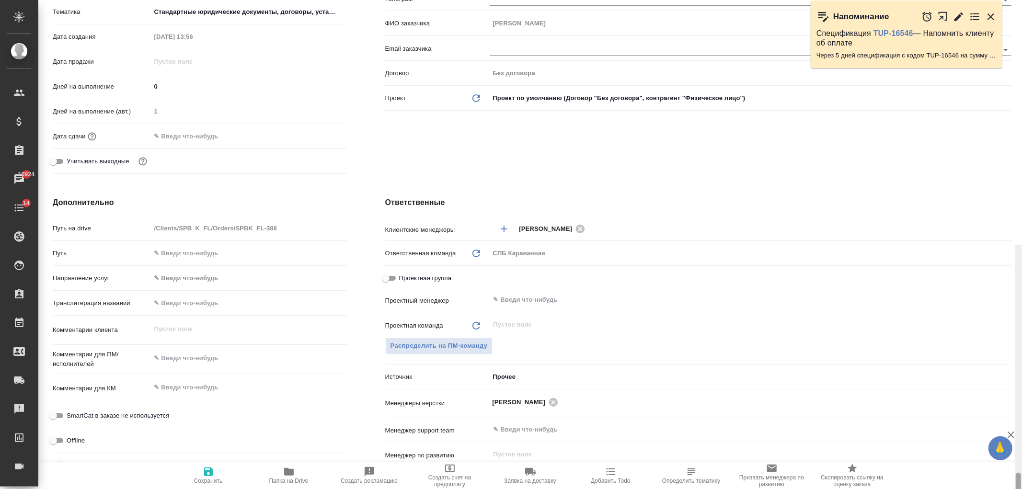
scroll to position [476, 0]
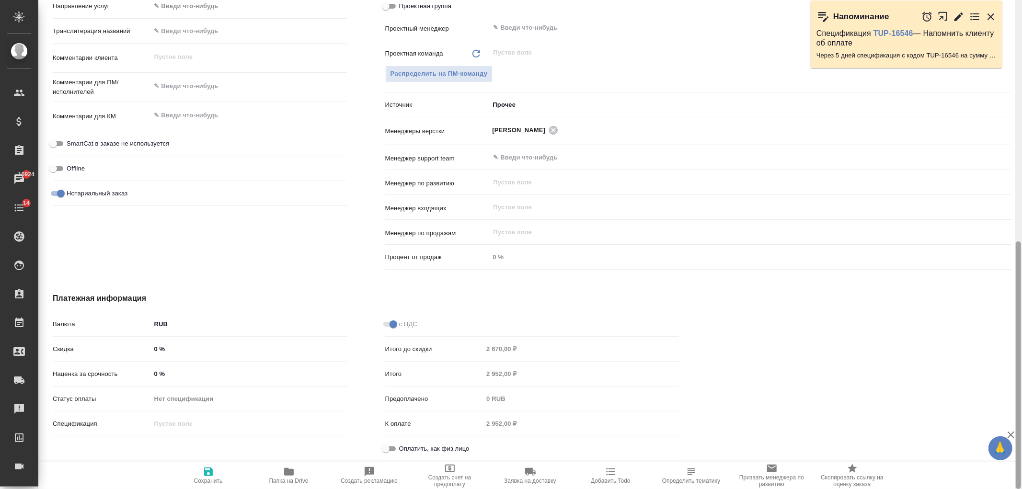
drag, startPoint x: 1019, startPoint y: 97, endPoint x: 1005, endPoint y: 423, distance: 326.2
click at [1019, 420] on div at bounding box center [1018, 366] width 5 height 248
click at [391, 449] on input "Оплатить, как физ.лицо" at bounding box center [386, 449] width 35 height 12
checkbox input "true"
type textarea "x"
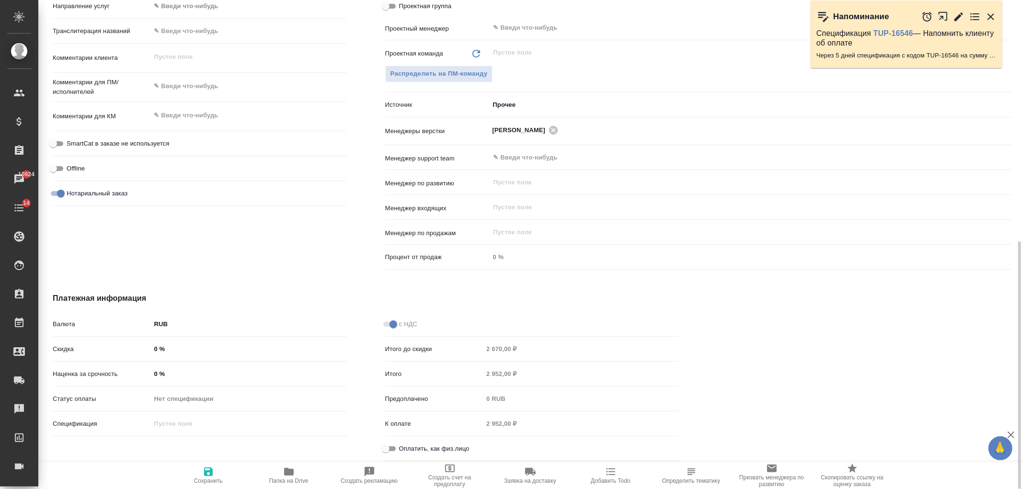
type textarea "x"
click at [202, 478] on span "Сохранить" at bounding box center [208, 481] width 29 height 7
type textarea "x"
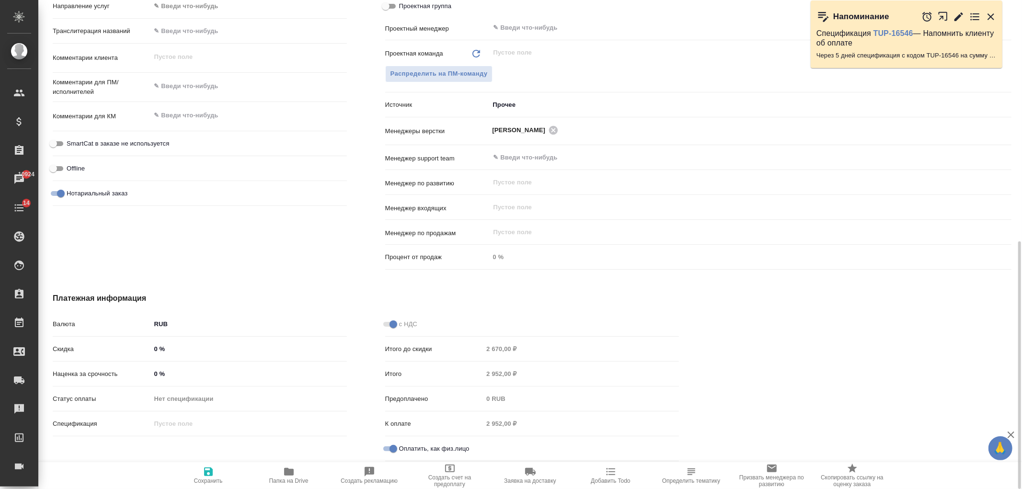
type textarea "x"
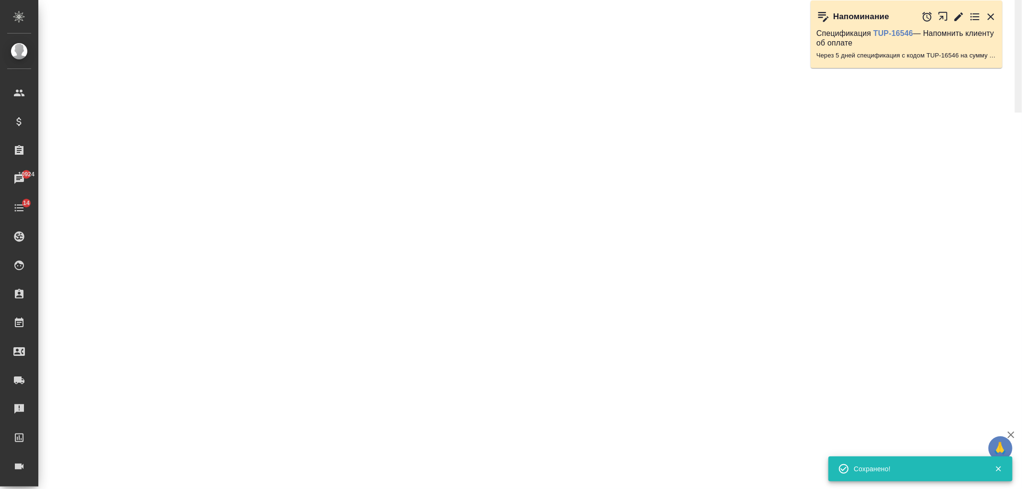
select select "RU"
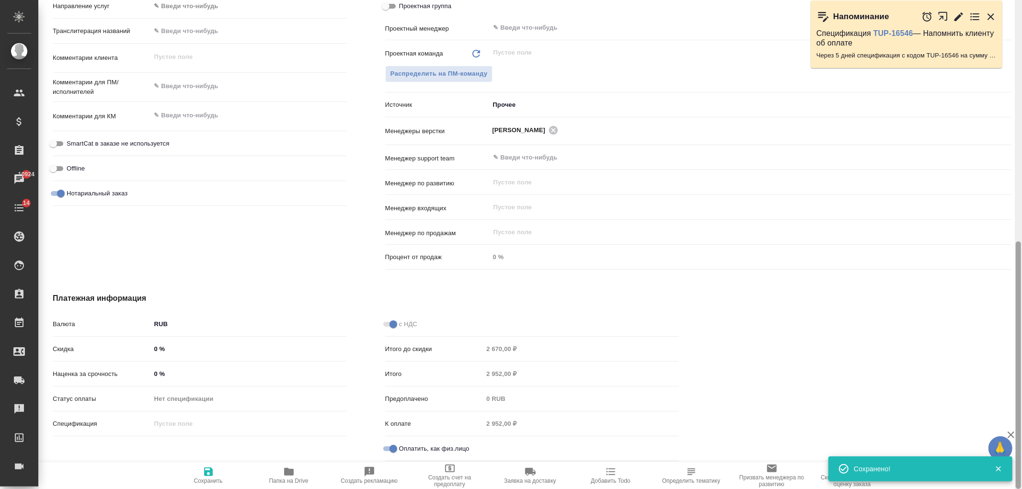
type textarea "x"
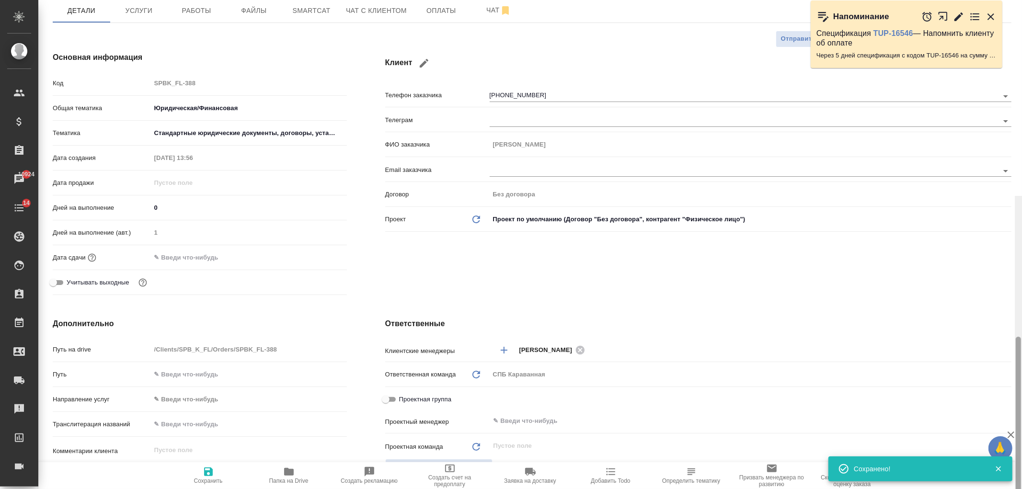
scroll to position [0, 0]
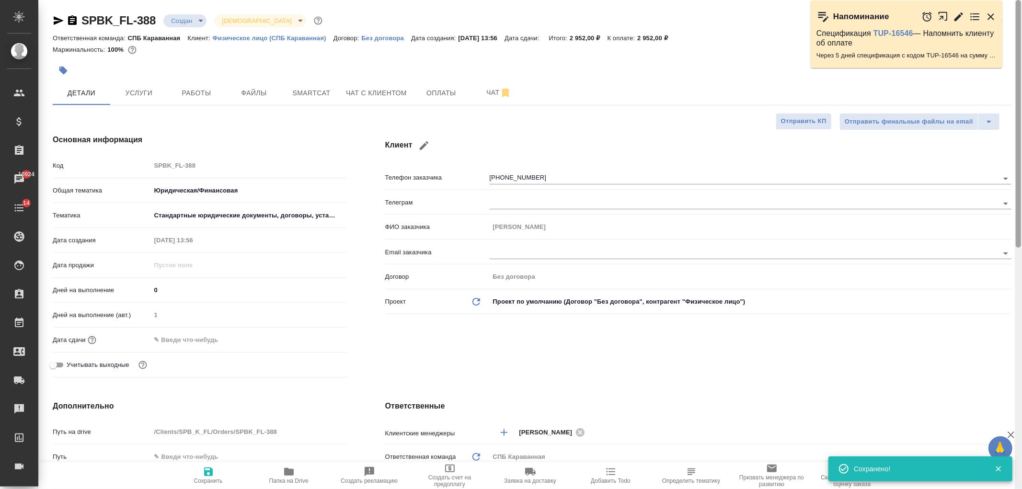
drag, startPoint x: 1017, startPoint y: 357, endPoint x: 869, endPoint y: 49, distance: 341.5
click at [1014, 74] on div "SPBK_FL-388 Создан new Святая троица holyTrinity Кратко детали заказа Ответстве…" at bounding box center [530, 244] width 984 height 489
click at [422, 82] on button "Оплаты" at bounding box center [442, 93] width 58 height 24
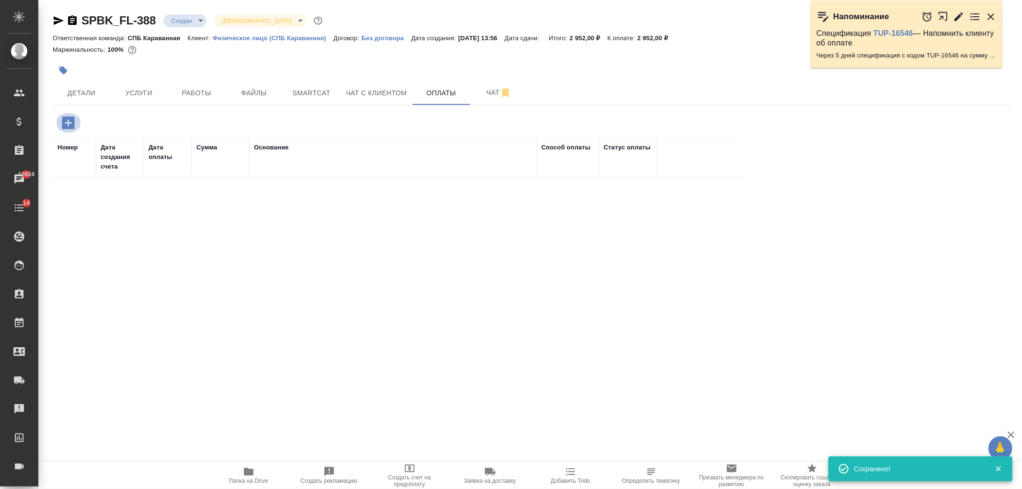
click at [70, 122] on icon "button" at bounding box center [68, 123] width 17 height 17
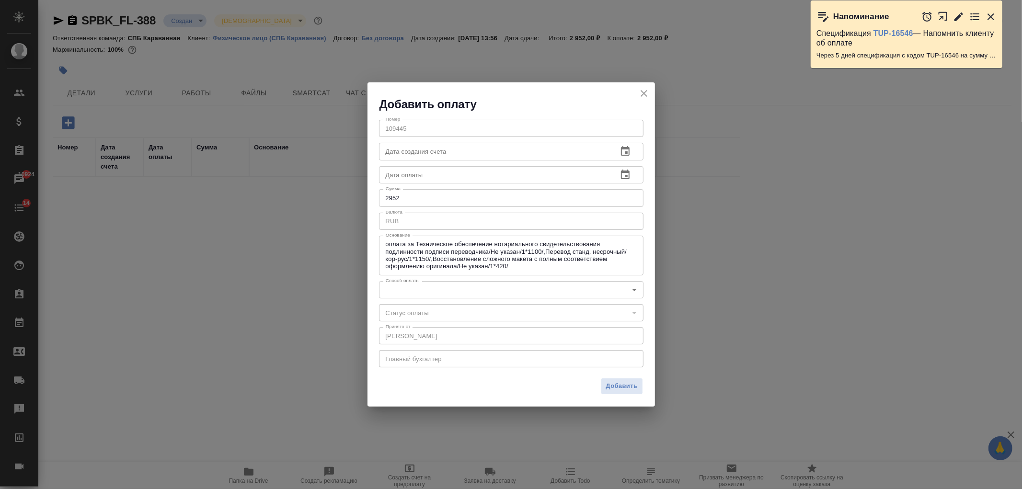
click at [429, 291] on body "🙏 .cls-1 fill:#fff; AWATERA Ivanova Arina Клиенты Спецификации Заказы 10924 Чат…" at bounding box center [511, 244] width 1022 height 489
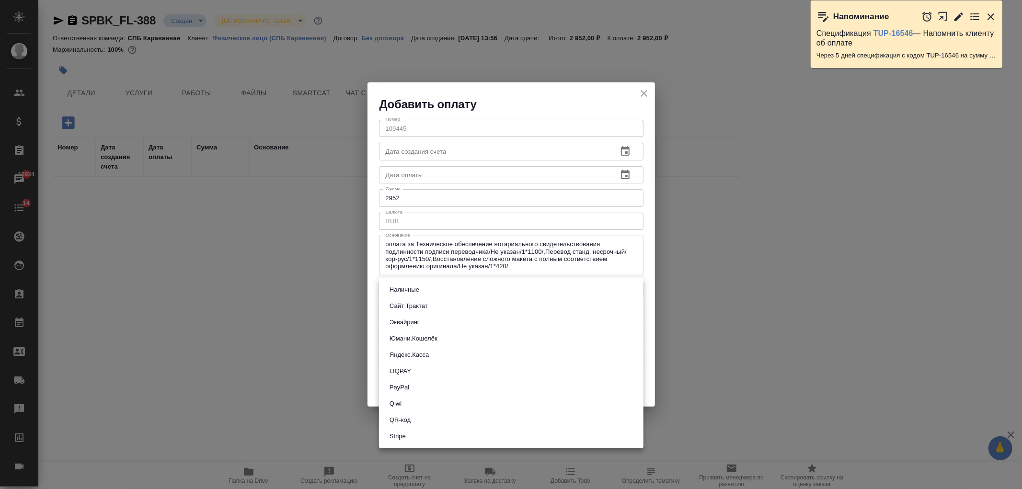
click at [429, 307] on button "Сайт Трактат" at bounding box center [409, 306] width 44 height 11
type input "site-traktat"
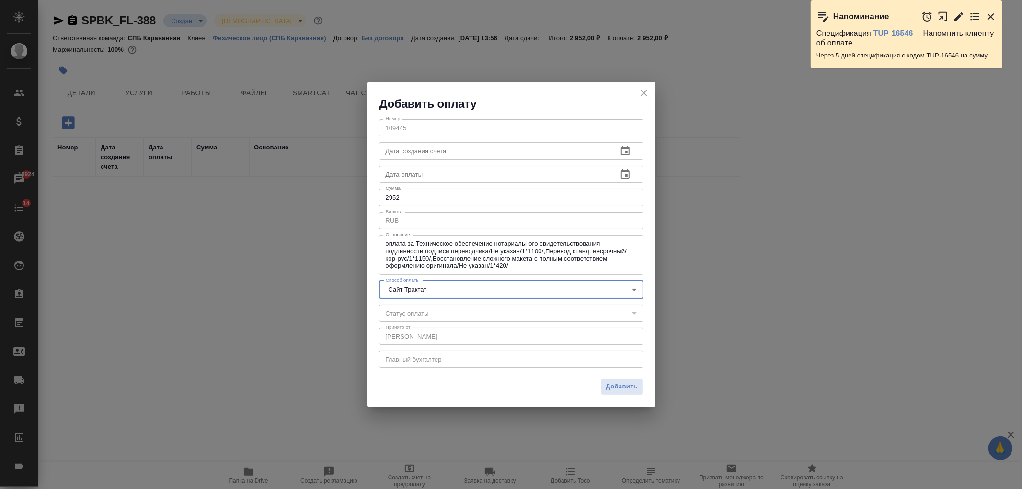
click at [645, 390] on div "Добавить" at bounding box center [512, 391] width 288 height 34
click at [626, 391] on span "Добавить" at bounding box center [622, 387] width 32 height 11
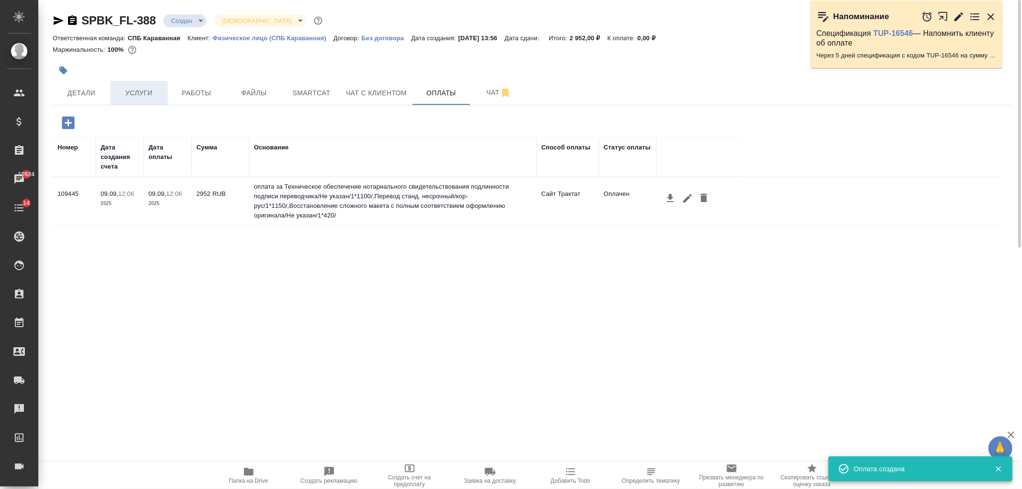
click at [143, 82] on button "Услуги" at bounding box center [139, 93] width 58 height 24
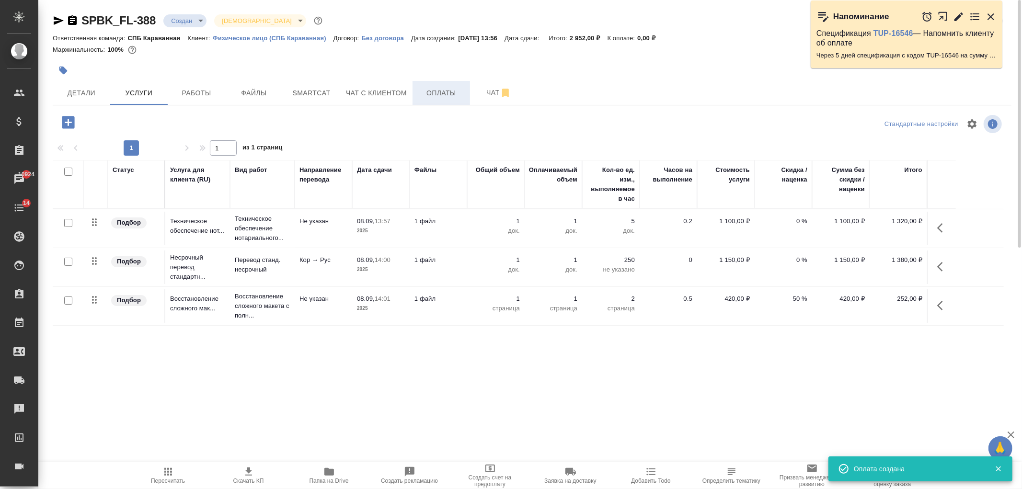
click at [460, 100] on button "Оплаты" at bounding box center [442, 93] width 58 height 24
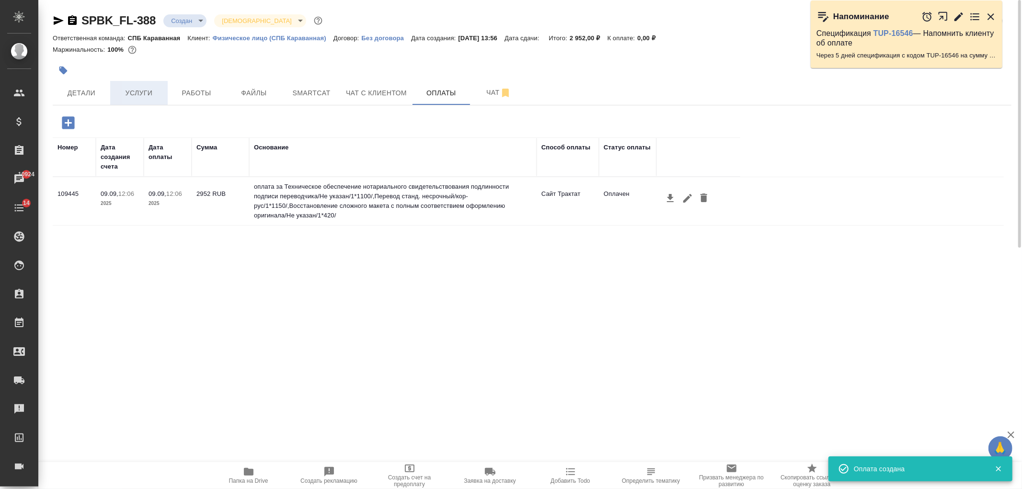
click at [143, 98] on span "Услуги" at bounding box center [139, 93] width 46 height 12
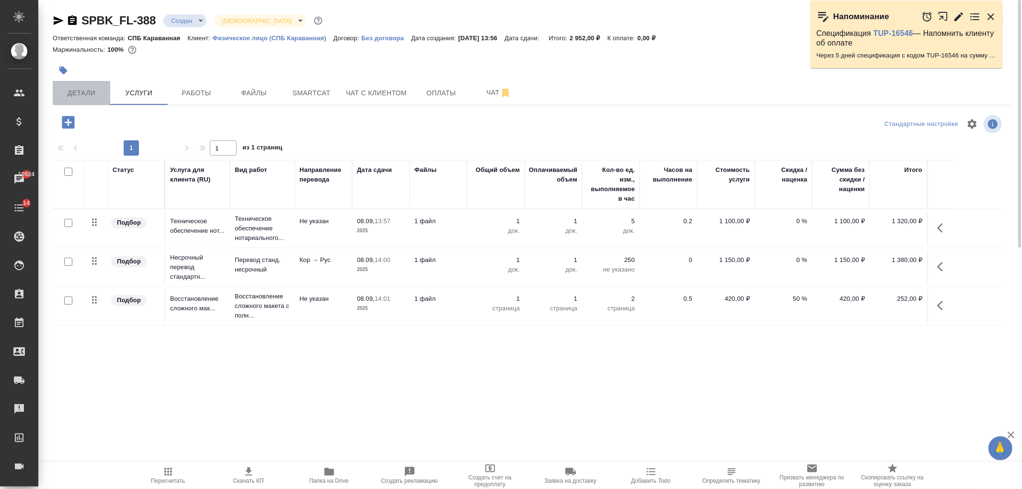
click at [89, 93] on span "Детали" at bounding box center [81, 93] width 46 height 12
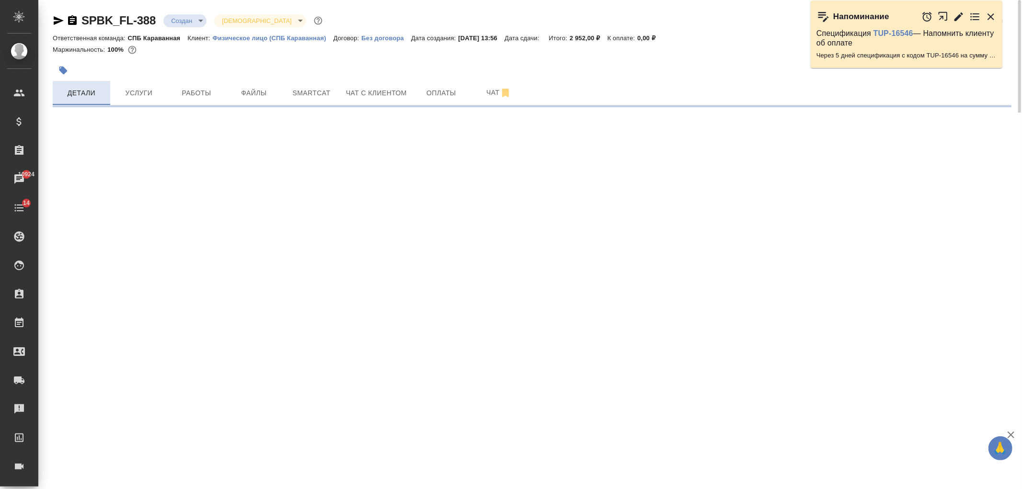
select select "RU"
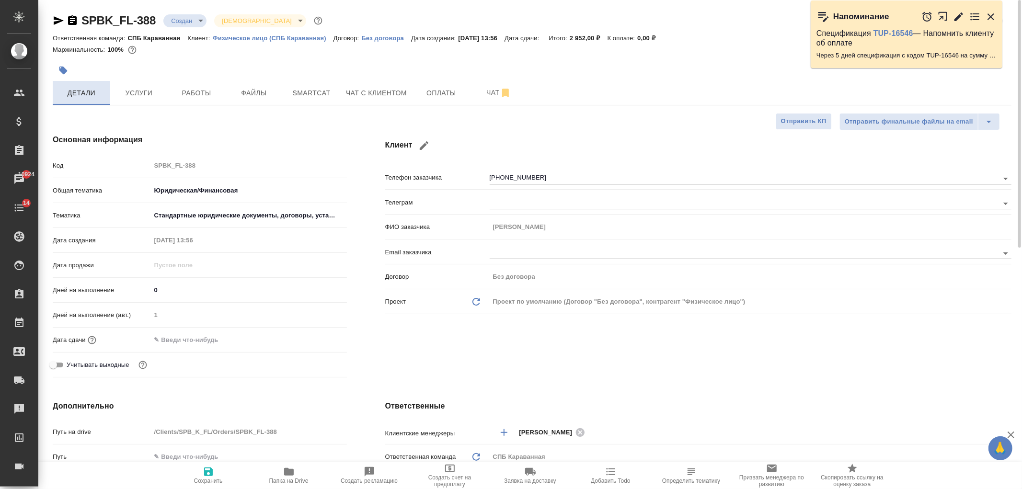
type textarea "x"
click at [174, 331] on div "Дней на выполнение (авт.) 1" at bounding box center [200, 319] width 294 height 25
click at [181, 338] on input "text" at bounding box center [193, 340] width 84 height 14
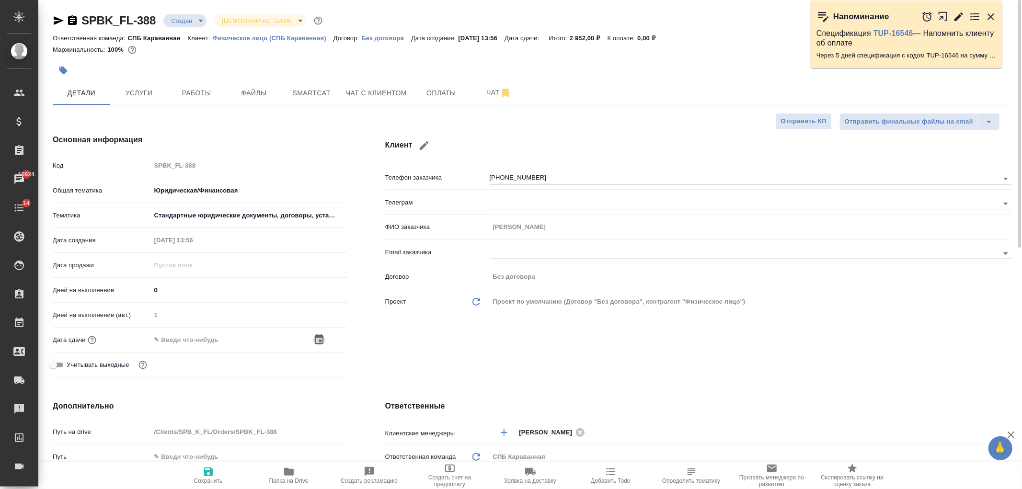
click at [324, 342] on icon "button" at bounding box center [319, 340] width 12 height 12
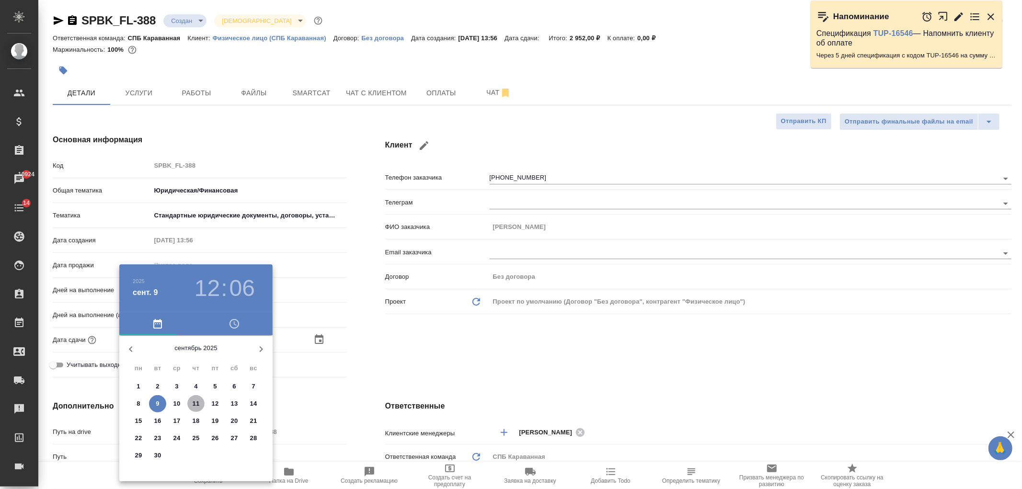
click at [194, 404] on p "11" at bounding box center [196, 404] width 7 height 10
type input "11.09.2025 12:06"
type textarea "x"
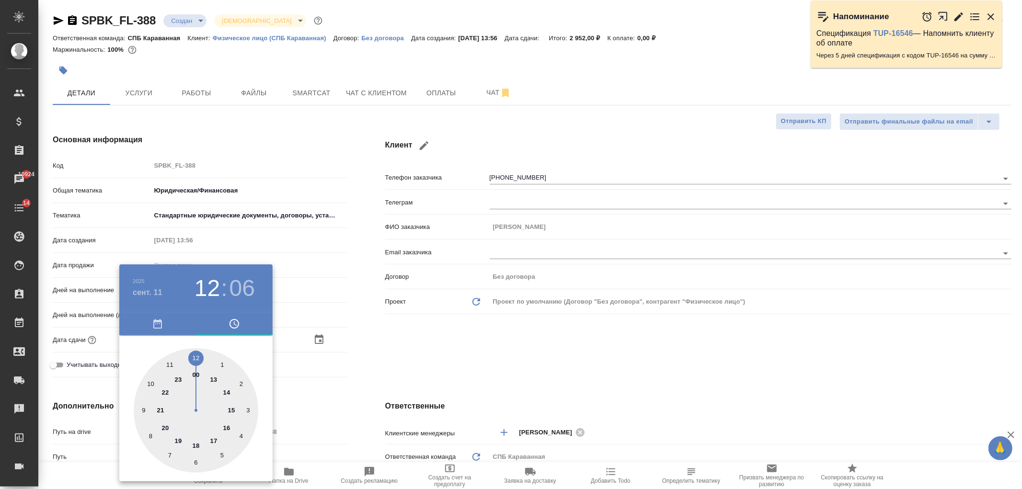
drag, startPoint x: 440, startPoint y: 357, endPoint x: 286, endPoint y: 448, distance: 179.0
click at [438, 357] on div at bounding box center [511, 244] width 1022 height 489
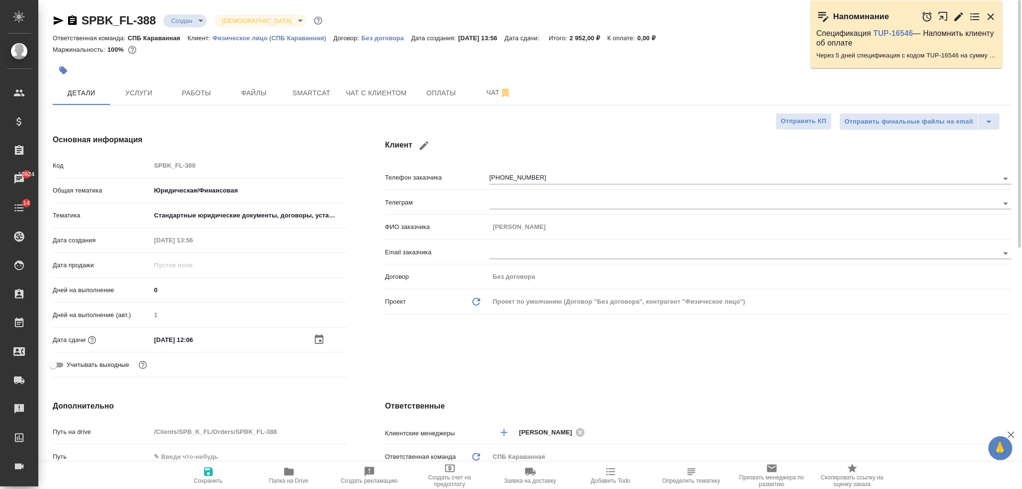
click at [214, 466] on button "Сохранить" at bounding box center [208, 476] width 81 height 27
type textarea "x"
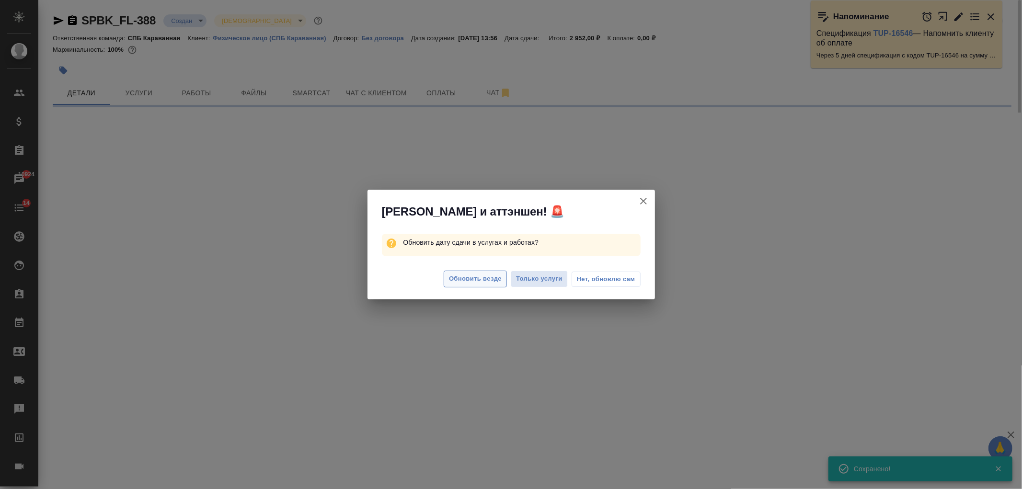
select select "RU"
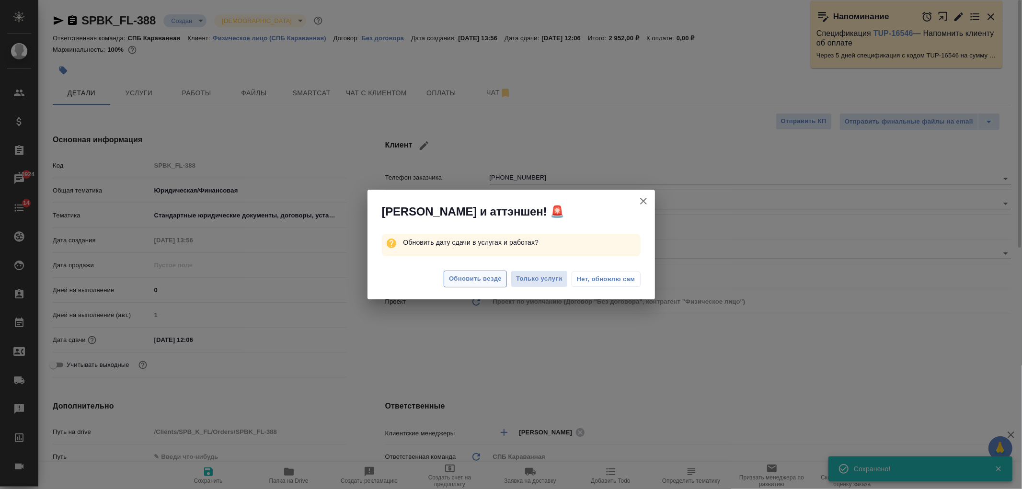
type textarea "x"
click at [491, 276] on span "Обновить везде" at bounding box center [475, 279] width 53 height 11
type textarea "x"
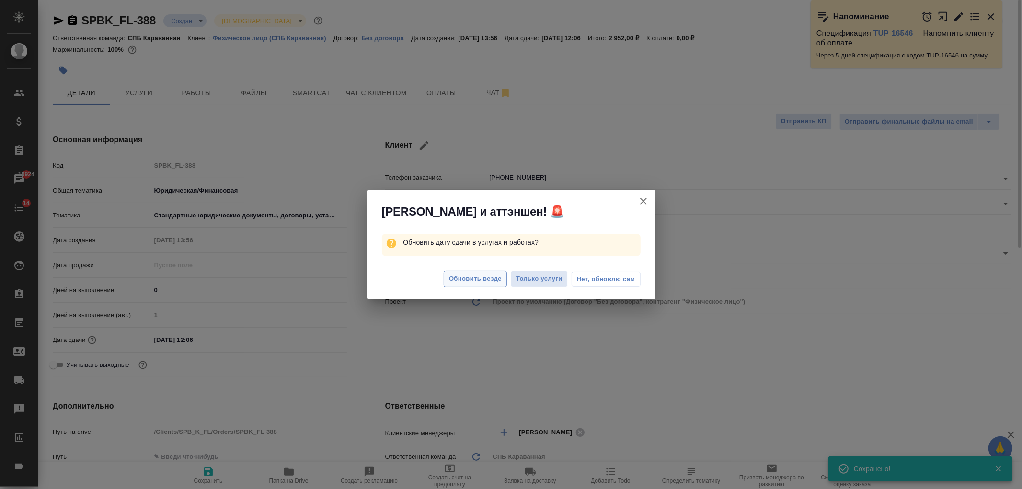
type textarea "x"
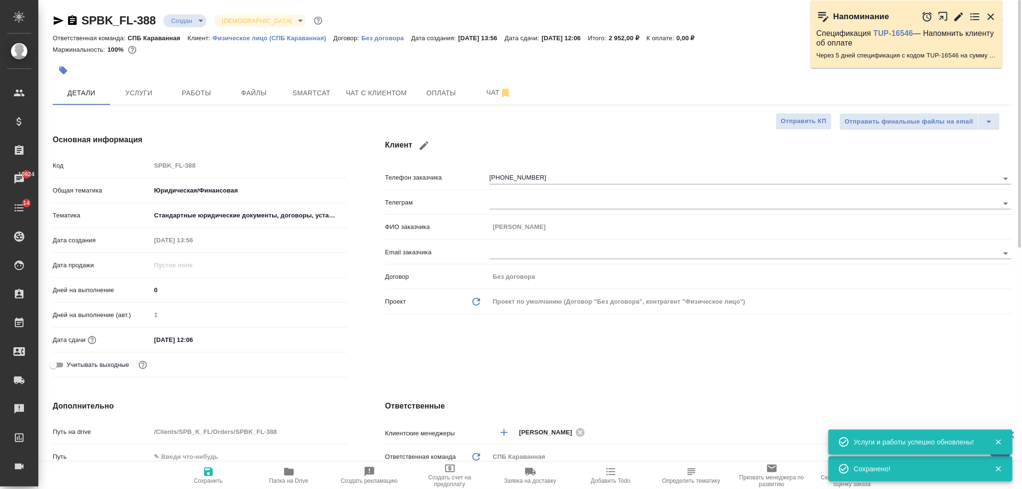
click at [495, 356] on div "Клиент Телефон заказчика +79191687295 Телеграм ФИО заказчика Алексей Email зака…" at bounding box center [698, 258] width 665 height 286
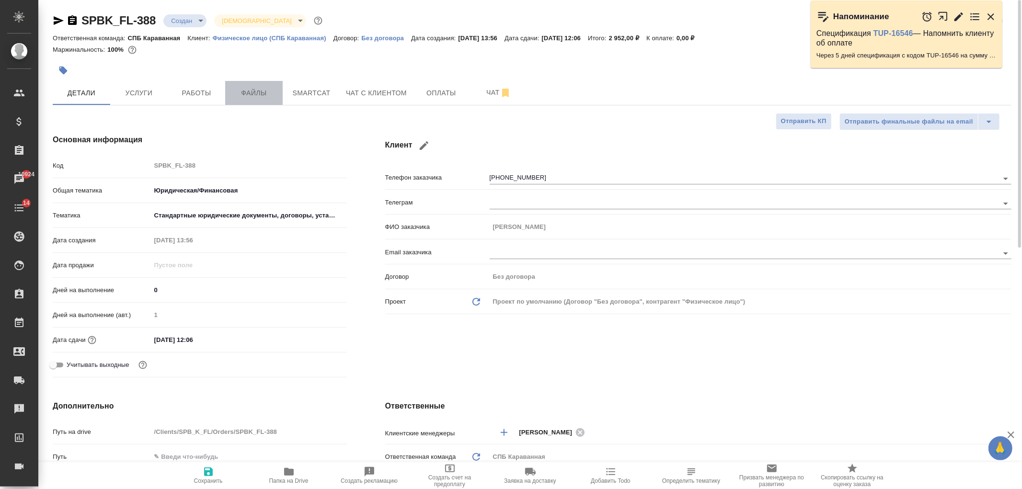
click at [242, 81] on button "Файлы" at bounding box center [254, 93] width 58 height 24
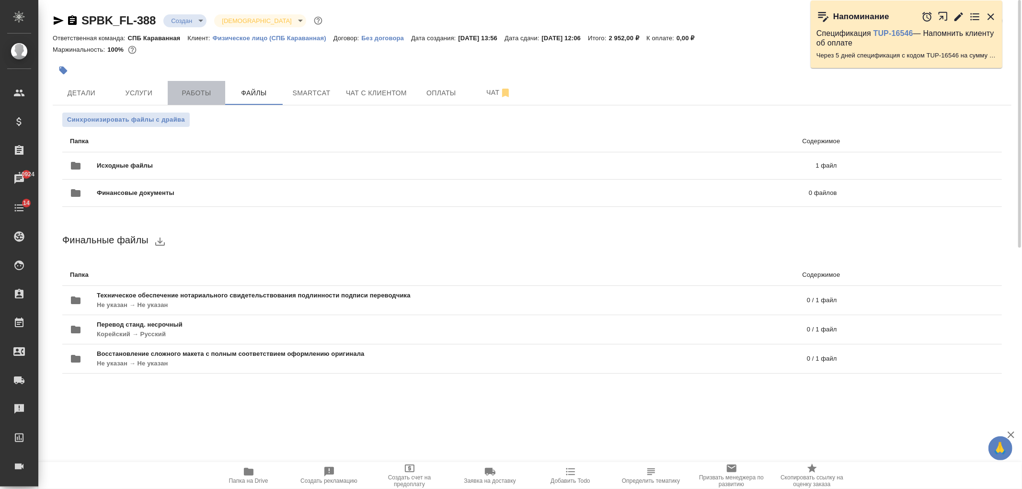
click at [221, 94] on button "Работы" at bounding box center [197, 93] width 58 height 24
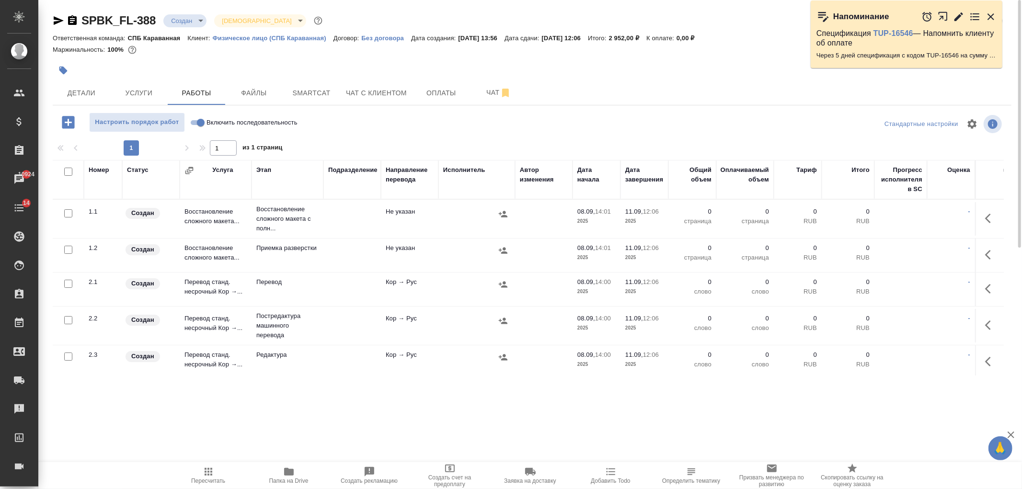
scroll to position [14, 0]
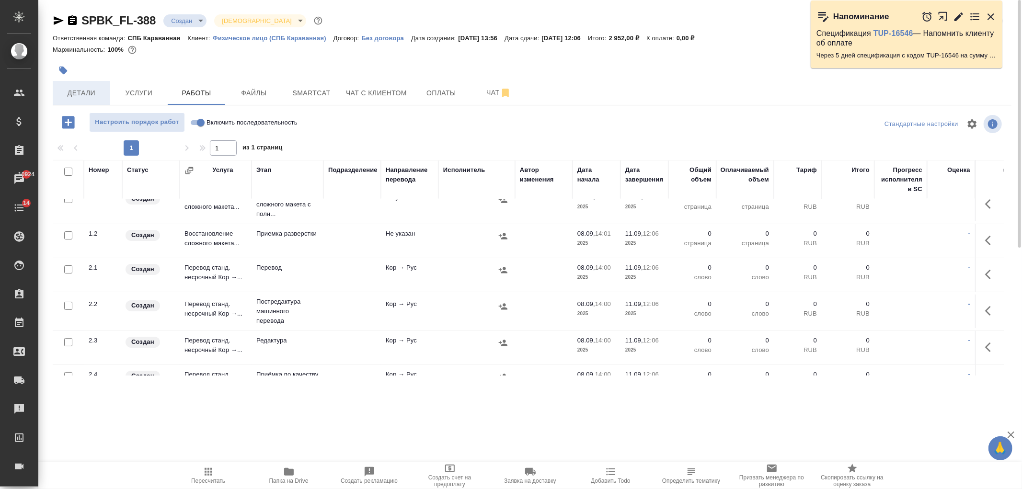
click at [96, 91] on span "Детали" at bounding box center [81, 93] width 46 height 12
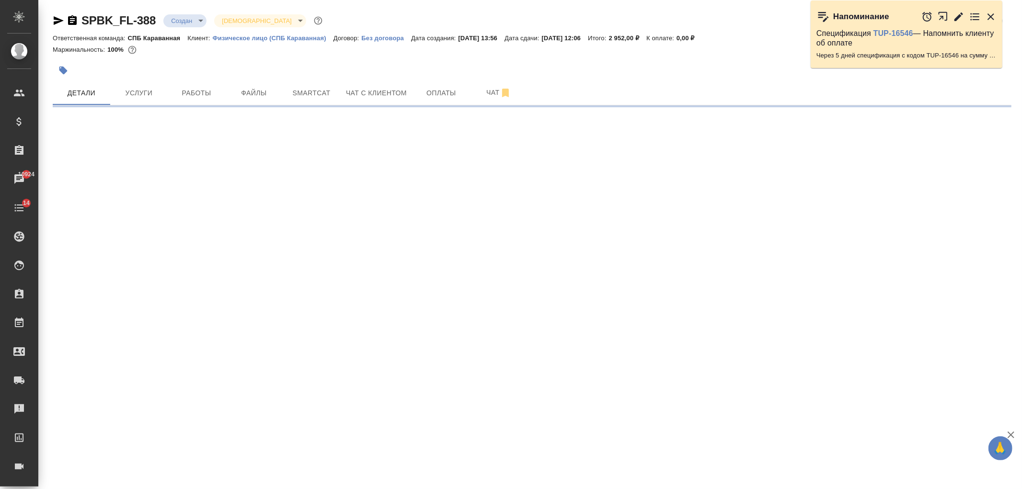
select select "RU"
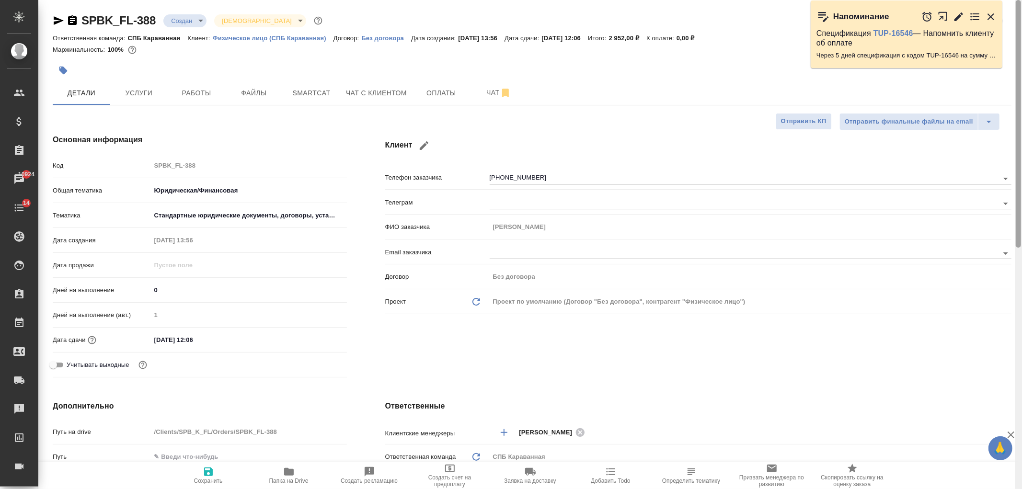
type textarea "x"
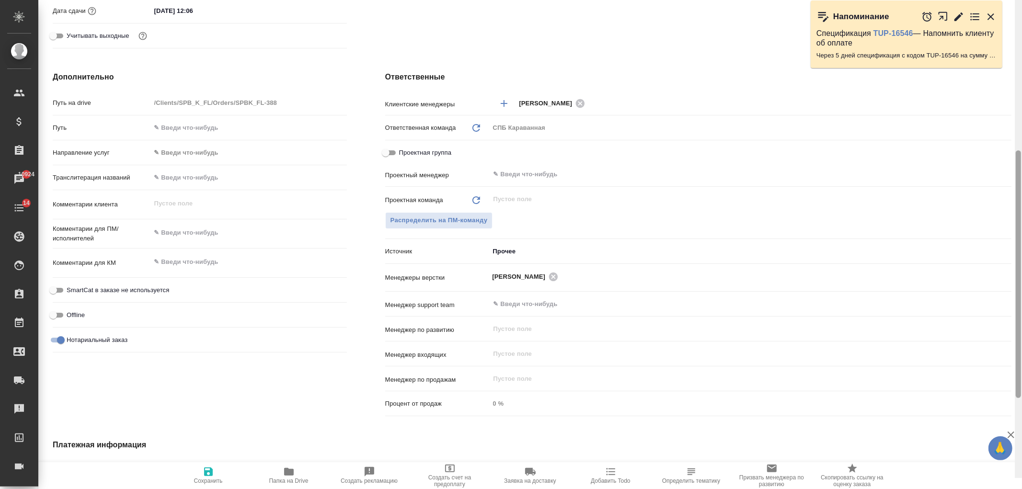
scroll to position [331, 0]
drag, startPoint x: 1021, startPoint y: 104, endPoint x: 1014, endPoint y: 271, distance: 167.9
click at [1014, 271] on div "SPBK_FL-388 Создан new Святая троица holyTrinity Кратко детали заказа Ответстве…" at bounding box center [530, 244] width 984 height 489
click at [452, 217] on span "Распределить на ПМ-команду" at bounding box center [439, 219] width 97 height 11
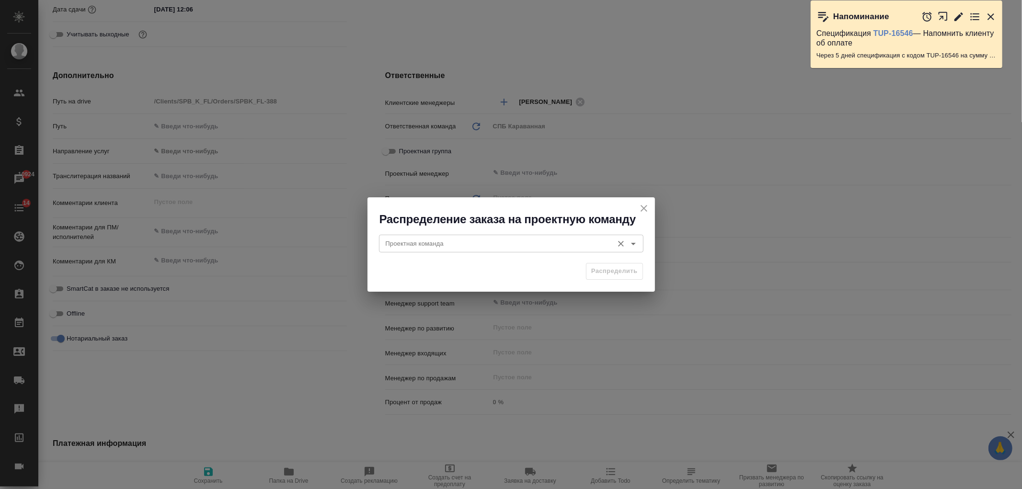
click at [464, 240] on input "Проектная команда" at bounding box center [495, 244] width 227 height 12
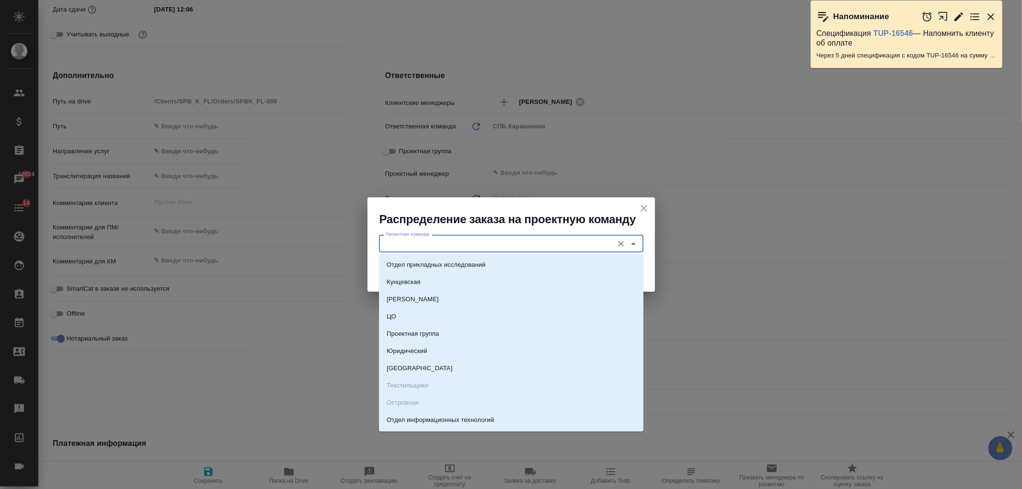
scroll to position [0, 0]
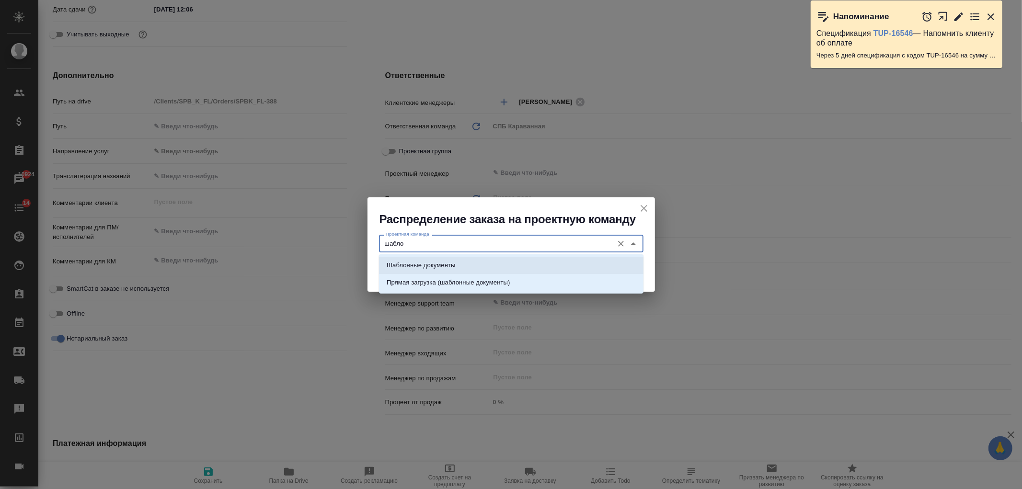
click at [419, 267] on p "Шаблонные документы" at bounding box center [421, 266] width 69 height 10
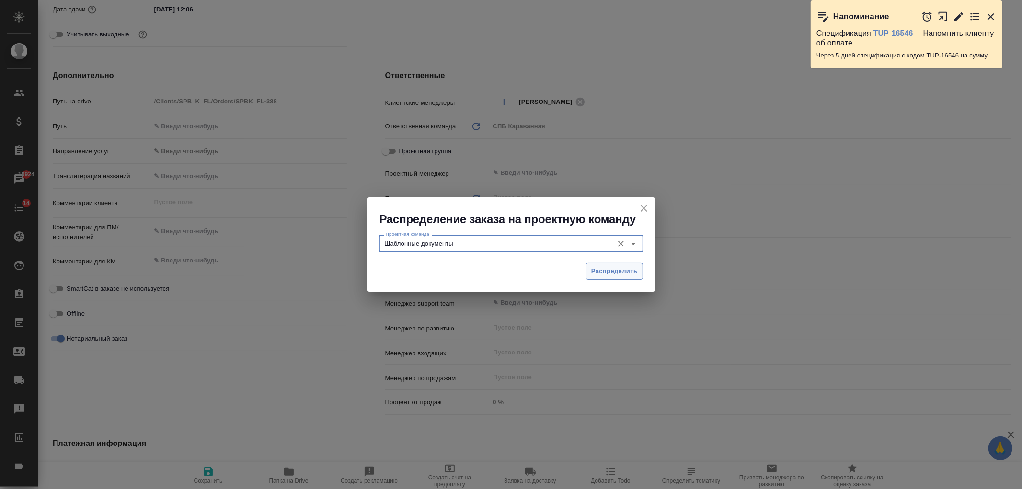
type input "Шаблонные документы"
click at [598, 266] on span "Распределить" at bounding box center [614, 271] width 46 height 11
type textarea "x"
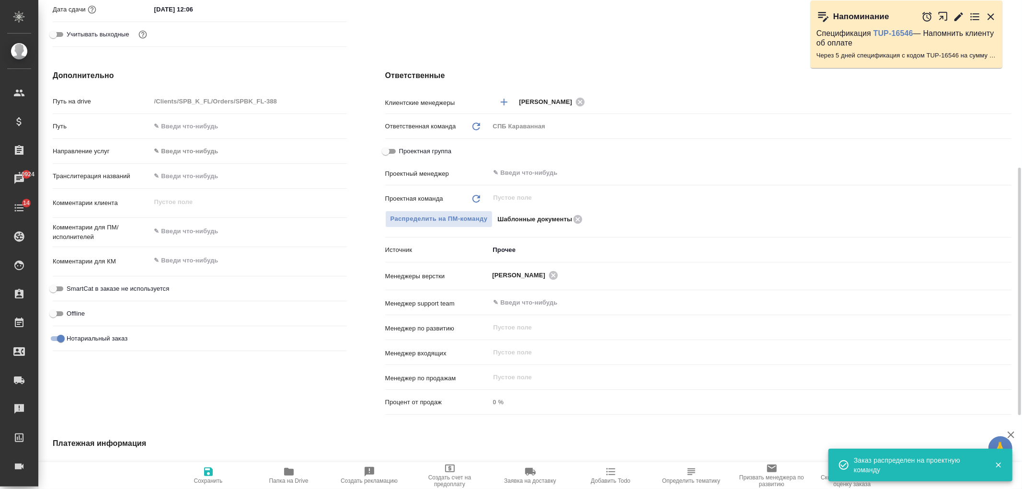
click at [208, 482] on span "Сохранить" at bounding box center [208, 481] width 29 height 7
type textarea "x"
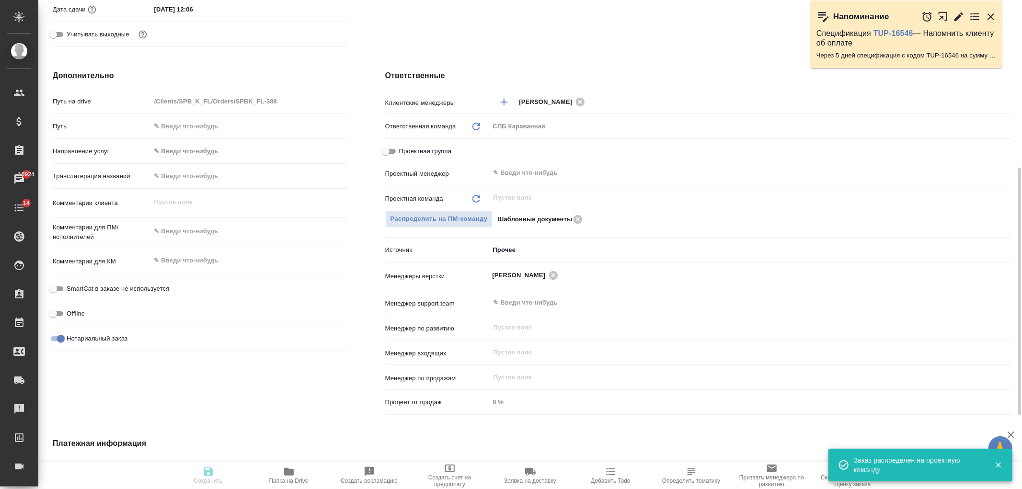
type textarea "x"
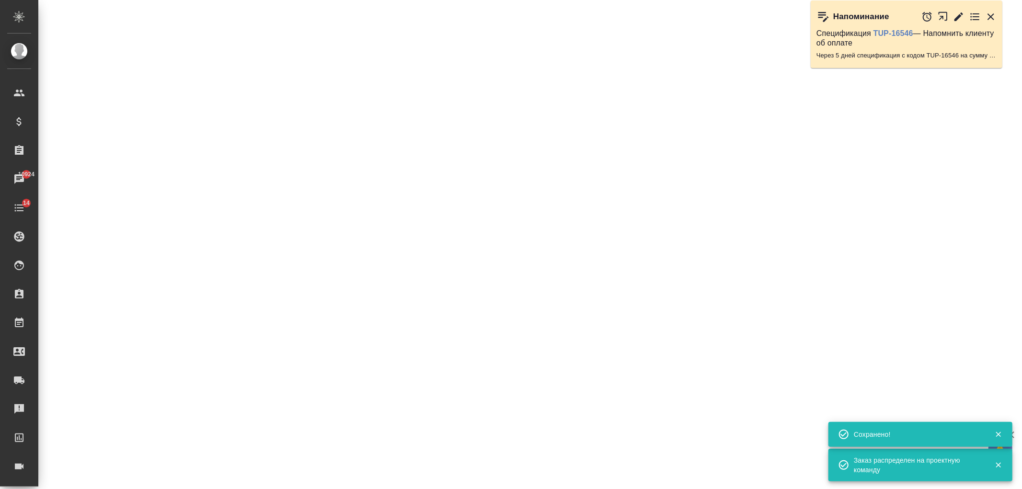
select select "RU"
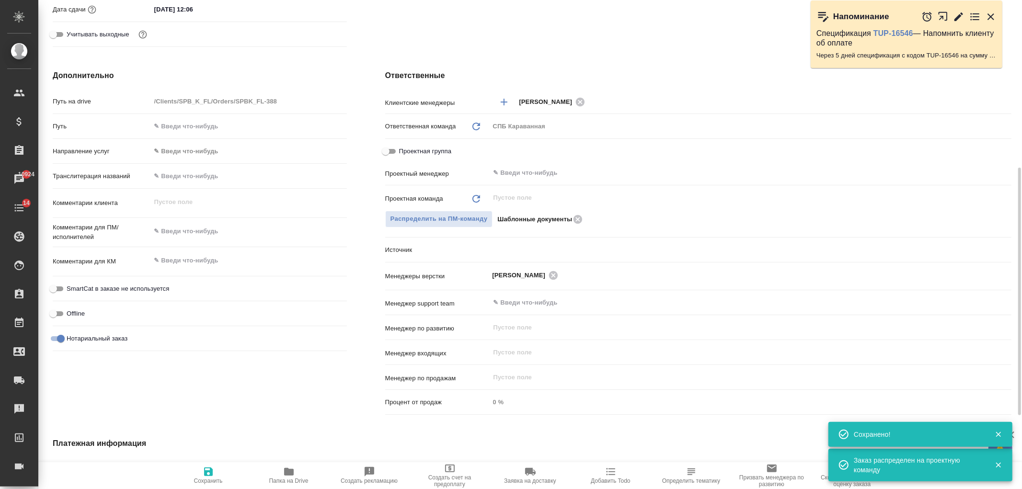
type textarea "x"
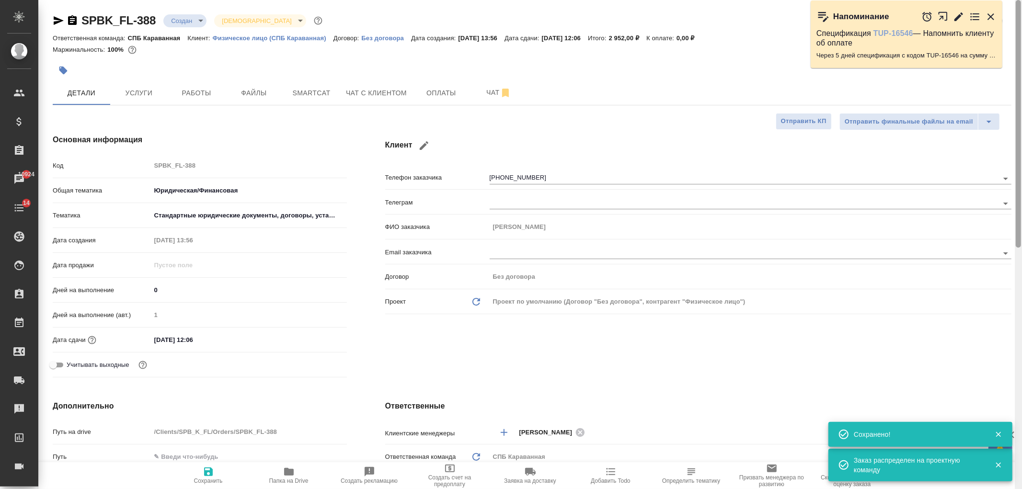
drag, startPoint x: 1021, startPoint y: 344, endPoint x: 913, endPoint y: 31, distance: 331.2
click at [1005, 61] on div "🙏 .cls-1 fill:#fff; AWATERA Ivanova Arina Клиенты Спецификации Заказы 10924 Чат…" at bounding box center [511, 244] width 1022 height 489
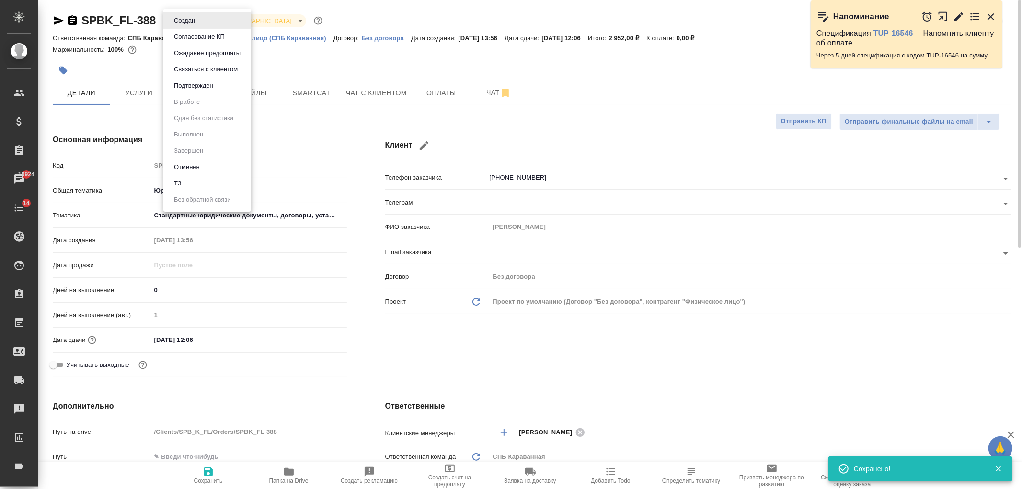
click at [180, 13] on body "🙏 .cls-1 fill:#fff; AWATERA Ivanova Arina Клиенты Спецификации Заказы 10924 Чат…" at bounding box center [511, 244] width 1022 height 489
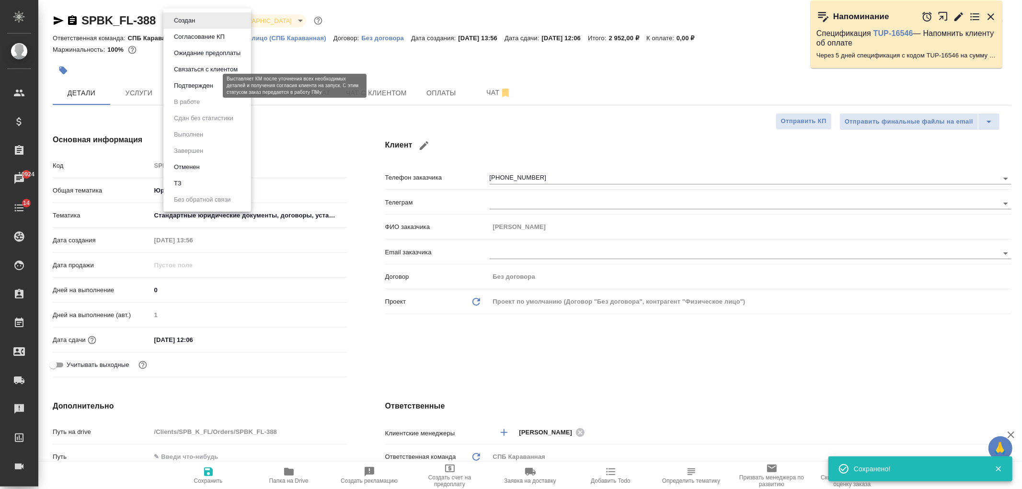
click at [203, 89] on button "Подтвержден" at bounding box center [193, 86] width 45 height 11
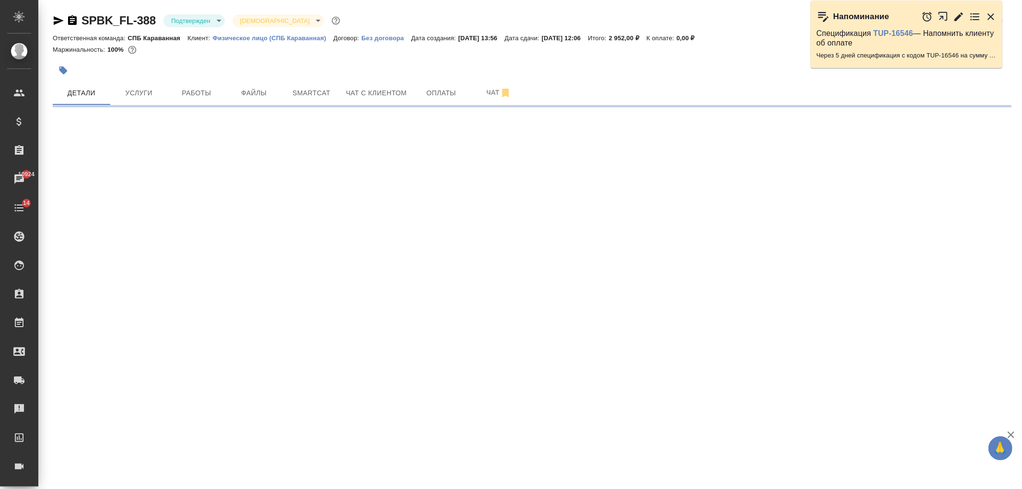
select select "RU"
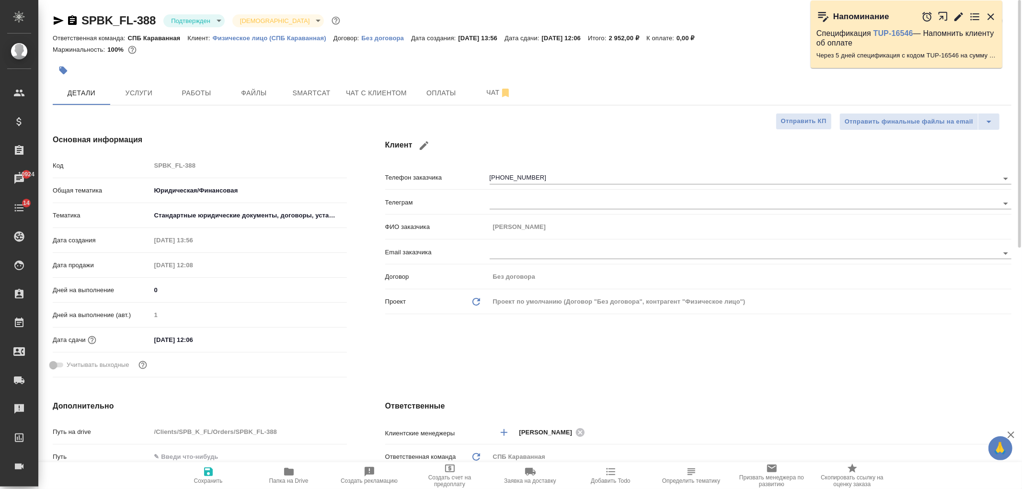
type textarea "x"
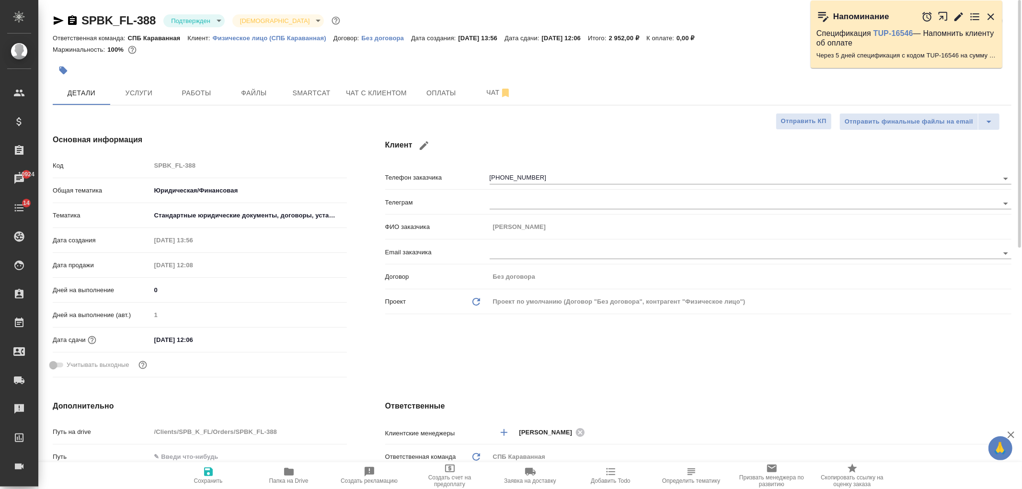
type textarea "x"
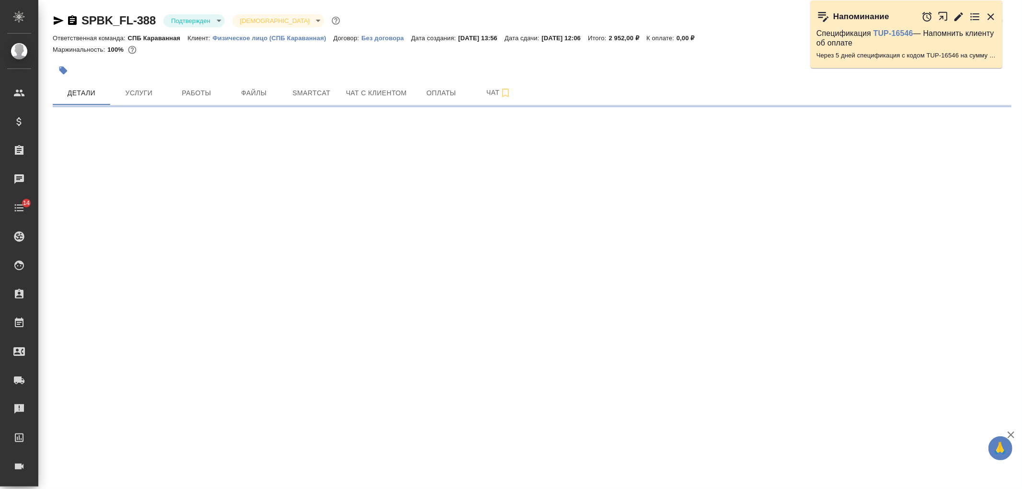
select select "RU"
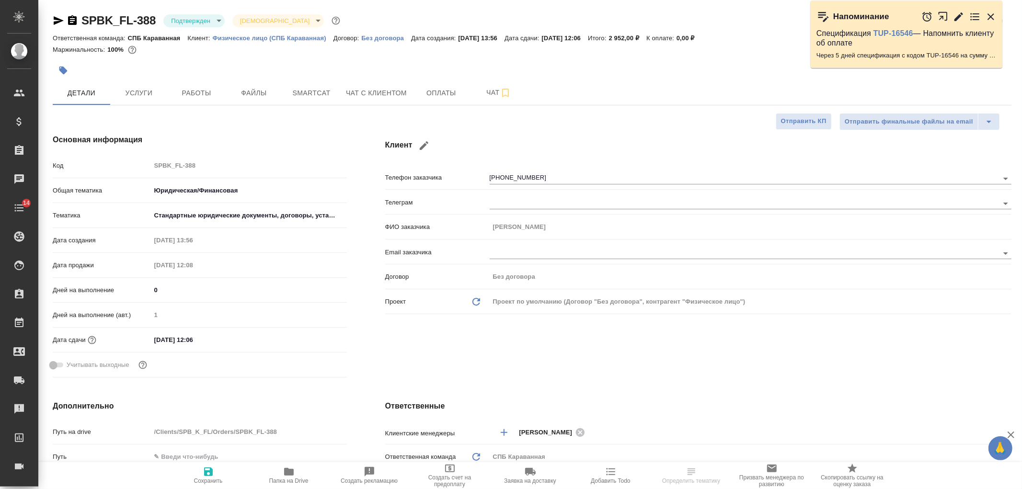
type textarea "x"
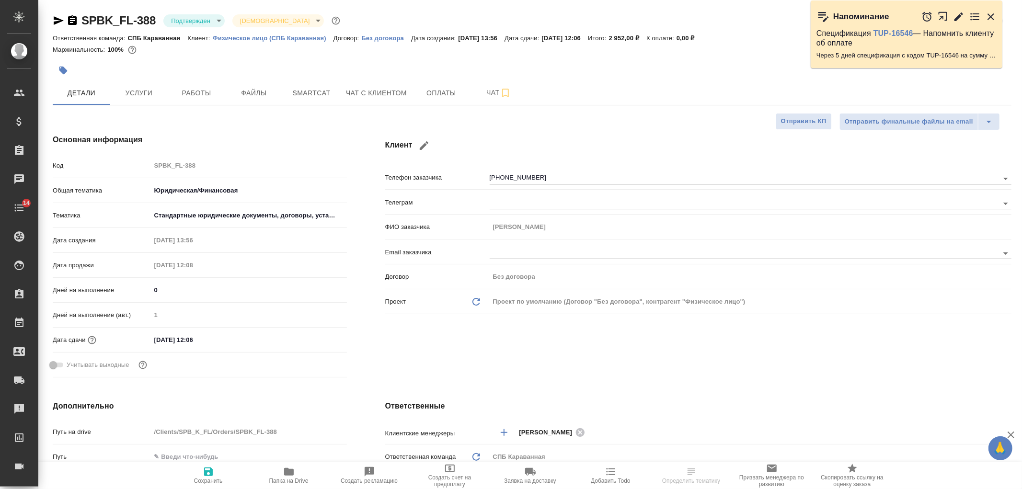
type textarea "x"
select select "RU"
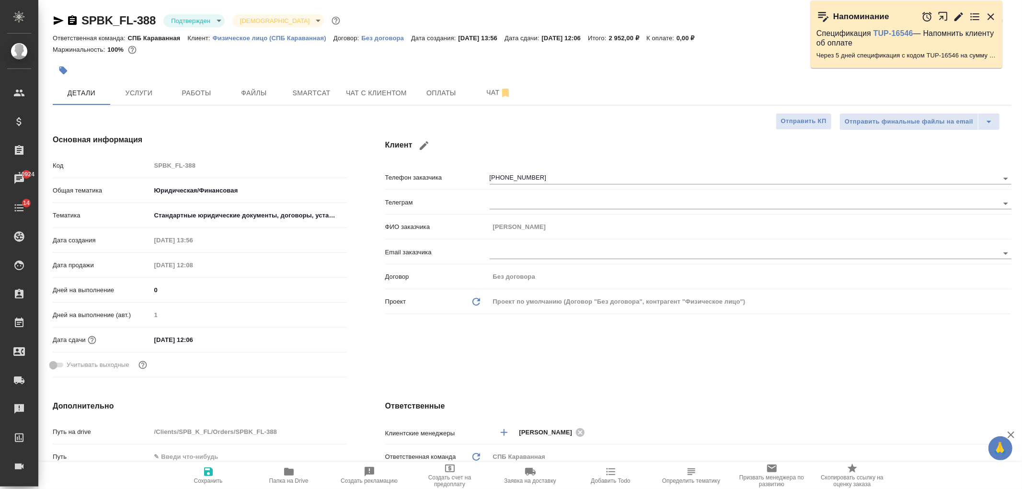
type textarea "x"
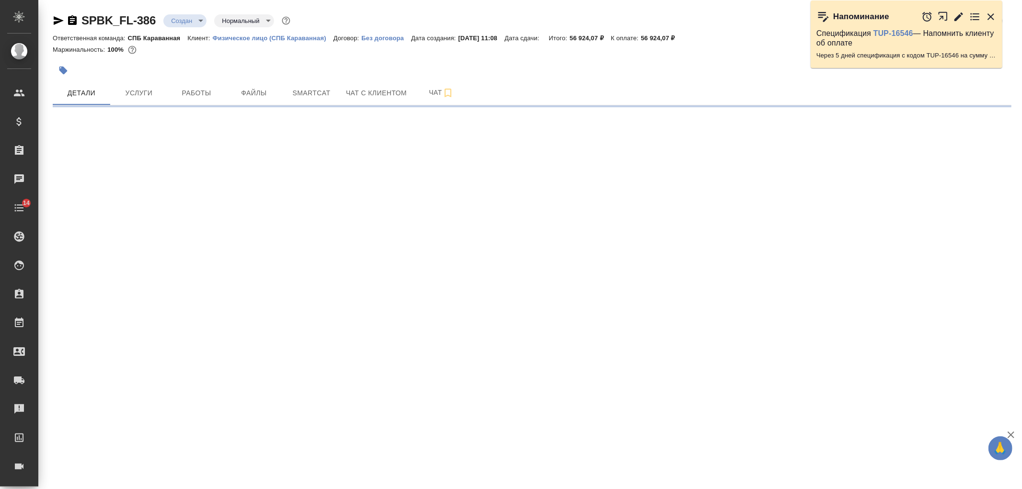
select select "RU"
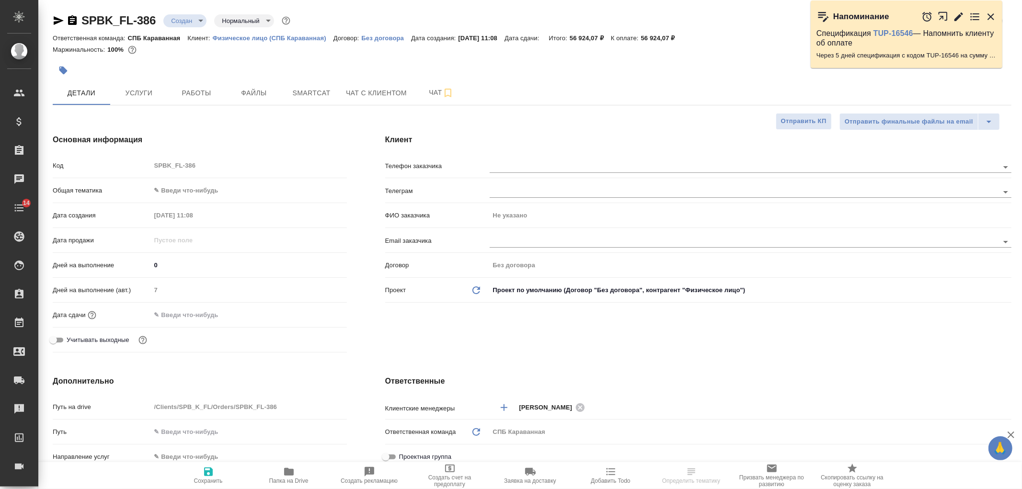
type textarea "x"
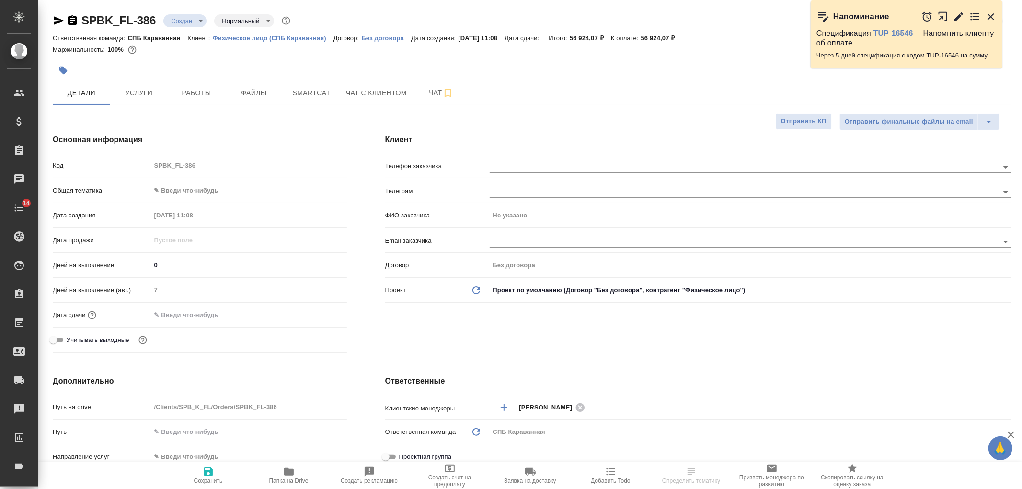
type textarea "x"
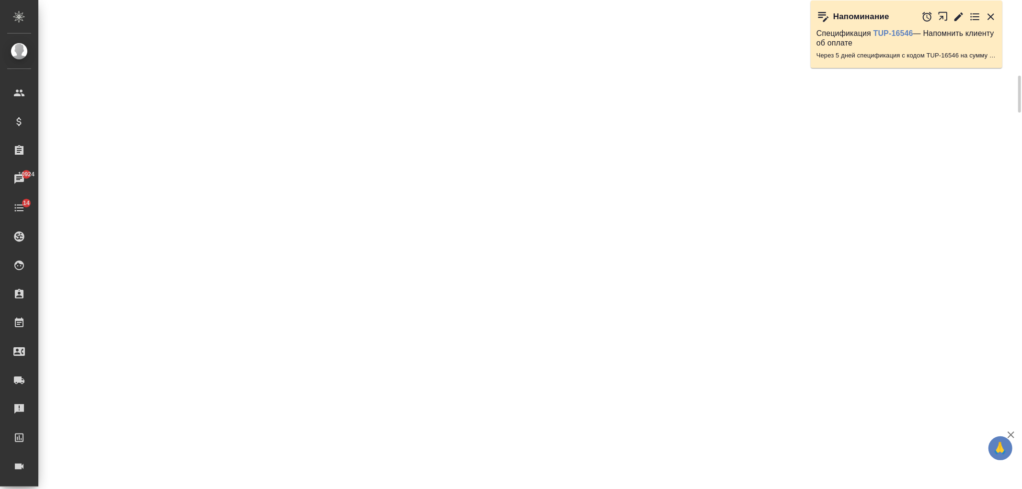
scroll to position [230, 0]
select select "RU"
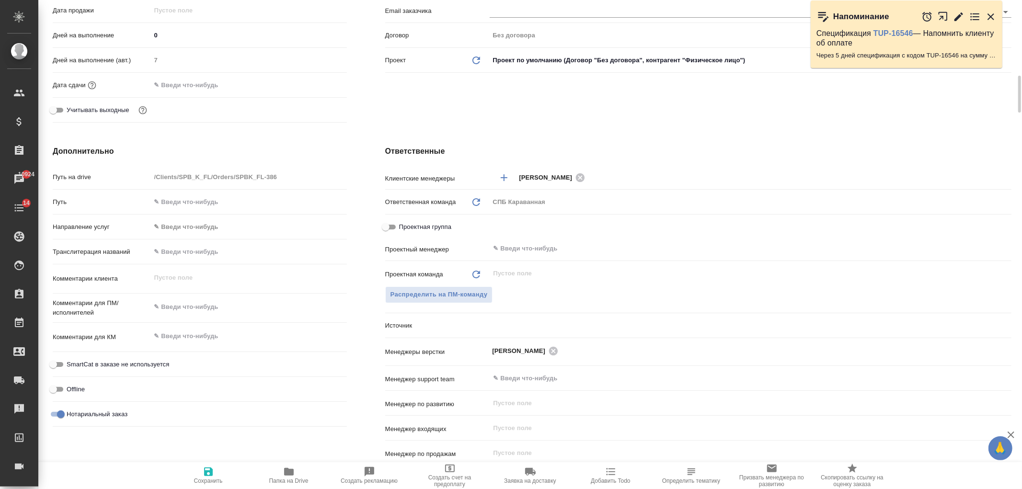
type textarea "x"
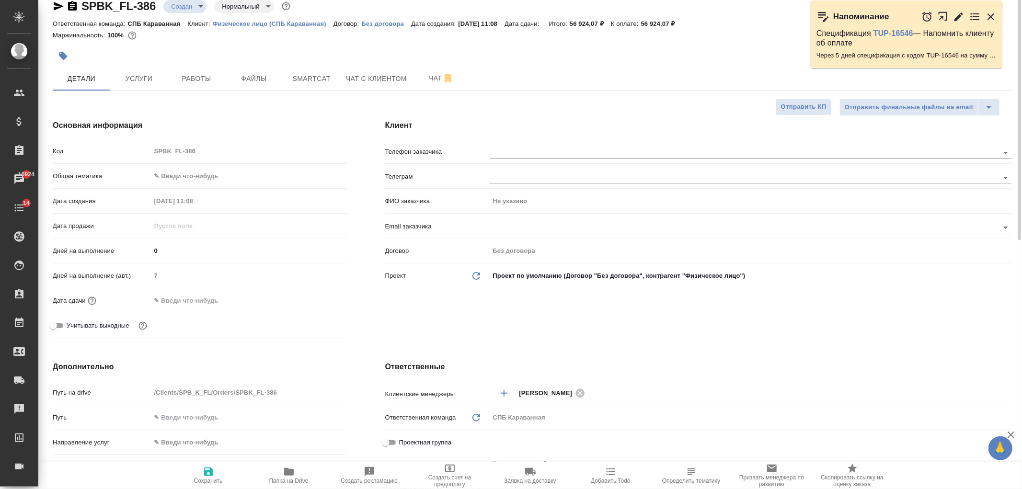
scroll to position [0, 0]
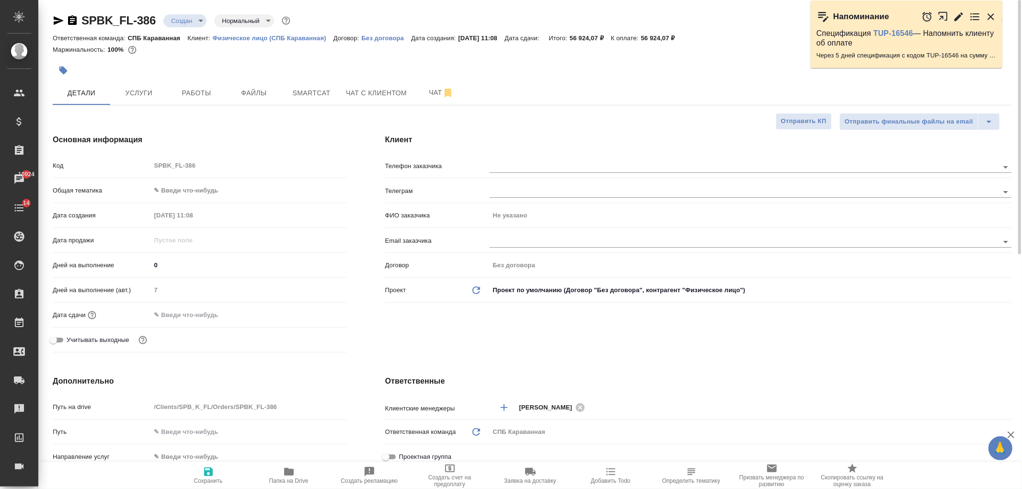
click at [194, 188] on body "🙏 .cls-1 fill:#fff; AWATERA [PERSON_NAME] Спецификации Заказы 10924 Чаты 14 Tod…" at bounding box center [511, 244] width 1022 height 489
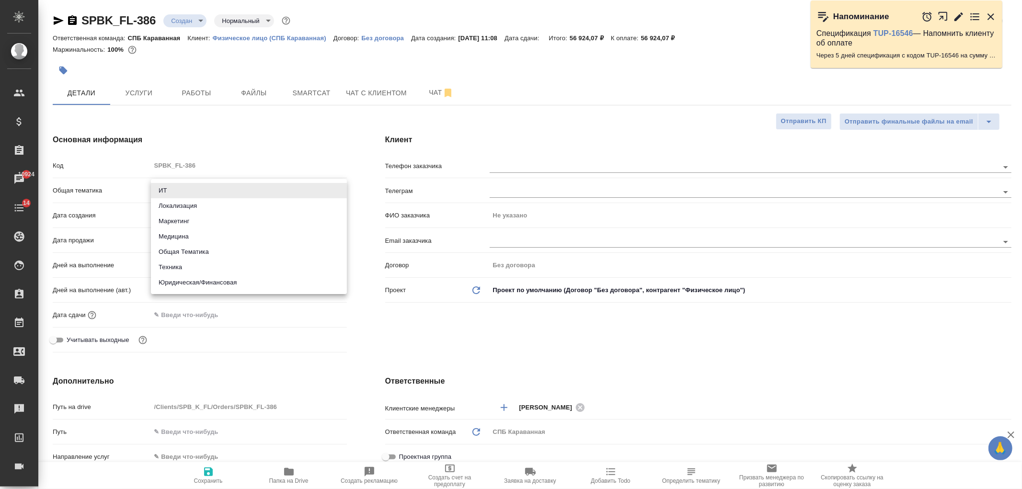
click at [216, 277] on li "Юридическая/Финансовая" at bounding box center [249, 282] width 196 height 15
type input "yr-fn"
type textarea "x"
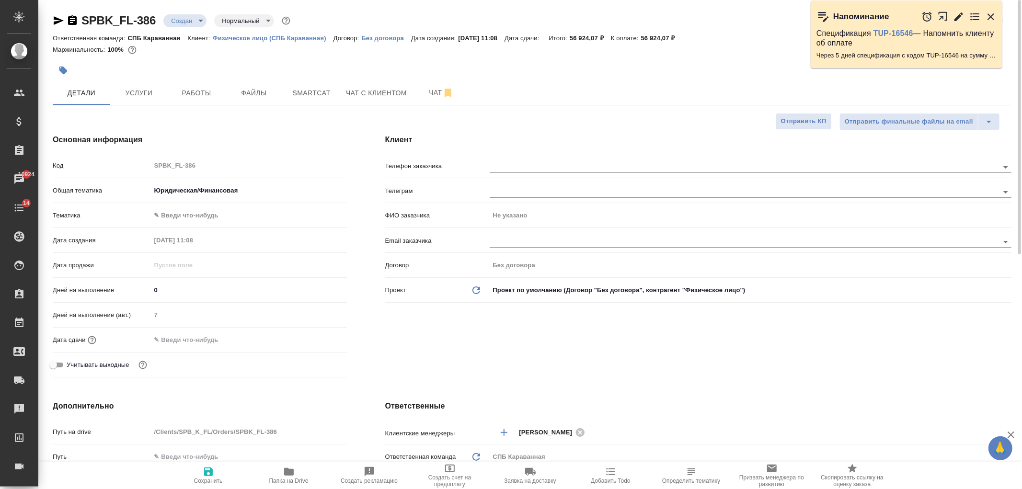
click at [183, 203] on div "Общая тематика Юридическая/Финансовая yr-fn" at bounding box center [200, 194] width 294 height 25
click at [183, 211] on body "🙏 .cls-1 fill:#fff; AWATERA [PERSON_NAME] Спецификации Заказы 10924 Чаты 14 Tod…" at bounding box center [511, 244] width 1022 height 489
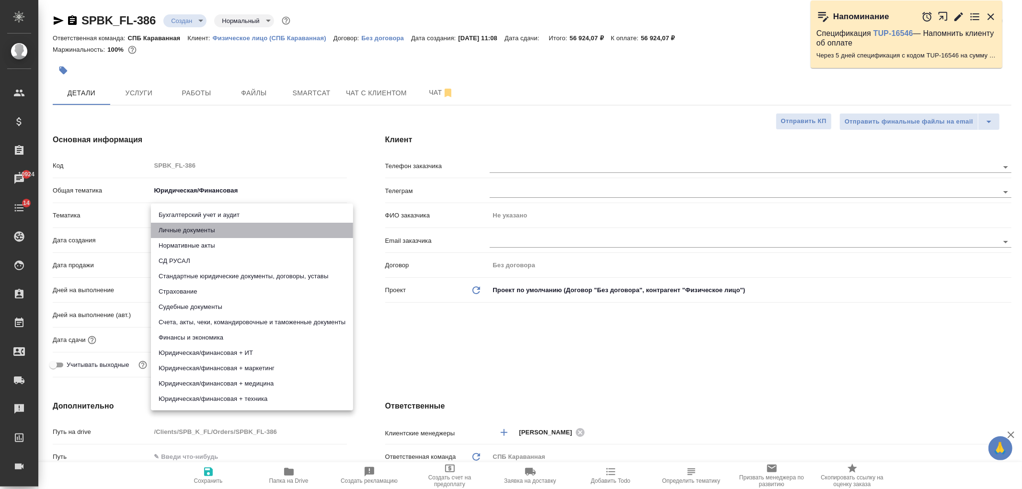
click at [218, 227] on li "Личные документы" at bounding box center [252, 230] width 202 height 15
type textarea "x"
type input "5a8b8b956a9677013d343cfe"
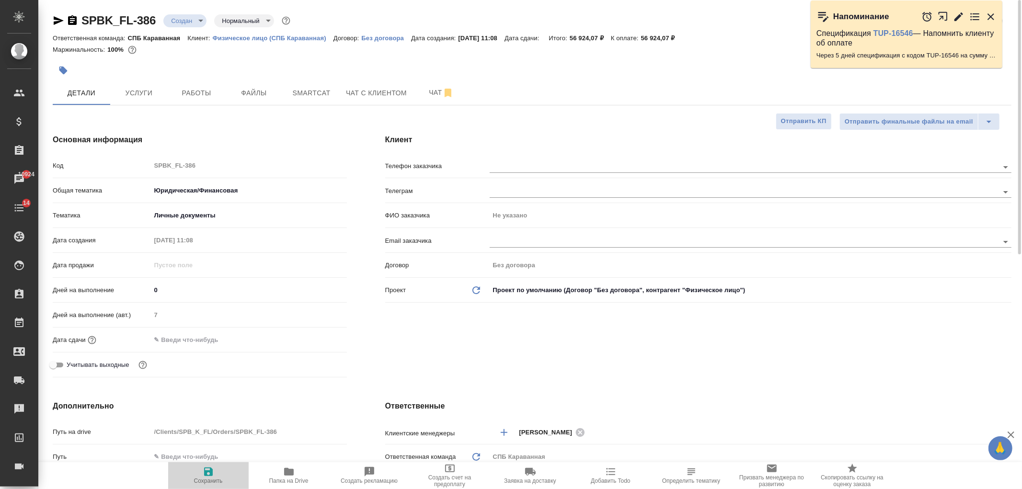
click at [208, 478] on span "Сохранить" at bounding box center [208, 481] width 29 height 7
type textarea "x"
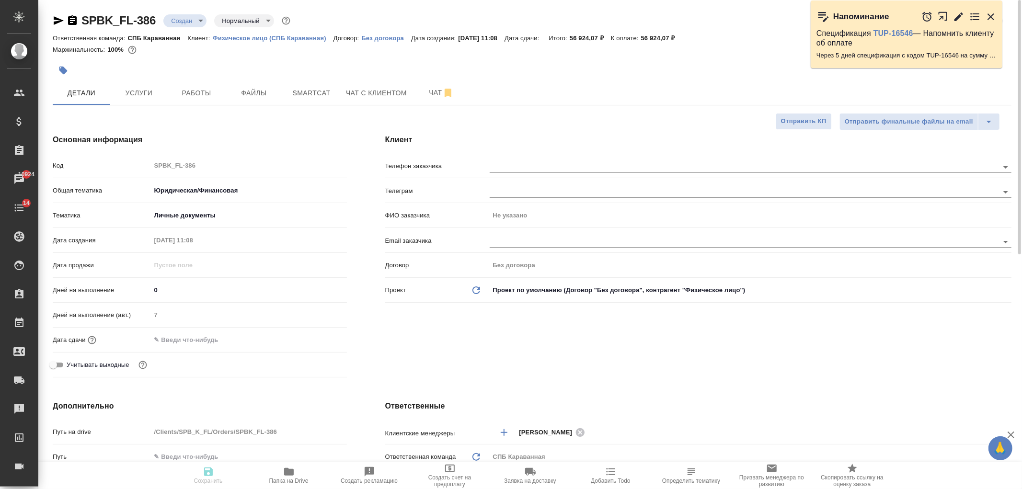
type textarea "x"
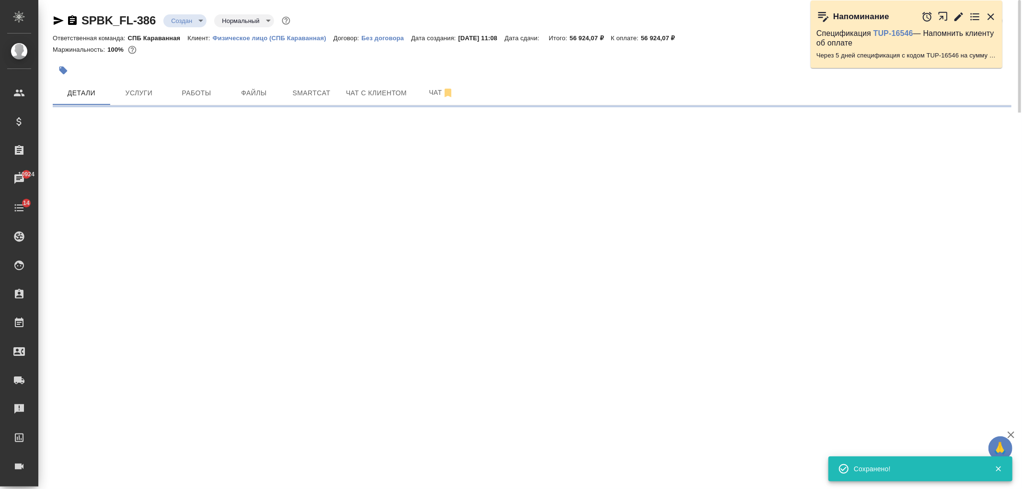
select select "RU"
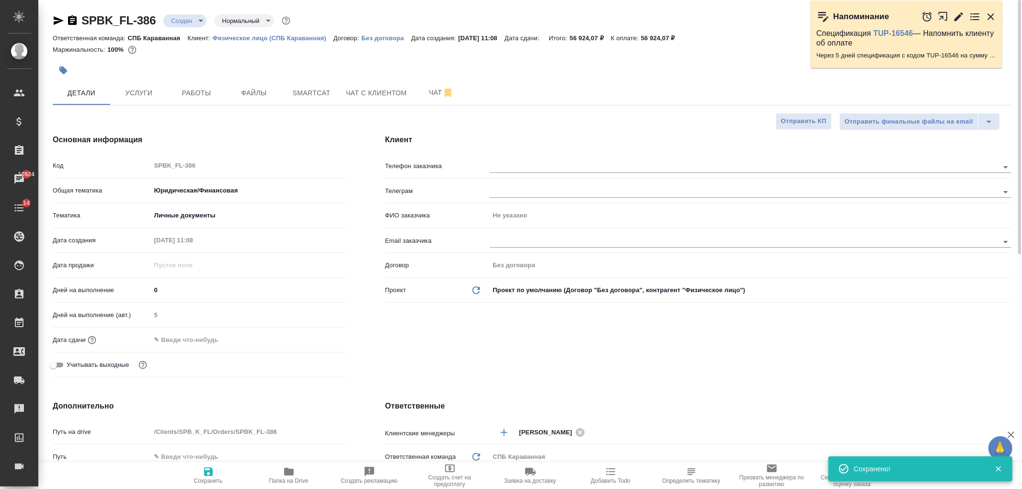
type textarea "x"
click at [511, 166] on input "text" at bounding box center [728, 167] width 477 height 12
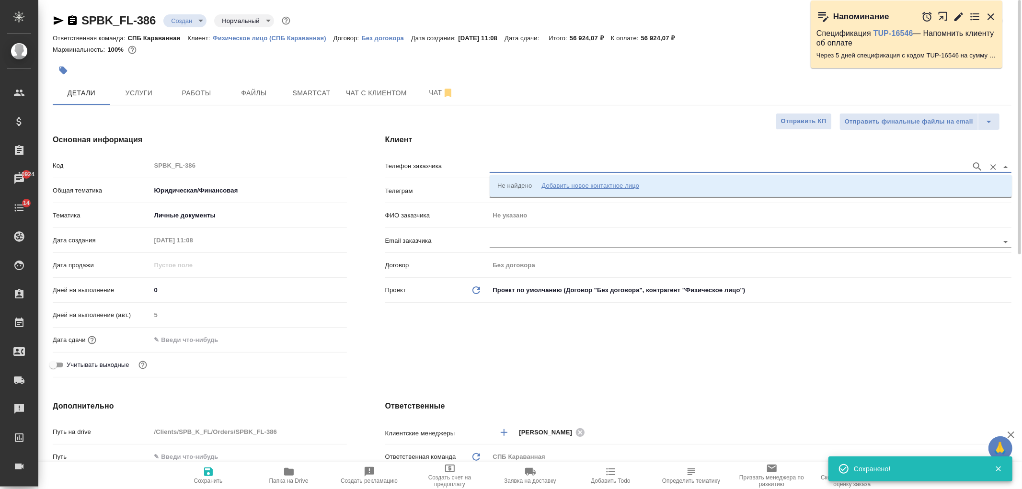
click at [505, 170] on input "text" at bounding box center [728, 167] width 477 height 12
click at [518, 189] on div "Не найдено" at bounding box center [515, 186] width 35 height 10
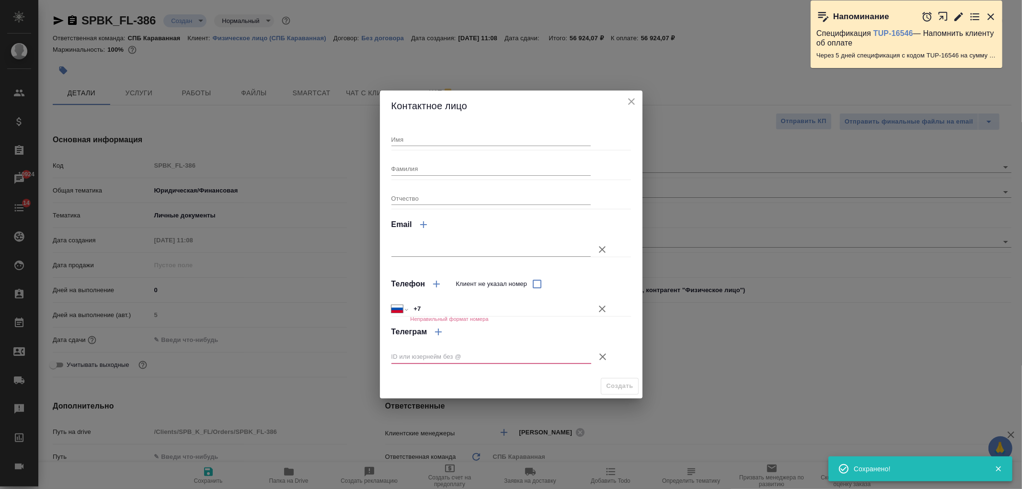
click at [408, 141] on input "Имя" at bounding box center [492, 139] width 200 height 13
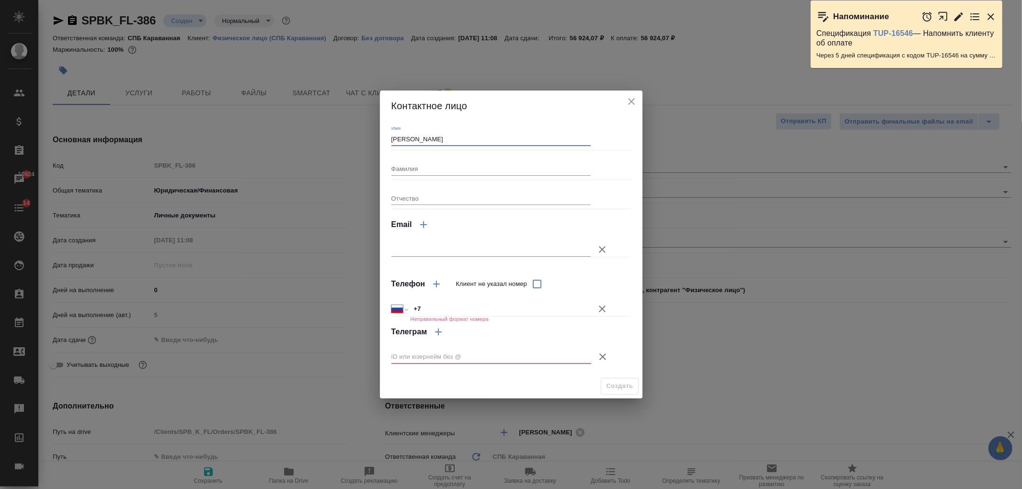
type input "Илья"
click at [444, 163] on input "Фамилия" at bounding box center [492, 168] width 200 height 13
type input "Ермаков"
click at [461, 250] on input "text" at bounding box center [492, 249] width 200 height 13
type textarea "x"
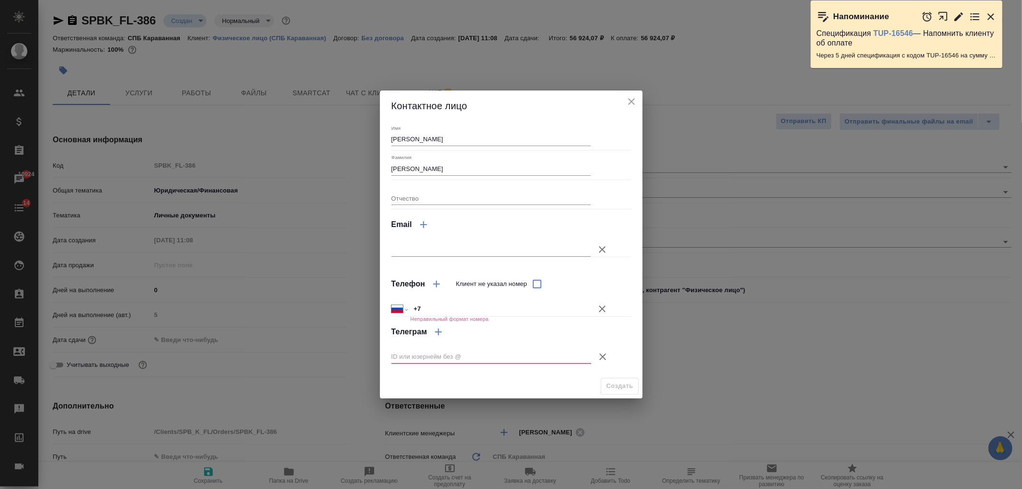
type textarea "x"
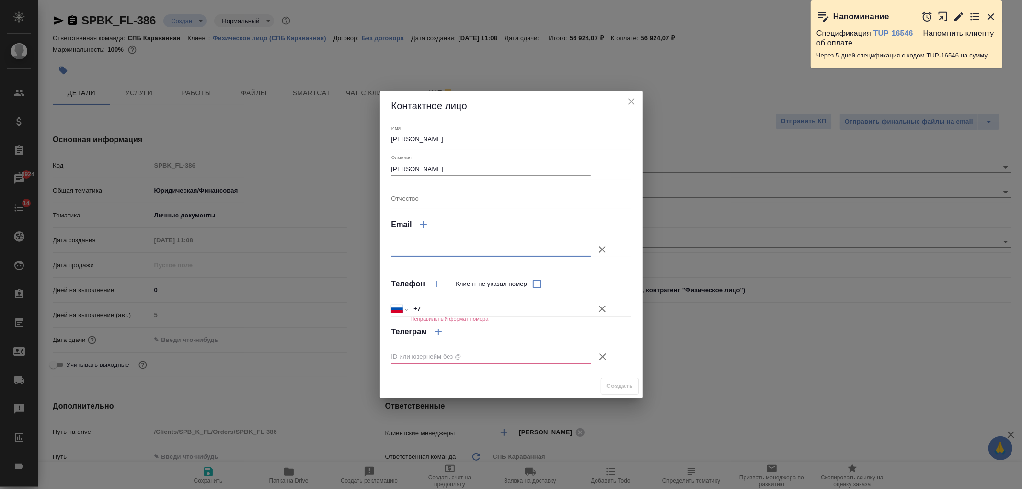
paste input "iam@slowlycookie.ru"
type input "iam@slowlycookie.ru"
click at [447, 311] on input "+7" at bounding box center [500, 309] width 181 height 14
type textarea "x"
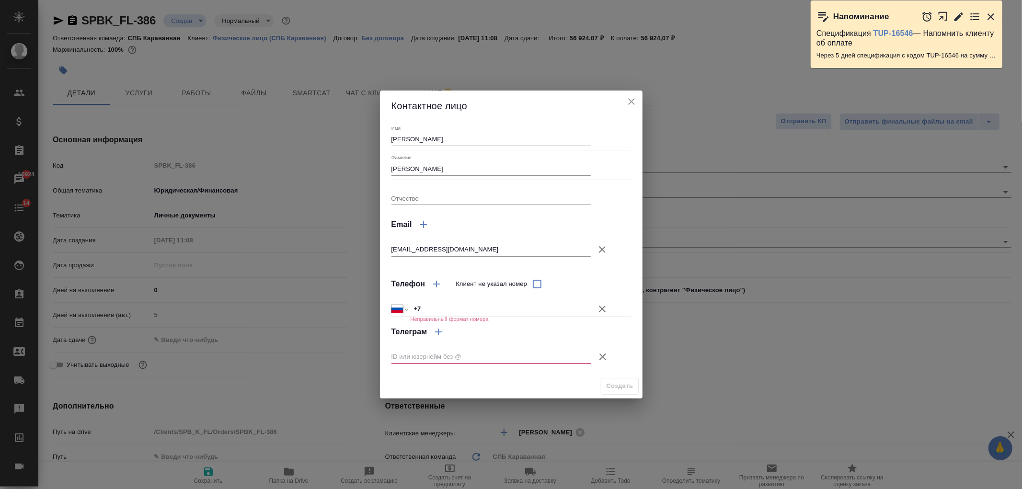
type textarea "x"
paste input "981 248 63 69"
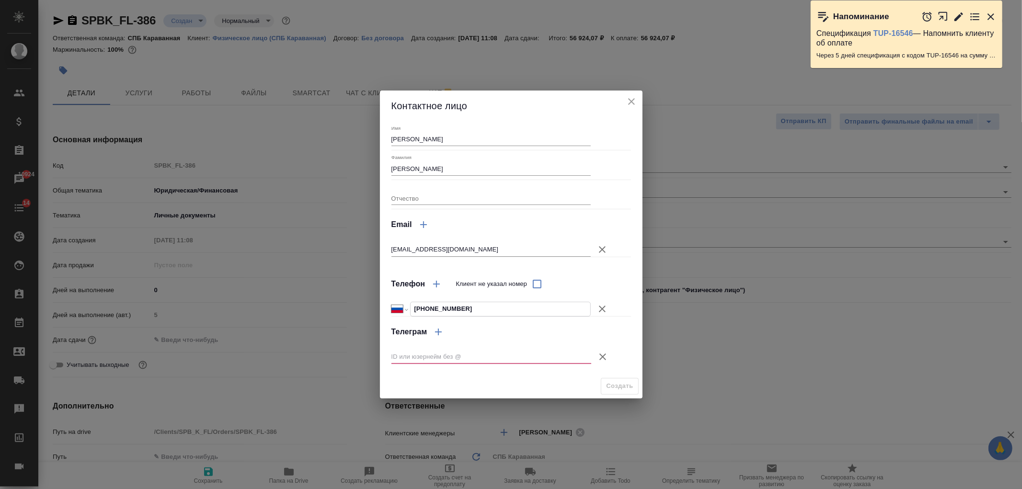
type input "+7 981 248 63 69"
click at [604, 355] on icon "button" at bounding box center [603, 357] width 12 height 12
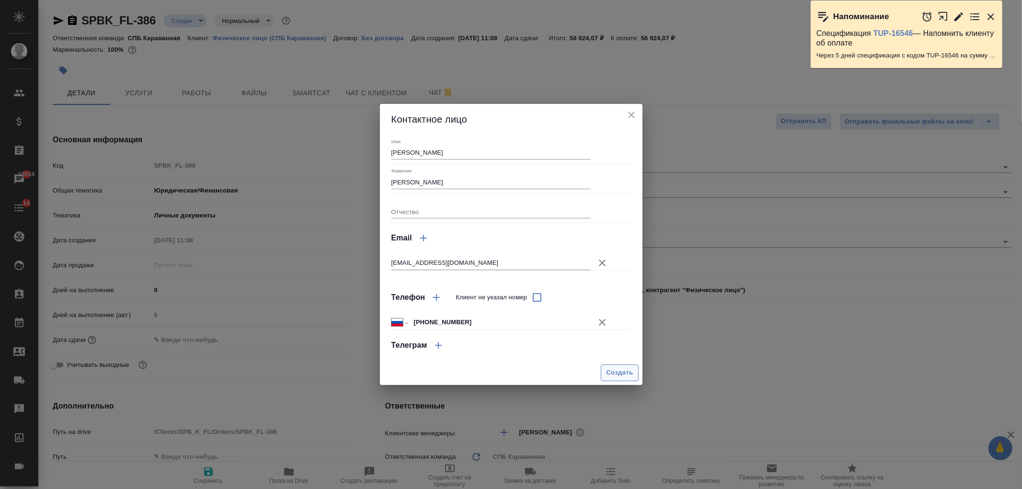
click at [621, 369] on span "Создать" at bounding box center [619, 373] width 27 height 11
type input "Ермаков Илья"
type textarea "x"
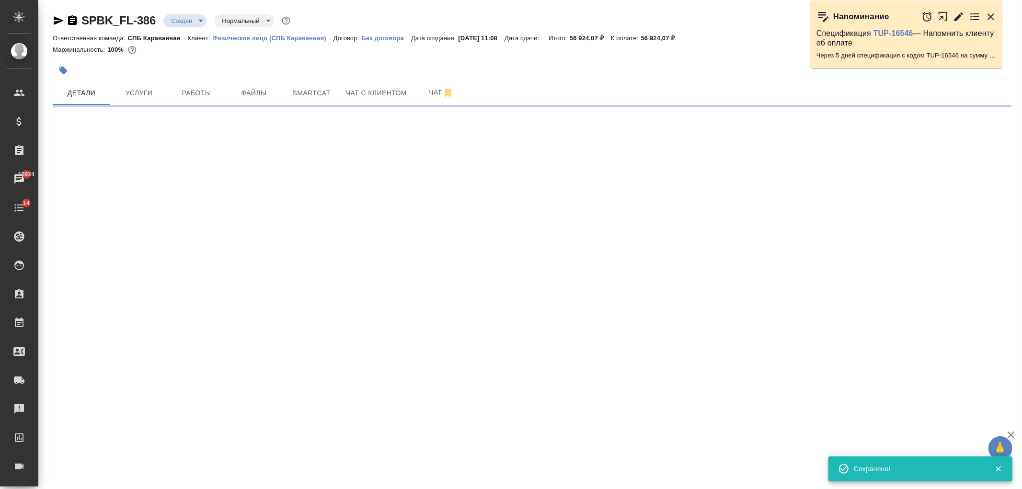
type input "holyTrinity"
select select "RU"
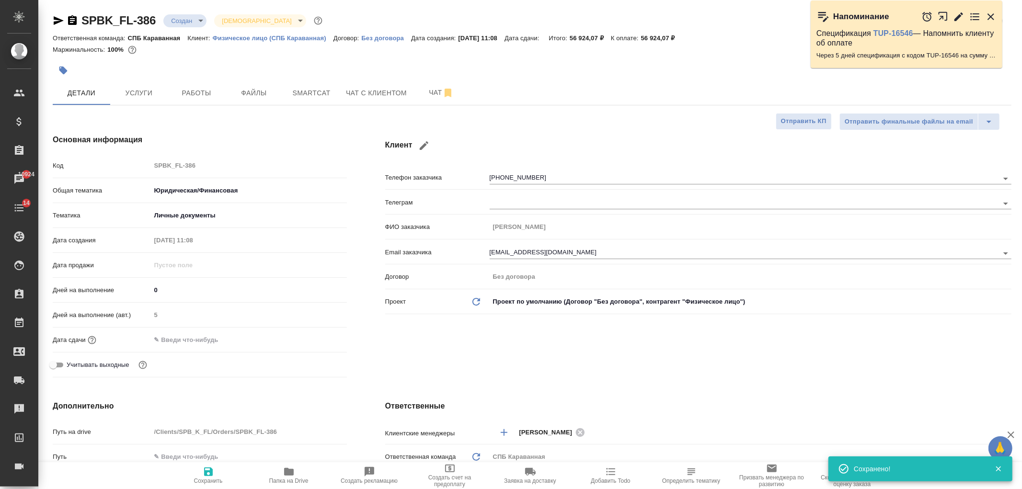
type textarea "x"
click at [162, 287] on input "0" at bounding box center [249, 290] width 196 height 14
type textarea "x"
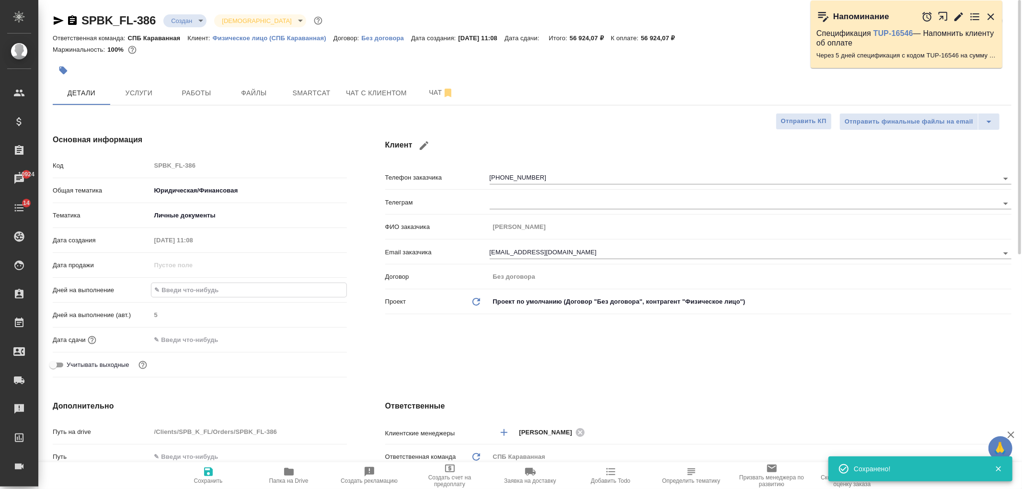
type textarea "x"
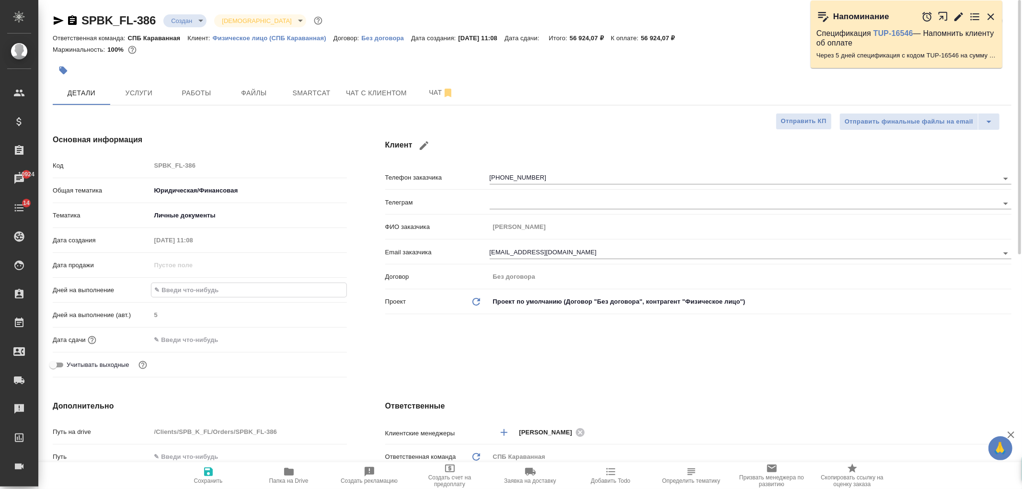
type input "7"
type textarea "x"
type input "7"
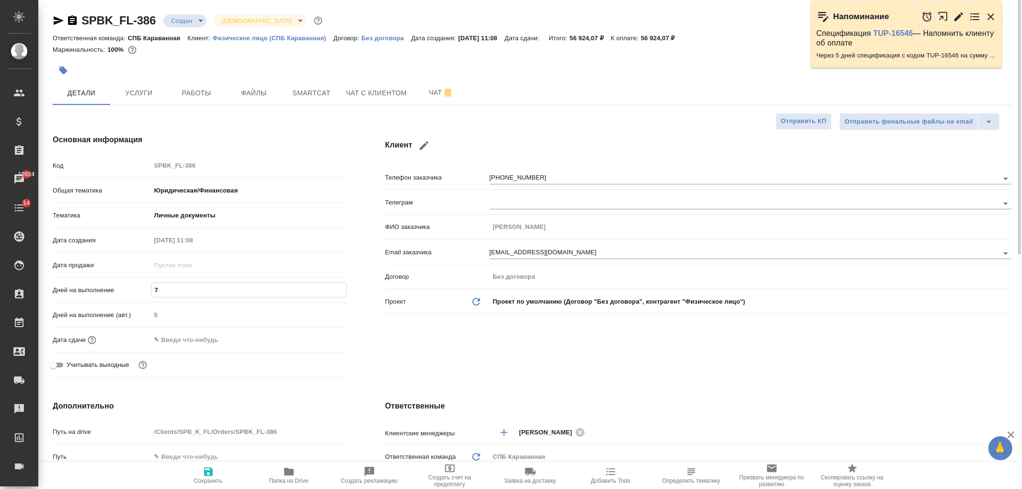
click at [211, 464] on button "Сохранить" at bounding box center [208, 476] width 81 height 27
type textarea "x"
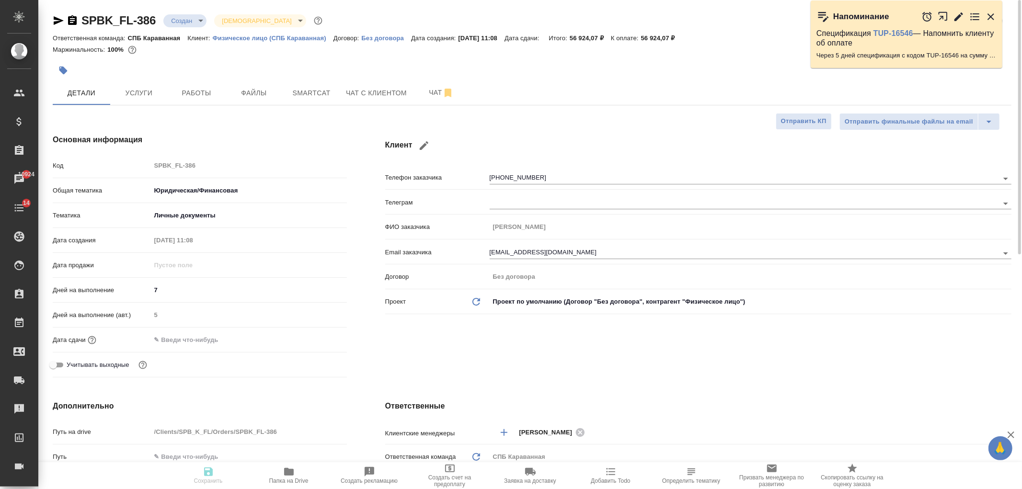
type textarea "x"
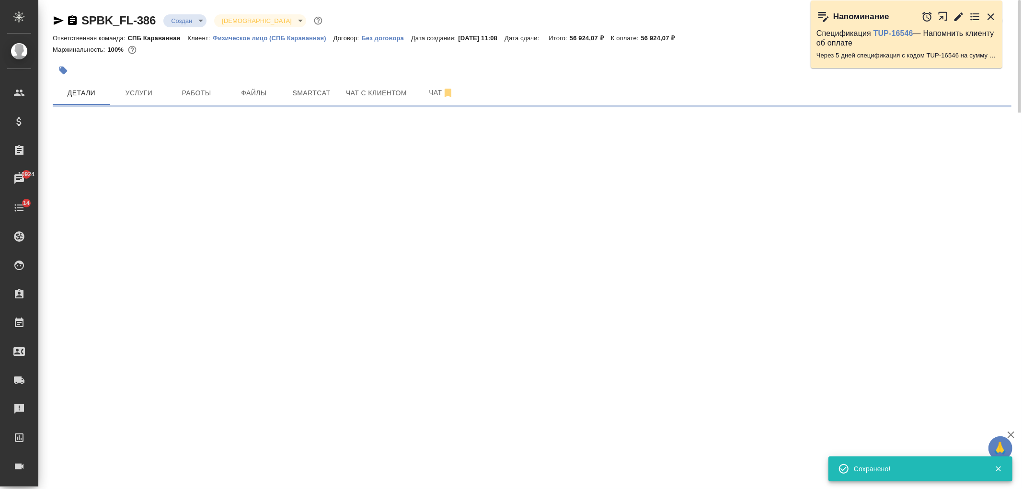
select select "RU"
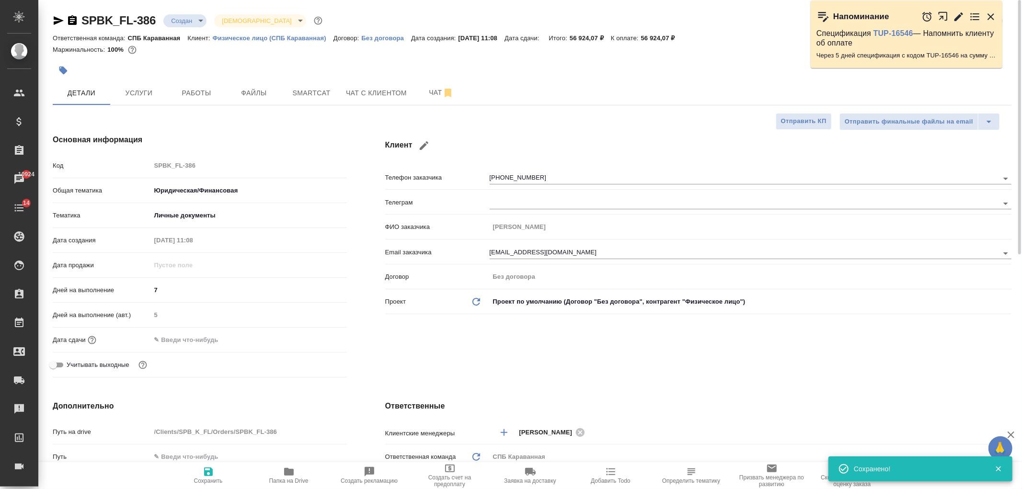
type textarea "x"
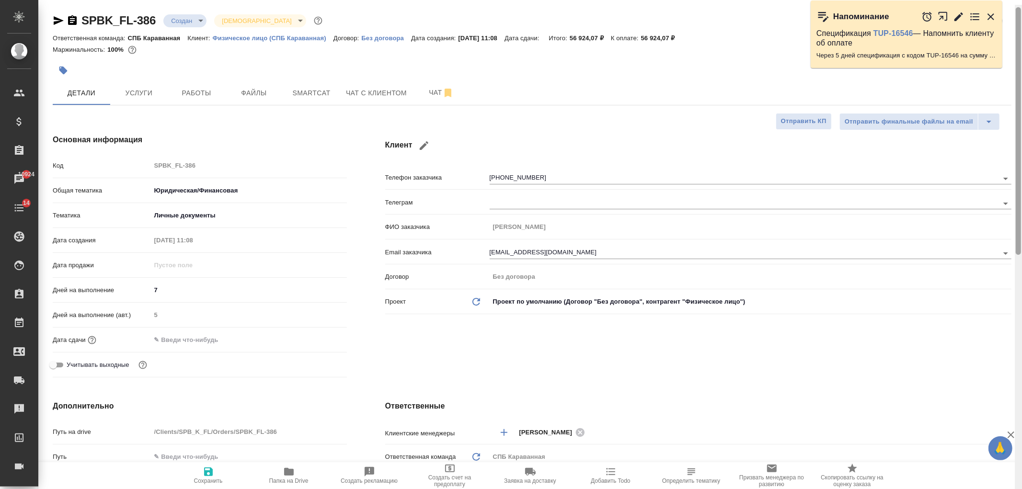
drag, startPoint x: 1019, startPoint y: 110, endPoint x: 1017, endPoint y: 79, distance: 31.7
click at [1018, 80] on div at bounding box center [1018, 131] width 5 height 248
type textarea "x"
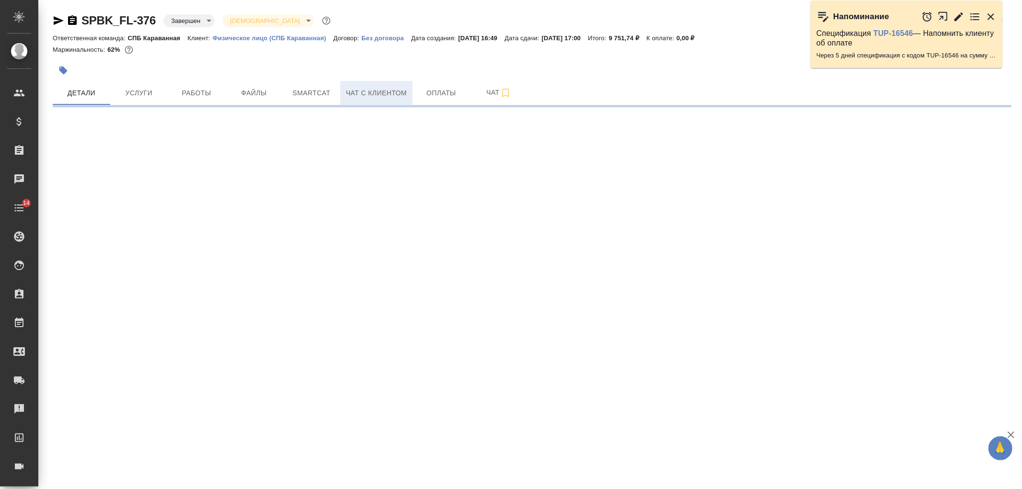
click at [382, 93] on span "Чат с клиентом" at bounding box center [376, 93] width 61 height 12
select select "RU"
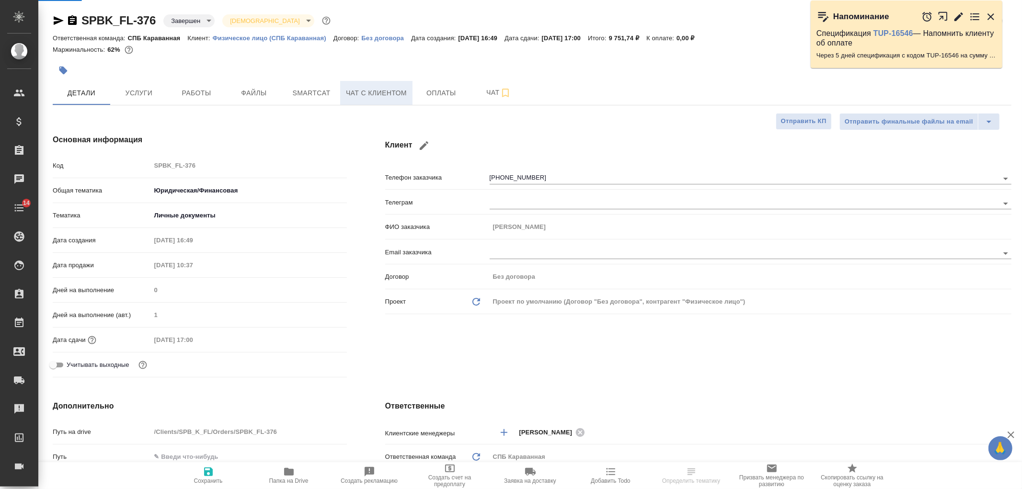
type textarea "x"
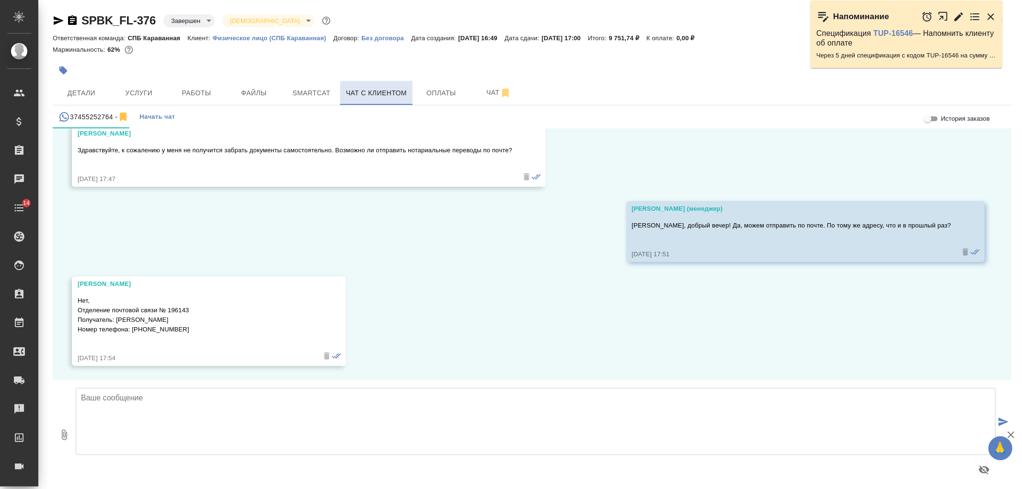
scroll to position [2102, 0]
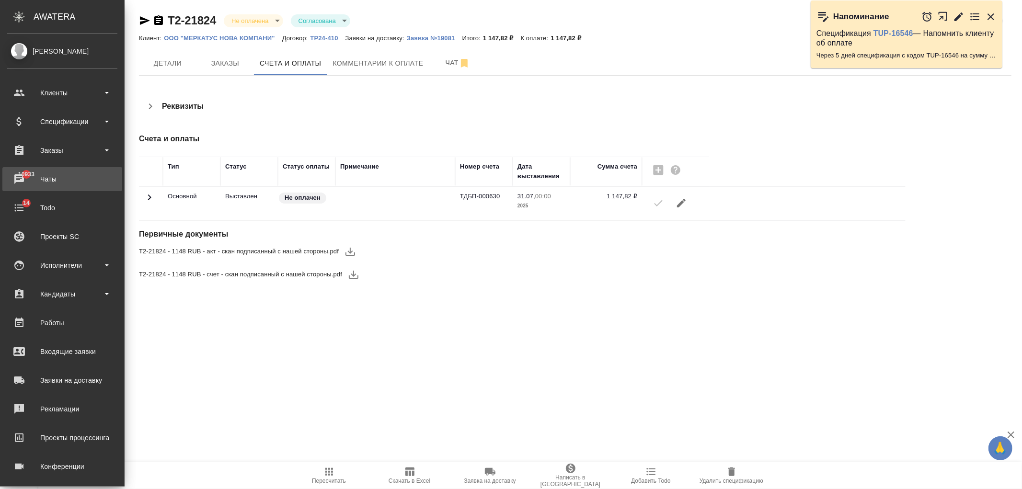
click at [58, 179] on div "Чаты" at bounding box center [62, 179] width 110 height 14
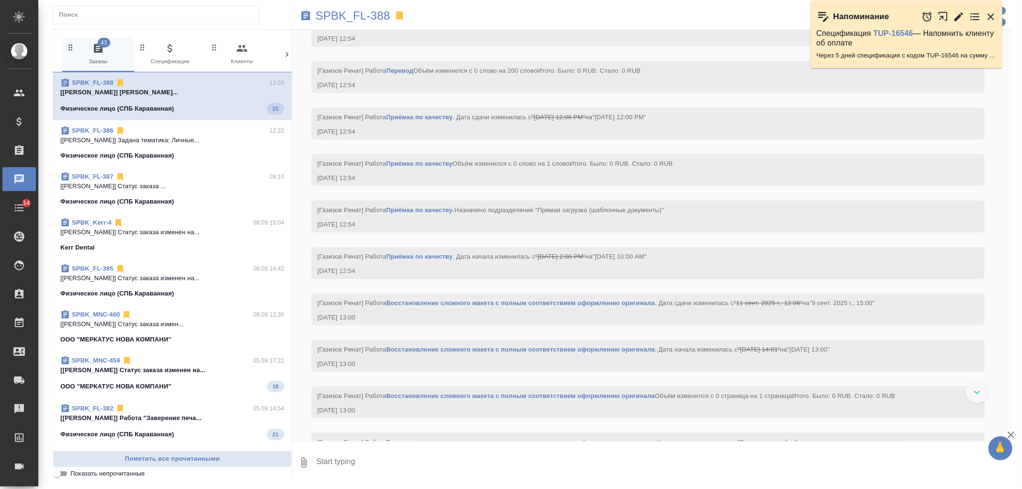
click at [288, 51] on icon at bounding box center [287, 55] width 10 height 10
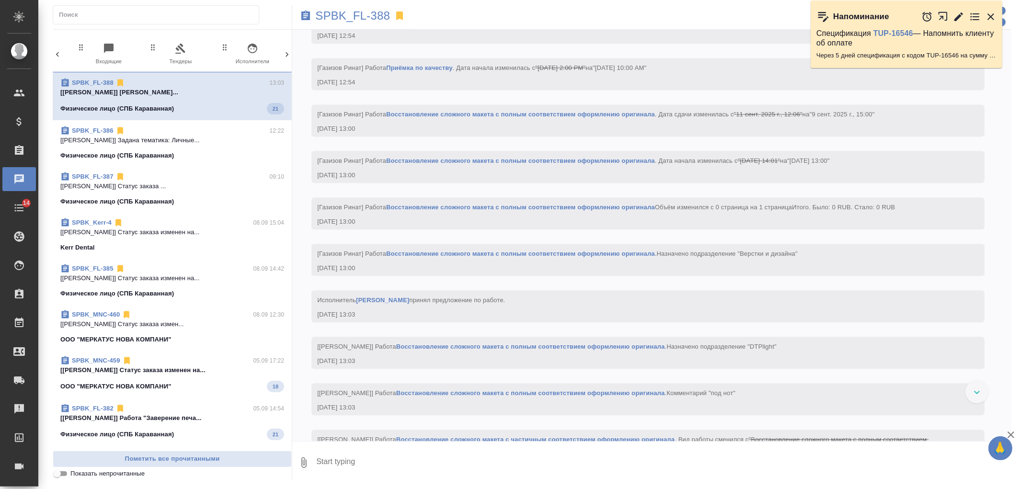
scroll to position [1833, 0]
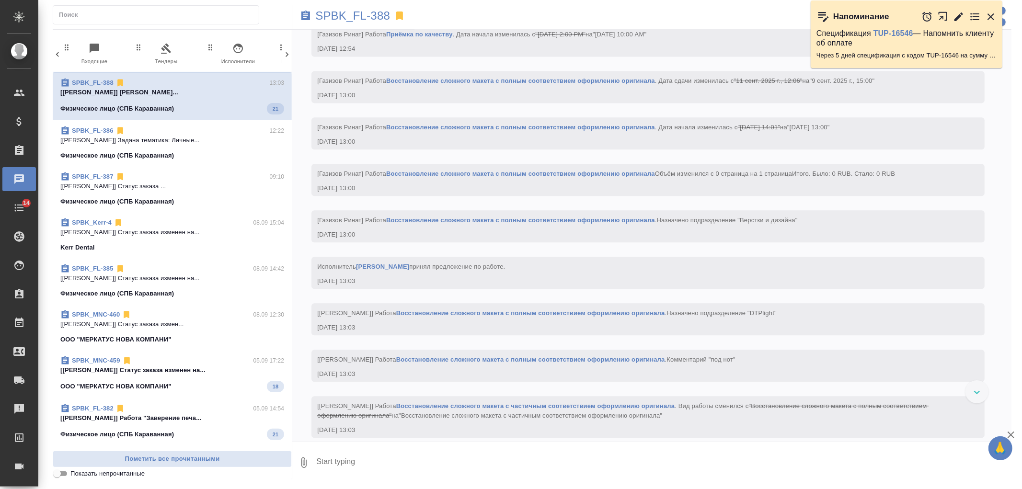
click at [288, 51] on icon at bounding box center [287, 55] width 10 height 10
click at [250, 58] on span "99+ Мессенджеры" at bounding box center [246, 54] width 64 height 23
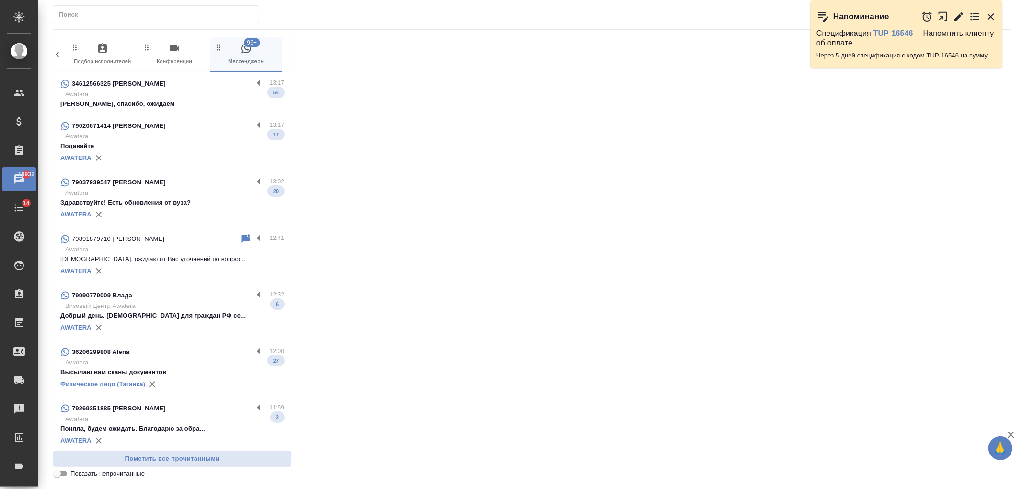
click at [213, 300] on div "79990779009 Влада" at bounding box center [156, 296] width 193 height 12
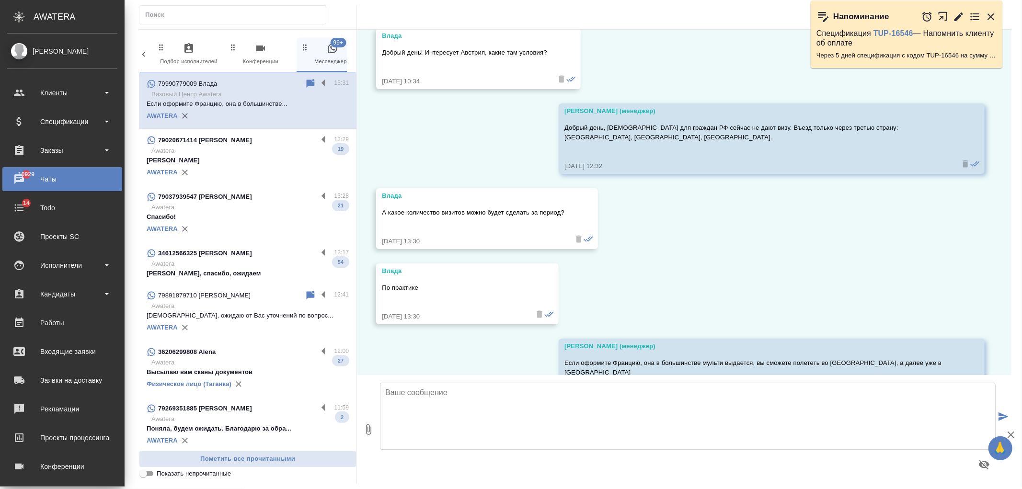
scroll to position [1970, 0]
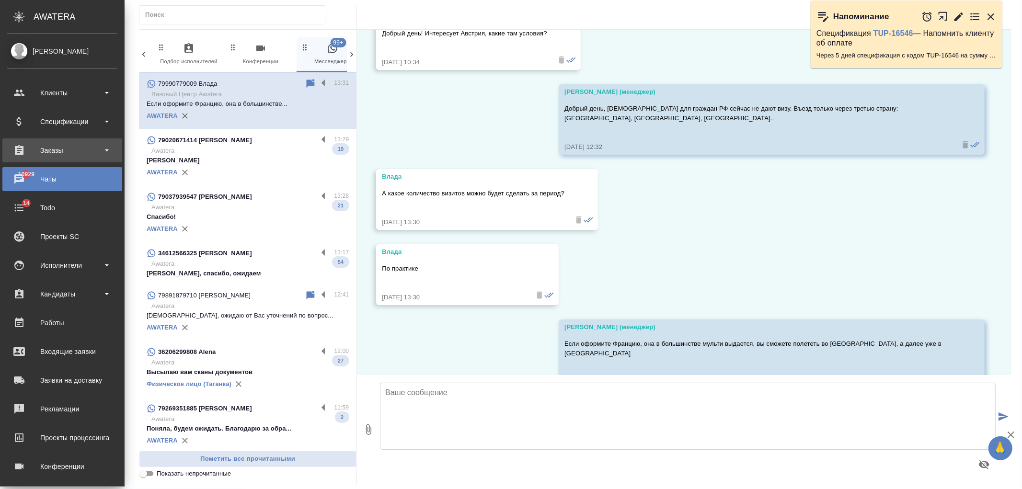
click at [54, 150] on div "Заказы" at bounding box center [62, 150] width 110 height 14
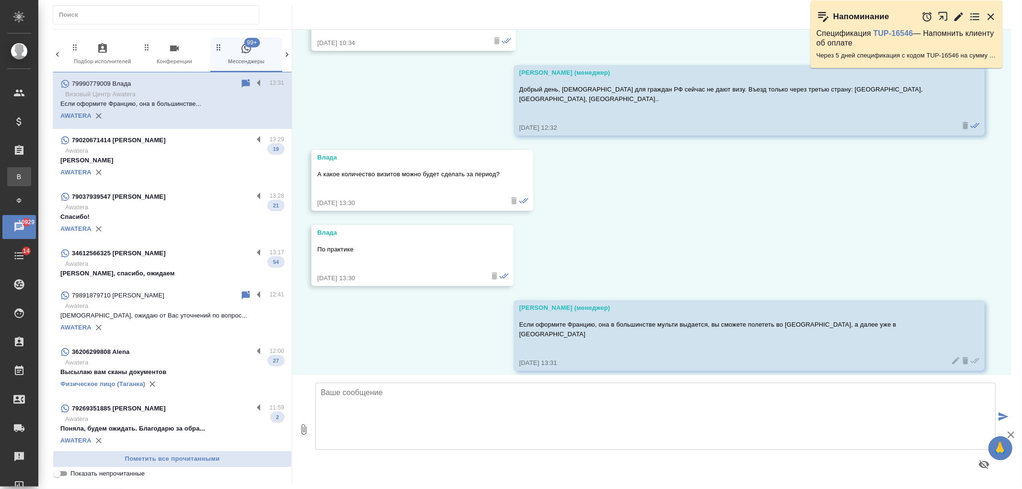
click at [14, 176] on div "Все заказы" at bounding box center [7, 177] width 14 height 10
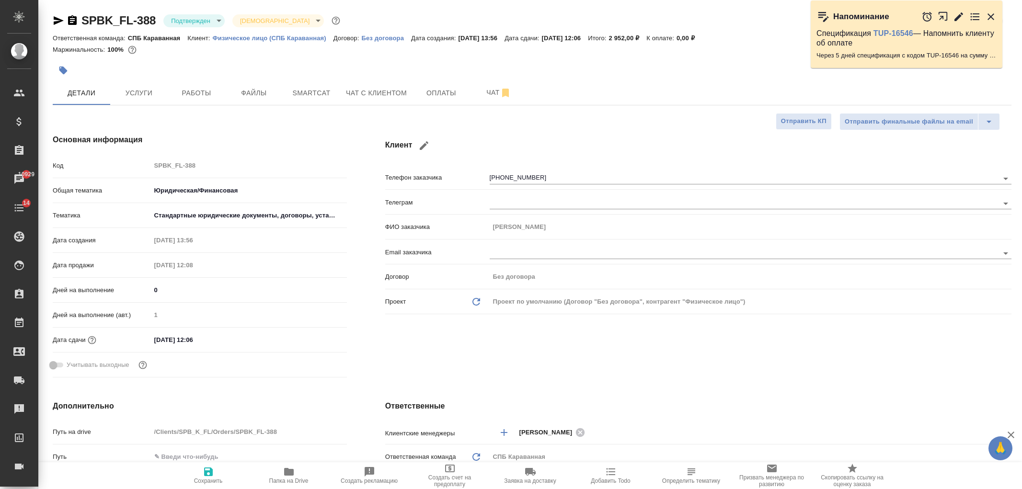
select select "RU"
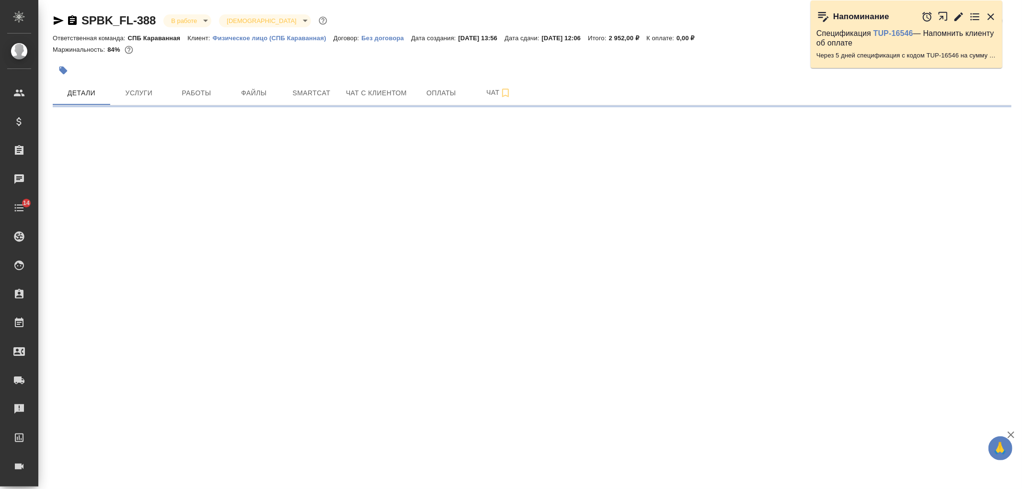
select select "RU"
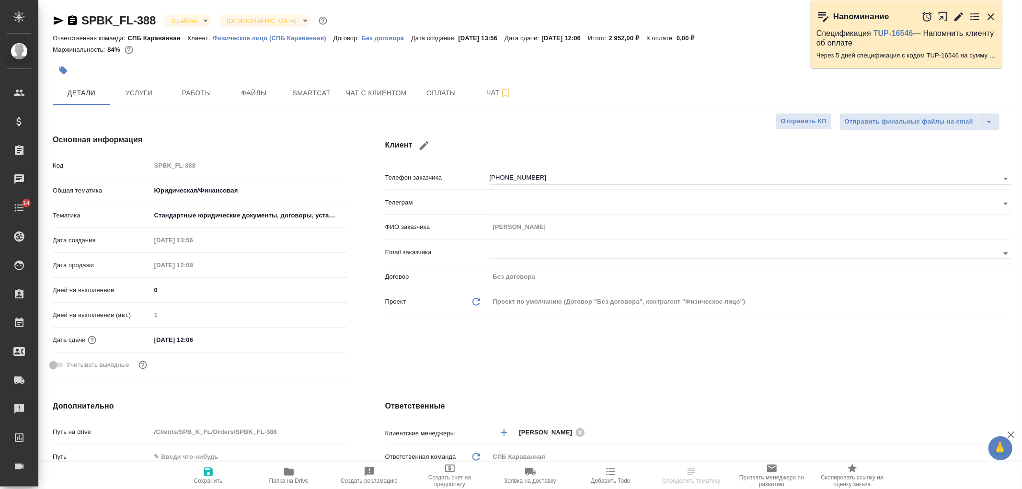
type textarea "x"
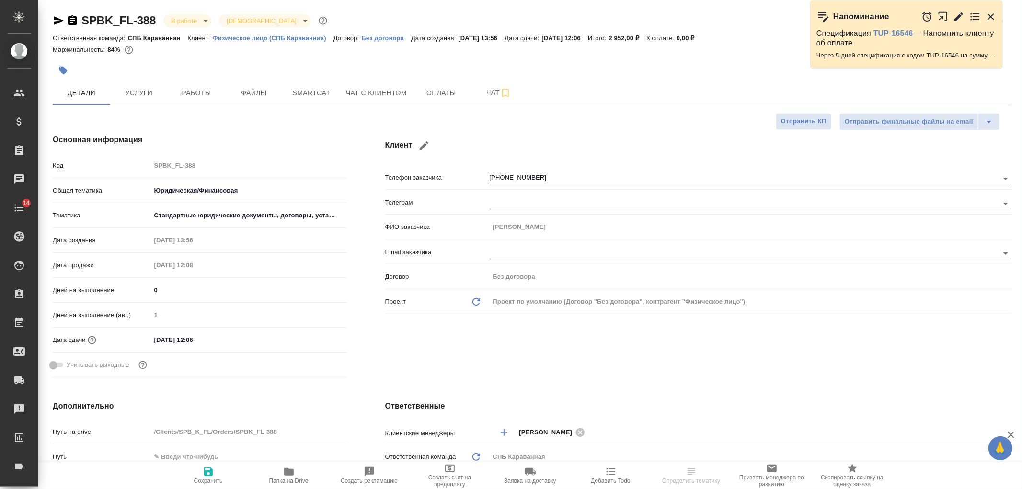
type textarea "x"
click at [786, 405] on h4 "Ответственные" at bounding box center [698, 407] width 626 height 12
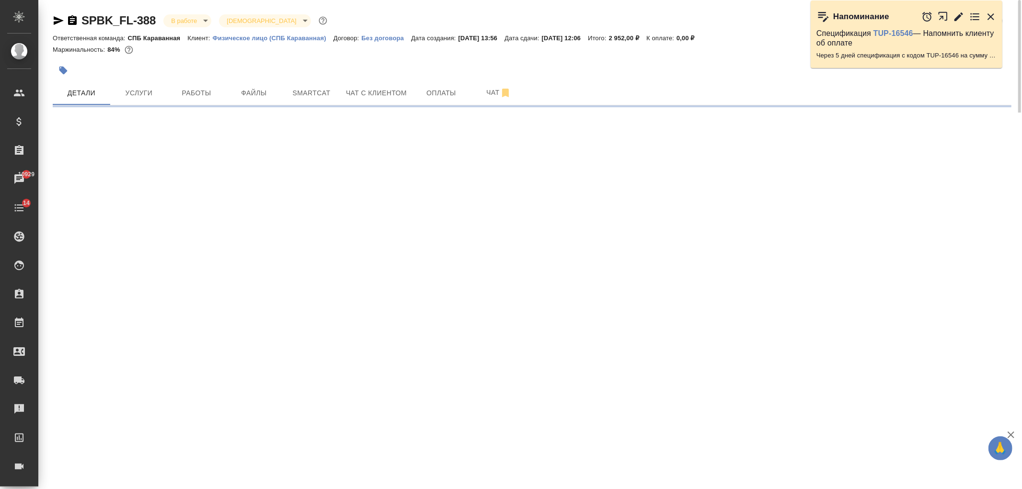
select select "RU"
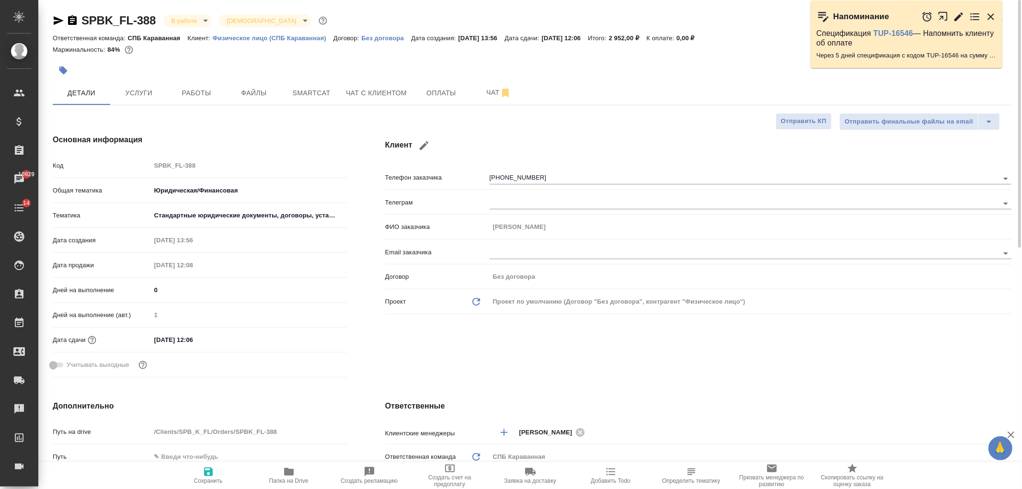
type textarea "x"
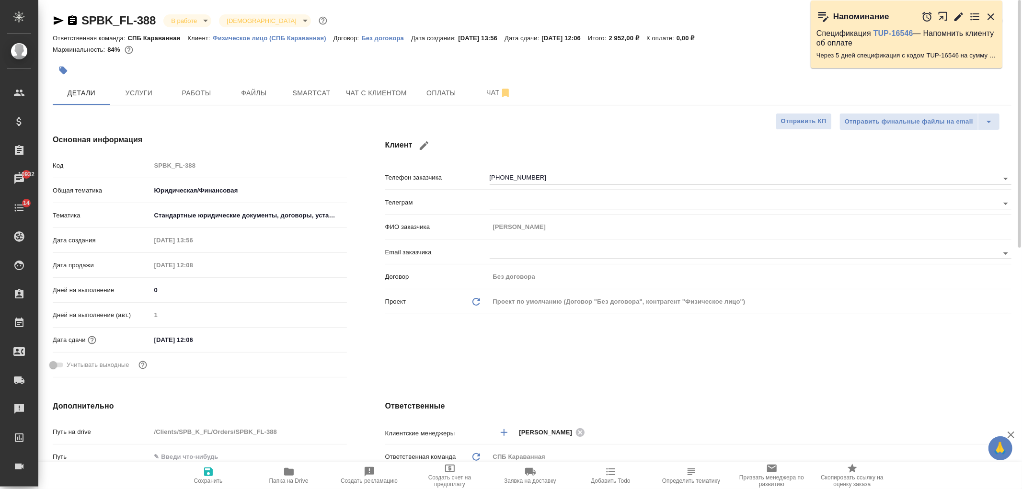
type textarea "x"
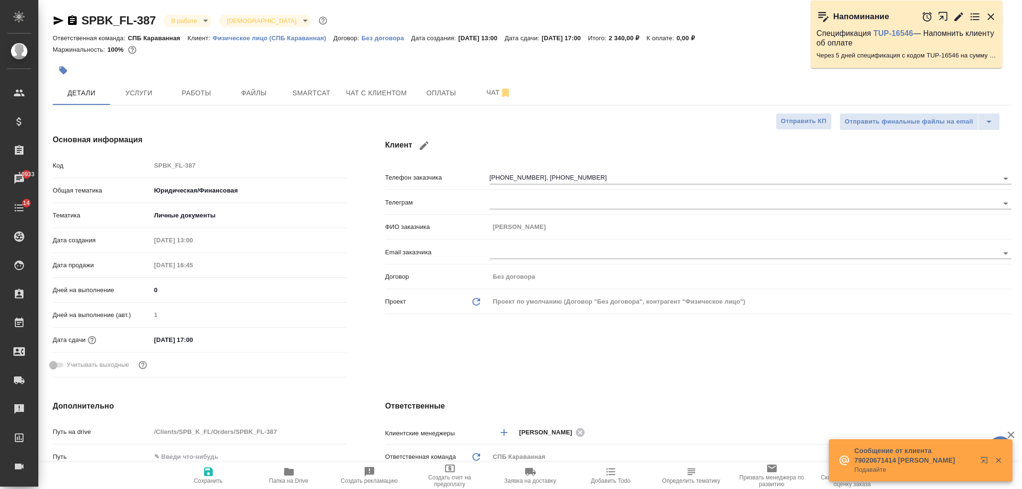
select select "RU"
